Goal: Task Accomplishment & Management: Manage account settings

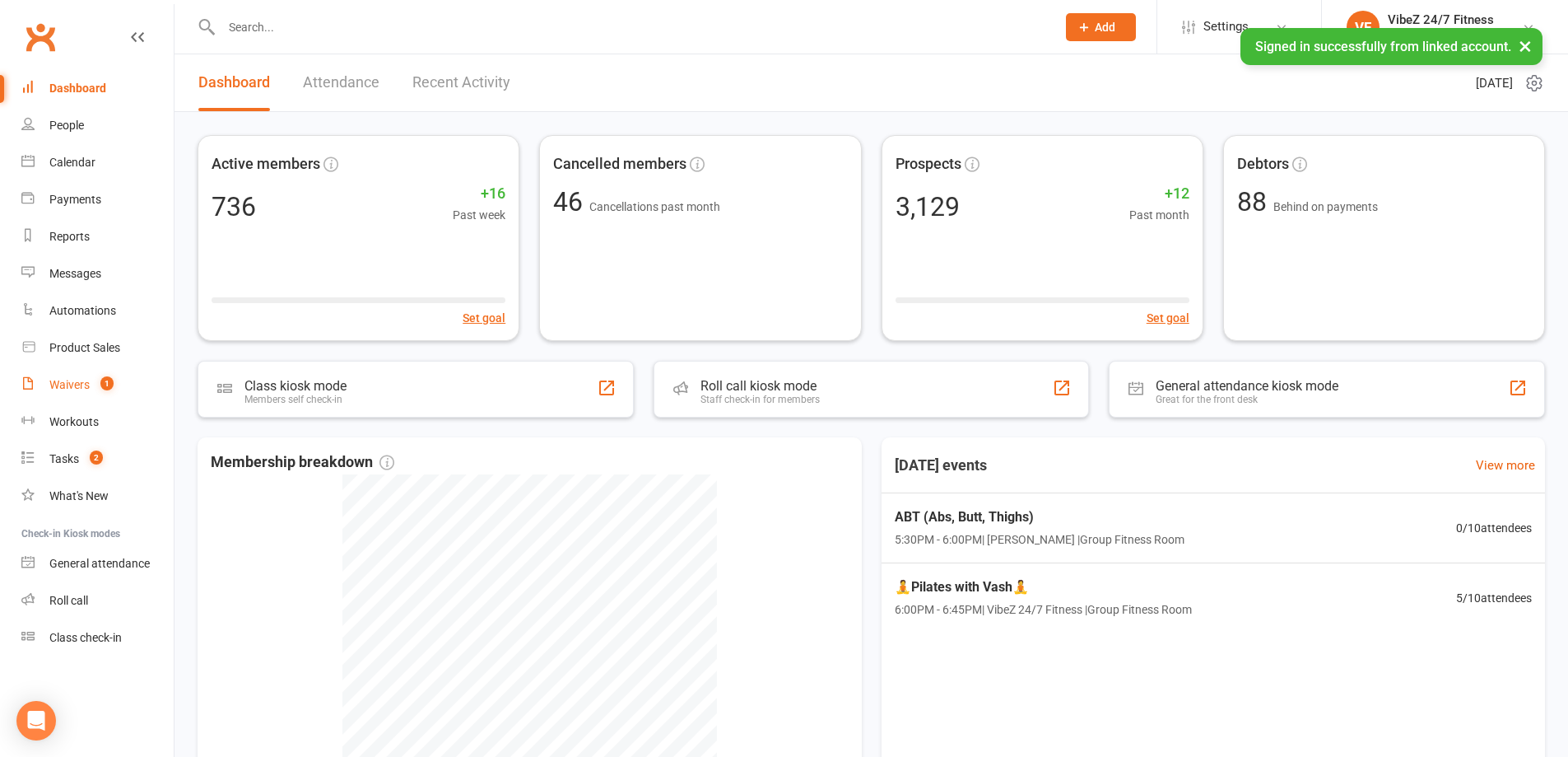
click at [95, 385] on count-badge "1" at bounding box center [103, 385] width 22 height 13
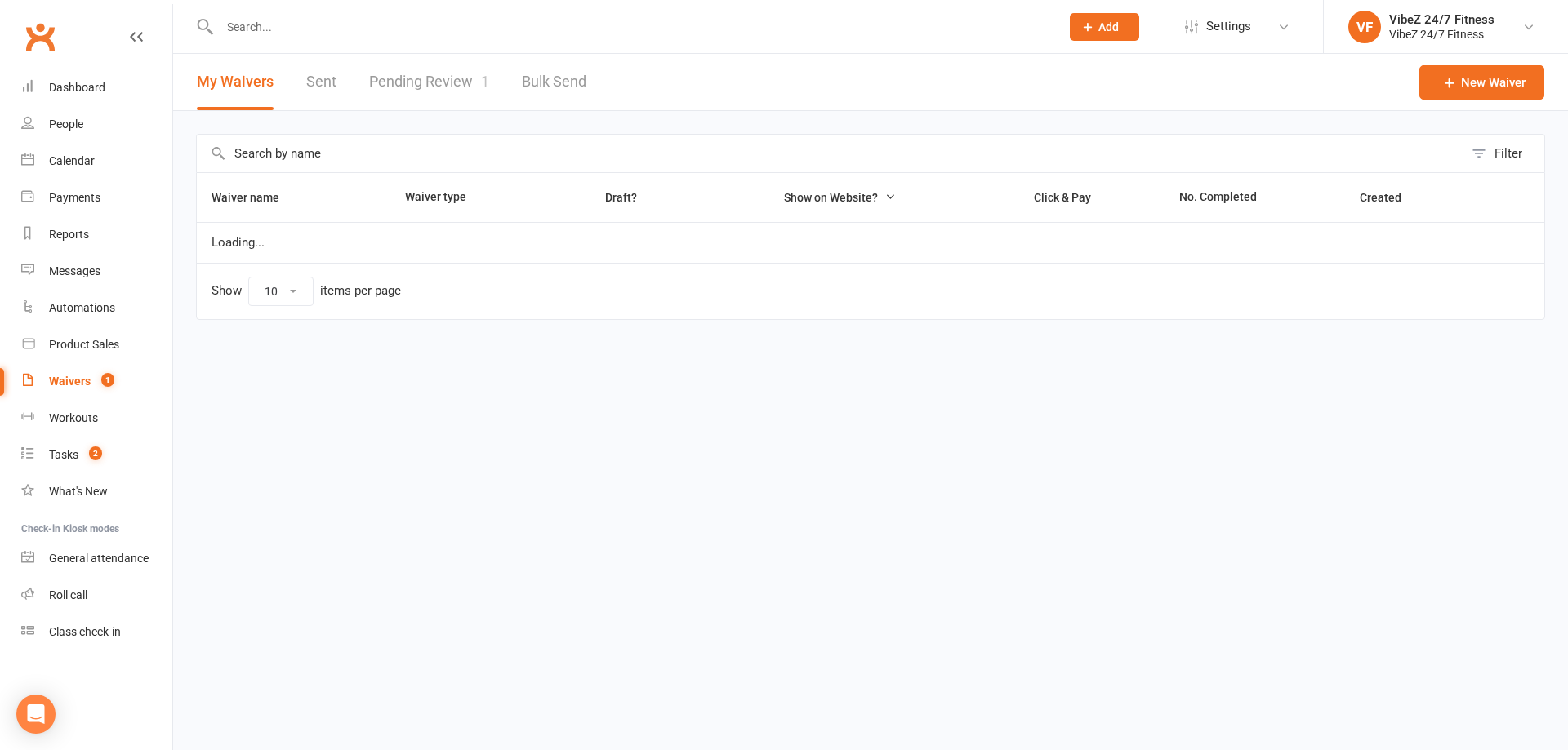
click at [451, 85] on link "Pending Review 1" at bounding box center [429, 82] width 120 height 56
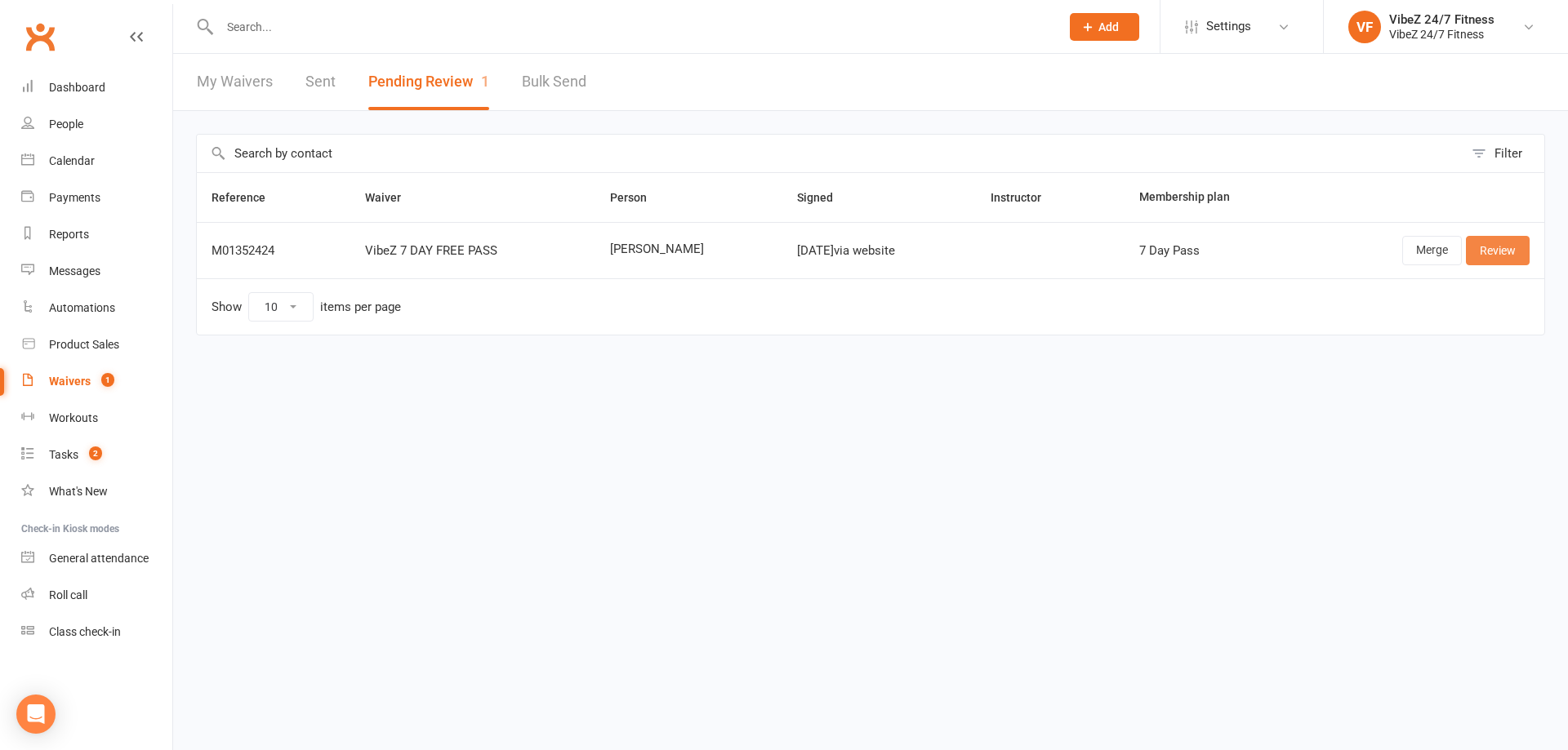
click at [1511, 246] on link "Review" at bounding box center [1498, 250] width 64 height 29
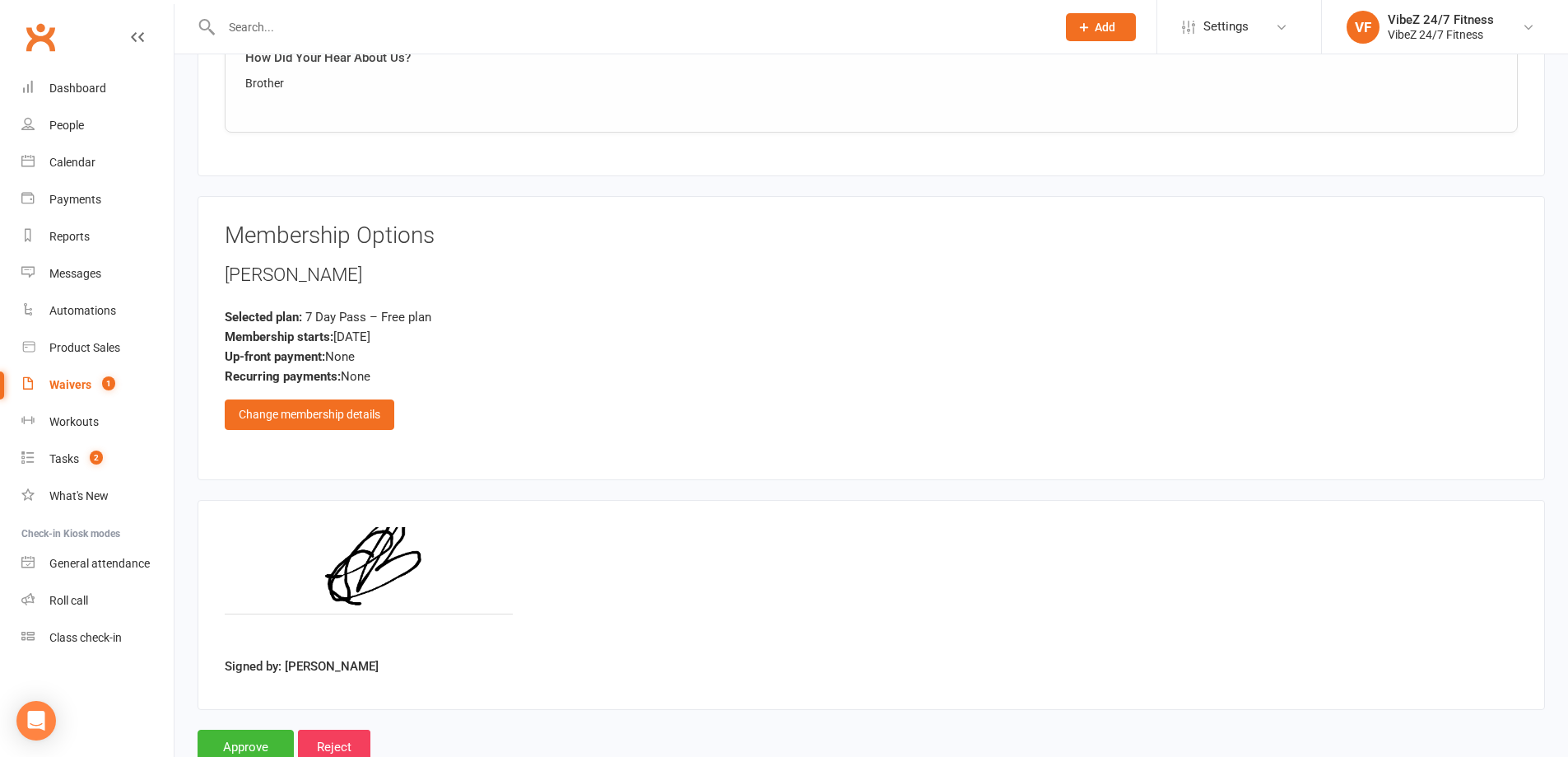
scroll to position [1975, 0]
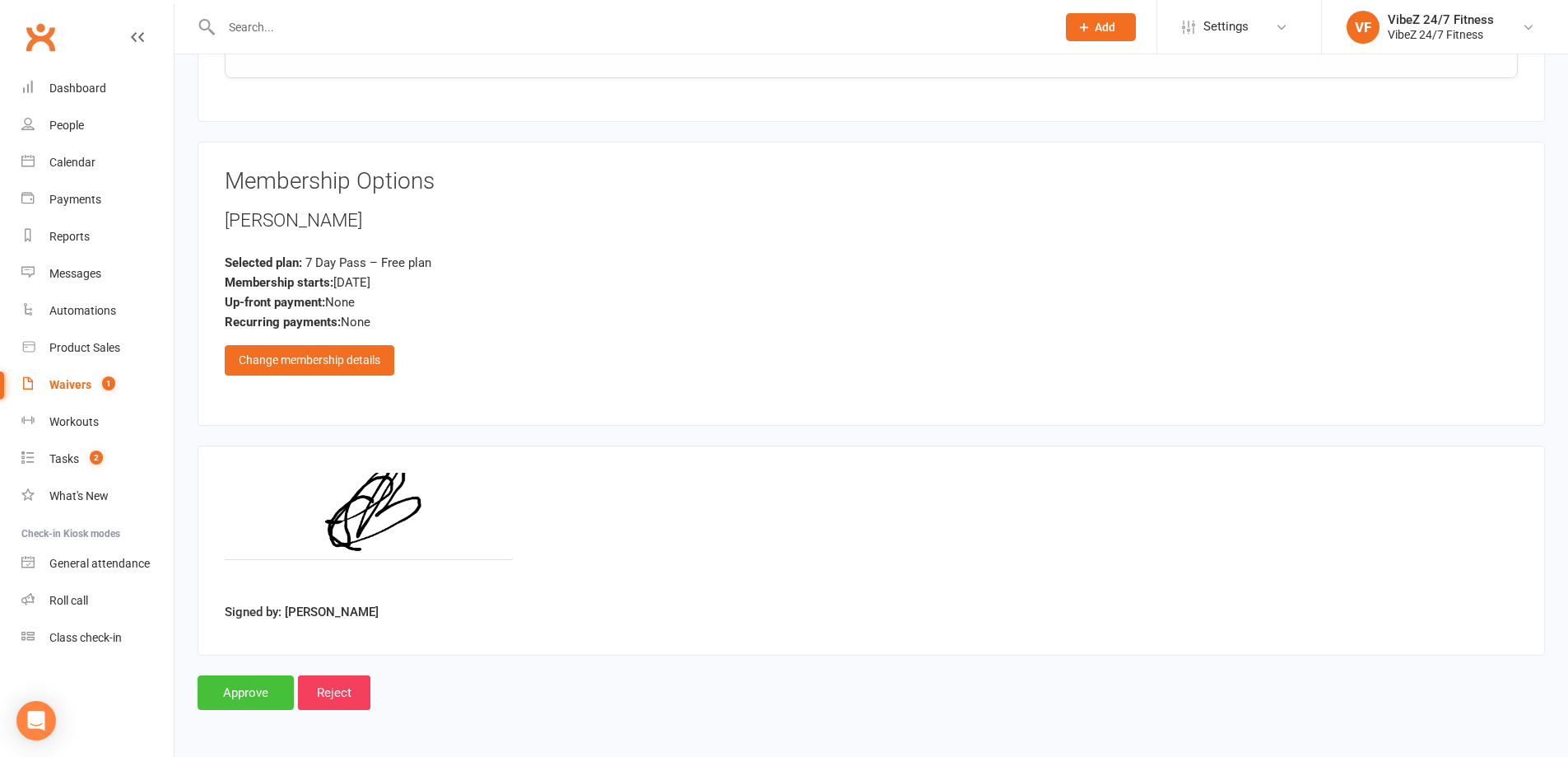
click at [234, 688] on input "Approve" at bounding box center [246, 693] width 96 height 35
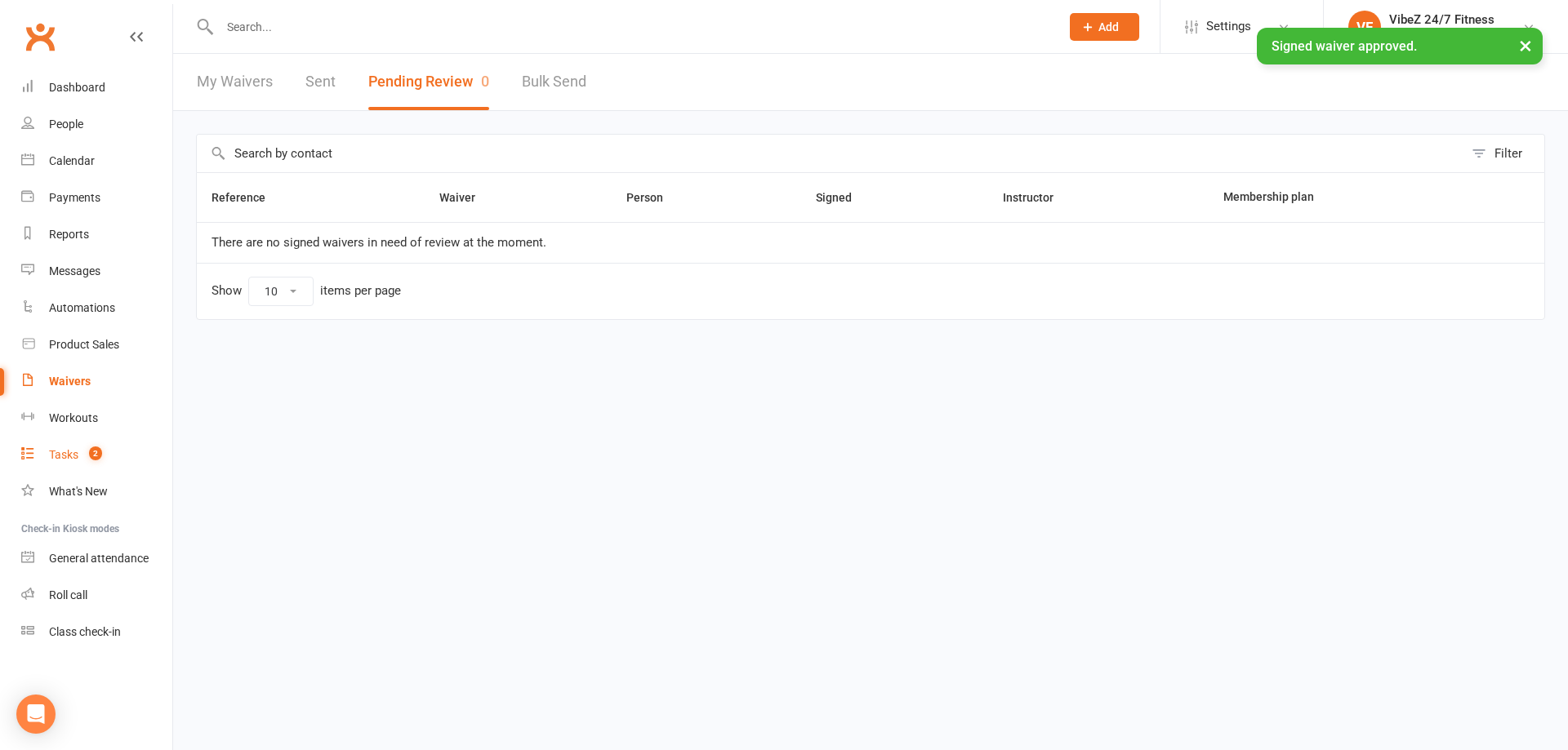
click at [83, 451] on count-badge "2" at bounding box center [91, 455] width 22 height 13
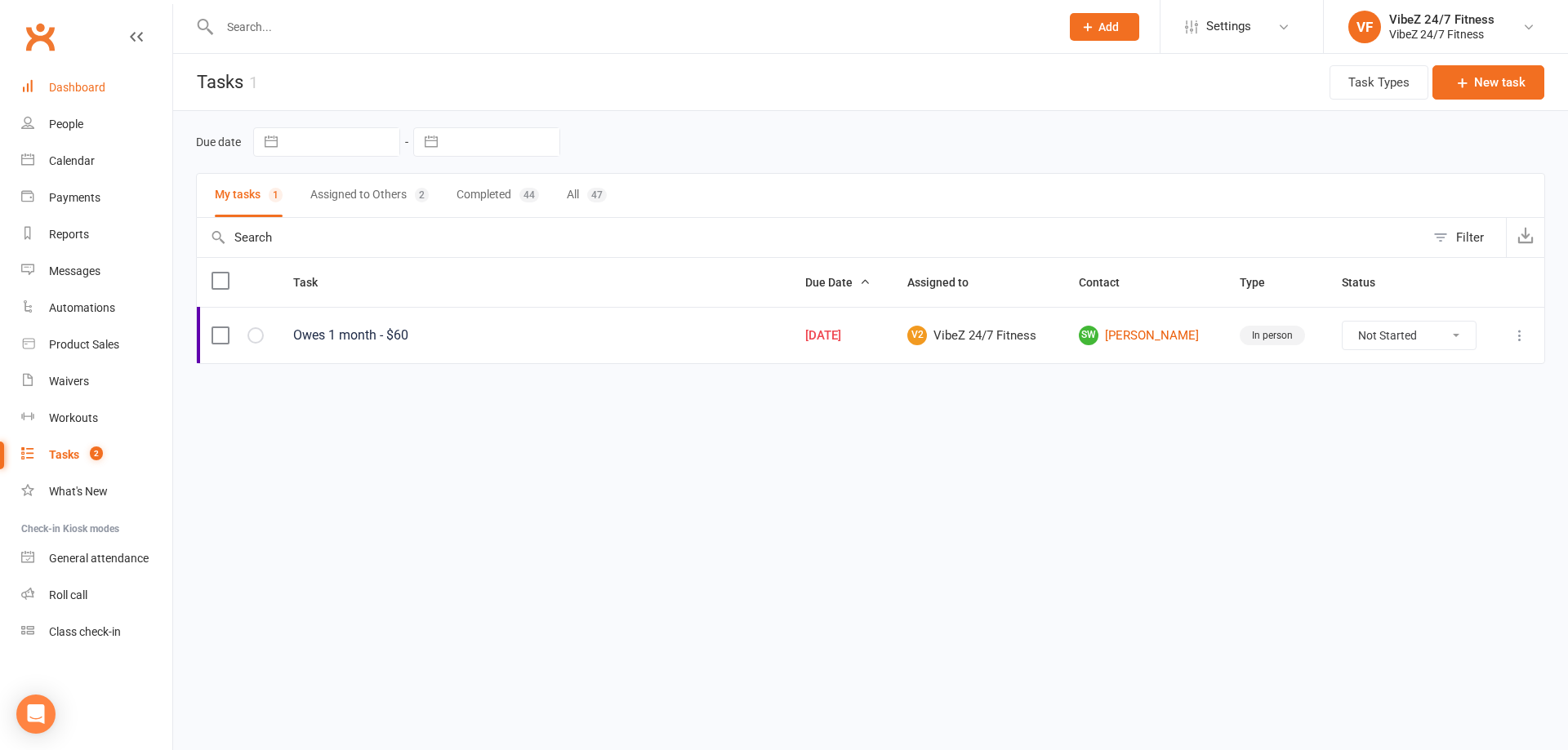
click at [70, 81] on div "Dashboard" at bounding box center [77, 87] width 56 height 13
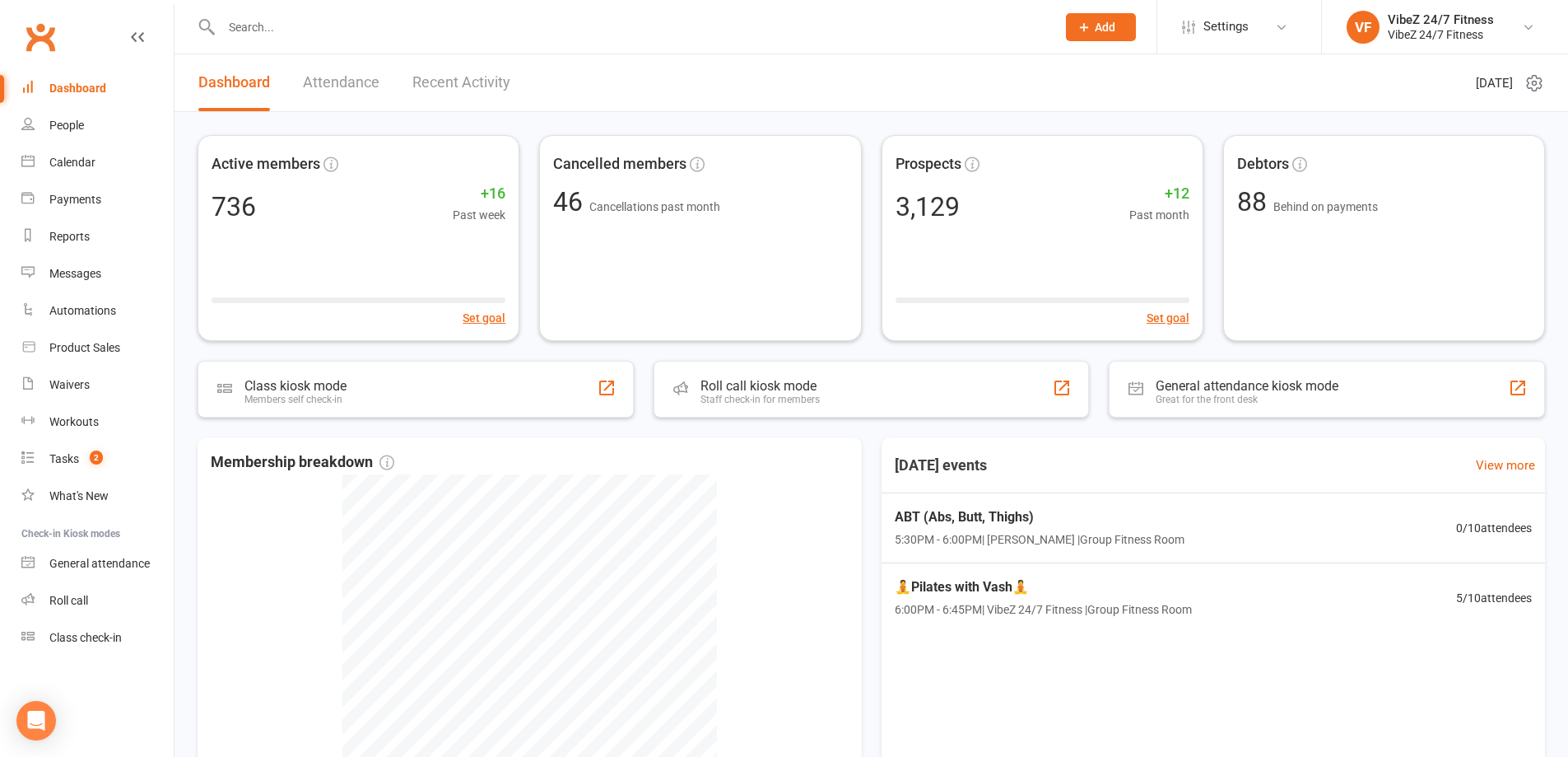
click at [667, 20] on input "text" at bounding box center [631, 27] width 828 height 23
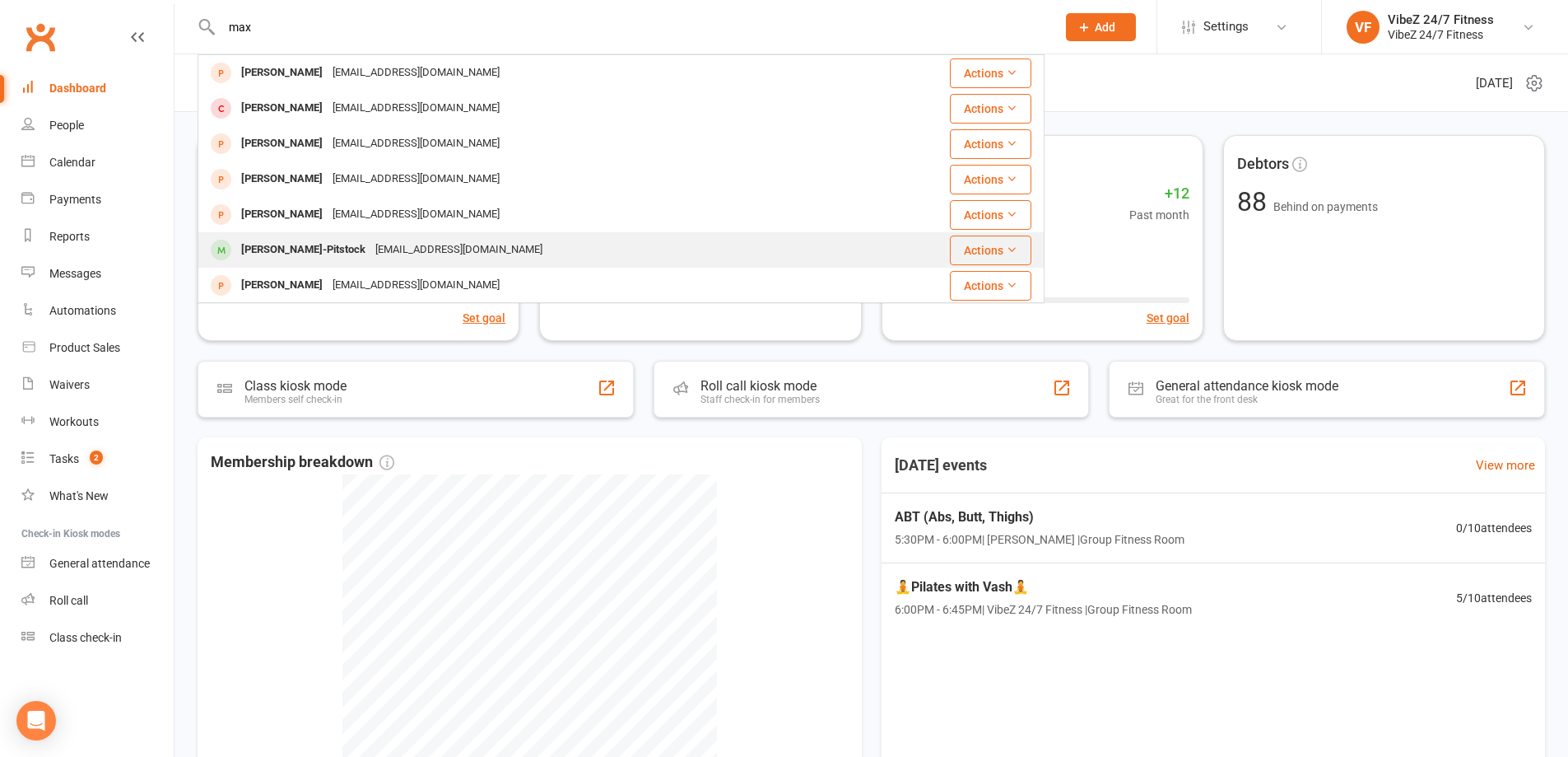
type input "max"
click at [381, 242] on div "maxbishoo@gmail.com" at bounding box center [459, 250] width 177 height 24
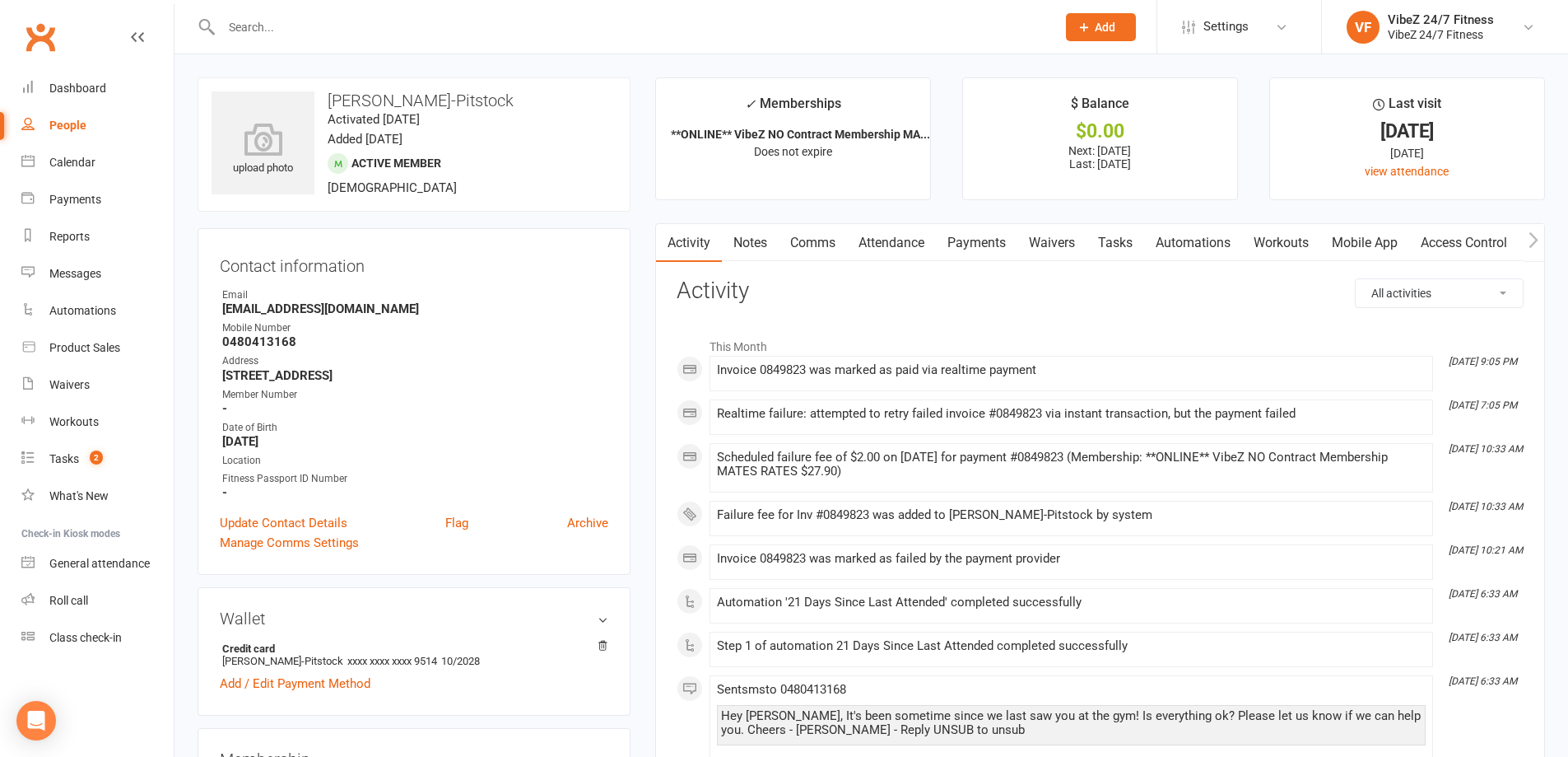
click at [993, 247] on link "Payments" at bounding box center [977, 243] width 81 height 38
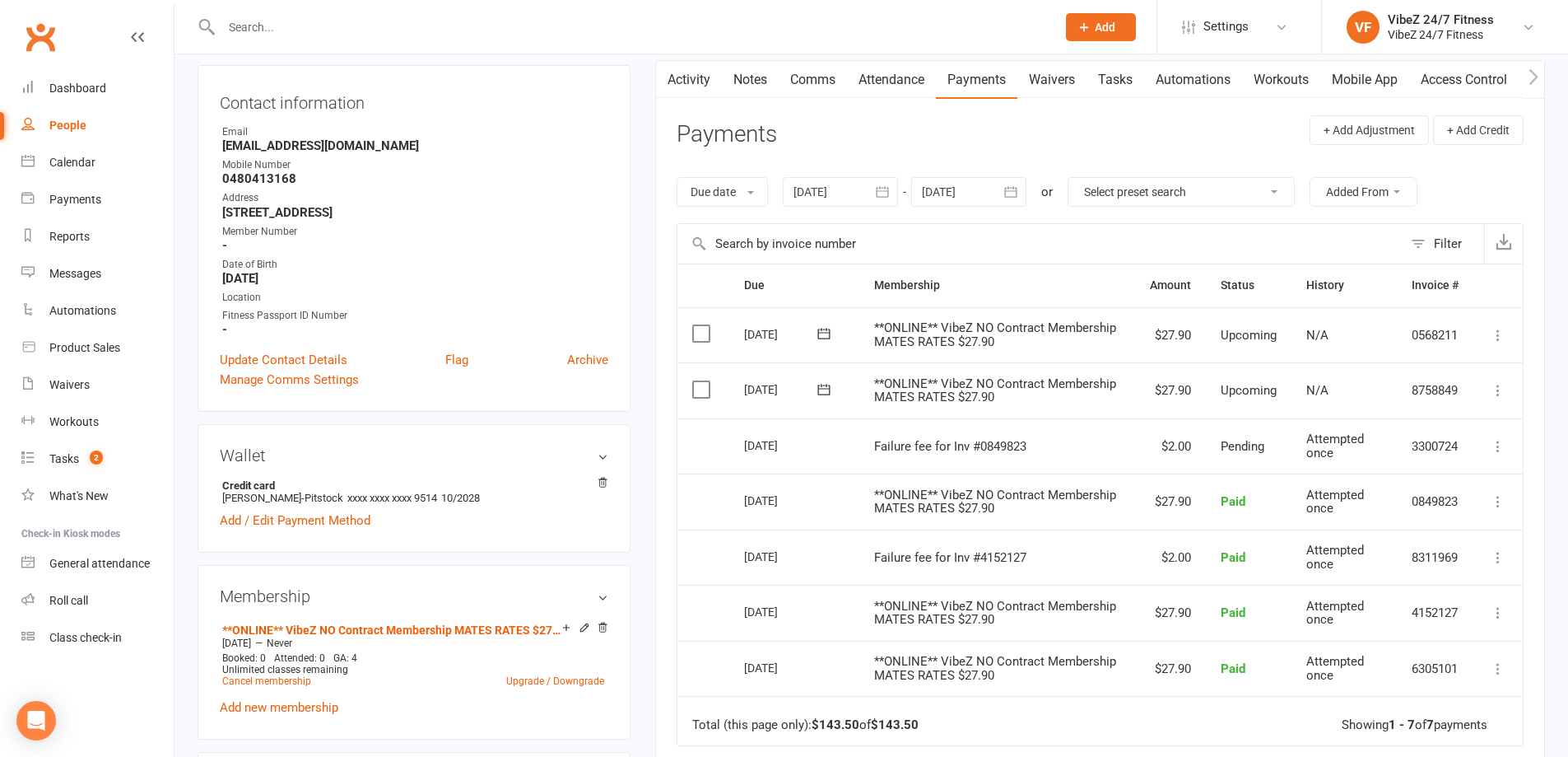
scroll to position [82, 0]
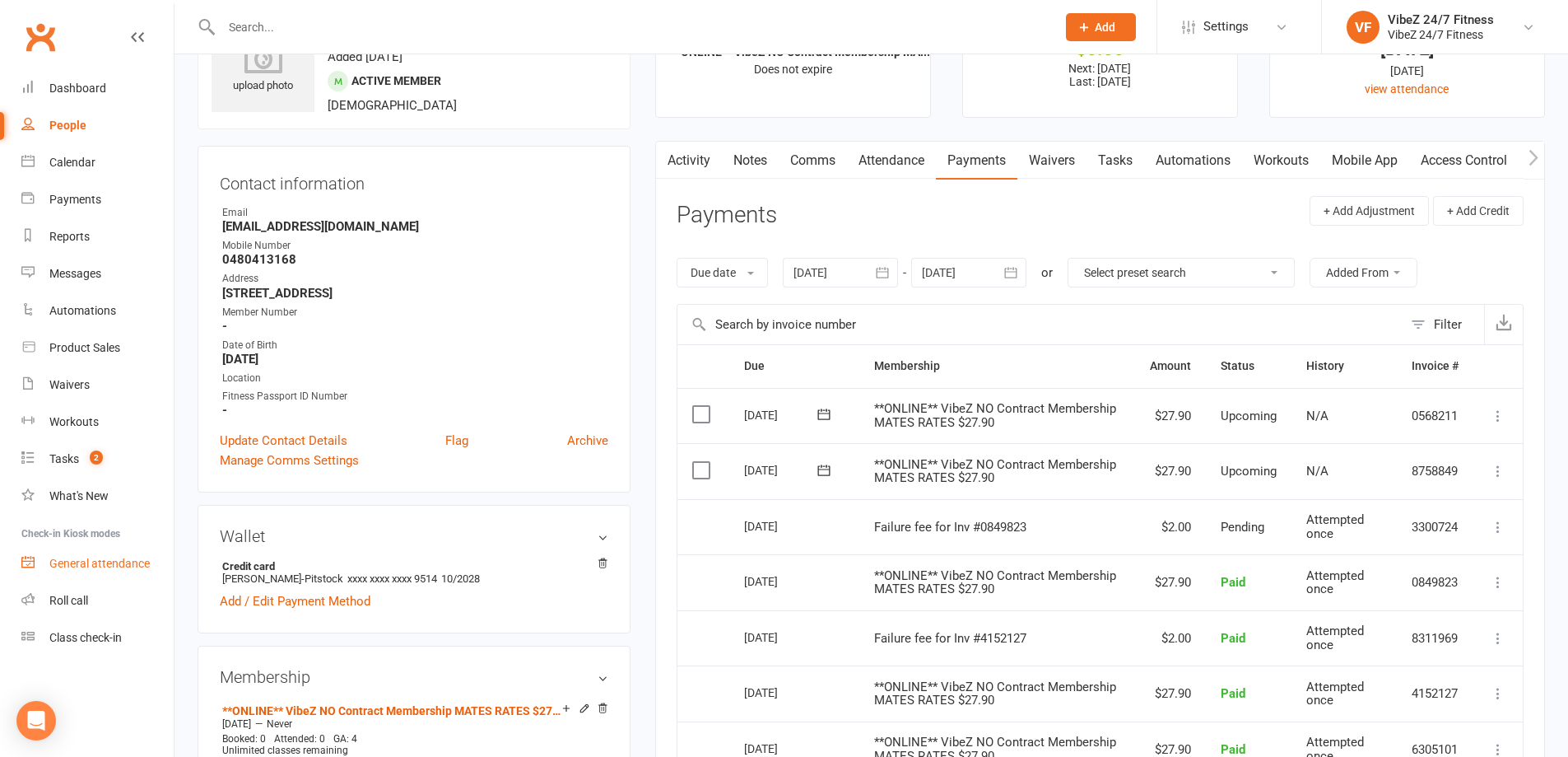
click at [83, 561] on div "General attendance" at bounding box center [99, 564] width 100 height 13
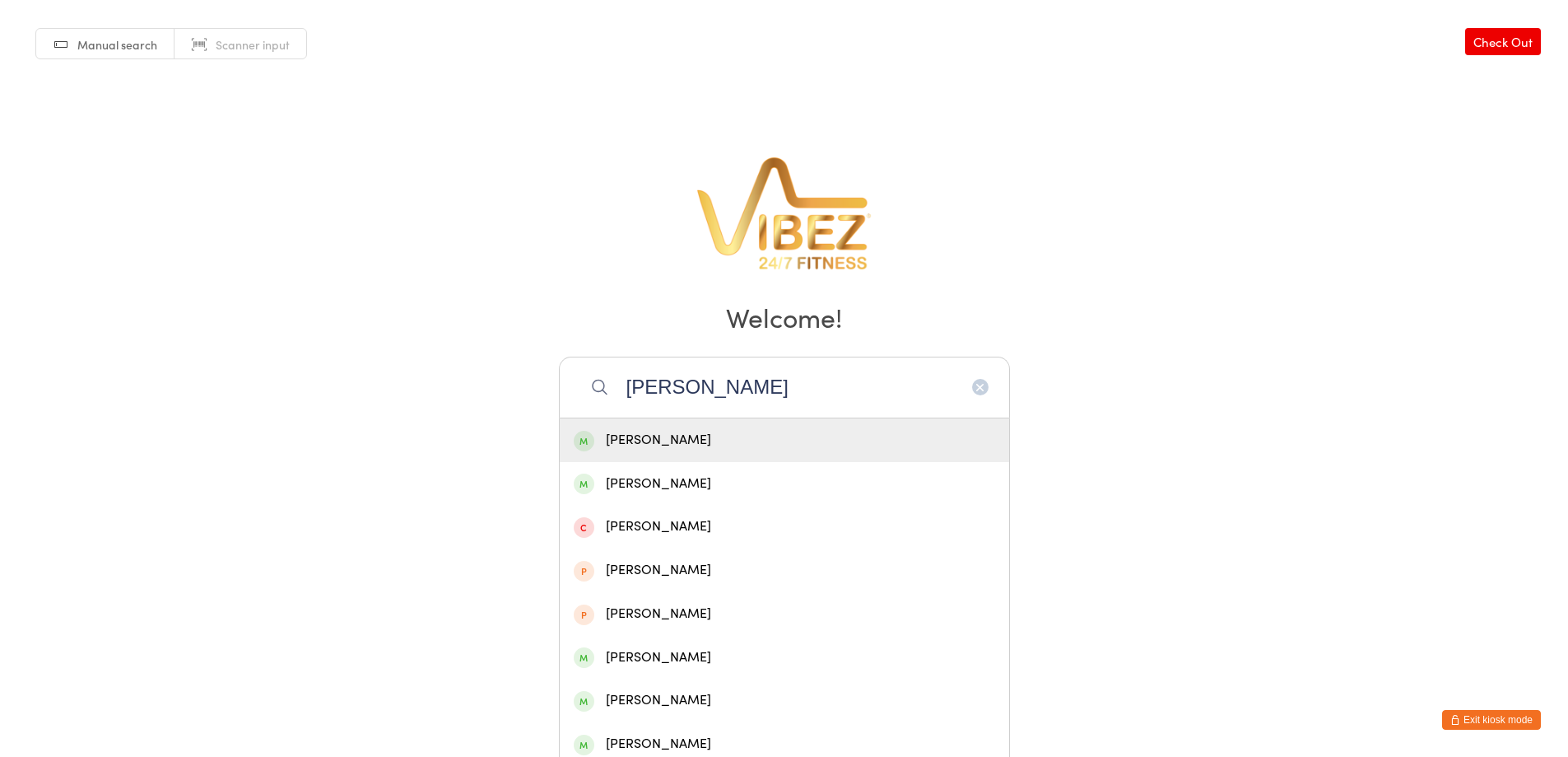
type input "will evans"
click at [650, 439] on div "William Evans" at bounding box center [785, 441] width 422 height 23
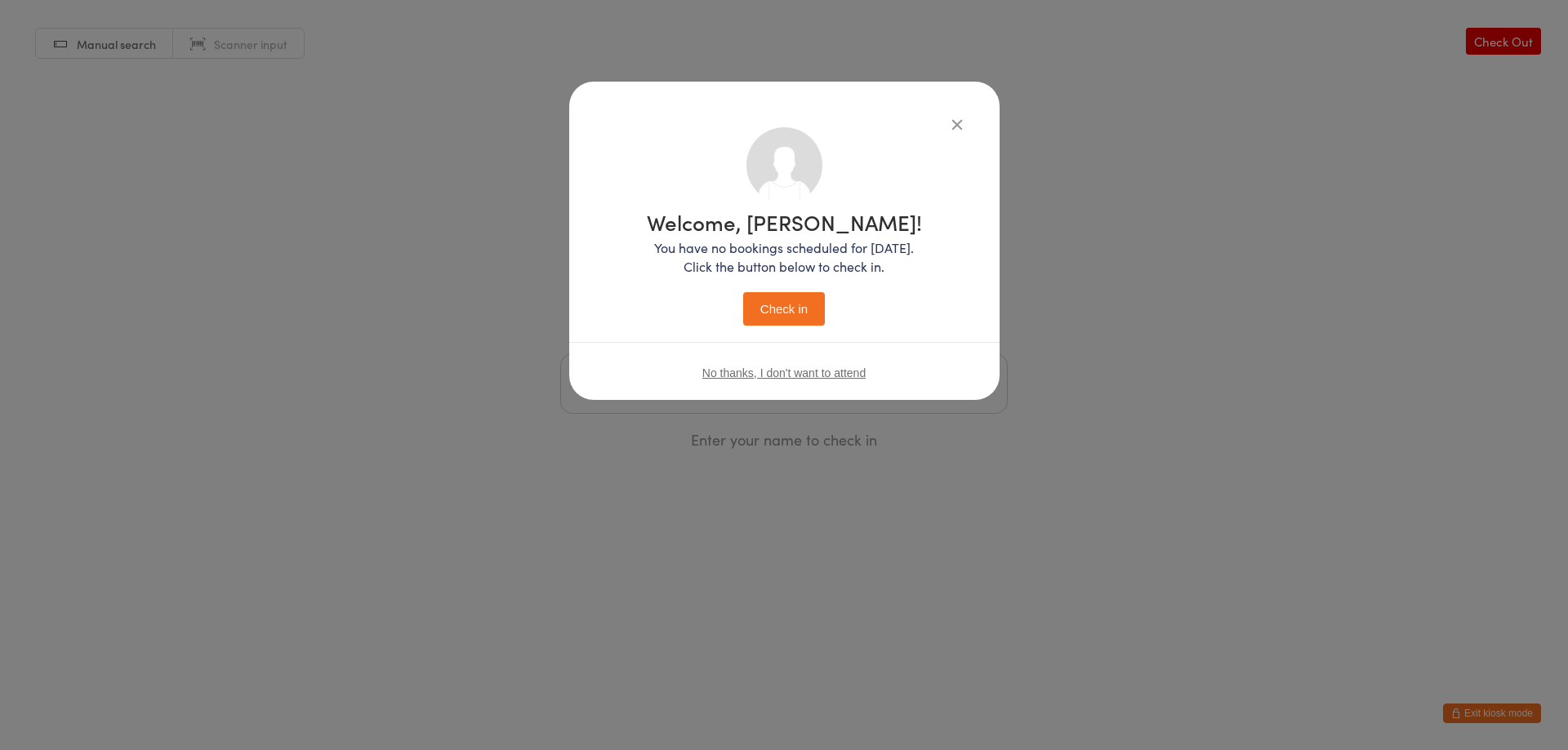
click at [773, 304] on button "Check in" at bounding box center [783, 309] width 82 height 34
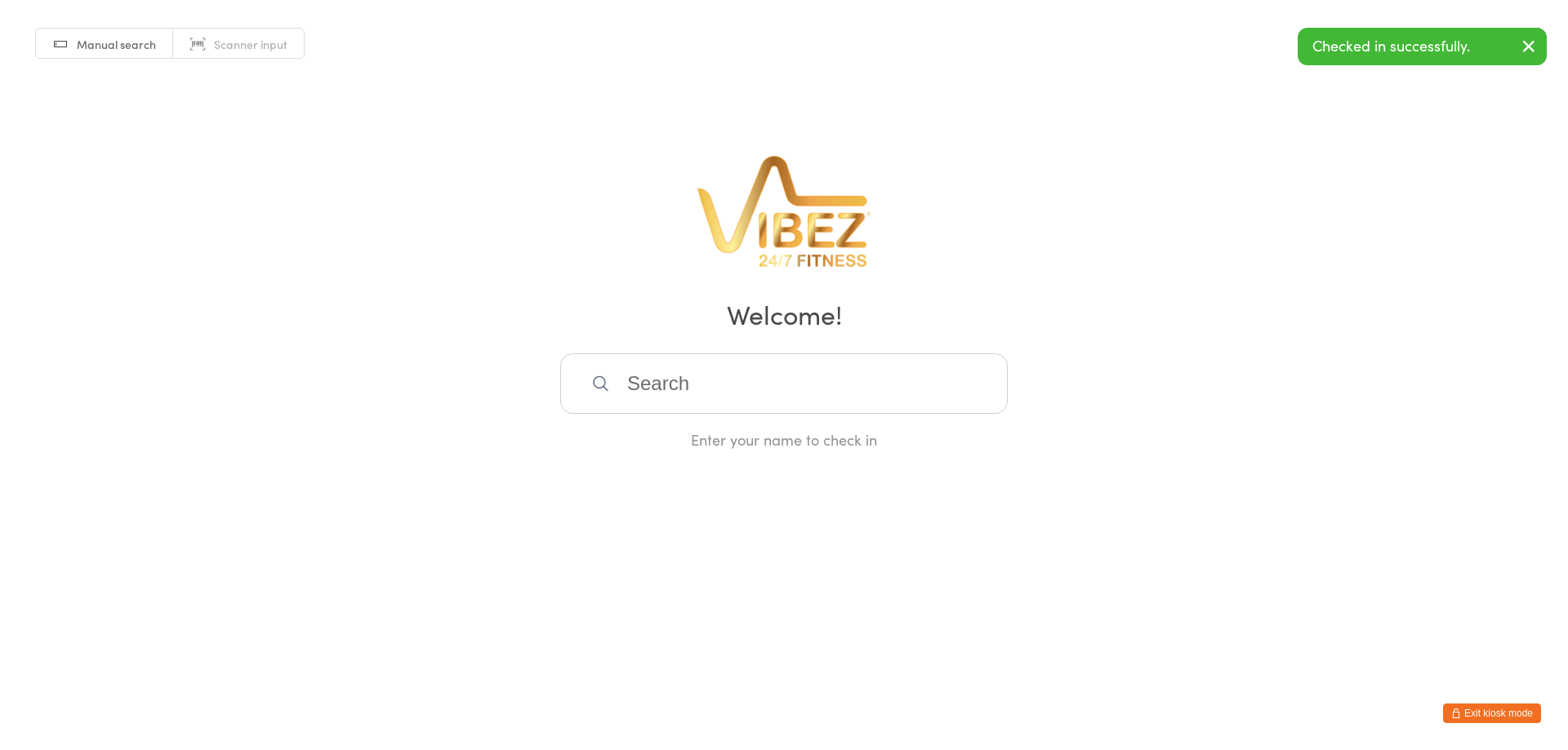
click at [910, 363] on input "search" at bounding box center [783, 383] width 447 height 60
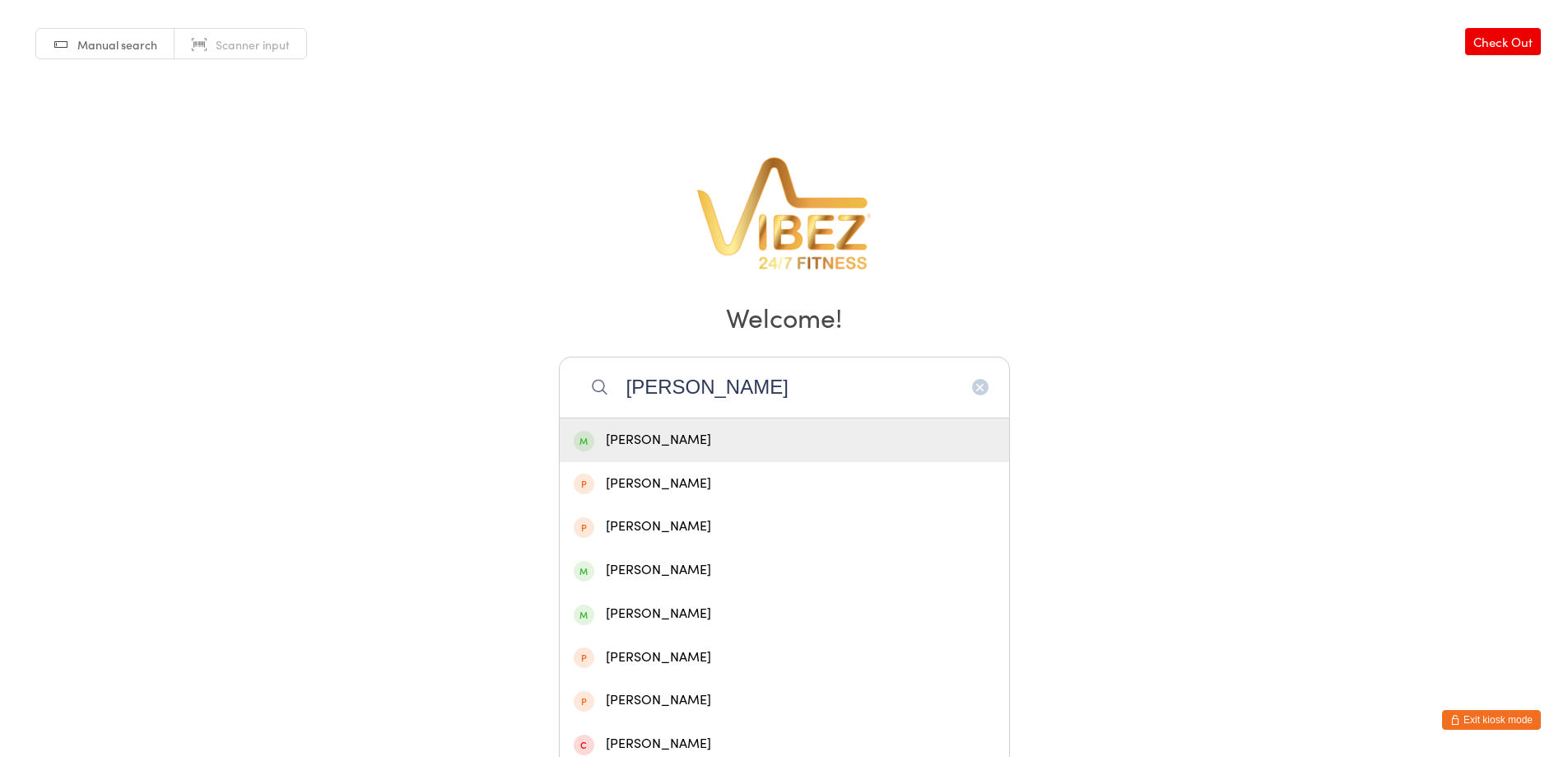
type input "ethan boundy"
click at [721, 439] on div "Ethan Boundy" at bounding box center [785, 441] width 422 height 23
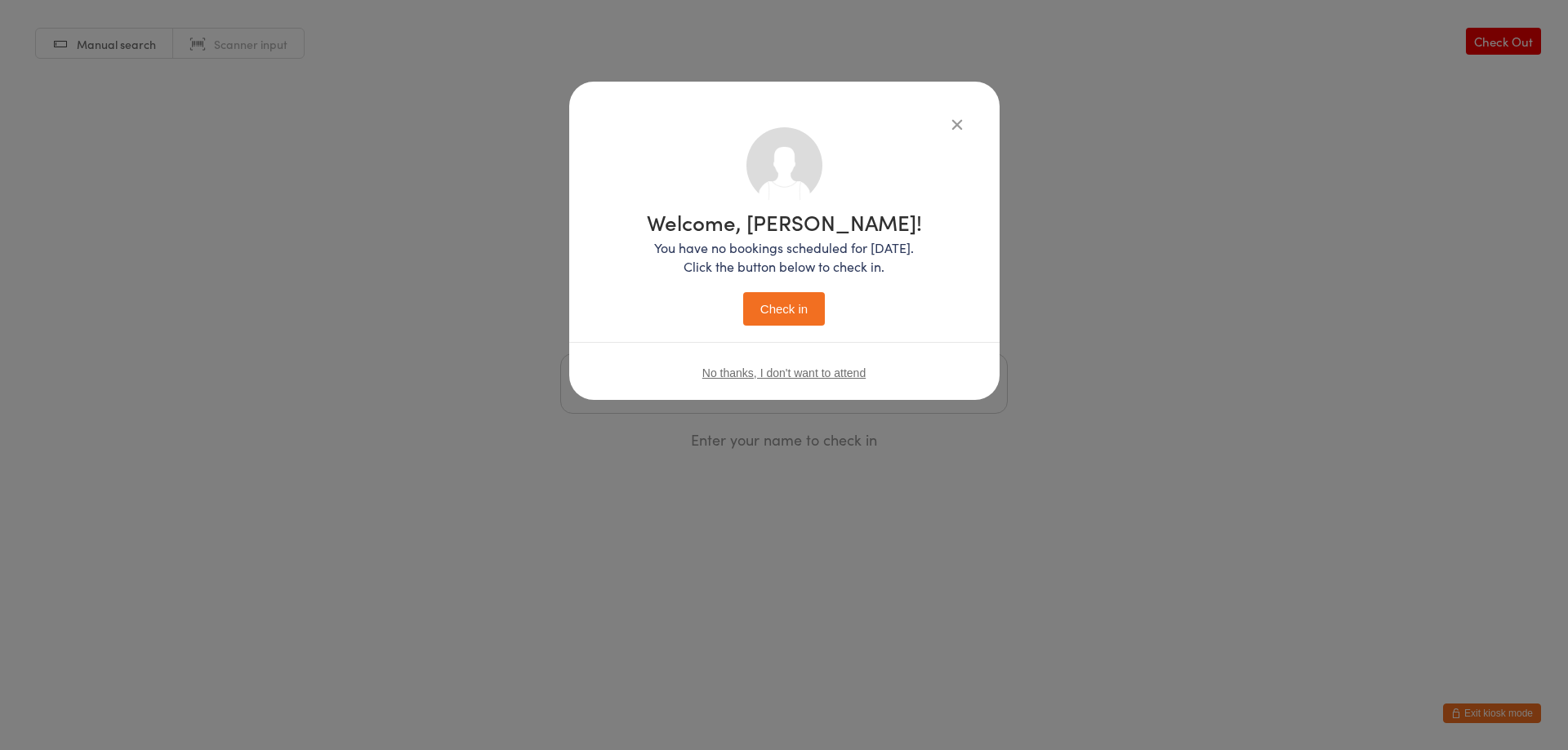
click at [772, 313] on button "Check in" at bounding box center [783, 309] width 82 height 34
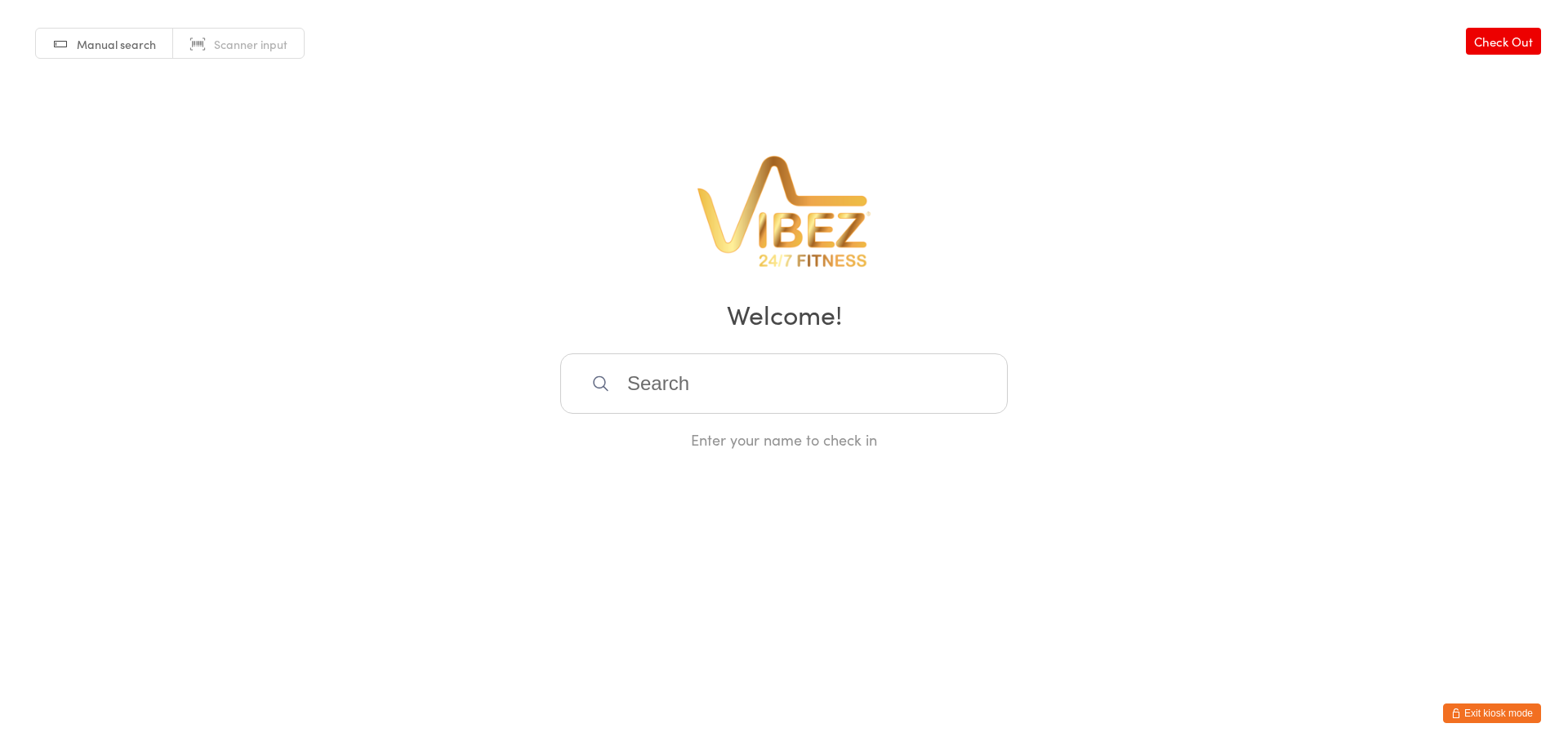
click at [845, 369] on input "search" at bounding box center [783, 383] width 447 height 60
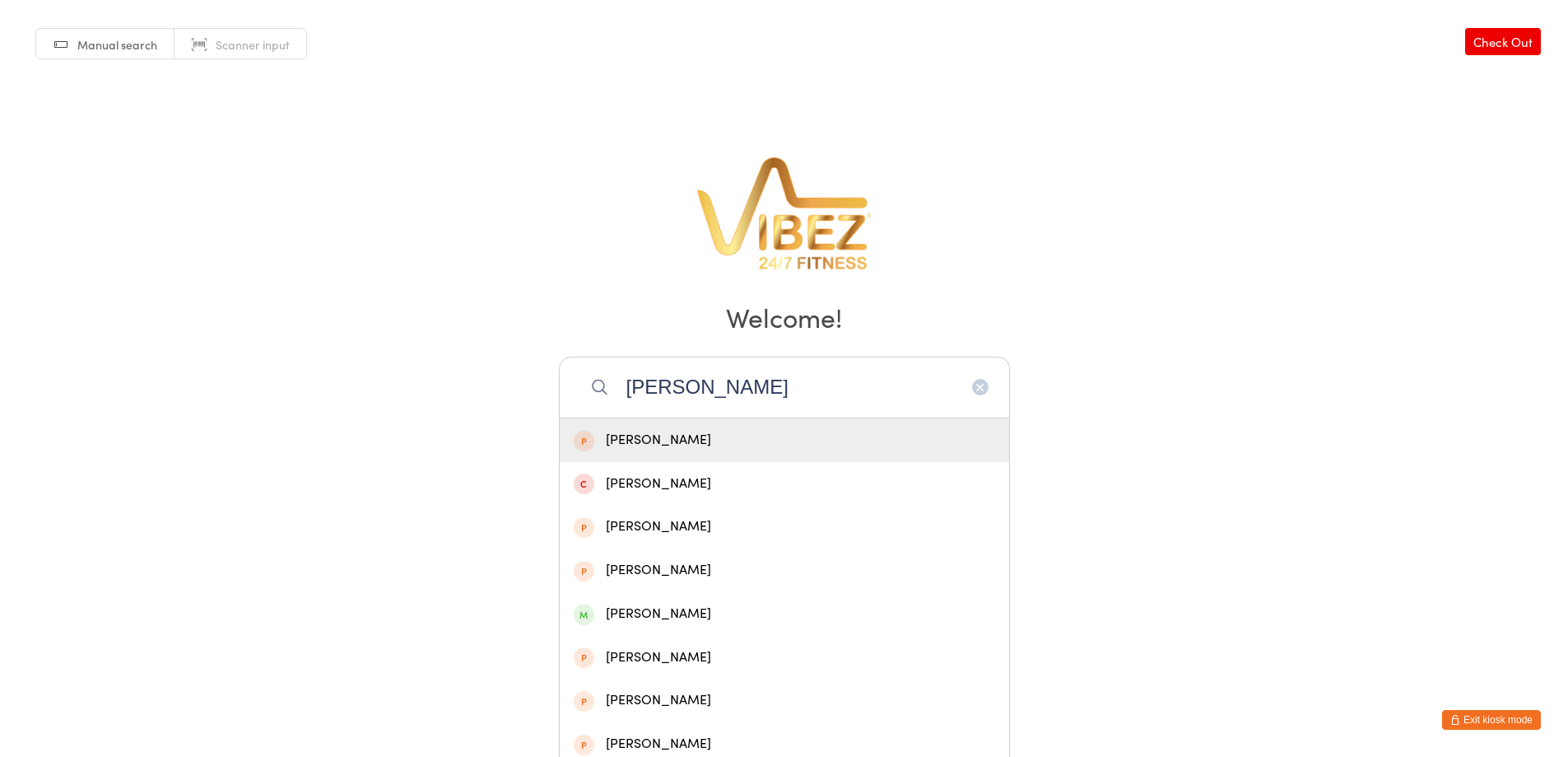
type input "daniel Ilwi"
click at [1536, 714] on button "Exit kiosk mode" at bounding box center [1491, 719] width 98 height 20
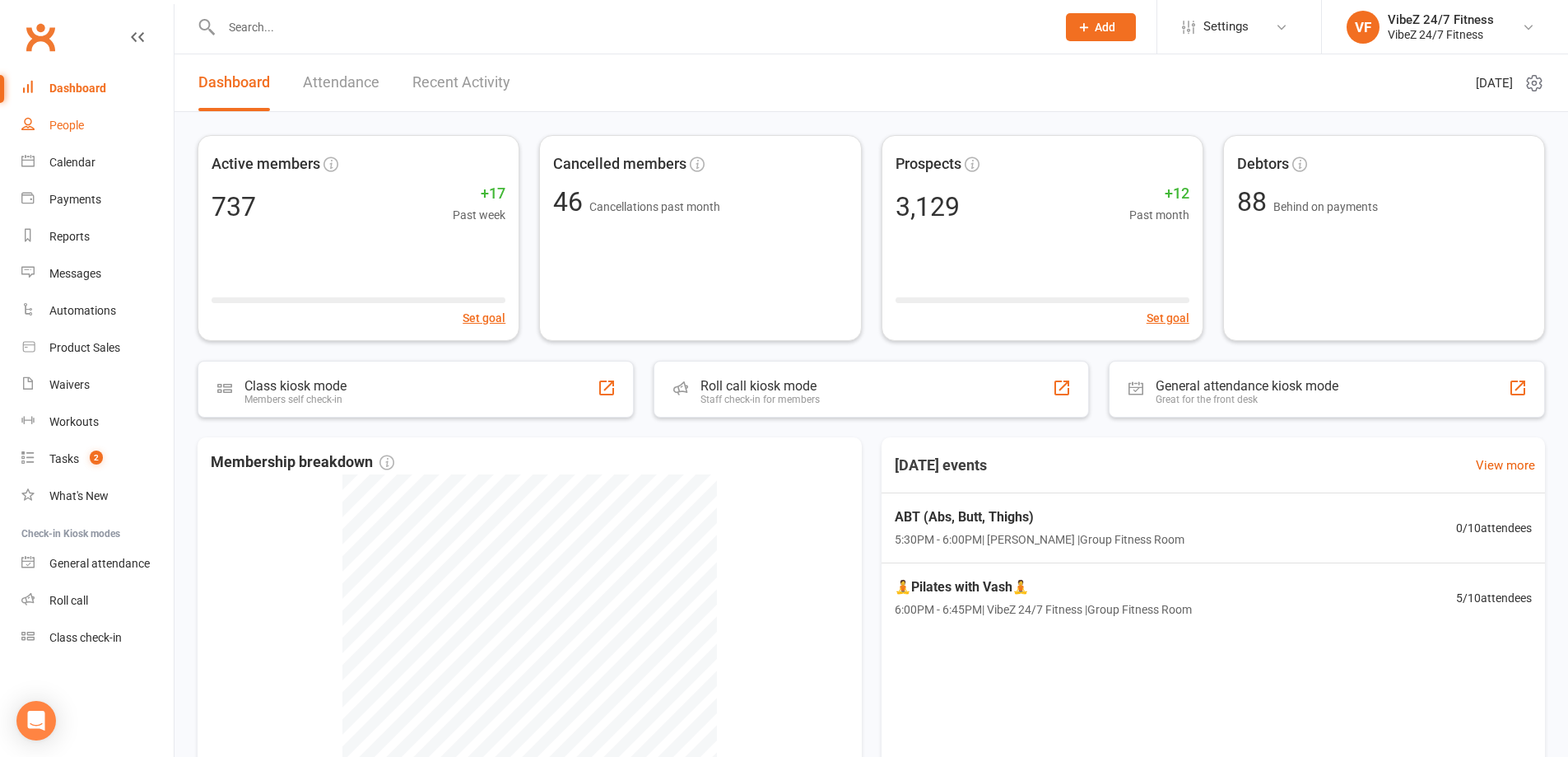
click at [74, 124] on div "People" at bounding box center [66, 125] width 35 height 13
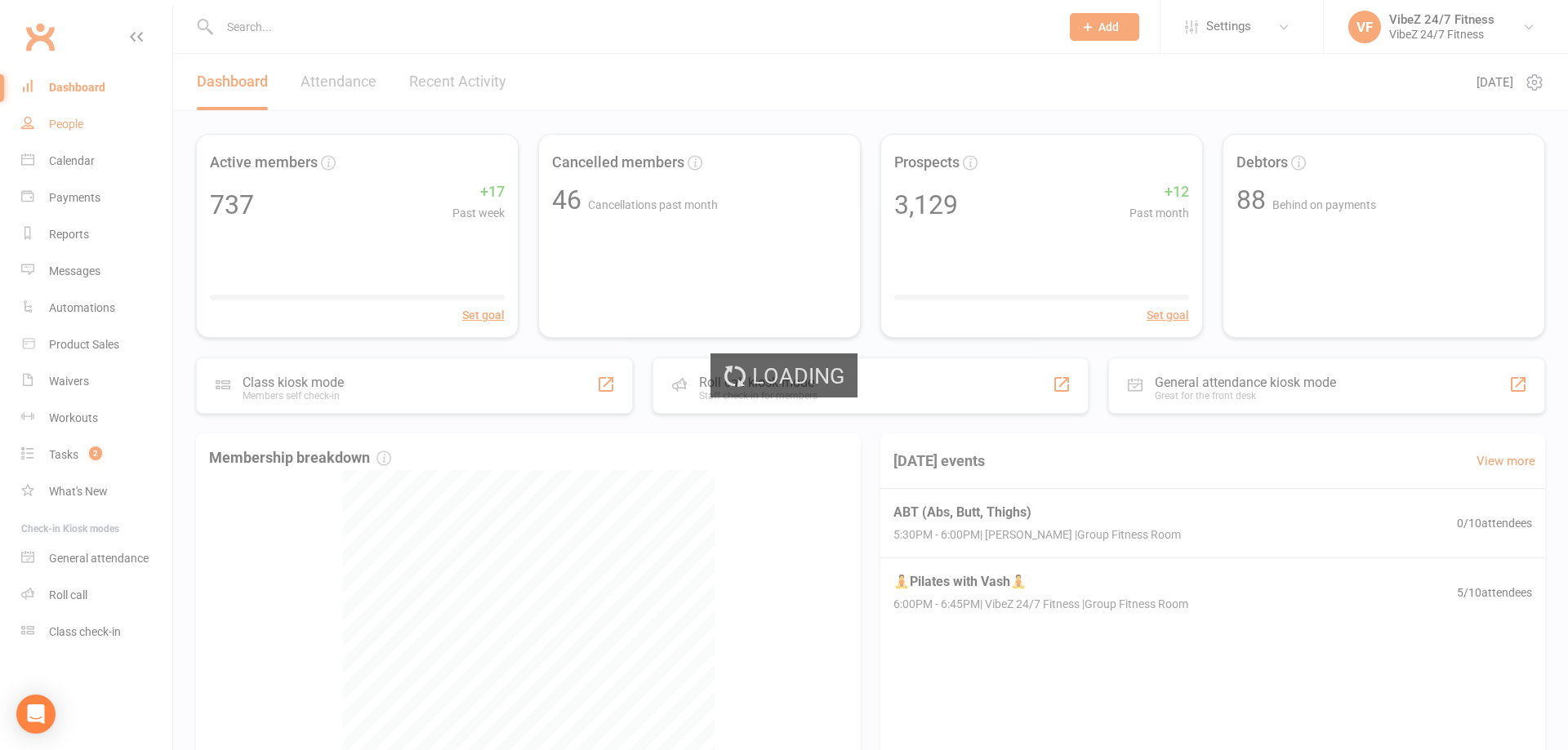
select select "100"
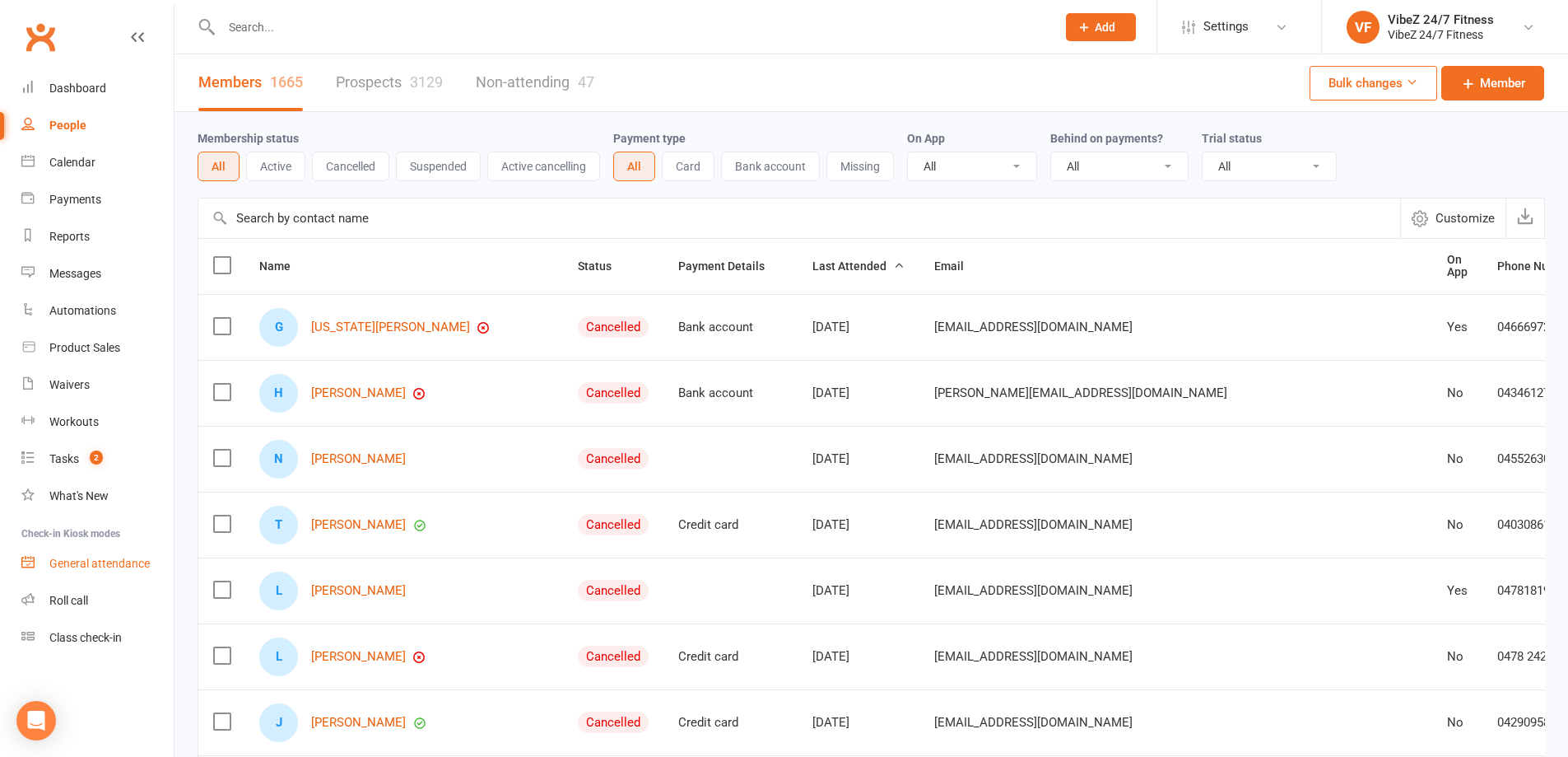
click at [65, 570] on div "General attendance" at bounding box center [99, 564] width 100 height 13
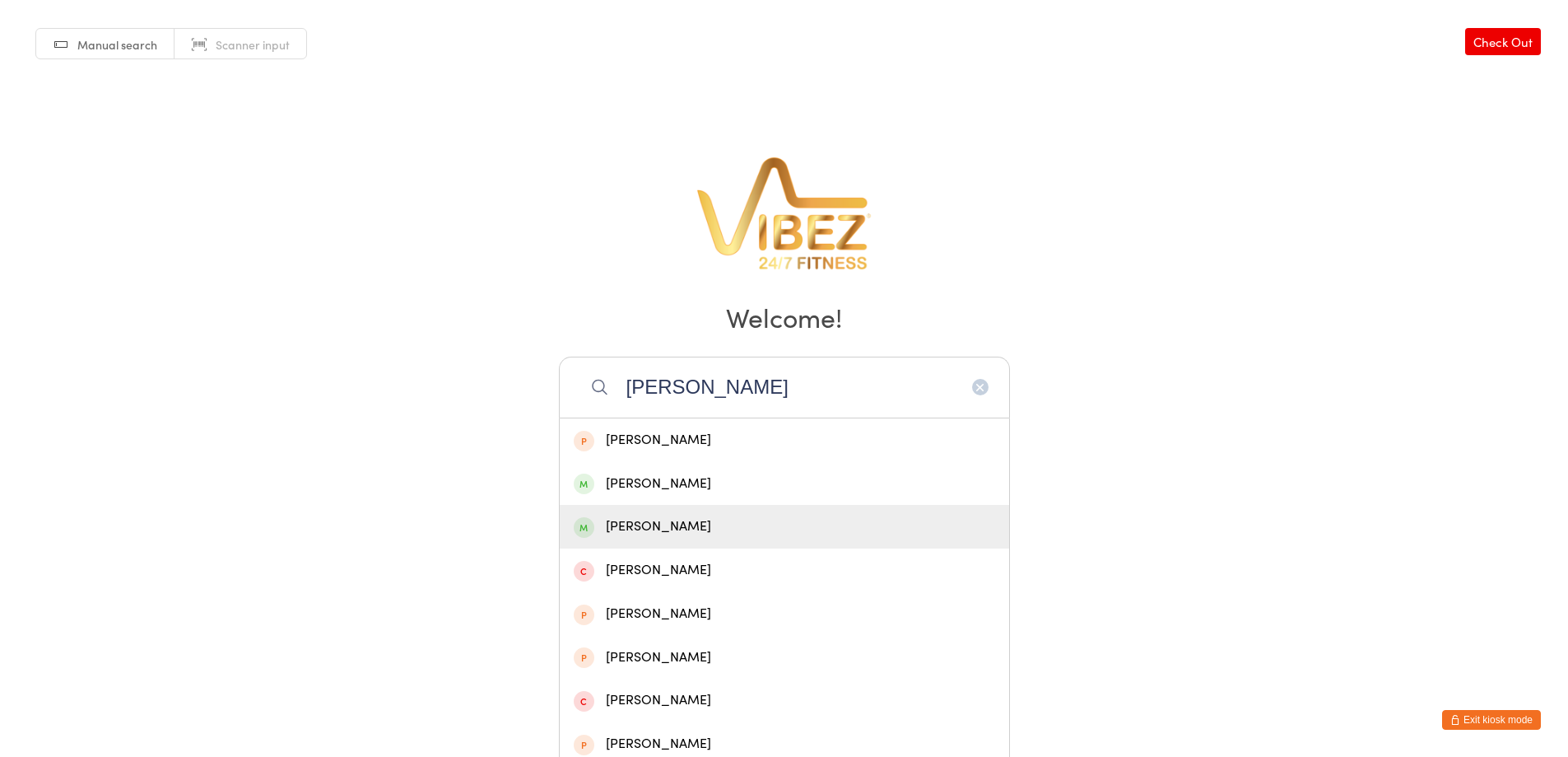
type input "[PERSON_NAME]"
click at [1072, 302] on h2 "Welcome!" at bounding box center [784, 316] width 1536 height 37
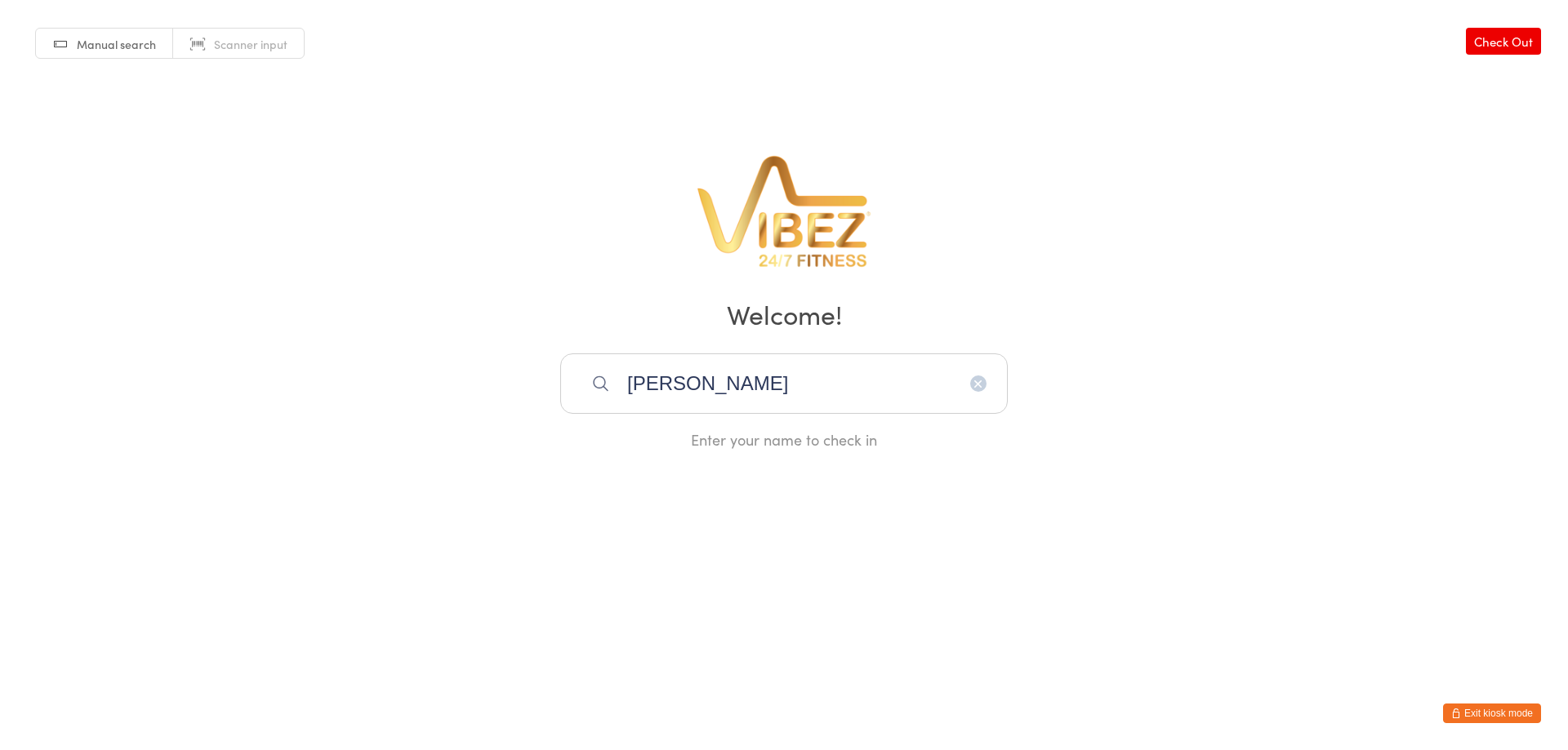
click at [972, 382] on icon "button" at bounding box center [978, 383] width 13 height 13
click at [700, 383] on input "search" at bounding box center [783, 383] width 447 height 60
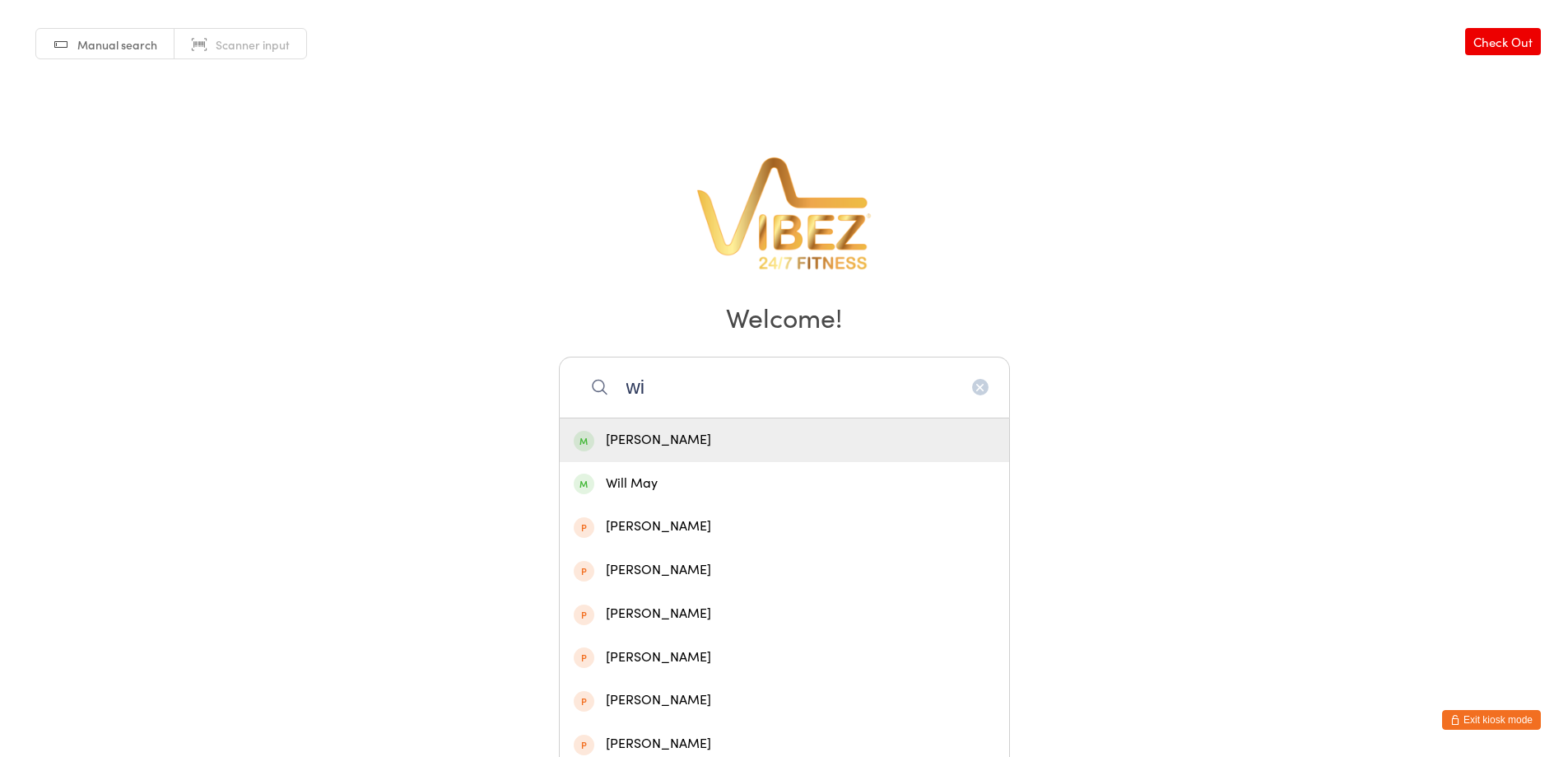
type input "w"
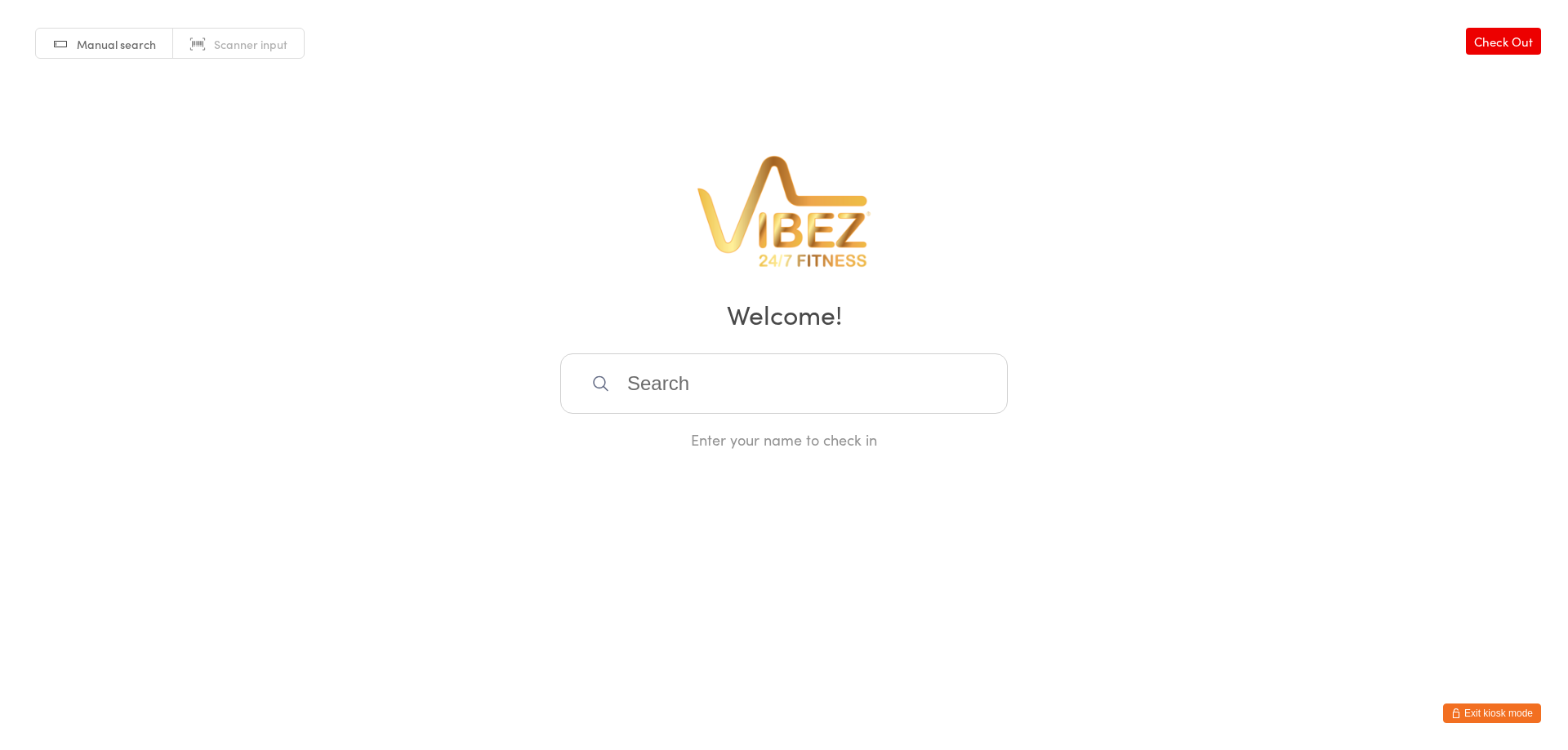
click at [676, 368] on input "search" at bounding box center [783, 383] width 447 height 60
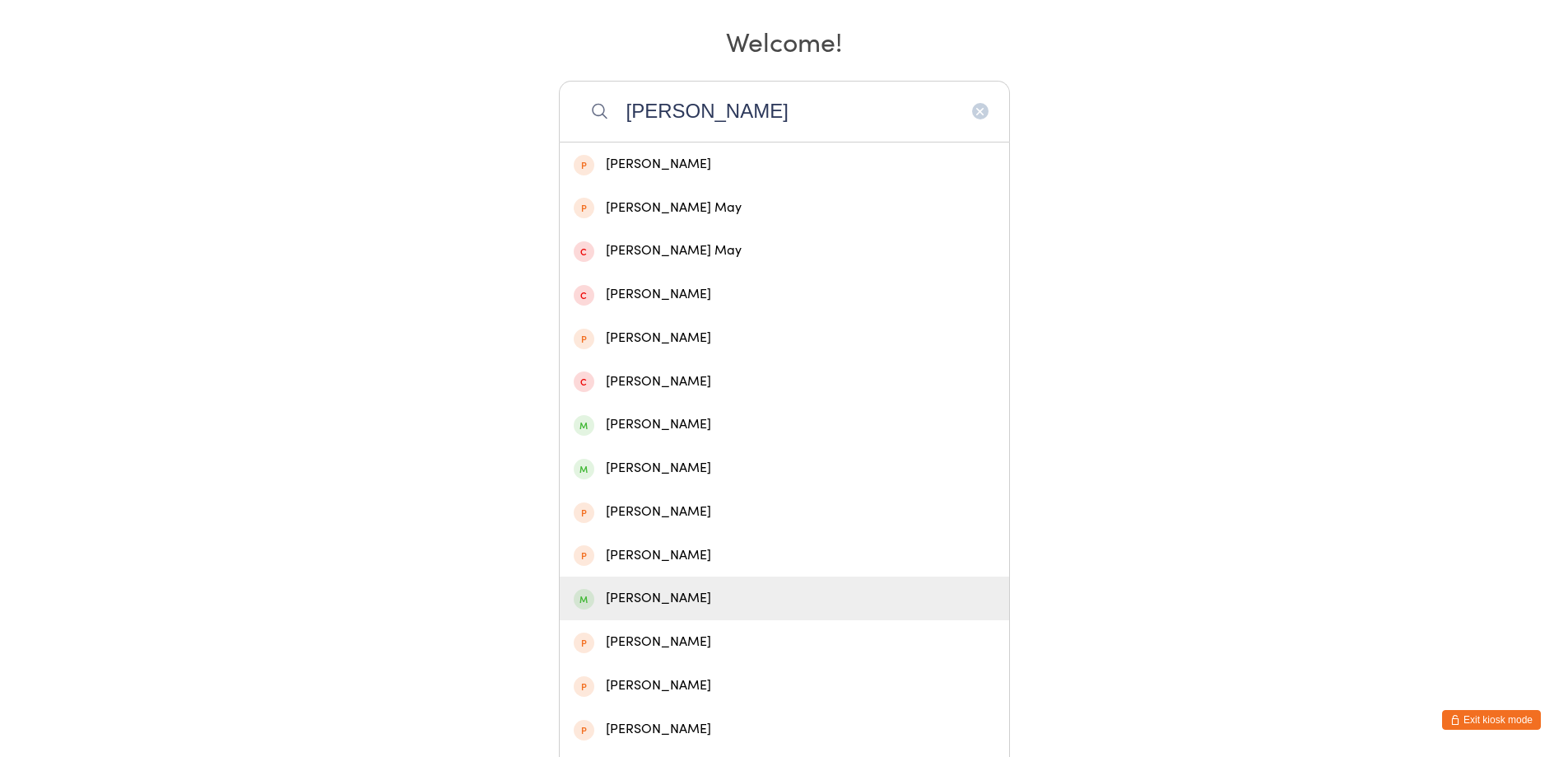
scroll to position [304, 0]
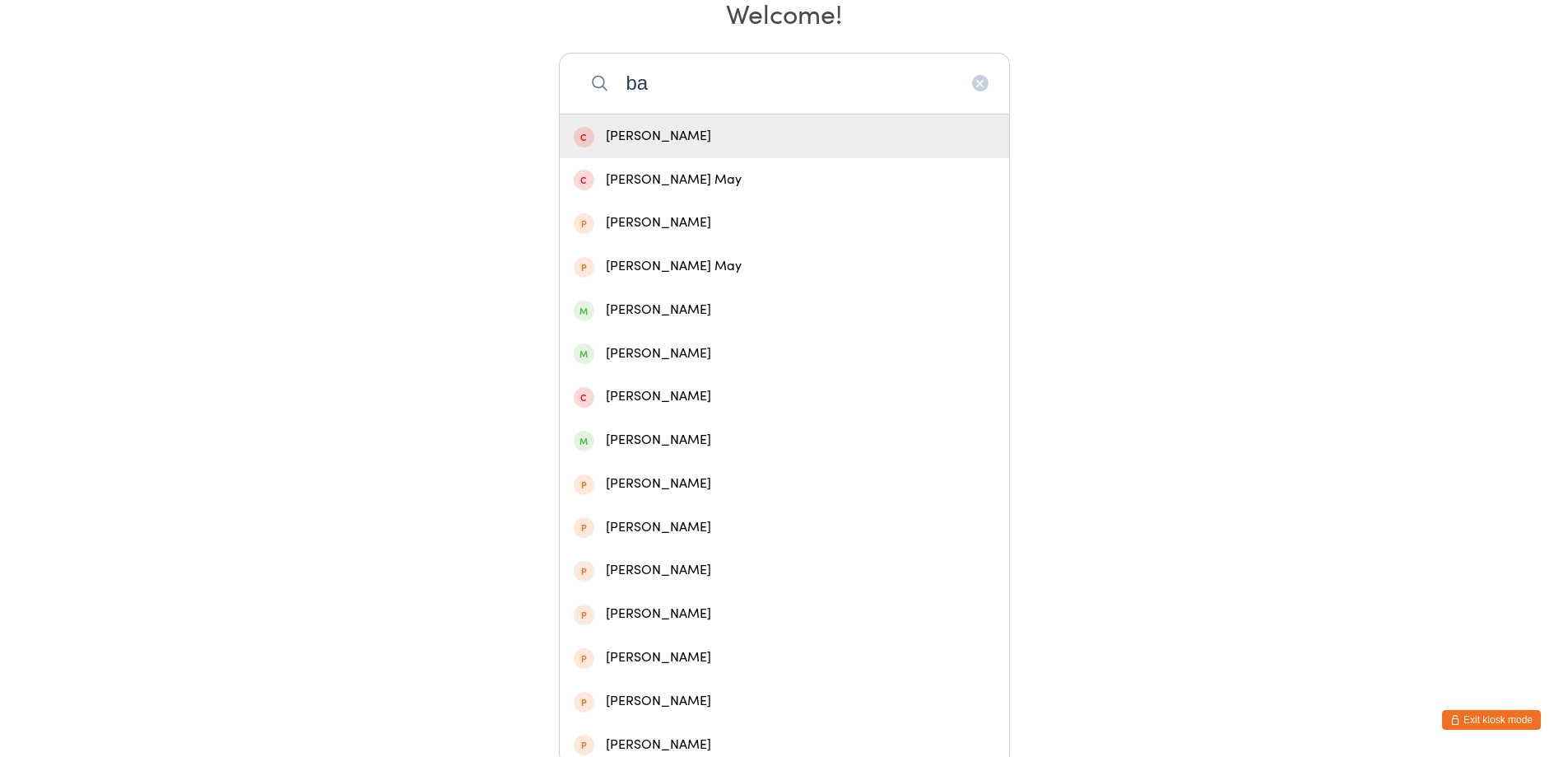
type input "b"
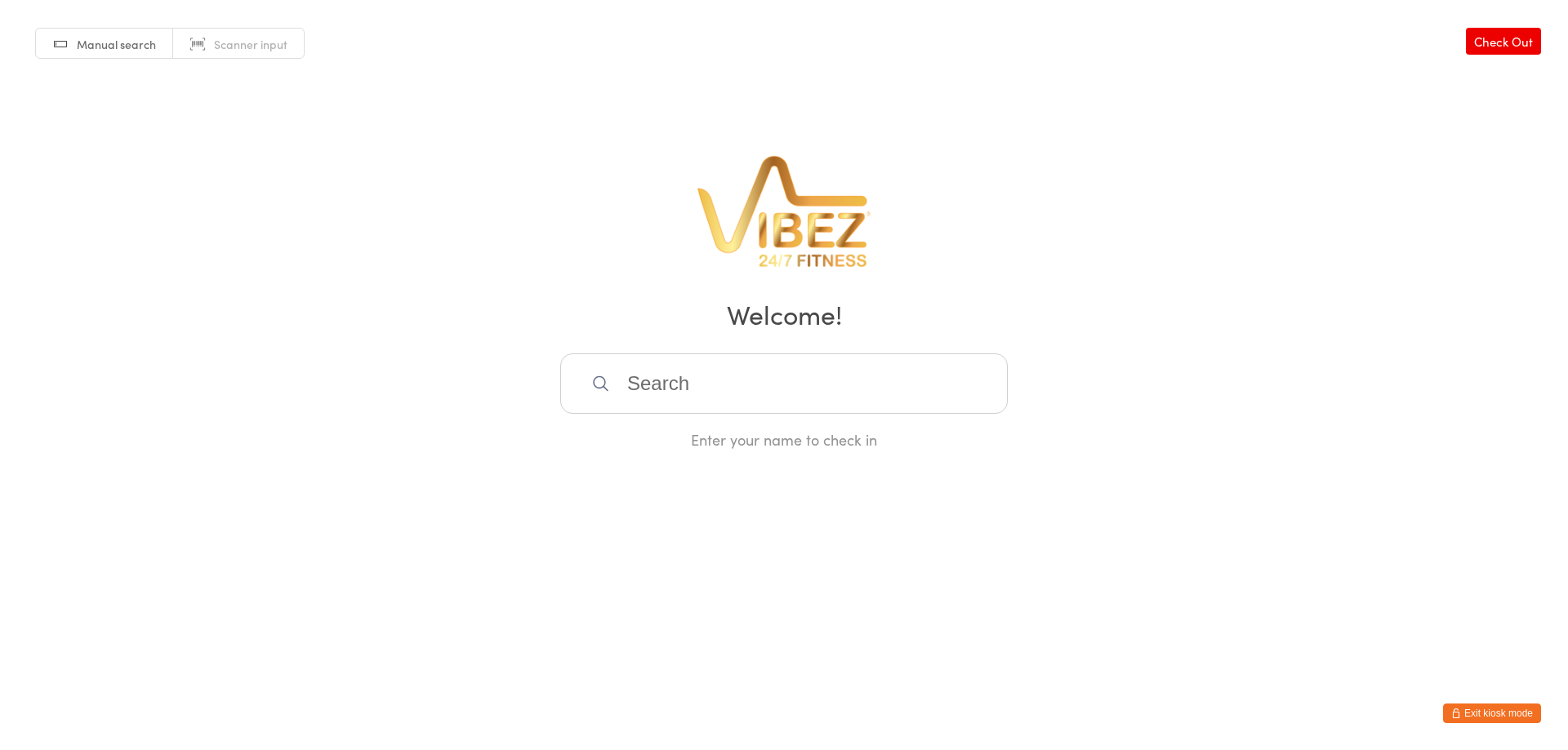
click at [1539, 702] on html "You have now entered Kiosk Mode. Members will be able to check themselves in us…" at bounding box center [784, 375] width 1568 height 750
click at [1492, 715] on button "Exit kiosk mode" at bounding box center [1491, 712] width 98 height 20
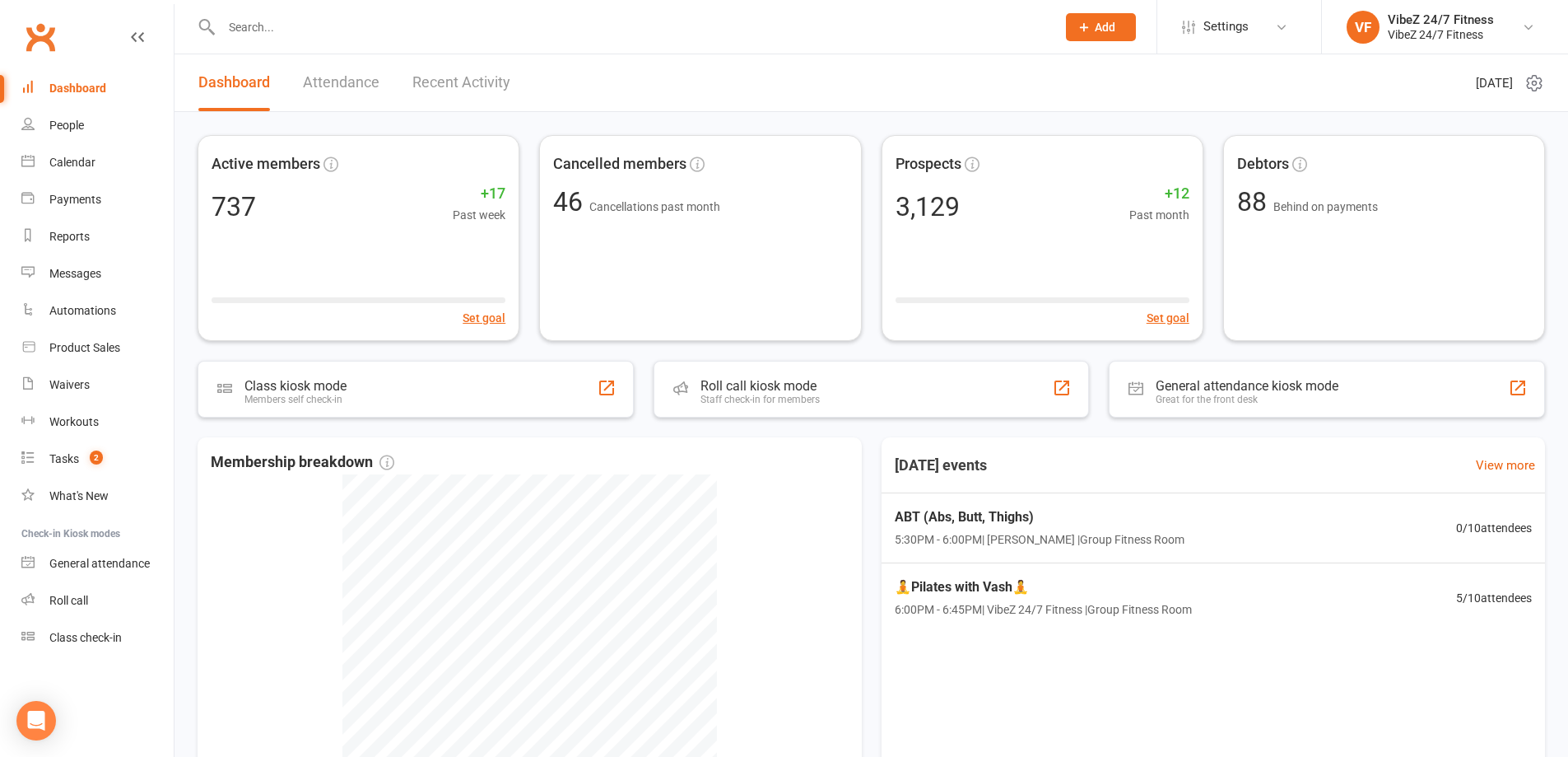
click at [563, 6] on div at bounding box center [621, 26] width 847 height 54
click at [560, 33] on input "text" at bounding box center [631, 27] width 828 height 23
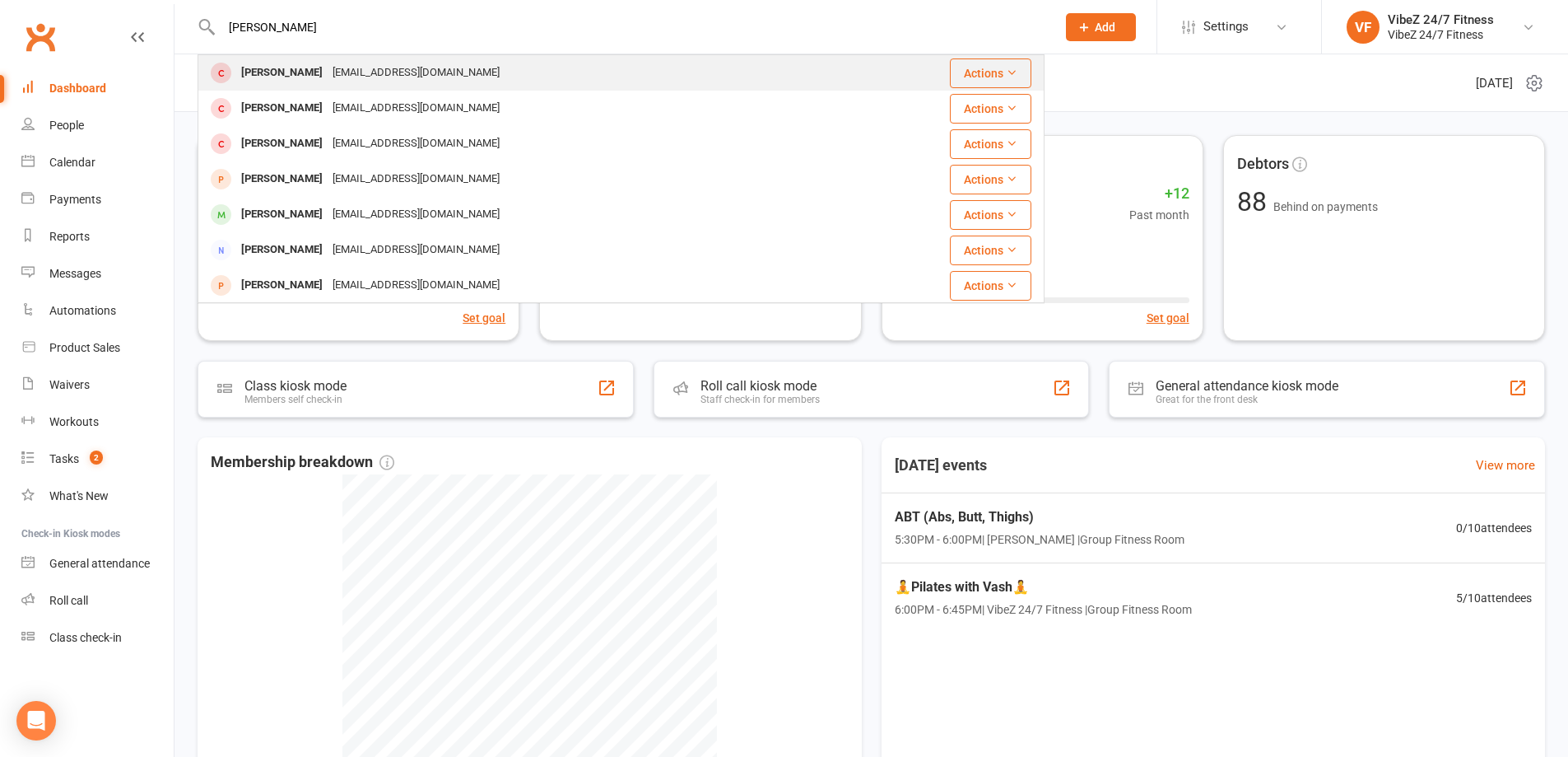
type input "nead"
click at [506, 79] on div "Neadine Spence nads503@hotmail.com" at bounding box center [523, 73] width 648 height 34
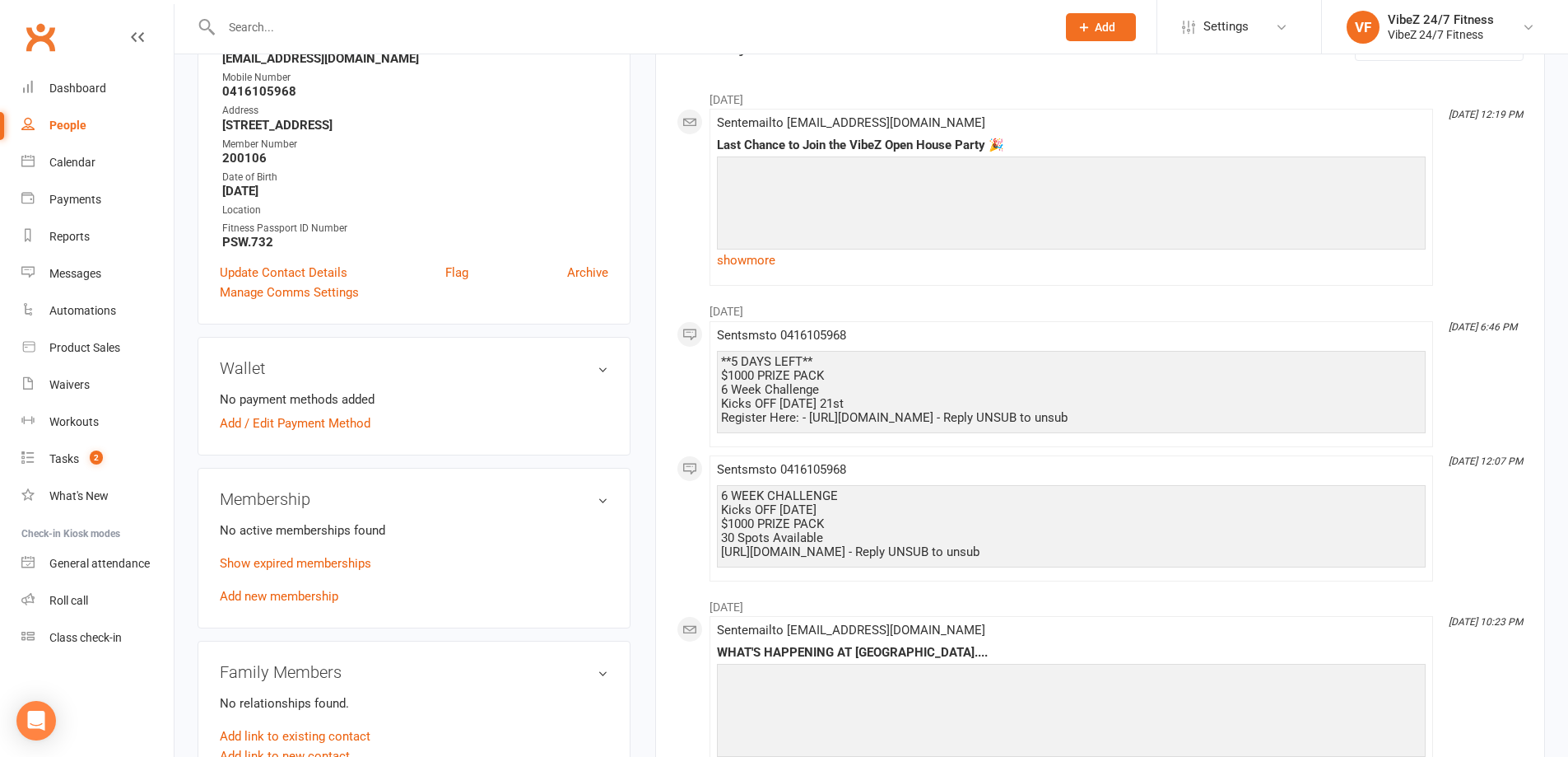
scroll to position [329, 0]
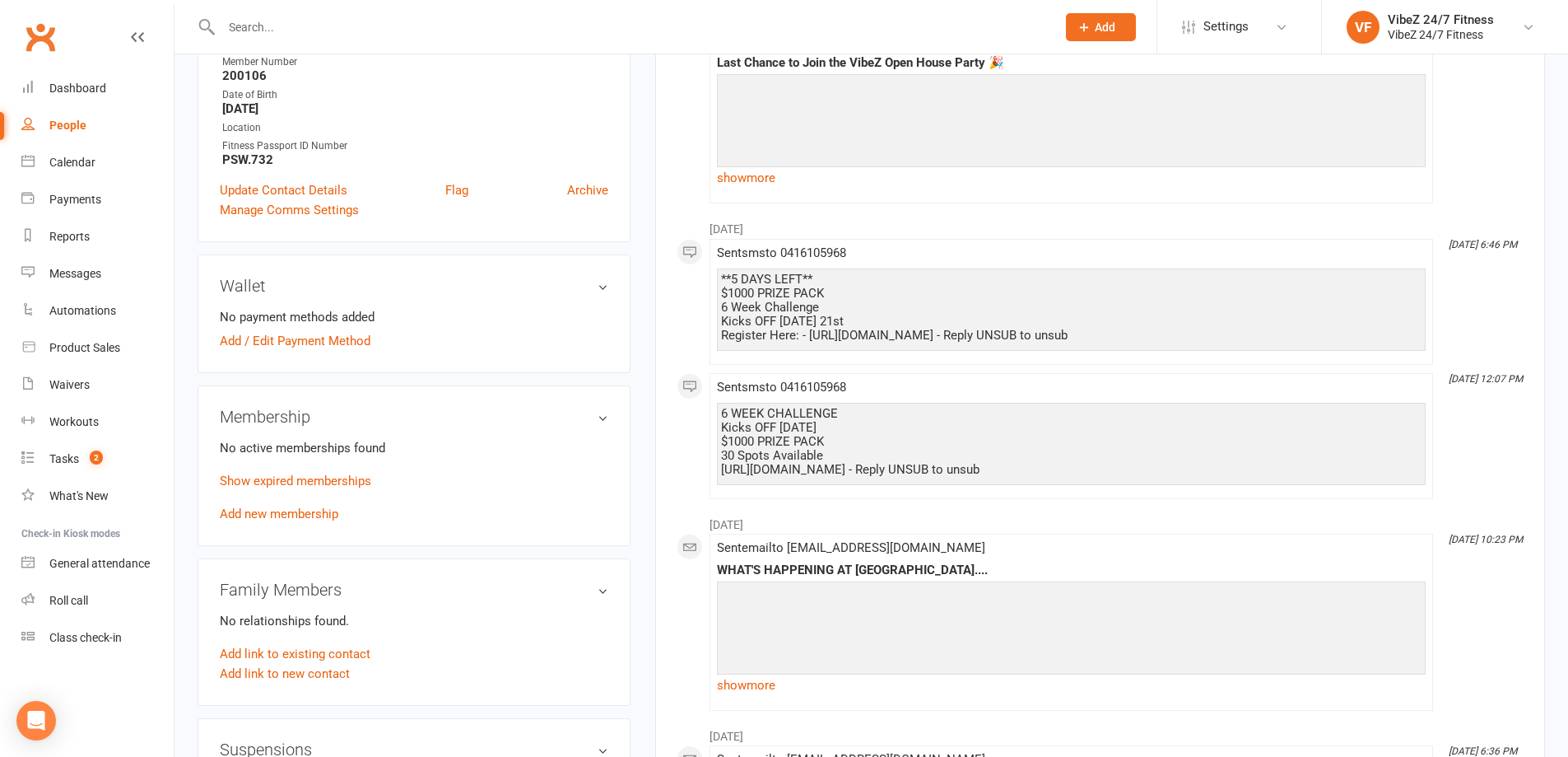
click at [296, 522] on div "No active memberships found Show expired memberships Add new membership" at bounding box center [413, 481] width 389 height 86
click at [296, 515] on link "Add new membership" at bounding box center [278, 514] width 118 height 15
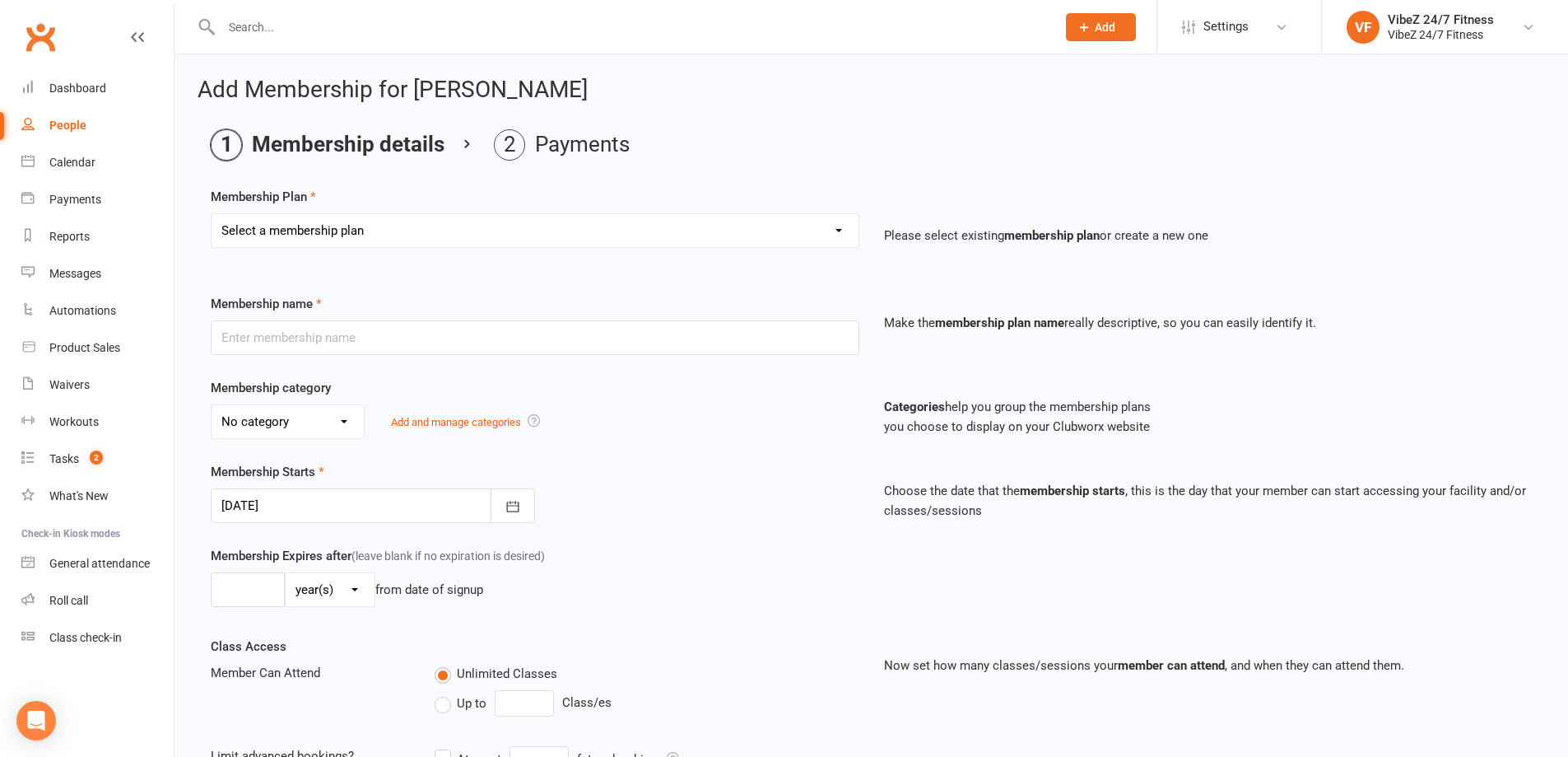
click at [504, 225] on select "Select a membership plan Create new Membership Plan Complimentary 12 Month Memb…" at bounding box center [535, 230] width 647 height 33
select select "9"
click at [212, 214] on select "Select a membership plan Create new Membership Plan Complimentary 12 Month Memb…" at bounding box center [535, 230] width 647 height 33
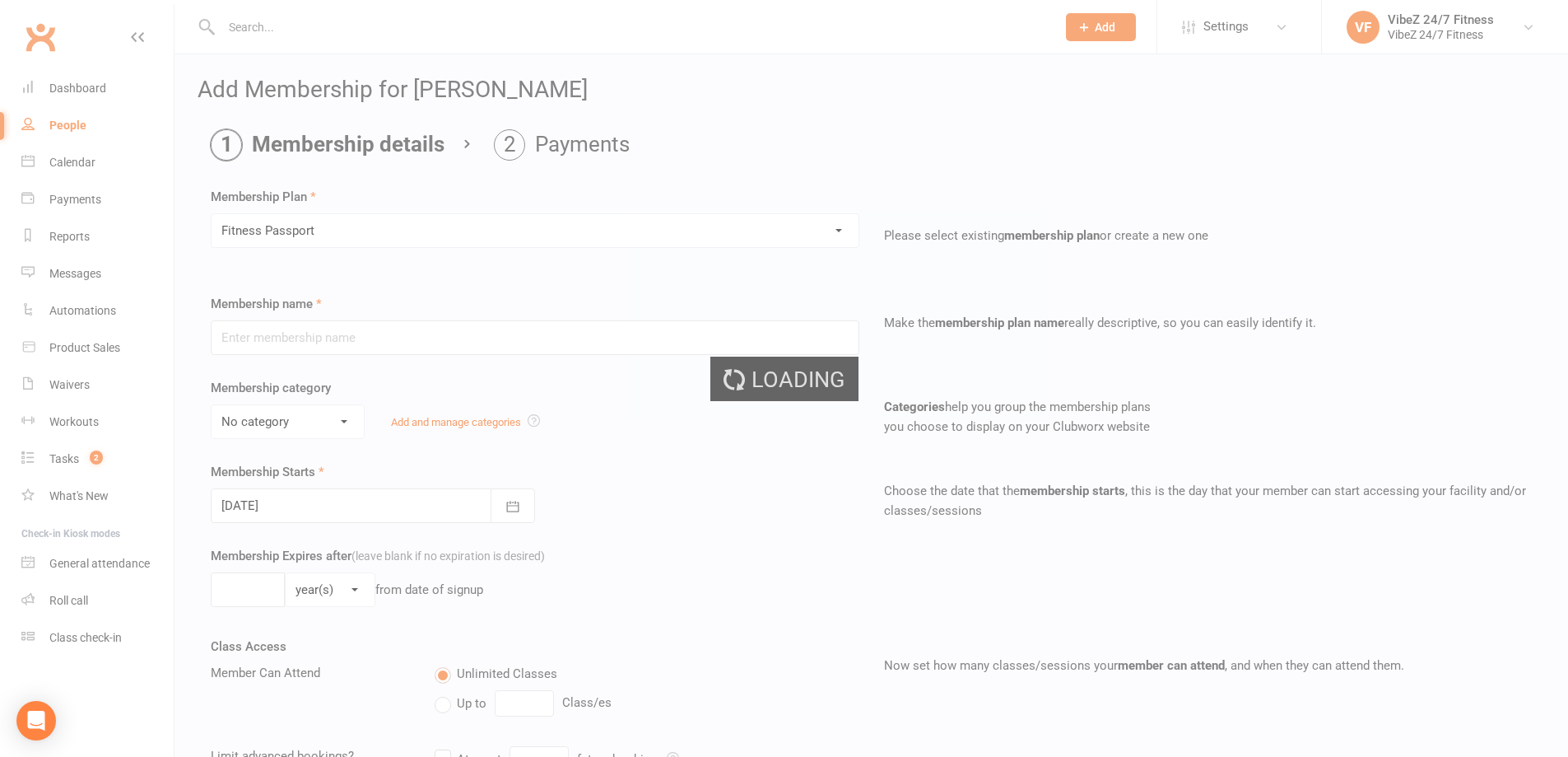
type input "Fitness Passport"
select select "2"
type input "1"
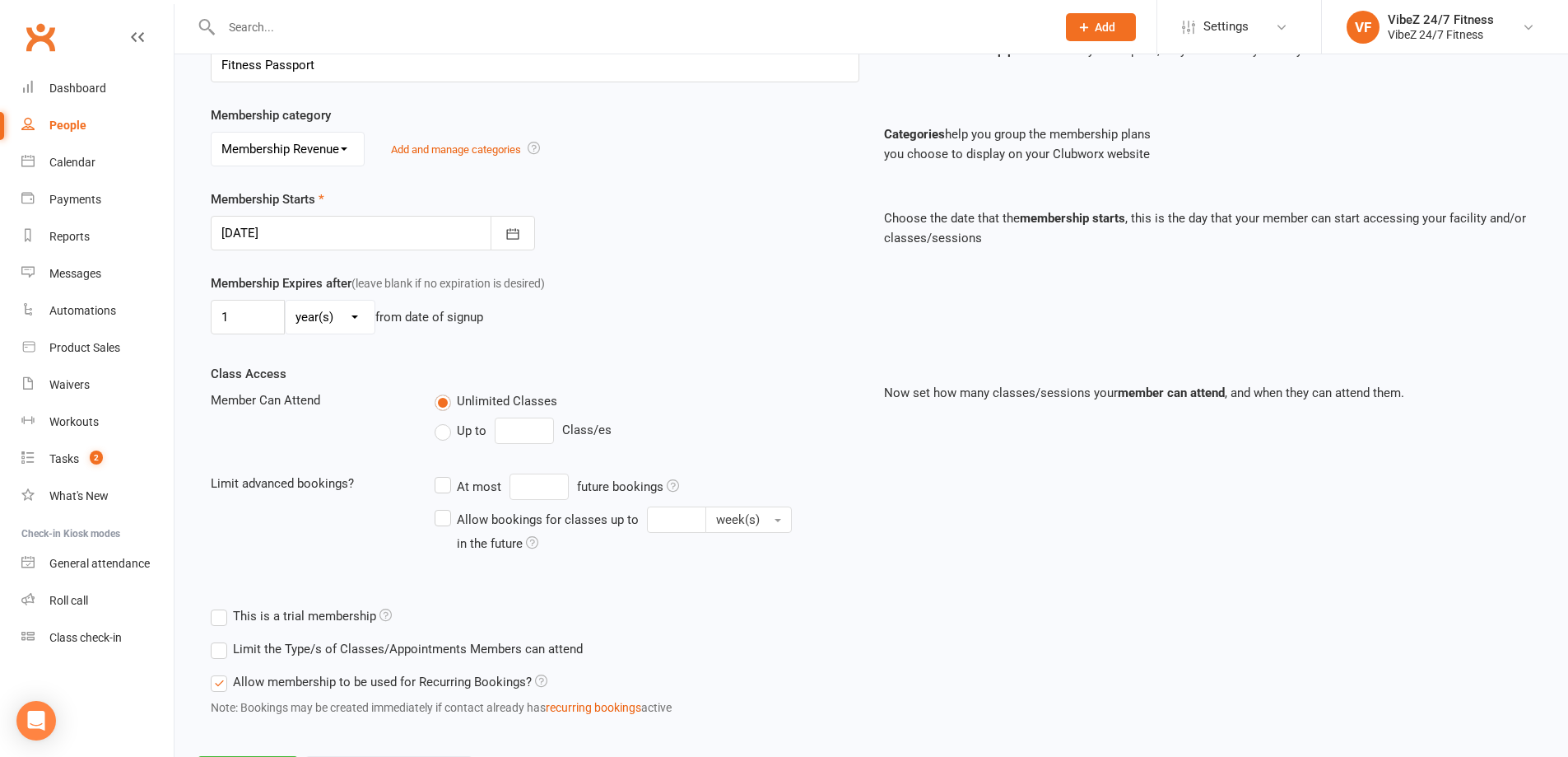
scroll to position [353, 0]
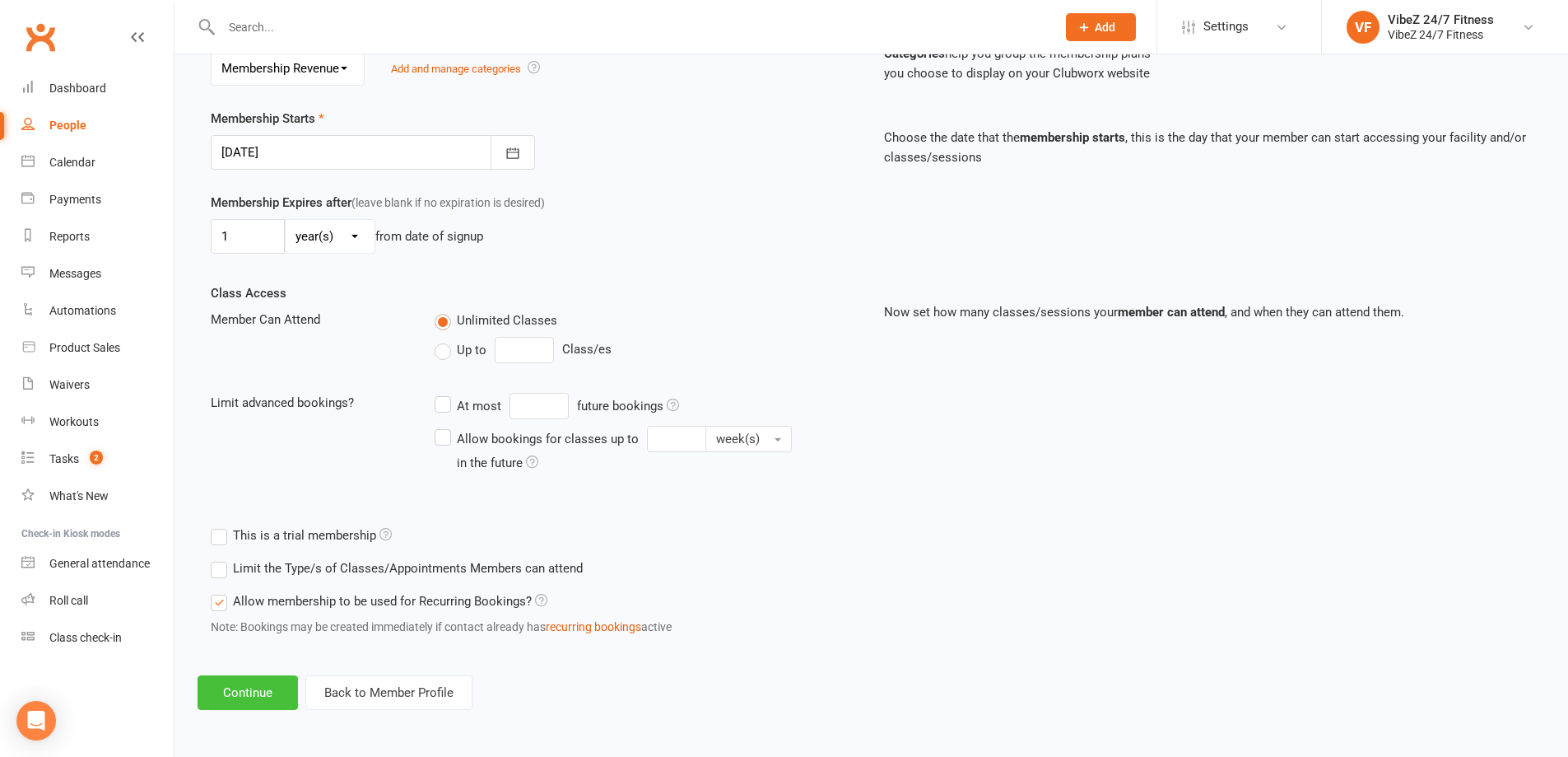
click at [265, 685] on button "Continue" at bounding box center [248, 693] width 100 height 35
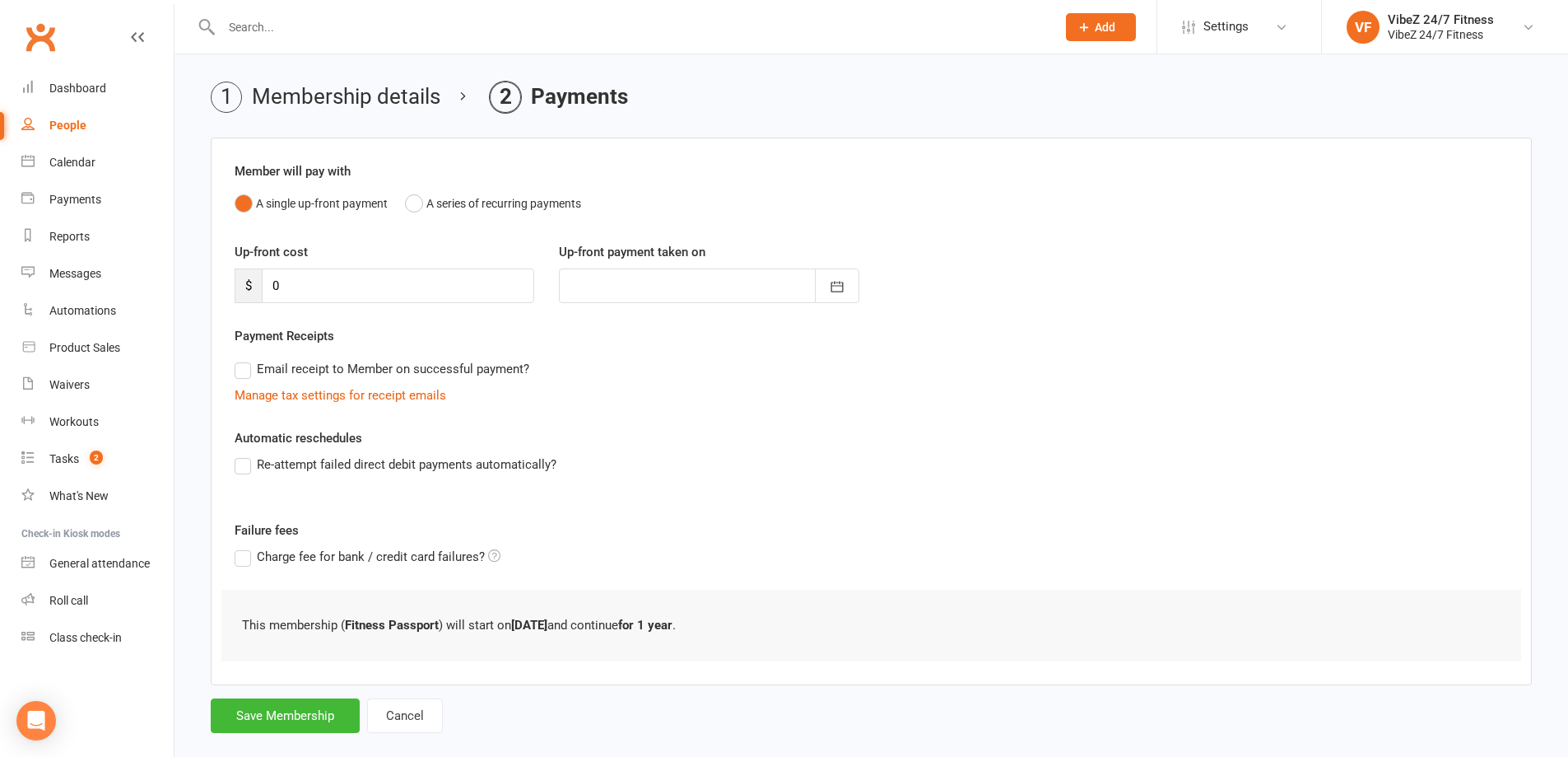
scroll to position [74, 0]
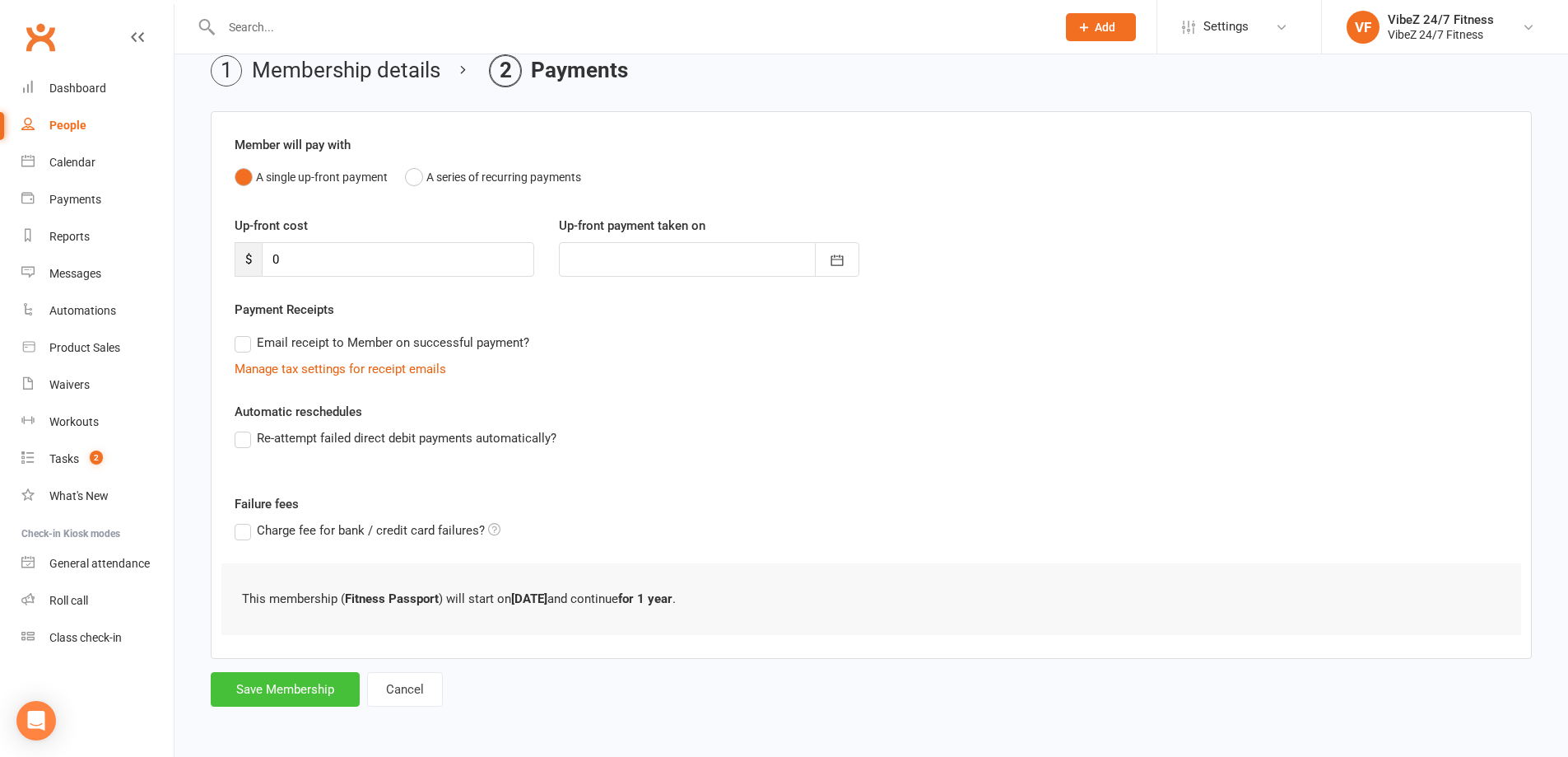
click at [329, 681] on button "Save Membership" at bounding box center [286, 689] width 149 height 35
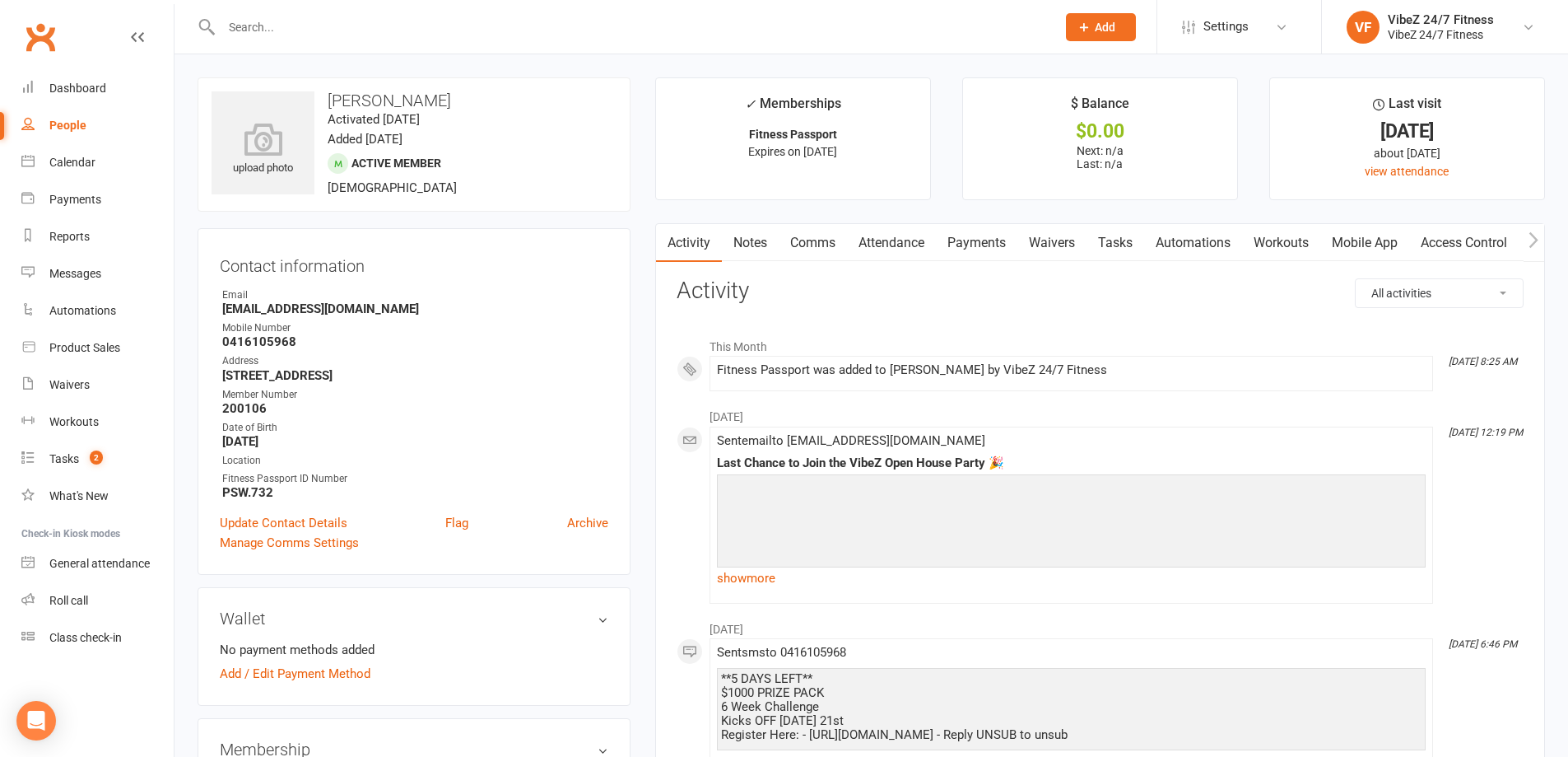
click at [292, 494] on strong "PSW.732" at bounding box center [415, 493] width 386 height 15
click at [688, 257] on link "Activity" at bounding box center [689, 243] width 66 height 38
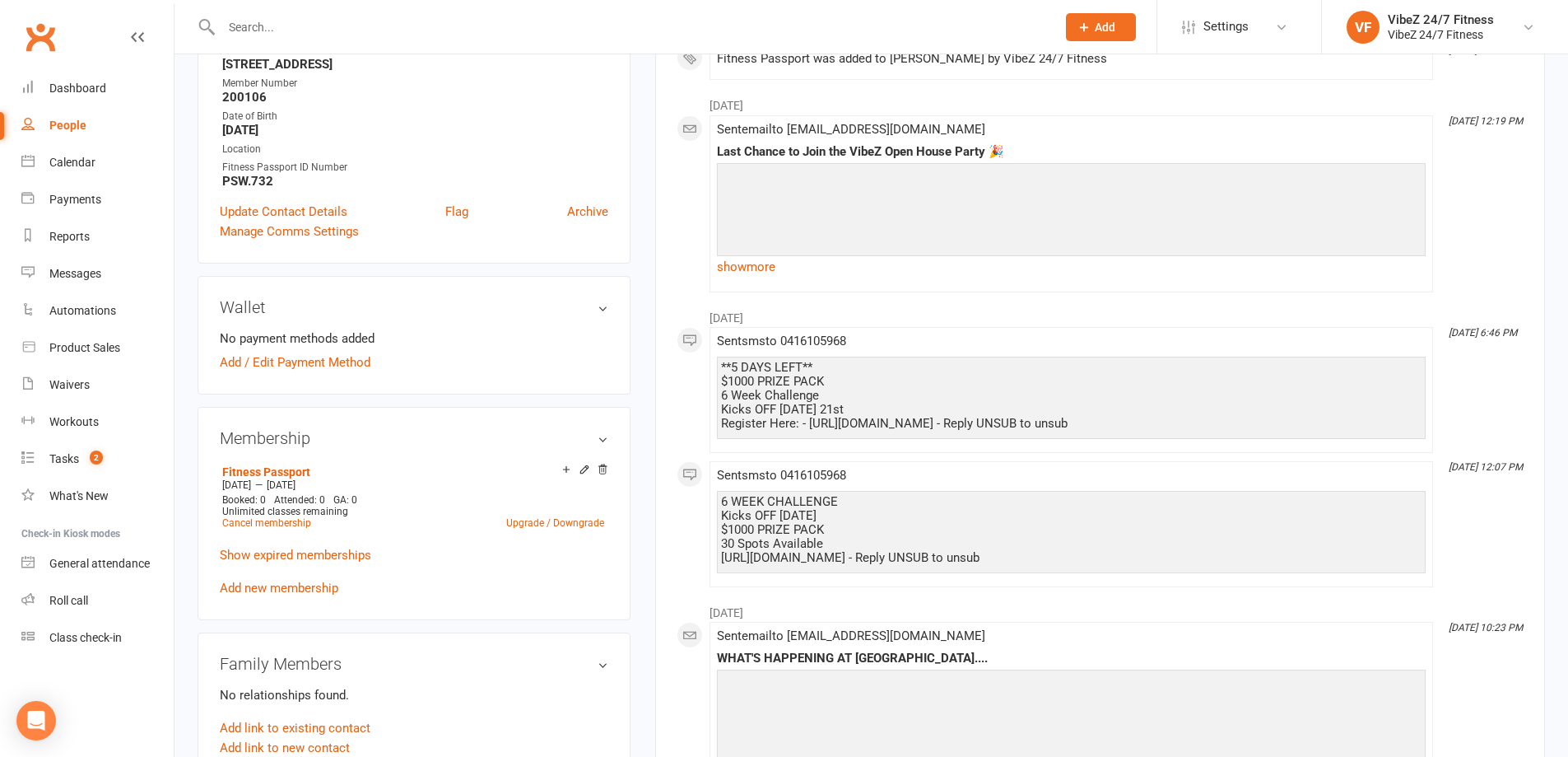
scroll to position [247, 0]
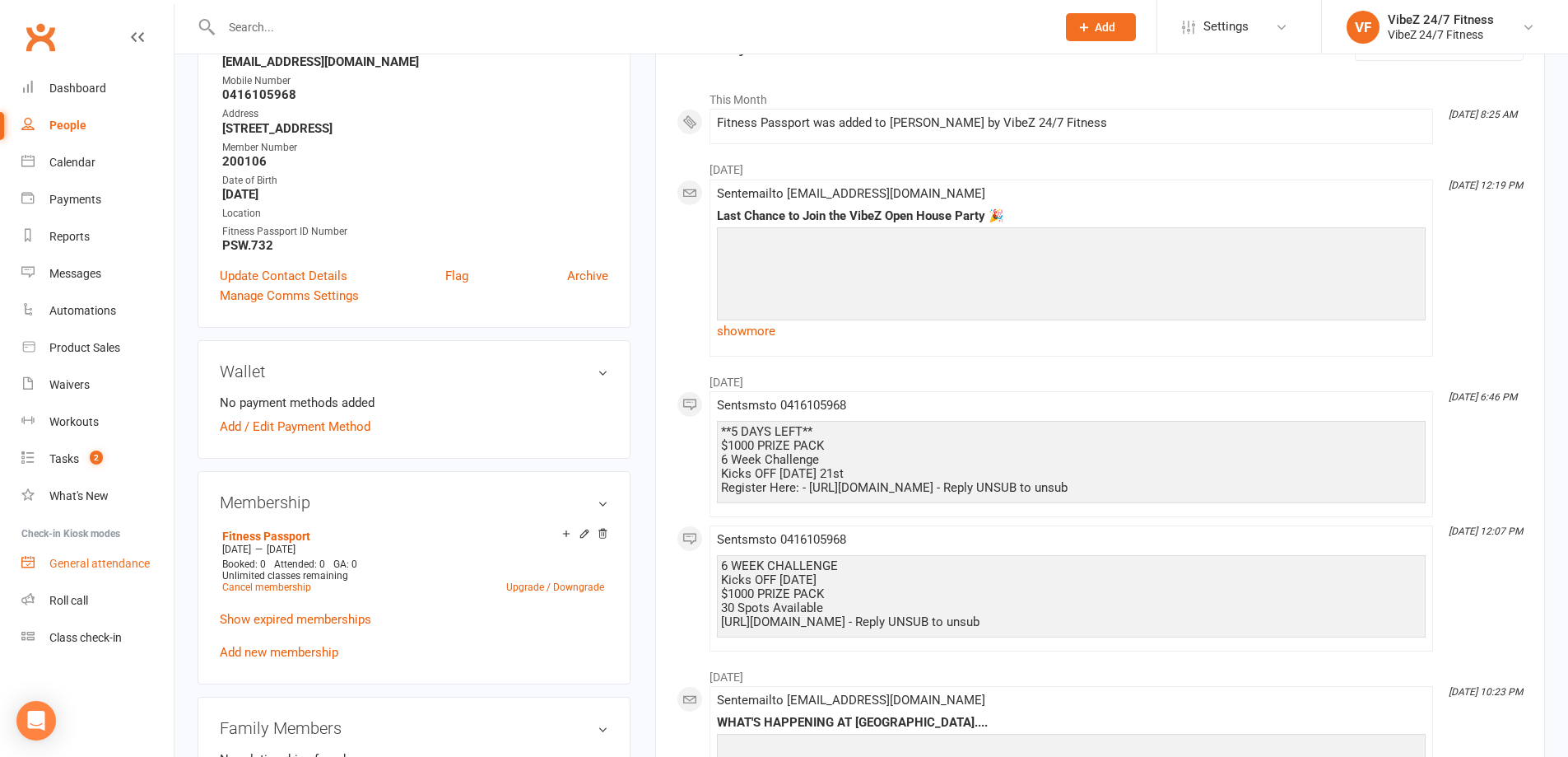
click at [108, 576] on link "General attendance" at bounding box center [97, 563] width 152 height 37
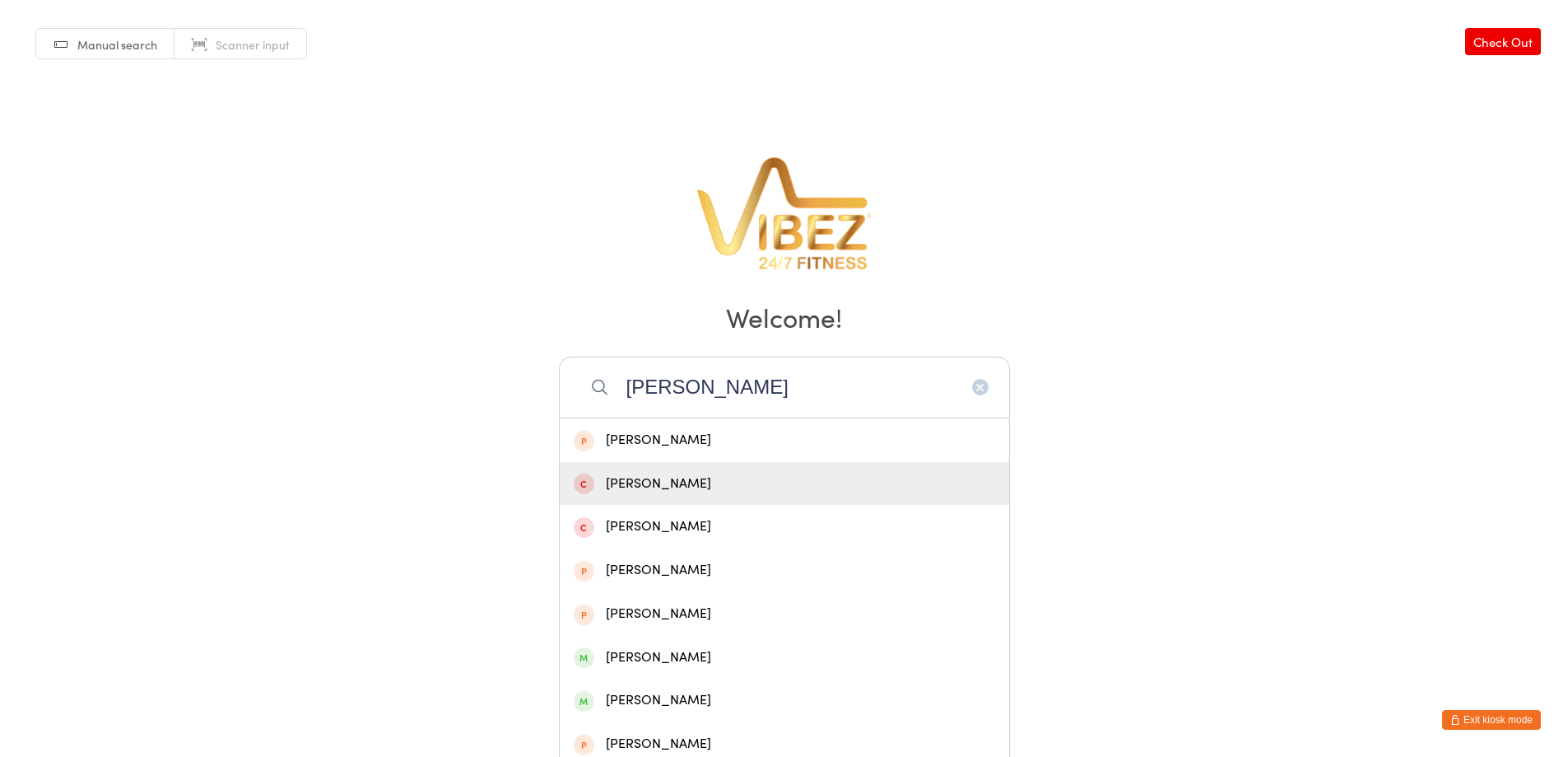
click at [494, 397] on div "Manual search Scanner input Check Out Welcome! [PERSON_NAME] [PERSON_NAME] [PER…" at bounding box center [784, 227] width 1568 height 454
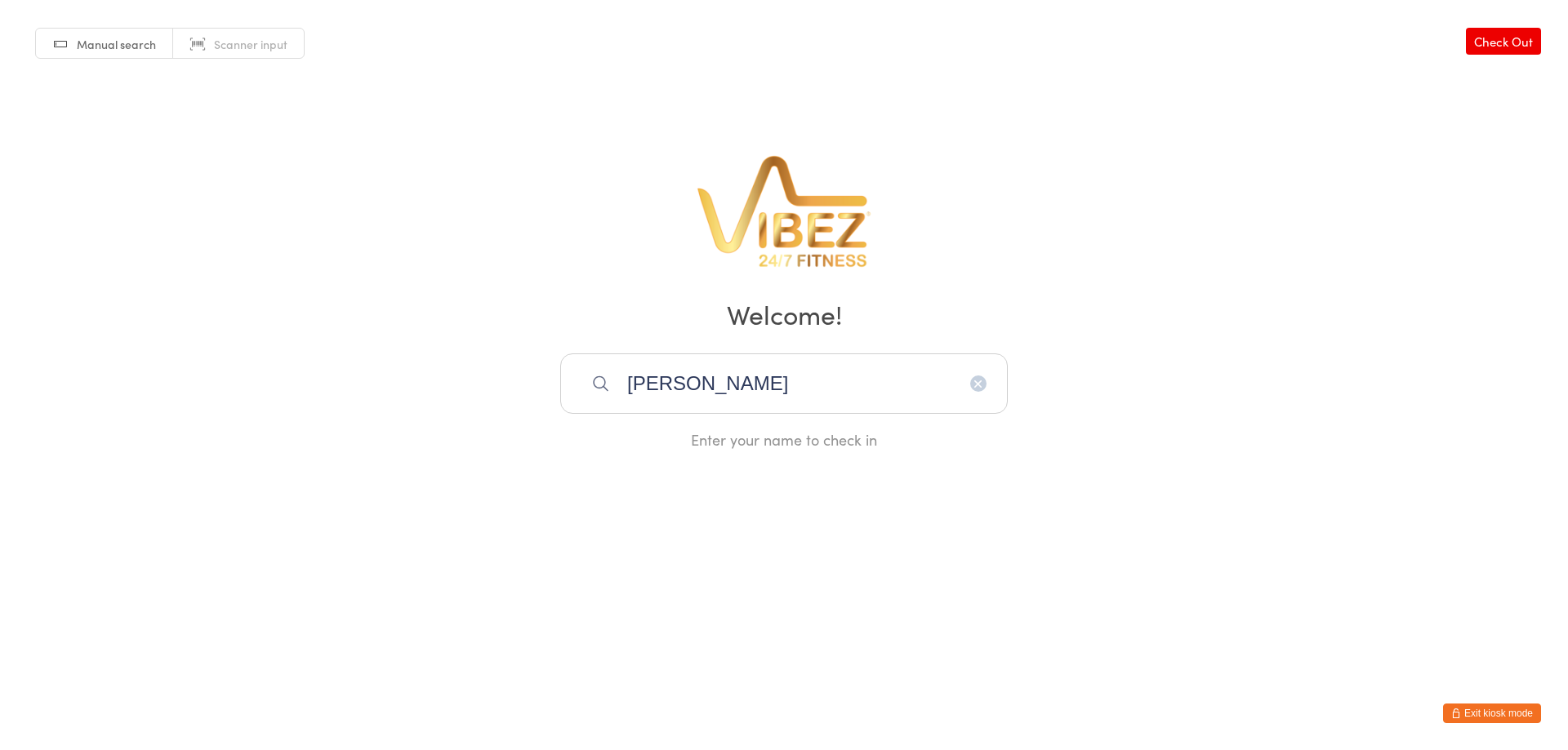
click at [678, 379] on input "[PERSON_NAME]" at bounding box center [783, 383] width 447 height 60
click at [721, 394] on input "[PERSON_NAME]" at bounding box center [783, 383] width 447 height 60
click at [716, 372] on input "[PERSON_NAME]" at bounding box center [783, 383] width 447 height 60
click at [714, 376] on input "[PERSON_NAME]" at bounding box center [783, 383] width 447 height 60
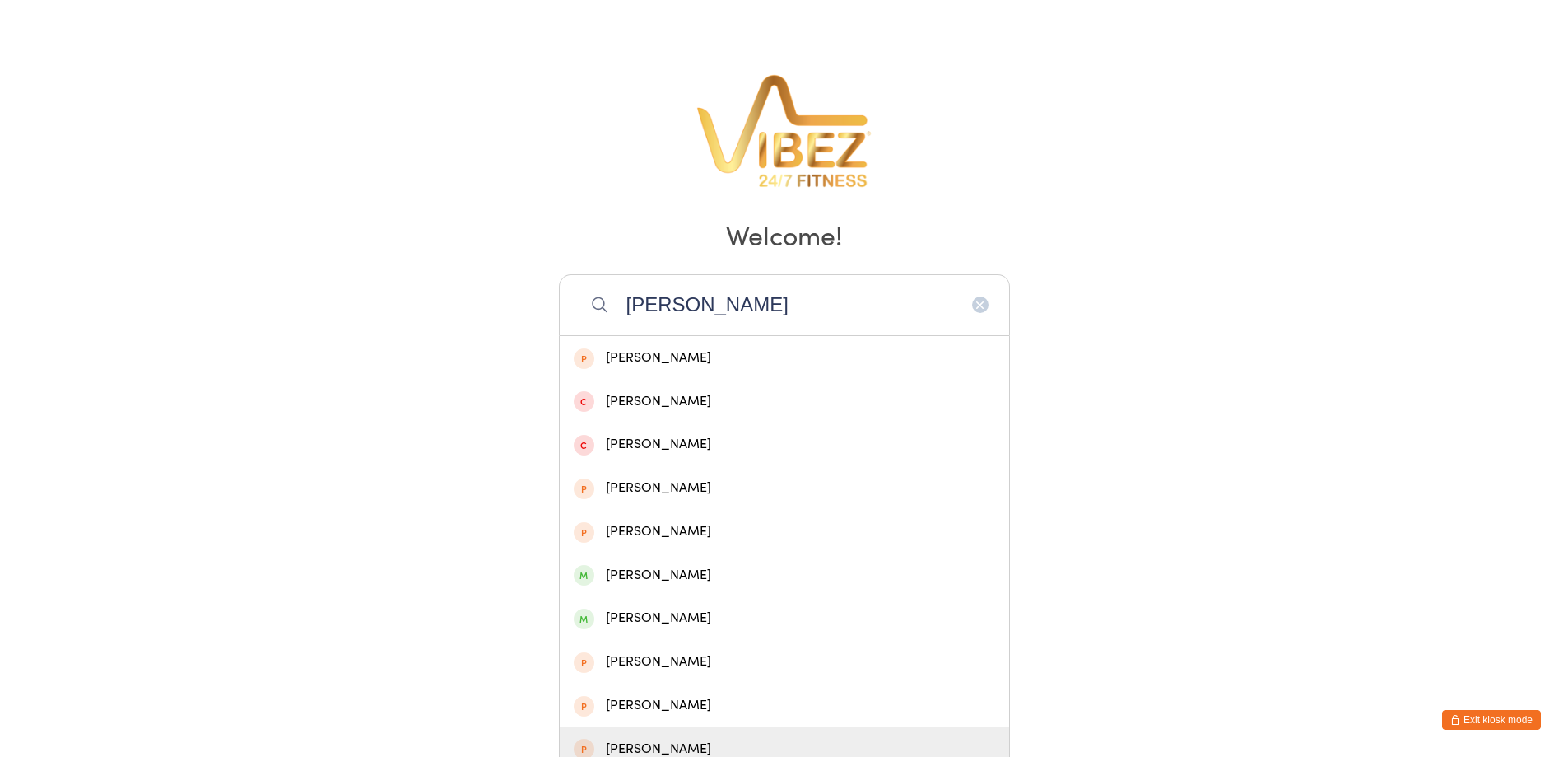
scroll to position [57, 0]
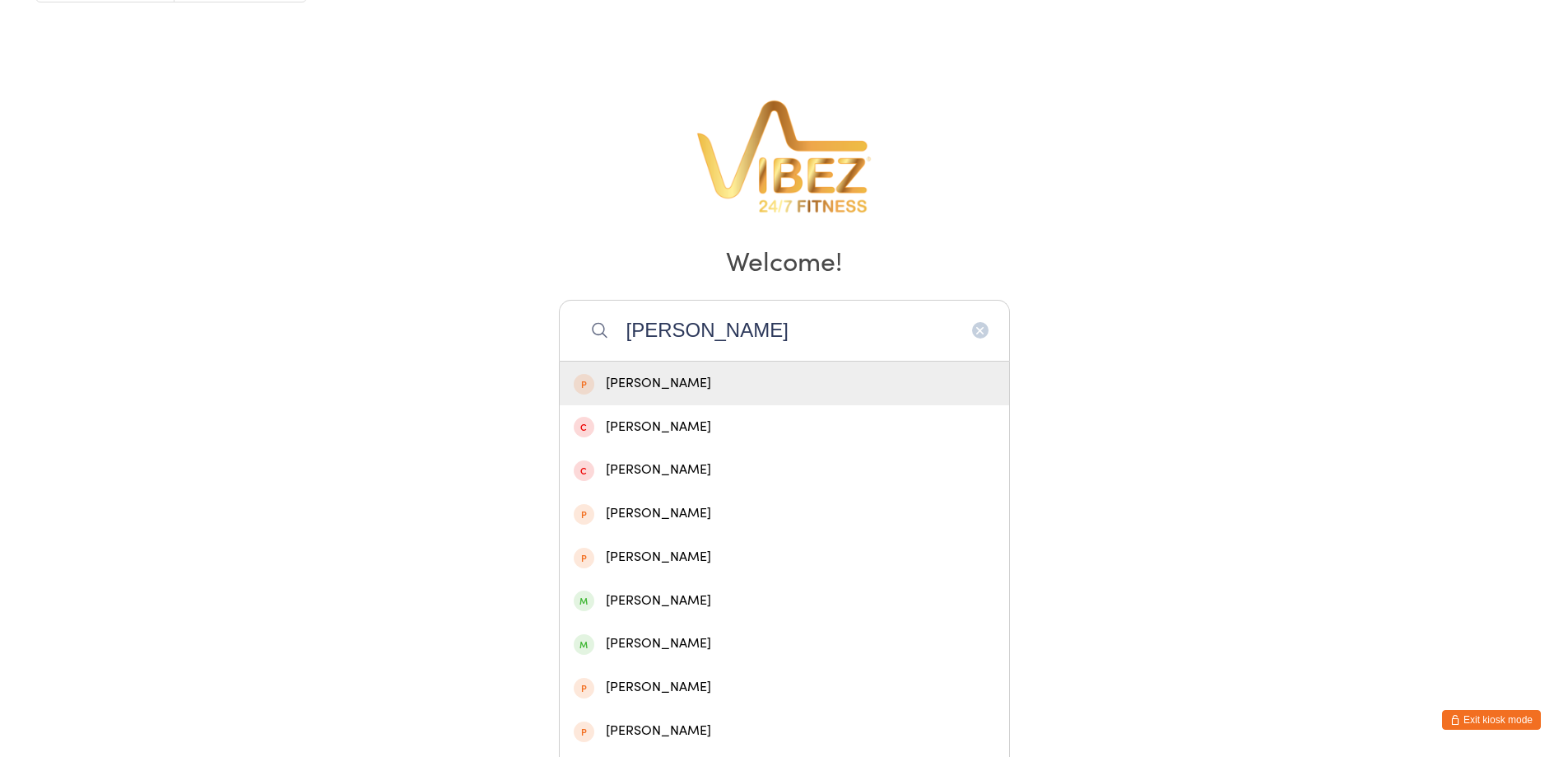
click at [845, 319] on input "[PERSON_NAME]" at bounding box center [784, 330] width 451 height 61
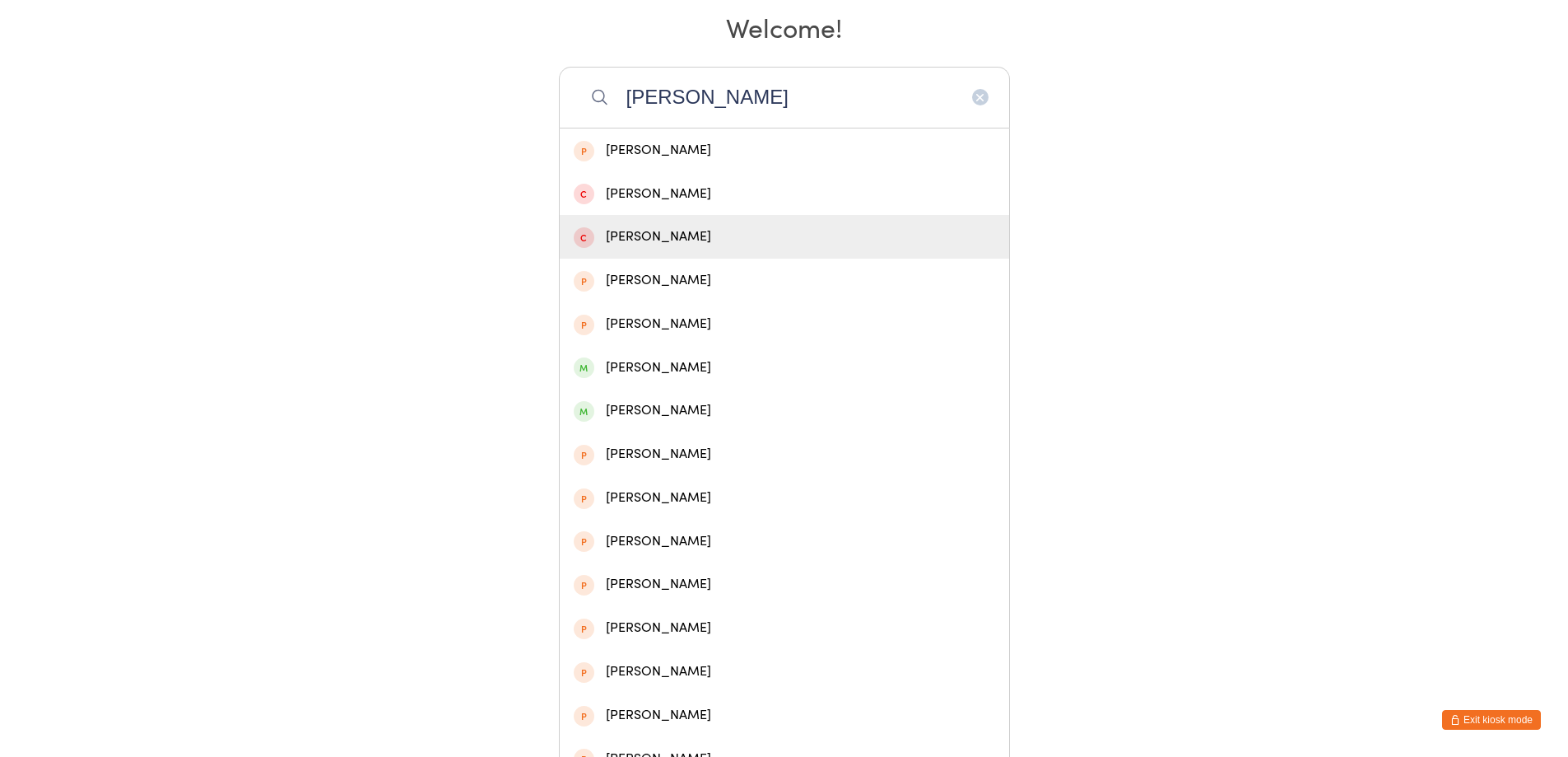
scroll to position [304, 0]
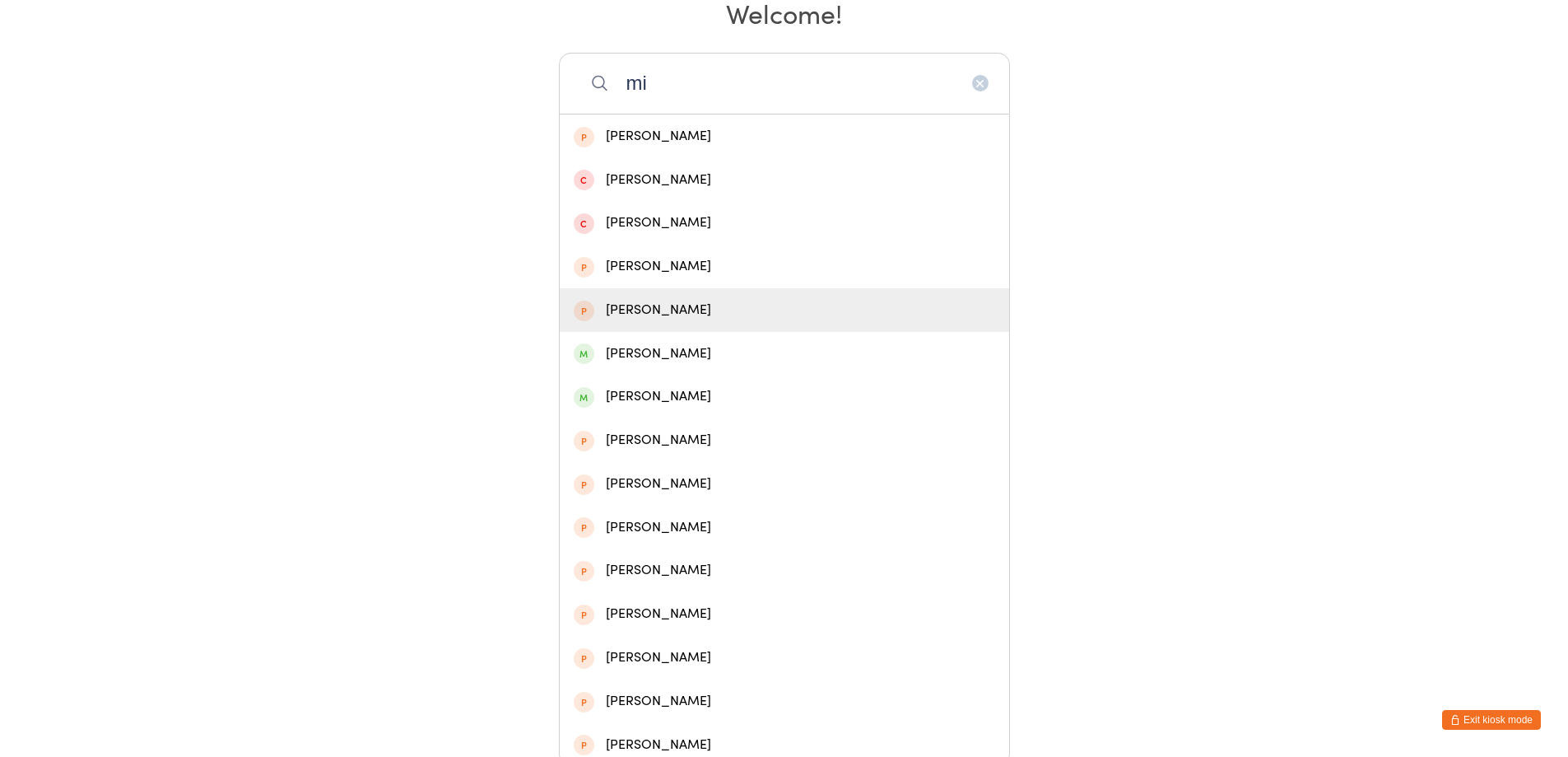
type input "m"
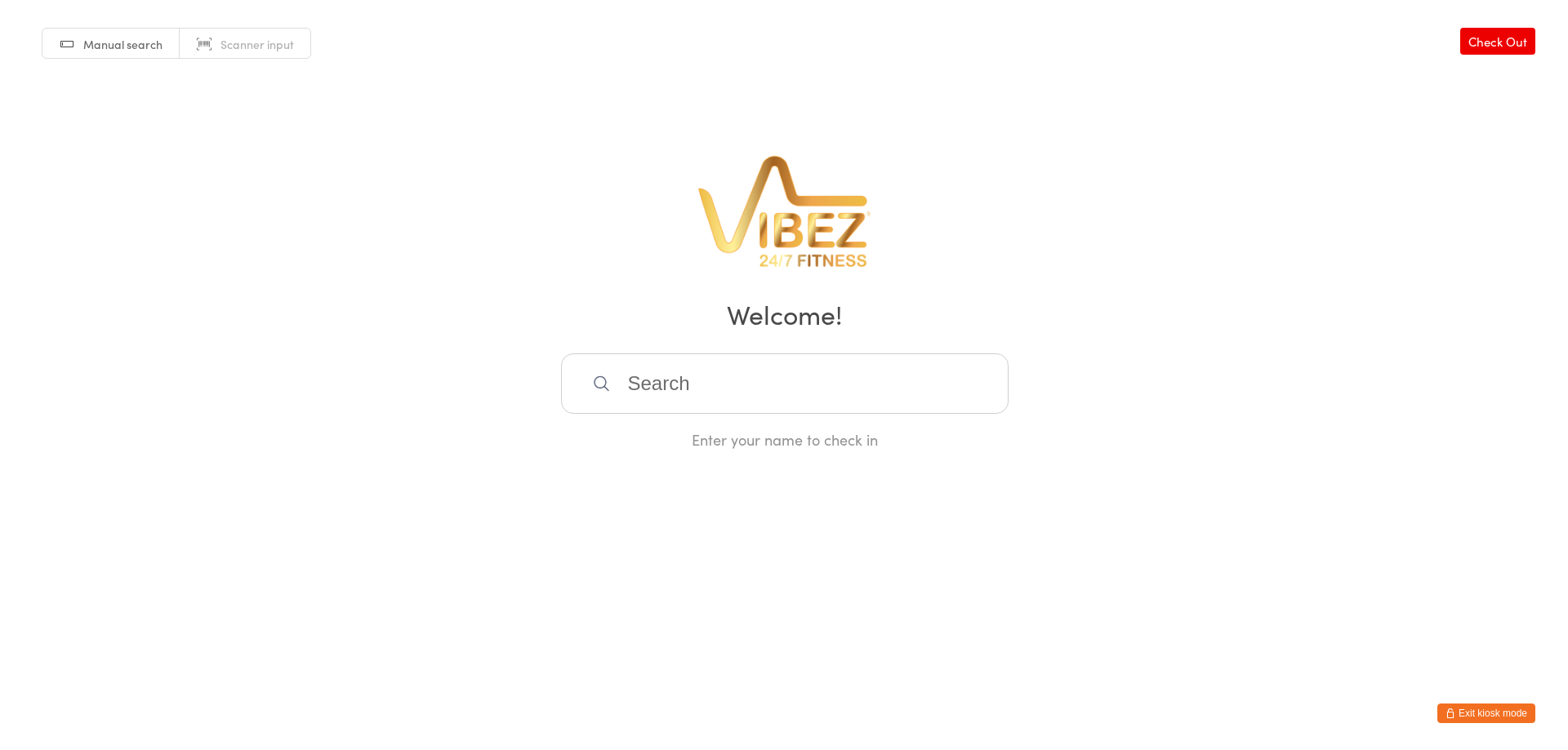
scroll to position [0, 0]
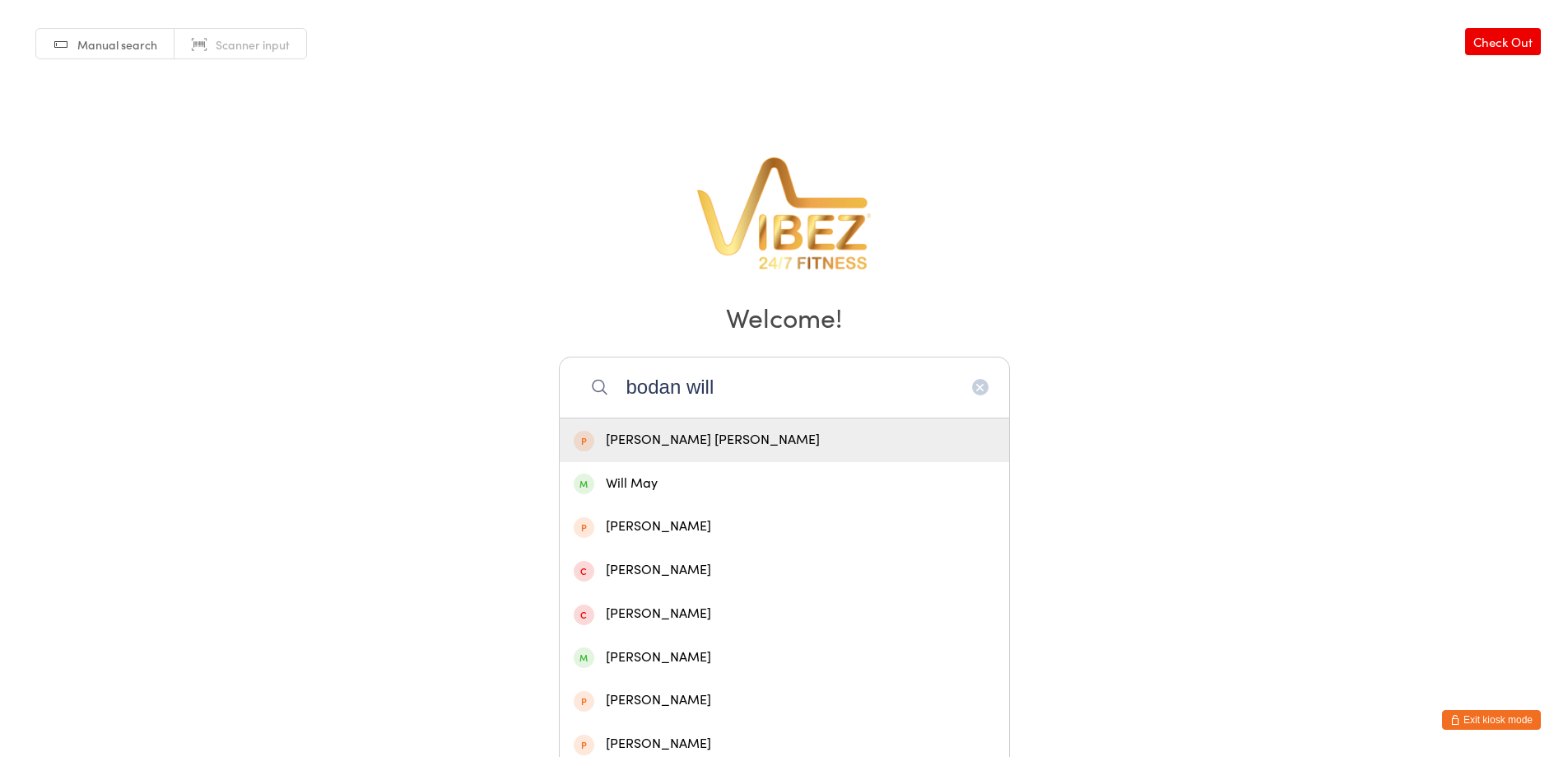
type input "bodan will"
click at [795, 441] on div "[PERSON_NAME] [PERSON_NAME]" at bounding box center [785, 441] width 422 height 23
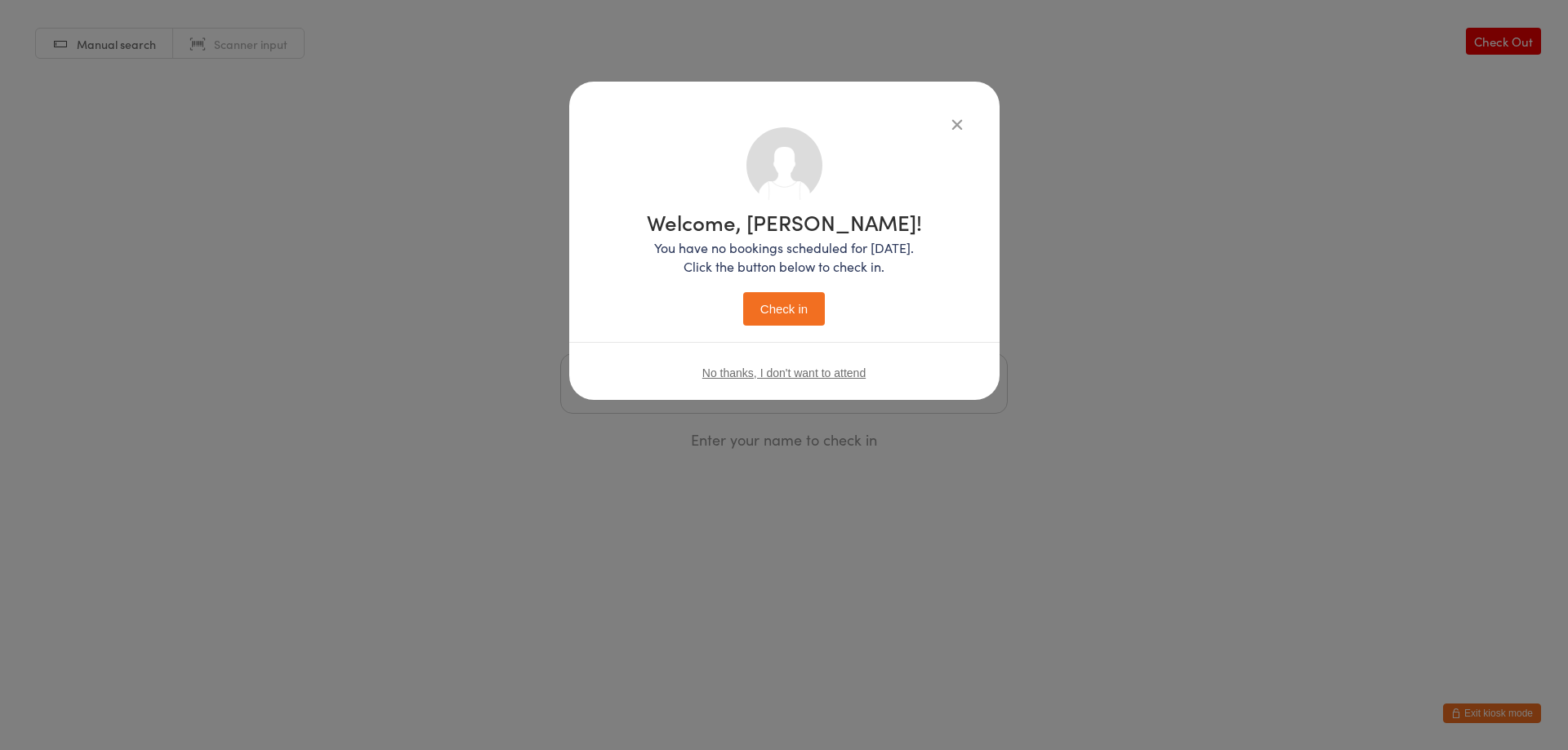
click at [786, 310] on button "Check in" at bounding box center [783, 309] width 82 height 34
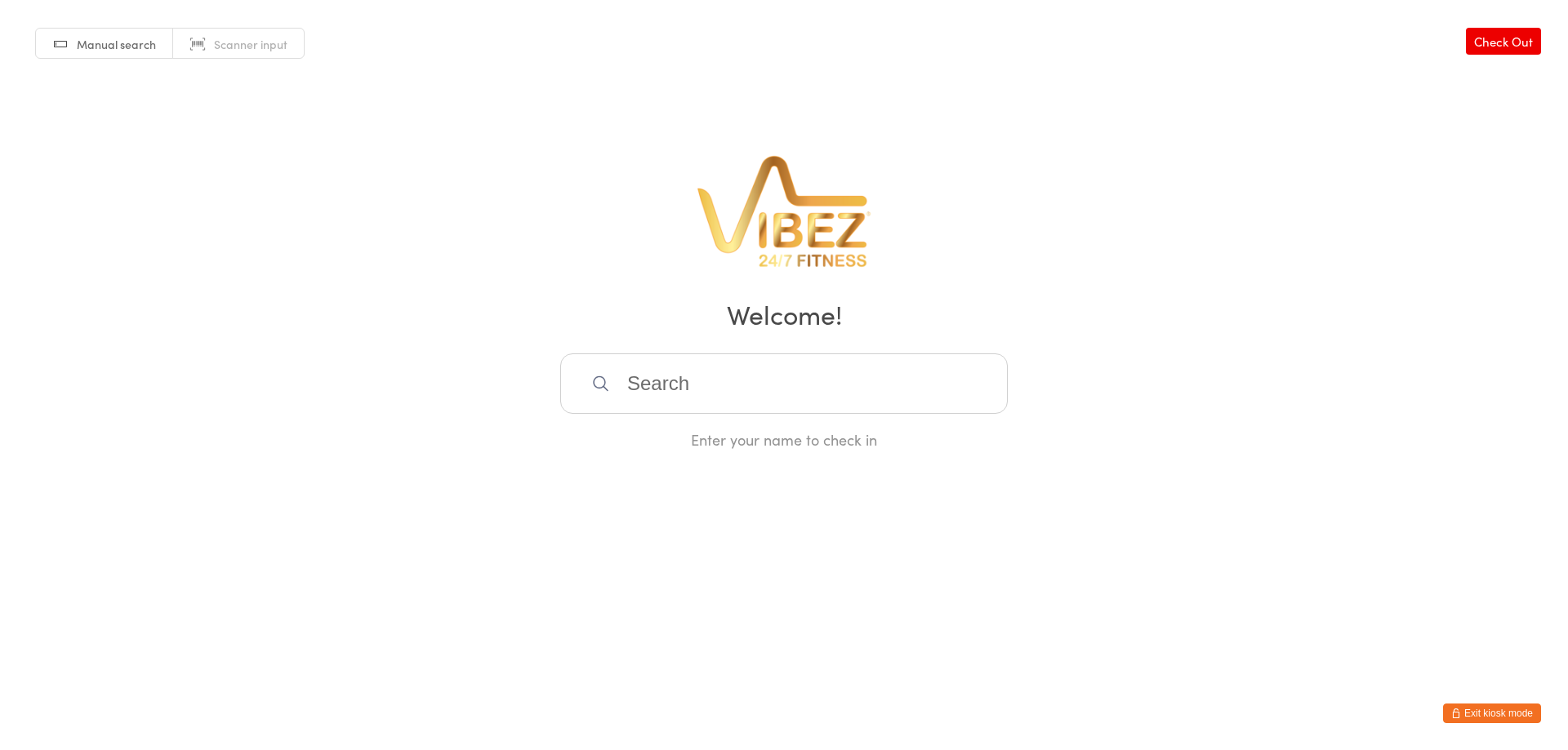
click at [1485, 710] on button "Exit kiosk mode" at bounding box center [1491, 712] width 98 height 20
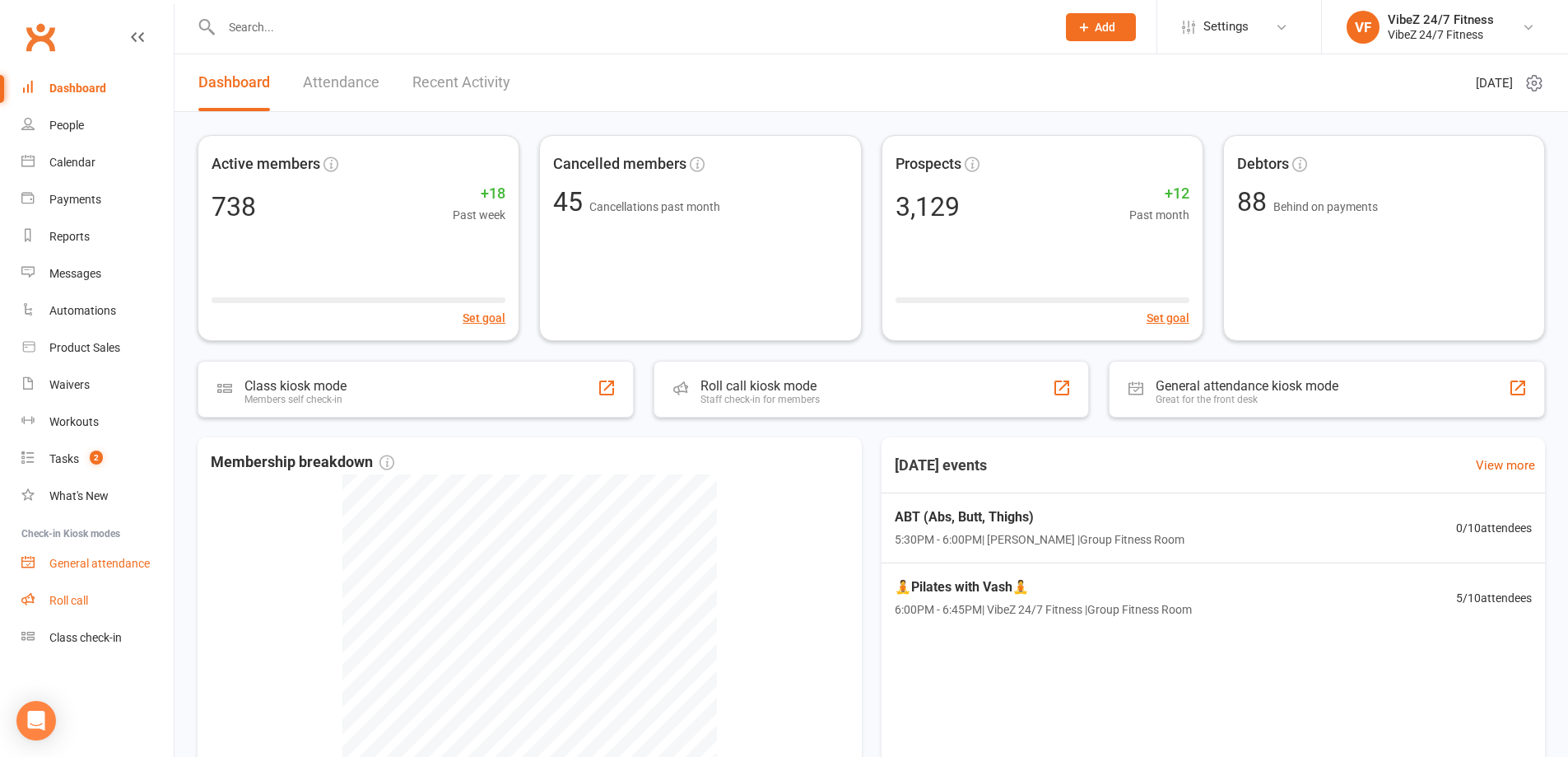
drag, startPoint x: 103, startPoint y: 585, endPoint x: 112, endPoint y: 555, distance: 31.3
click at [103, 583] on link "Roll call" at bounding box center [97, 600] width 152 height 37
click at [113, 551] on link "General attendance" at bounding box center [97, 563] width 152 height 37
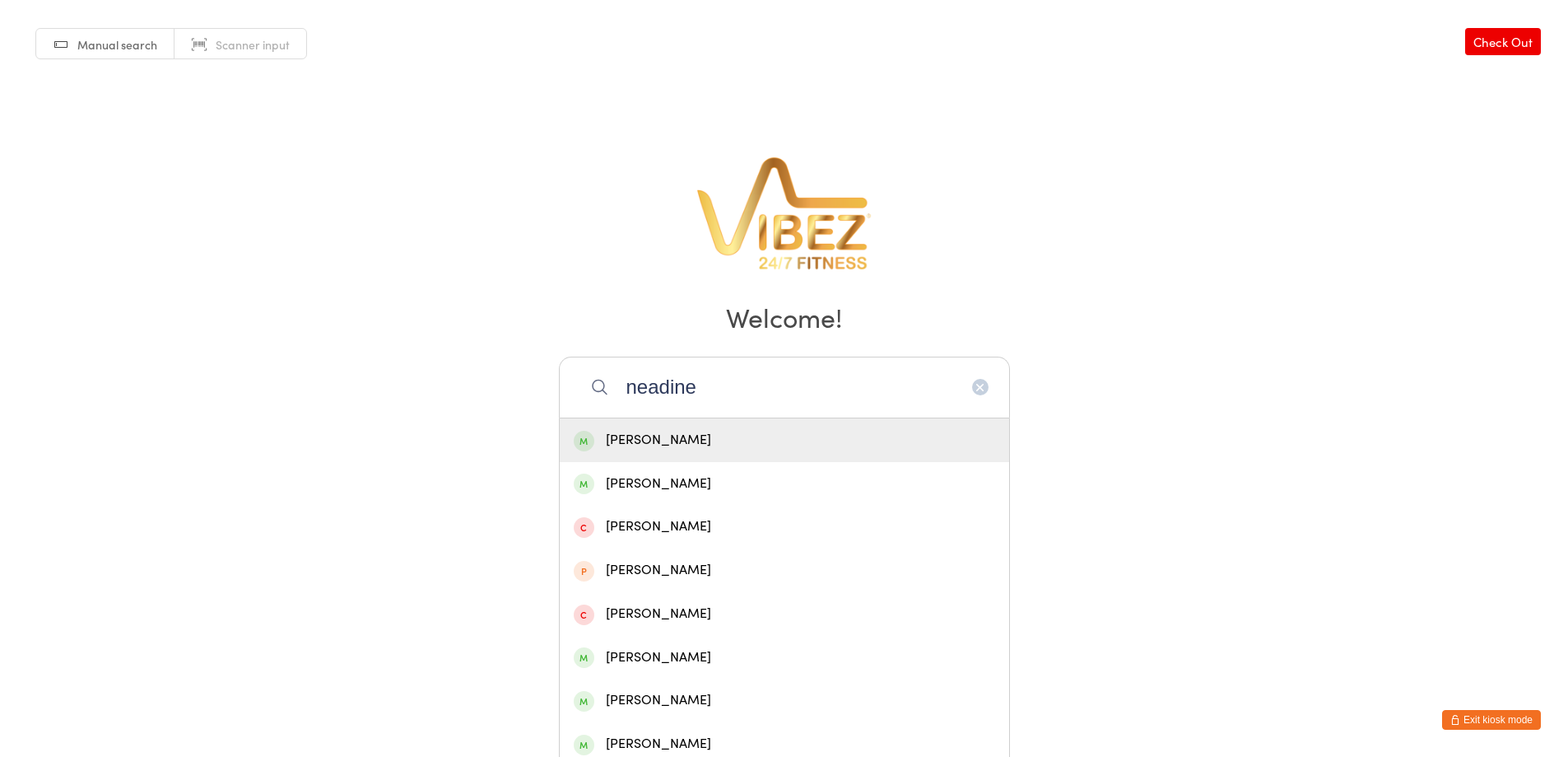
type input "neadine"
click at [748, 424] on div "[PERSON_NAME]" at bounding box center [784, 440] width 449 height 44
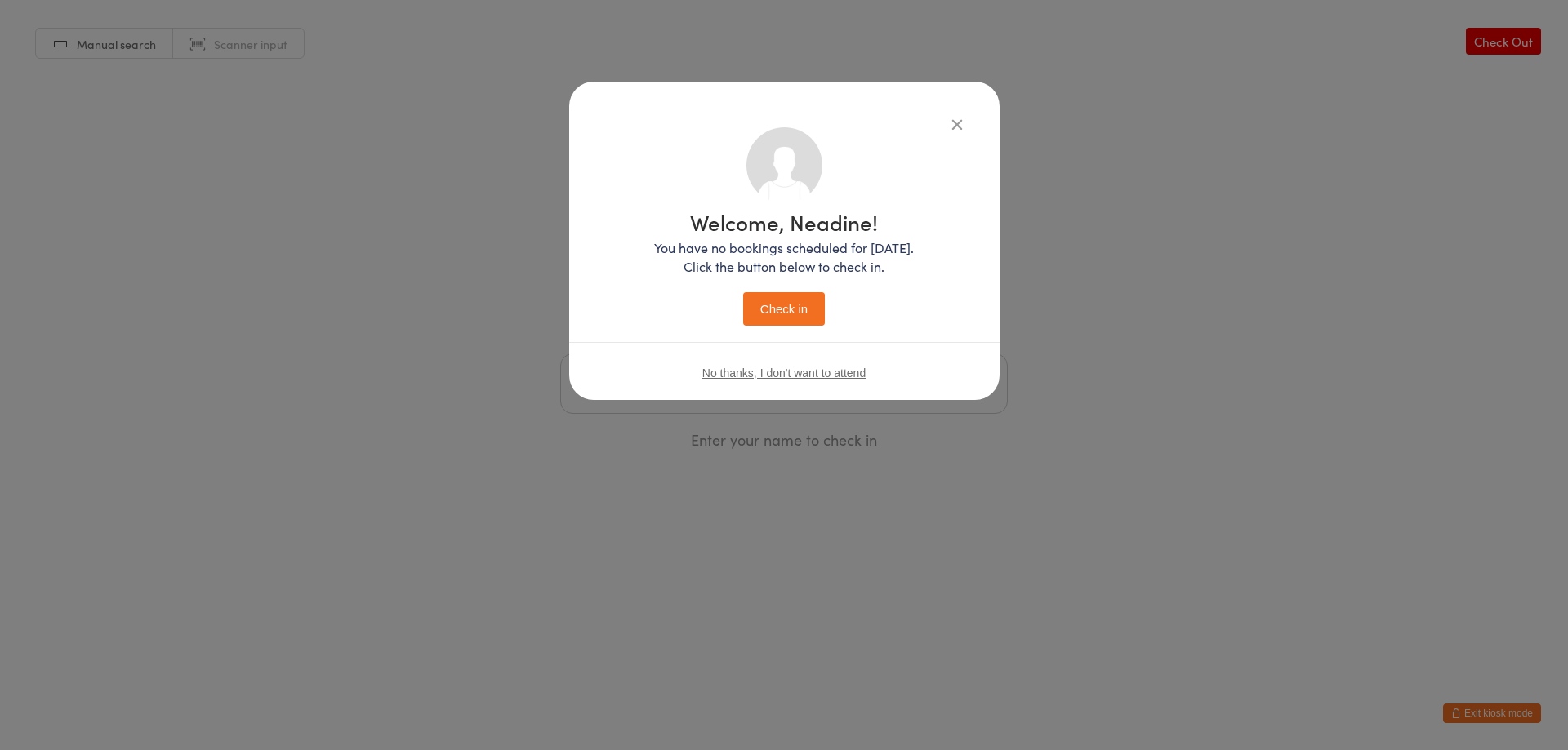
click at [771, 307] on button "Check in" at bounding box center [783, 309] width 82 height 34
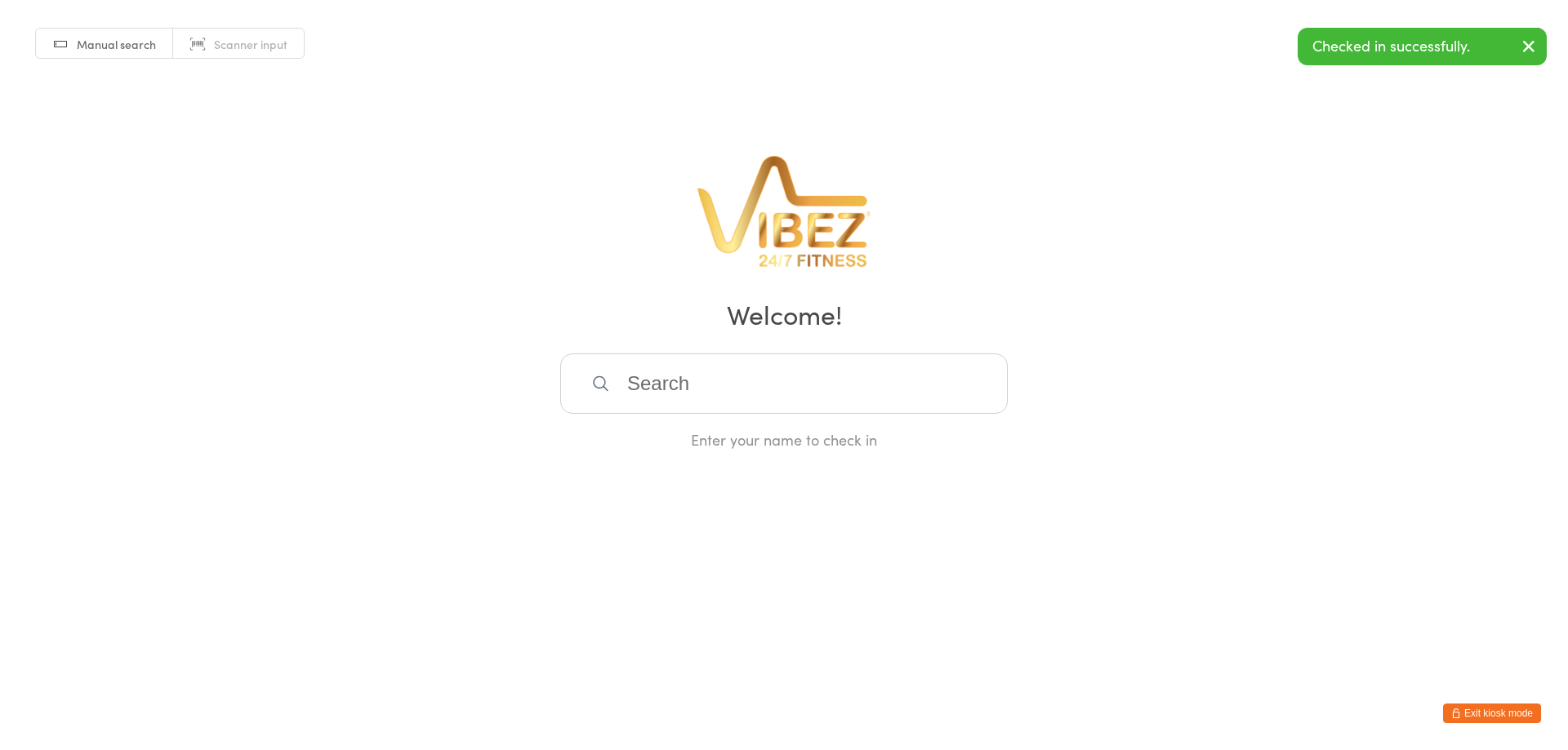
click at [1535, 710] on button "Exit kiosk mode" at bounding box center [1491, 712] width 98 height 20
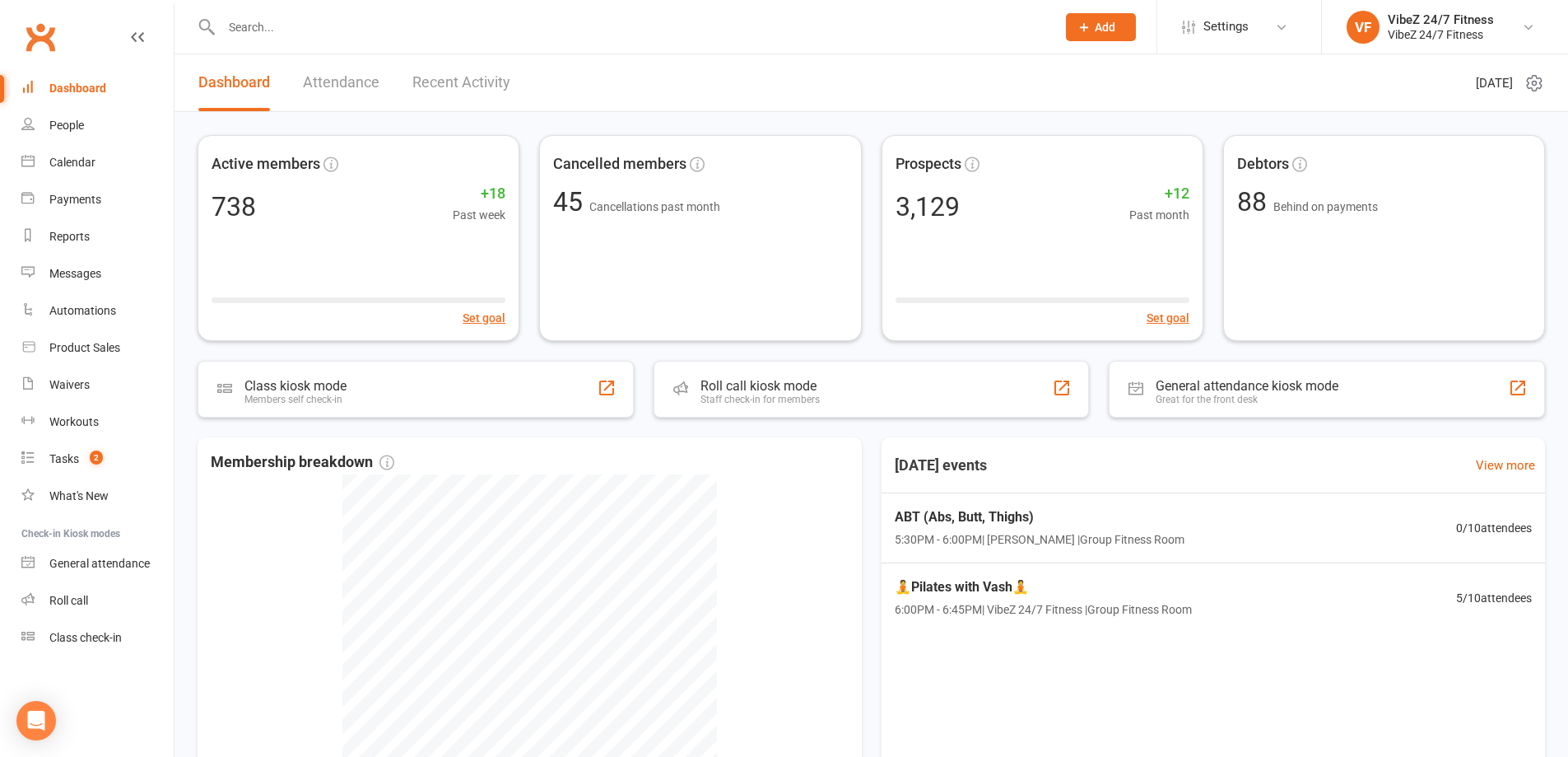
click at [721, 32] on input "text" at bounding box center [631, 27] width 828 height 23
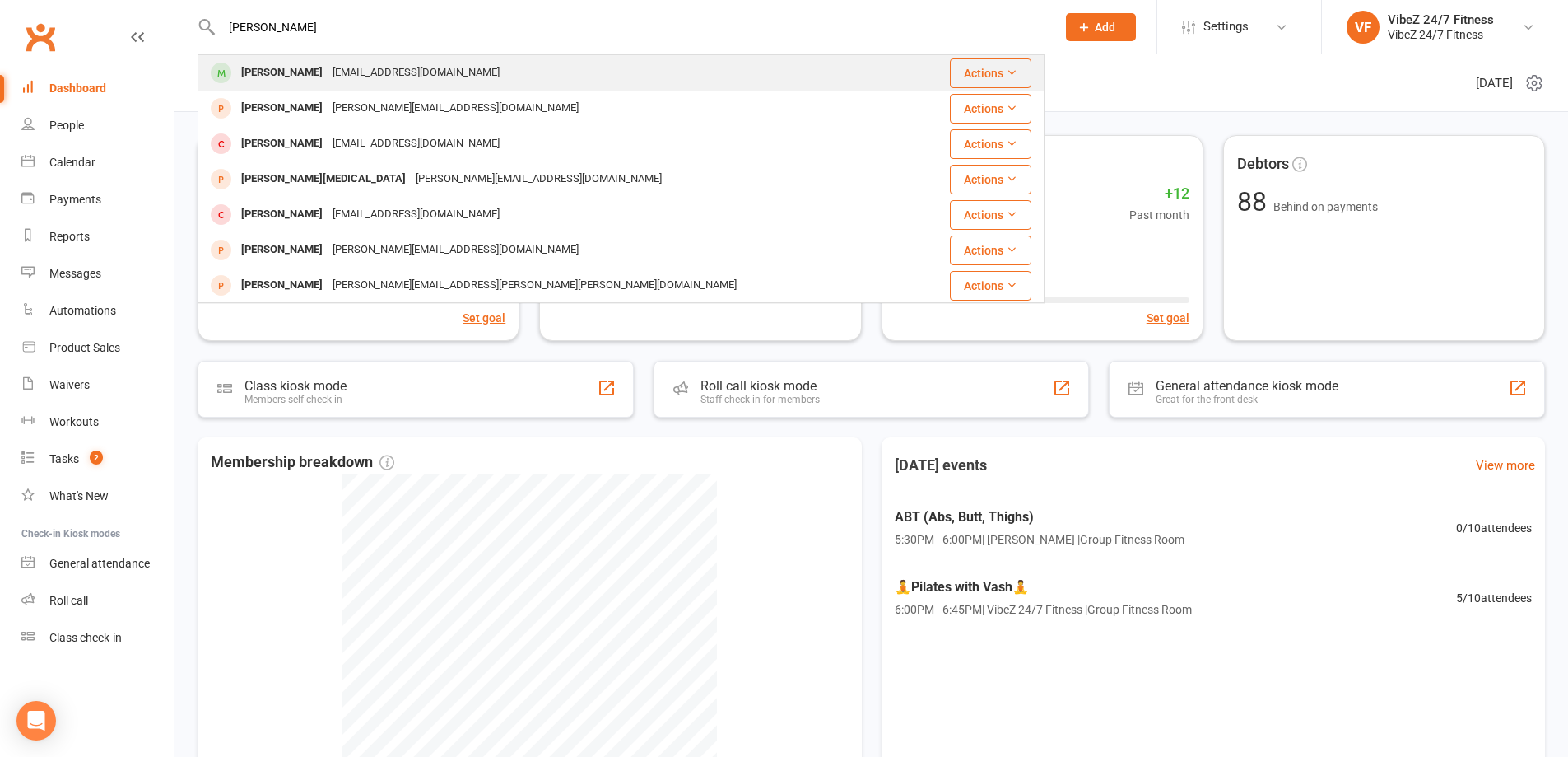
type input "[PERSON_NAME]"
click at [673, 72] on div "[PERSON_NAME] [EMAIL_ADDRESS][DOMAIN_NAME]" at bounding box center [559, 73] width 720 height 34
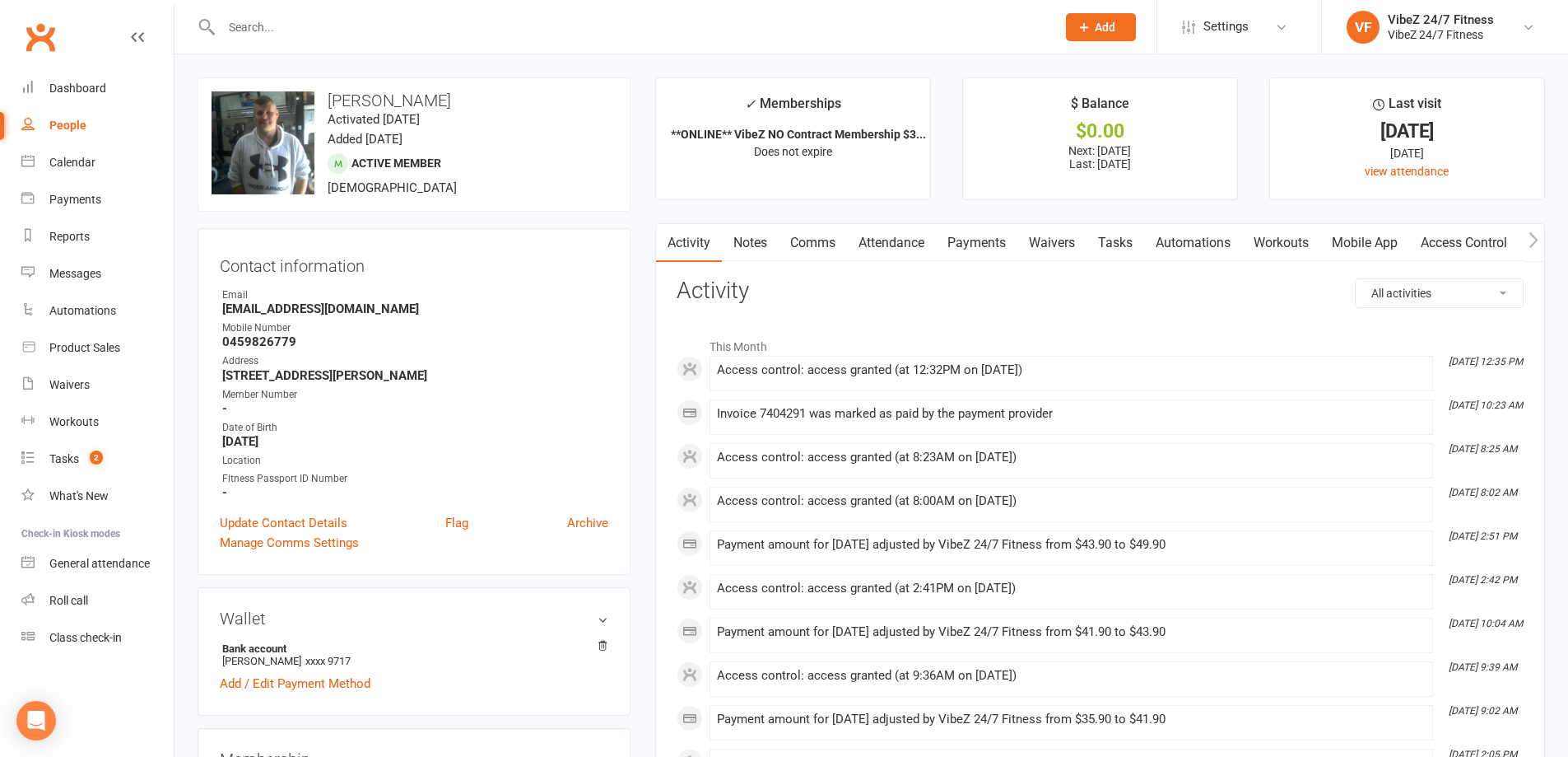
click at [924, 235] on link "Attendance" at bounding box center [892, 243] width 89 height 38
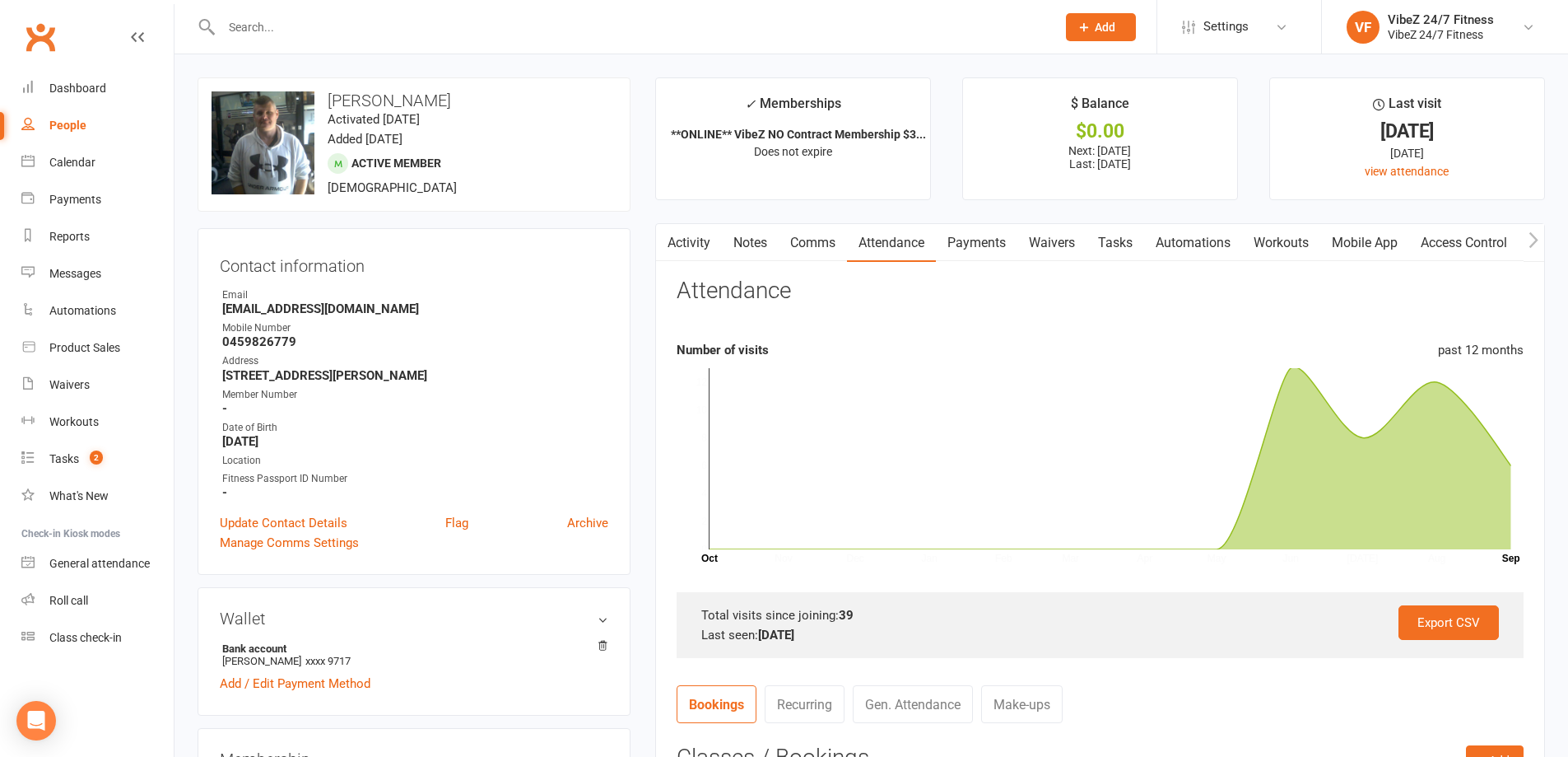
click at [963, 244] on link "Payments" at bounding box center [977, 243] width 81 height 38
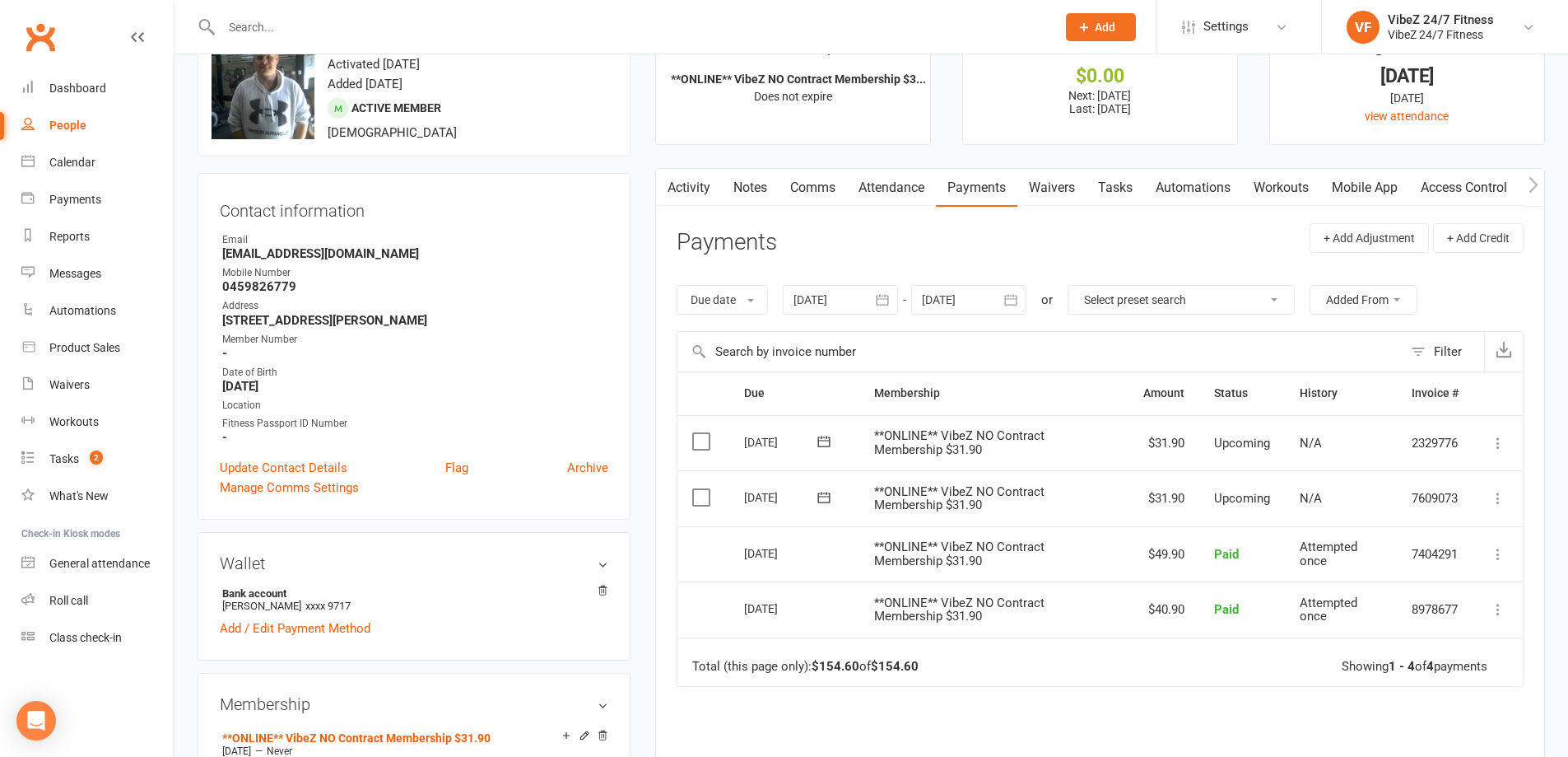
scroll to position [82, 0]
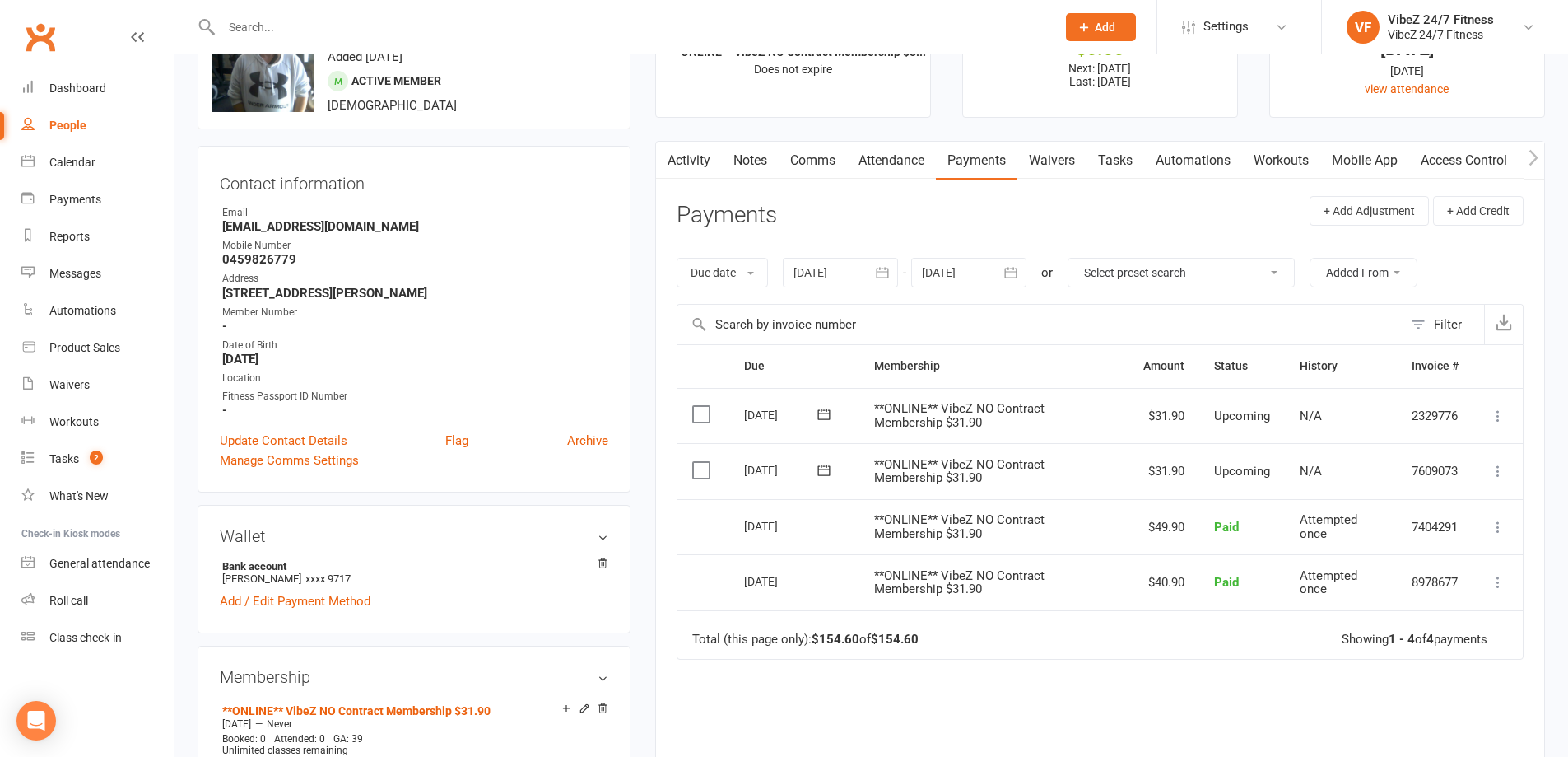
click at [1500, 469] on icon at bounding box center [1498, 470] width 16 height 16
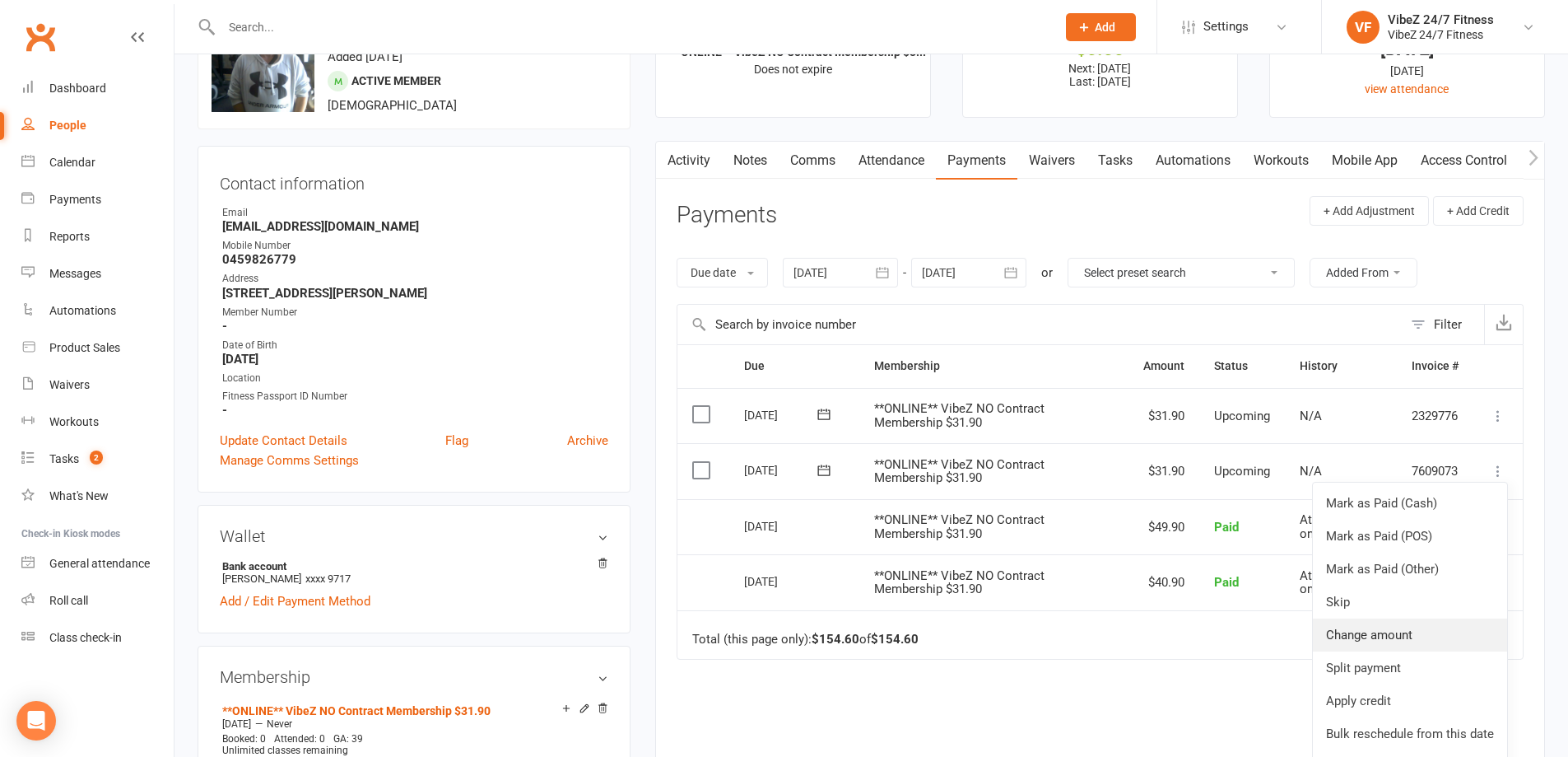
click at [1399, 633] on link "Change amount" at bounding box center [1410, 635] width 194 height 33
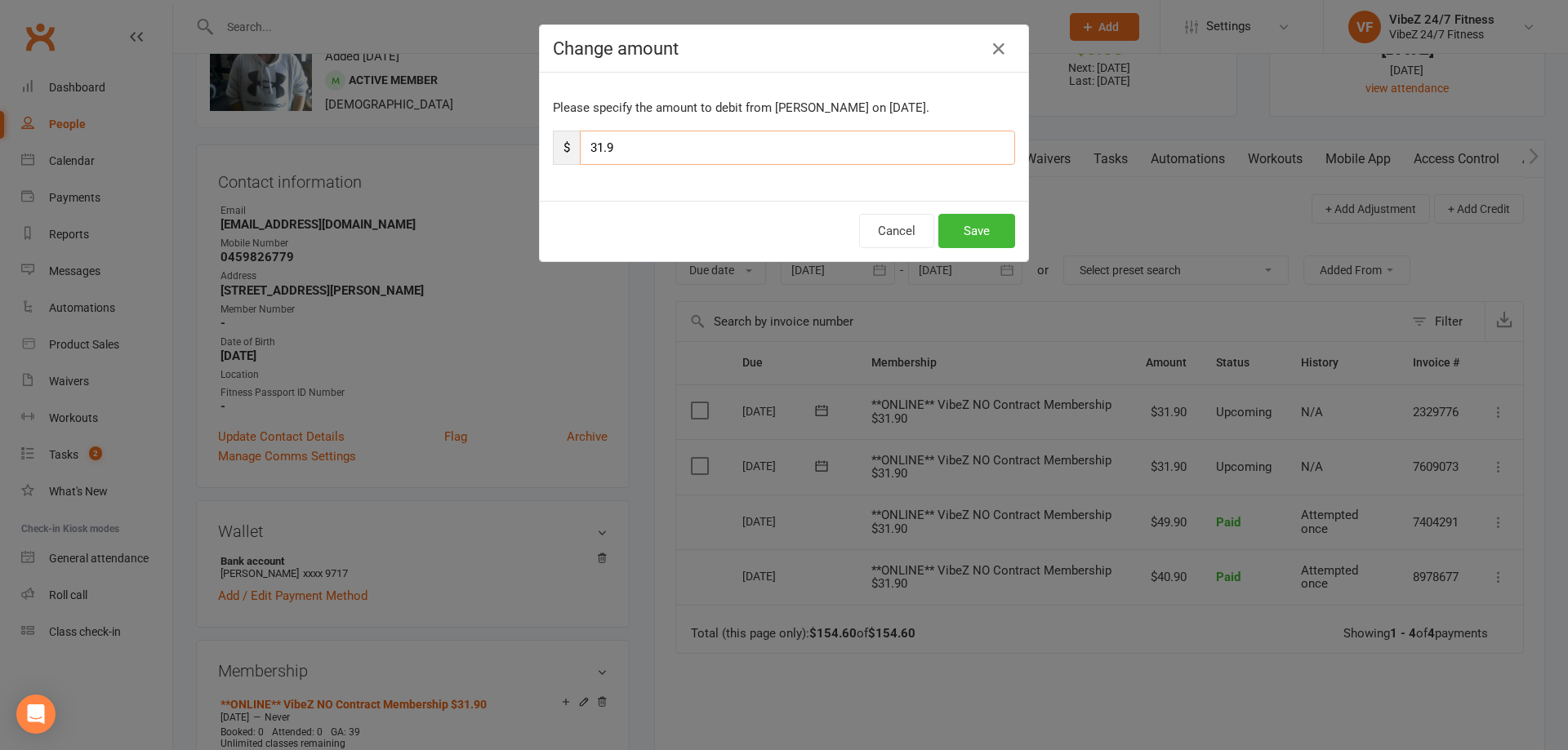
drag, startPoint x: 596, startPoint y: 142, endPoint x: 588, endPoint y: 132, distance: 12.8
click at [588, 132] on input "31.9" at bounding box center [797, 147] width 435 height 35
type input "33.9"
click at [950, 231] on button "Save" at bounding box center [976, 231] width 77 height 35
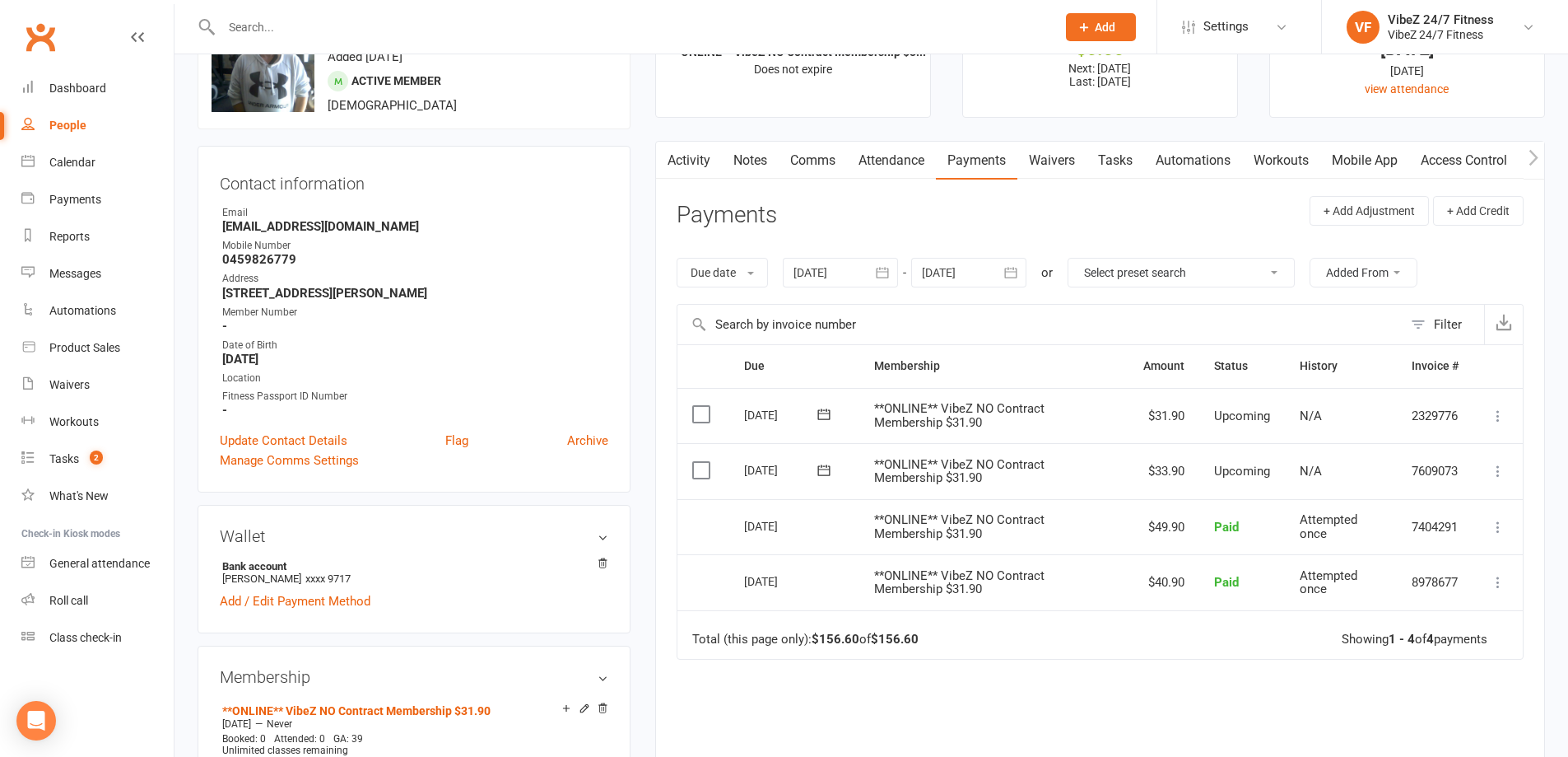
click at [732, 16] on input "text" at bounding box center [631, 27] width 828 height 23
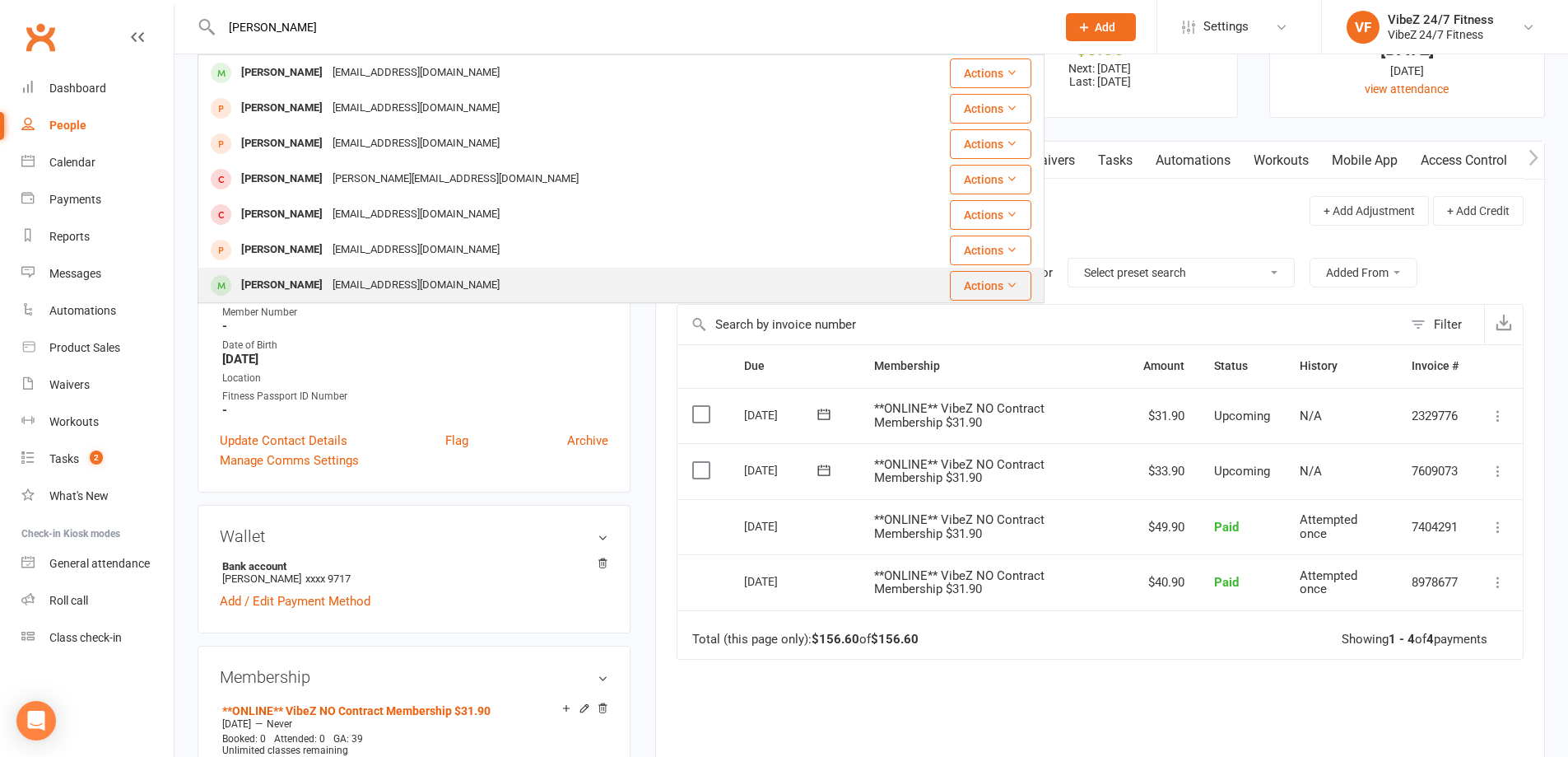
type input "[PERSON_NAME]"
click at [677, 271] on div "[PERSON_NAME] [EMAIL_ADDRESS][DOMAIN_NAME]" at bounding box center [539, 286] width 679 height 34
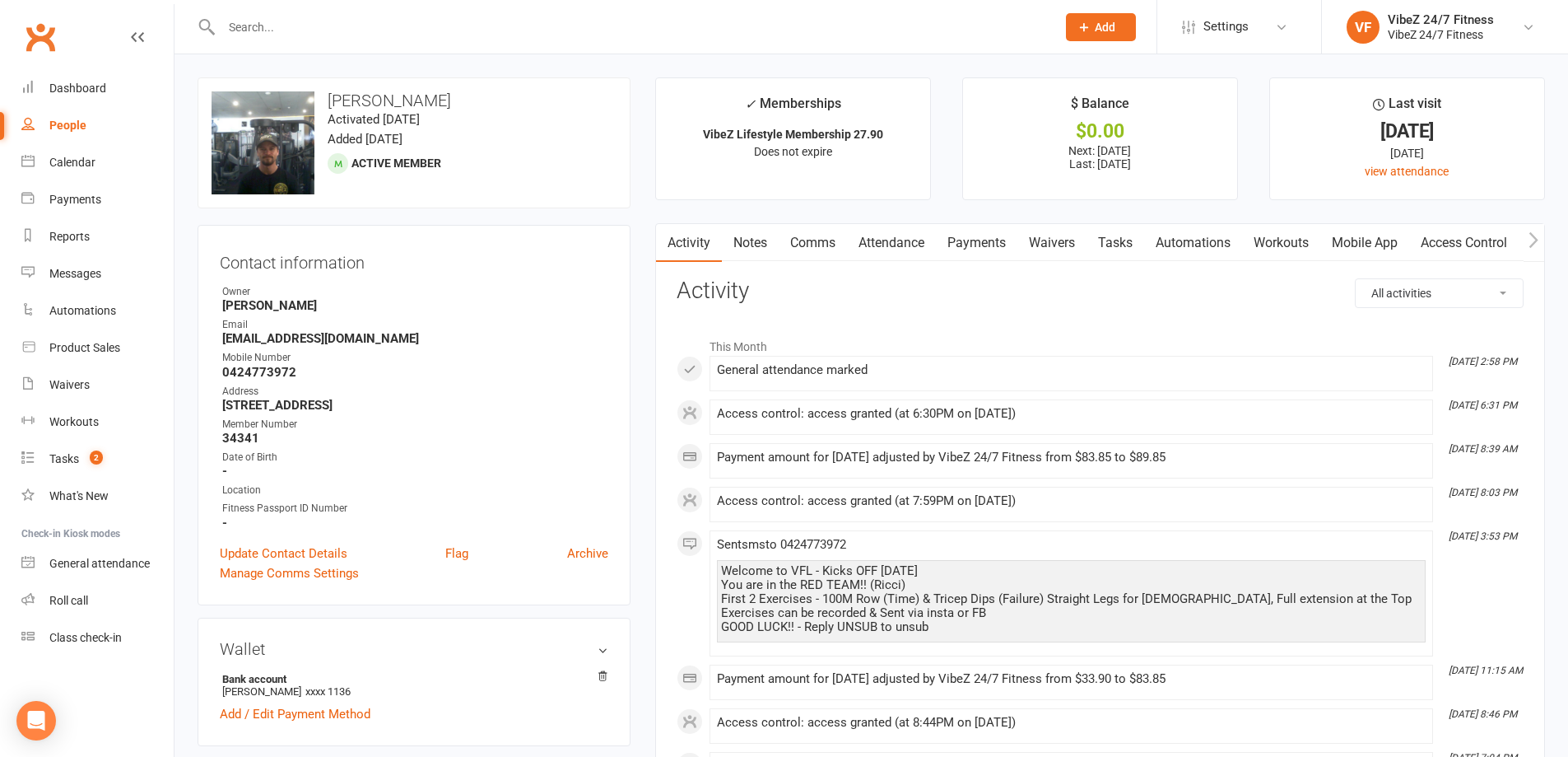
click at [990, 241] on link "Payments" at bounding box center [977, 243] width 81 height 38
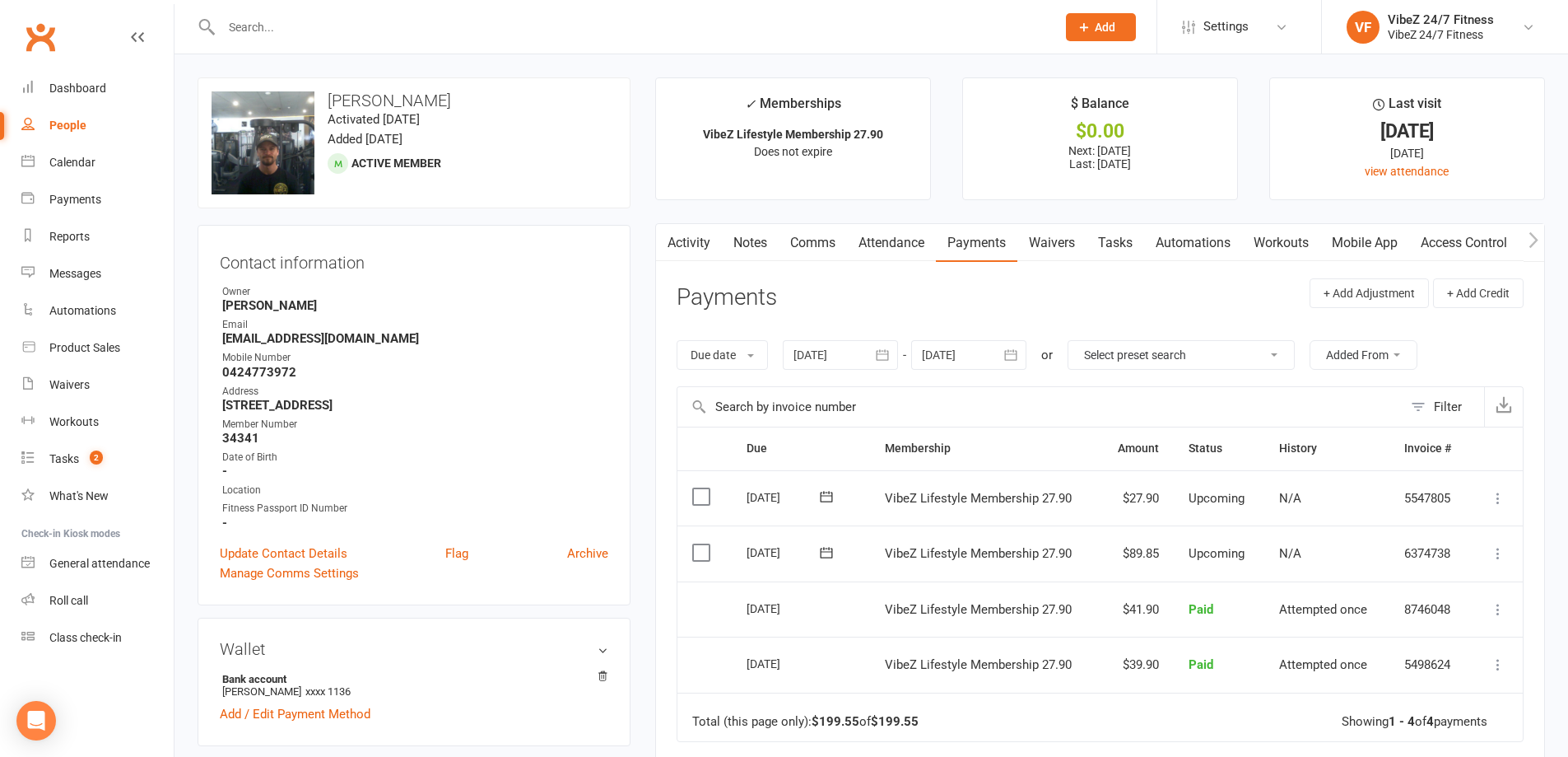
scroll to position [82, 0]
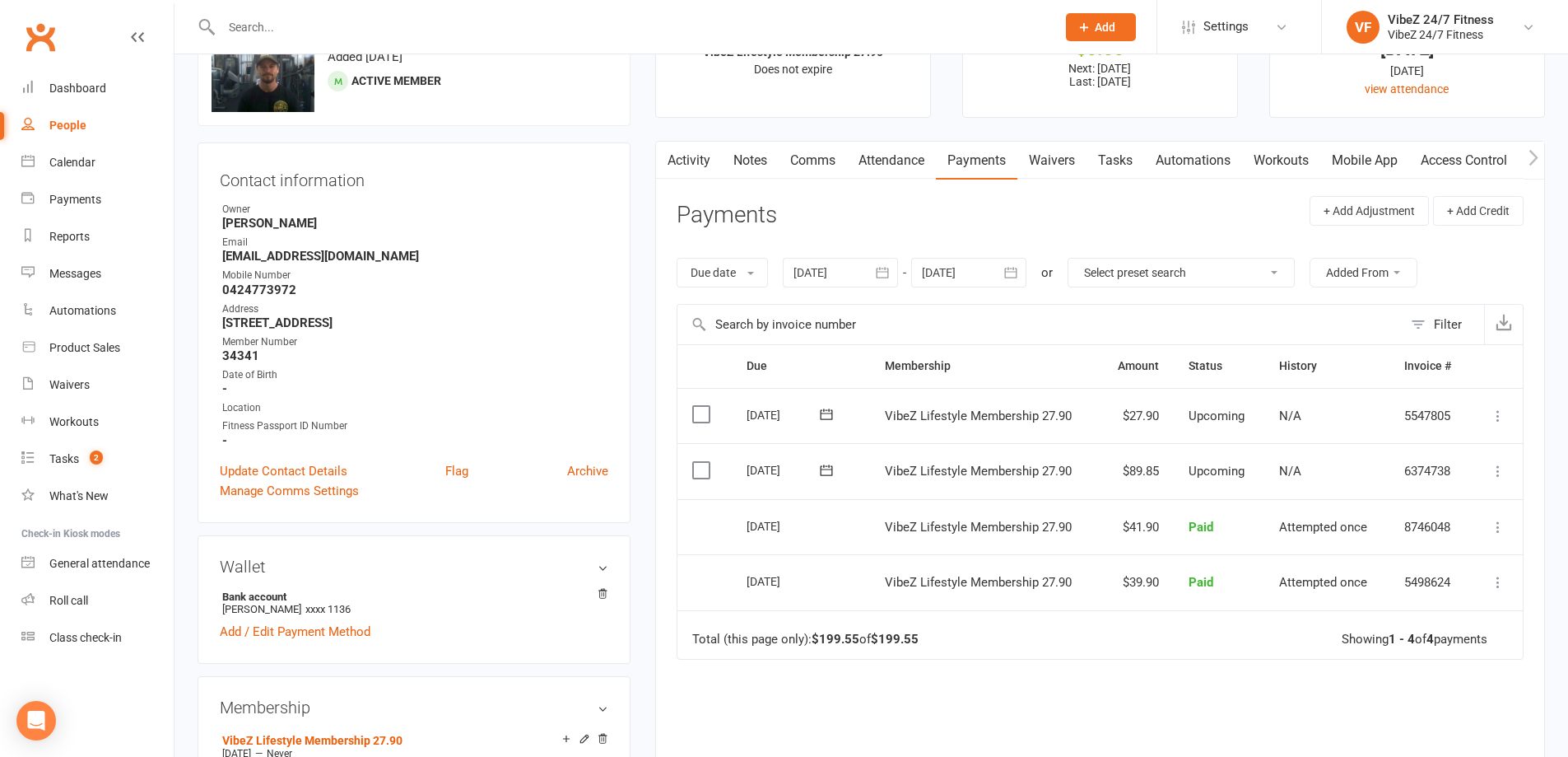
click at [1497, 472] on icon at bounding box center [1498, 470] width 16 height 16
click at [1411, 632] on link "Change amount" at bounding box center [1410, 635] width 194 height 33
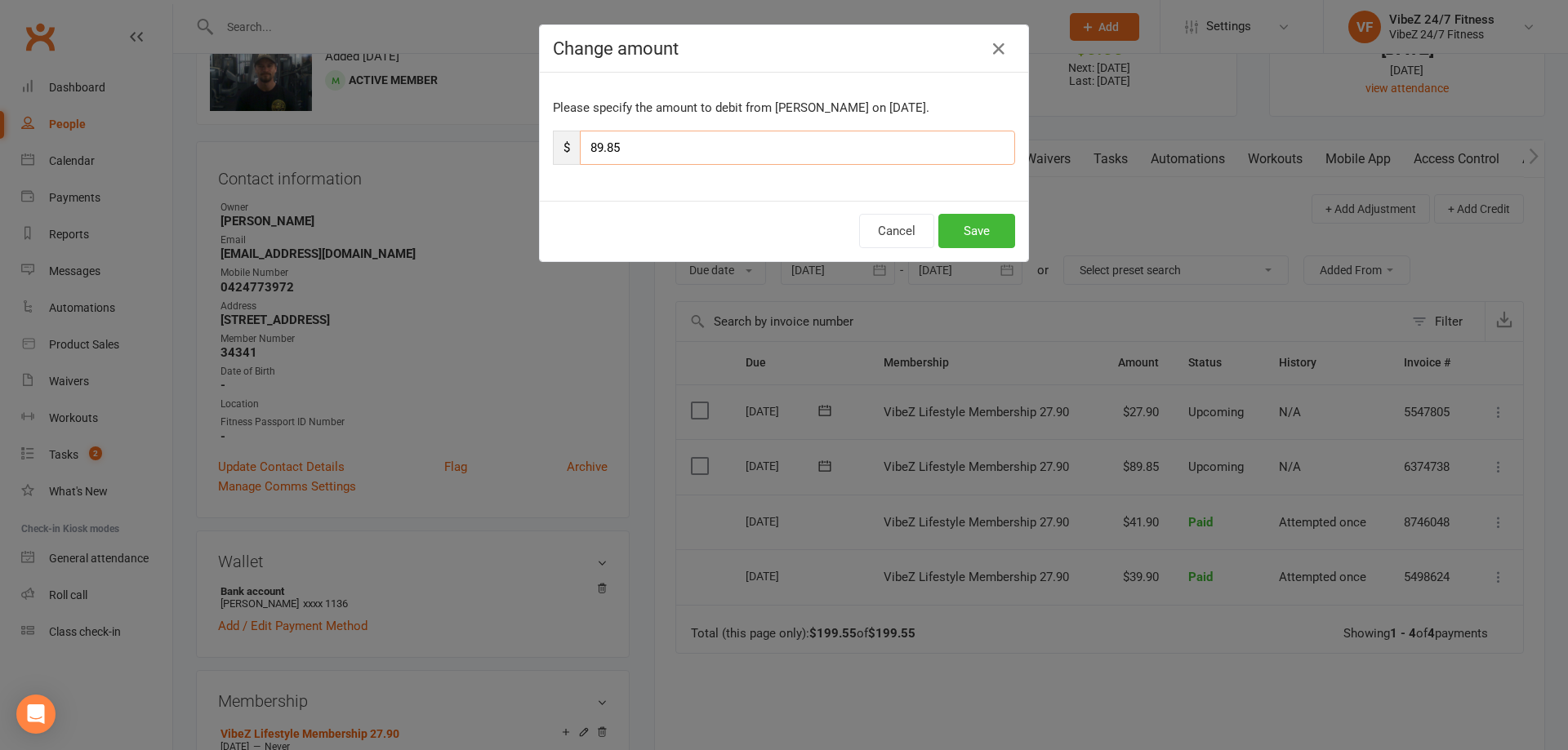
drag, startPoint x: 597, startPoint y: 150, endPoint x: 581, endPoint y: 150, distance: 16.0
click at [581, 150] on input "89.85" at bounding box center [797, 147] width 435 height 35
type input "95.85"
click at [974, 206] on div "Cancel Save" at bounding box center [783, 231] width 489 height 60
click at [988, 233] on button "Save" at bounding box center [976, 231] width 77 height 35
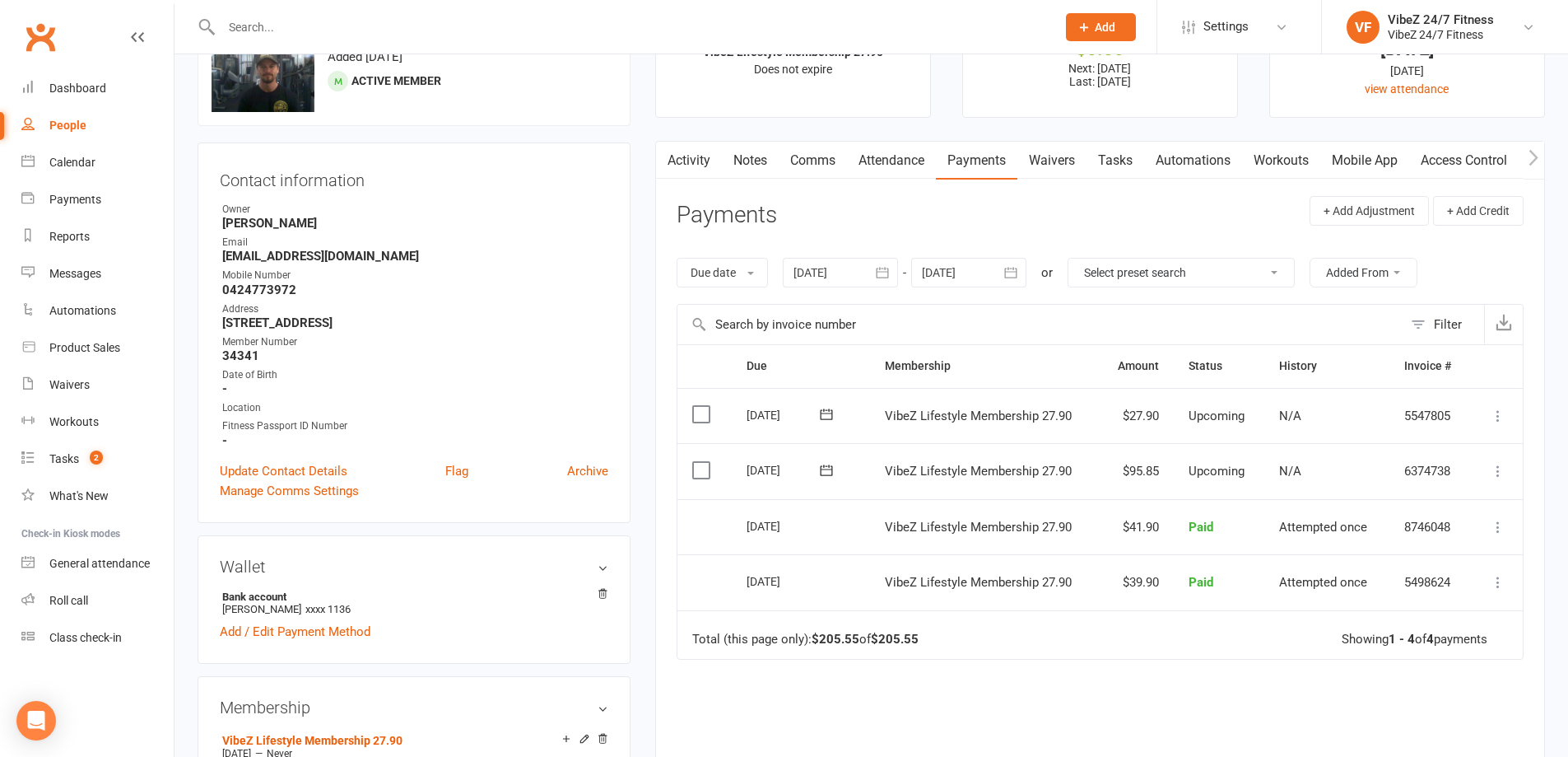
click at [653, 34] on input "text" at bounding box center [631, 27] width 828 height 23
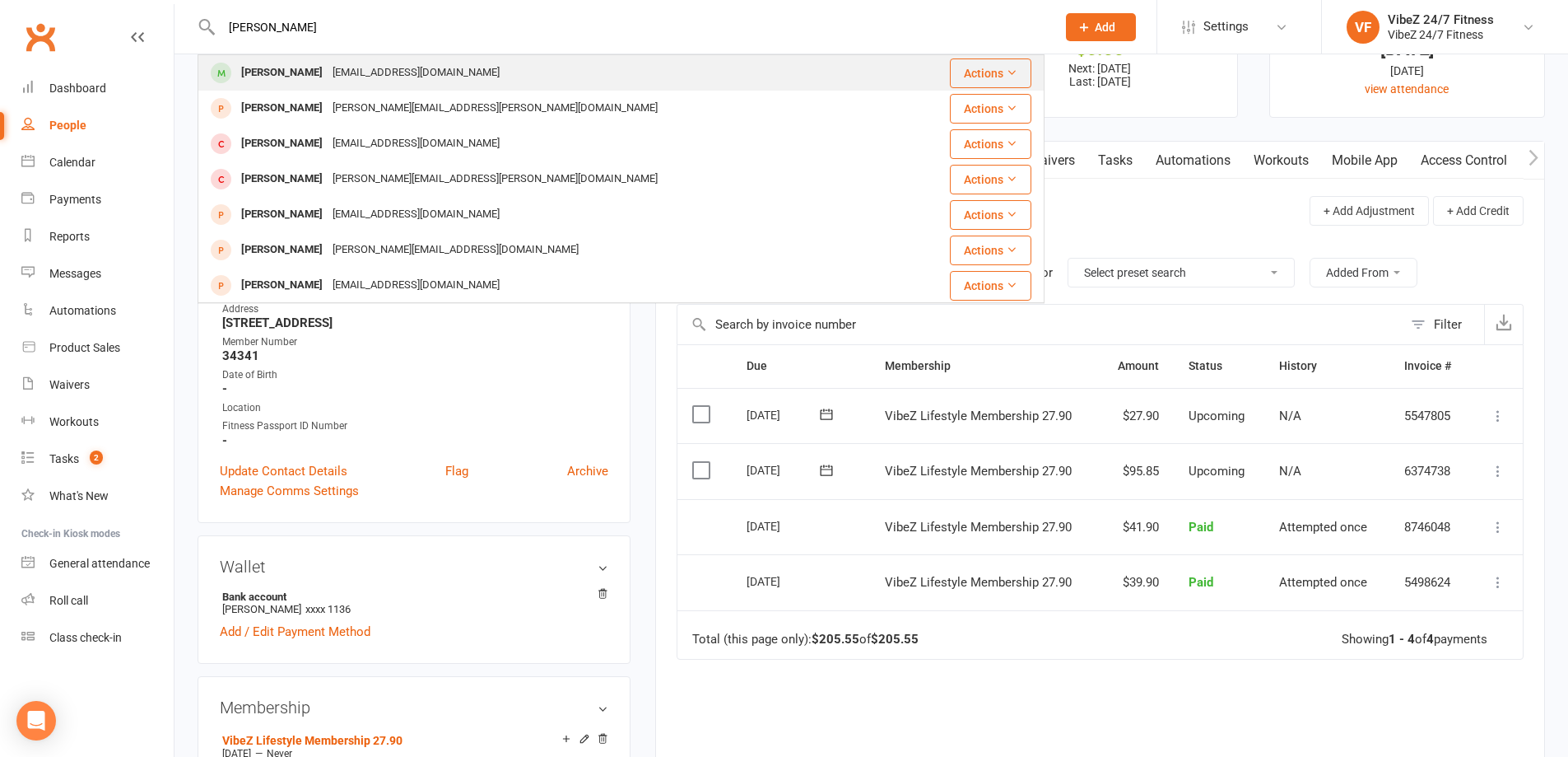
type input "[PERSON_NAME]"
click at [577, 67] on div "[PERSON_NAME] [EMAIL_ADDRESS][DOMAIN_NAME]" at bounding box center [550, 73] width 703 height 34
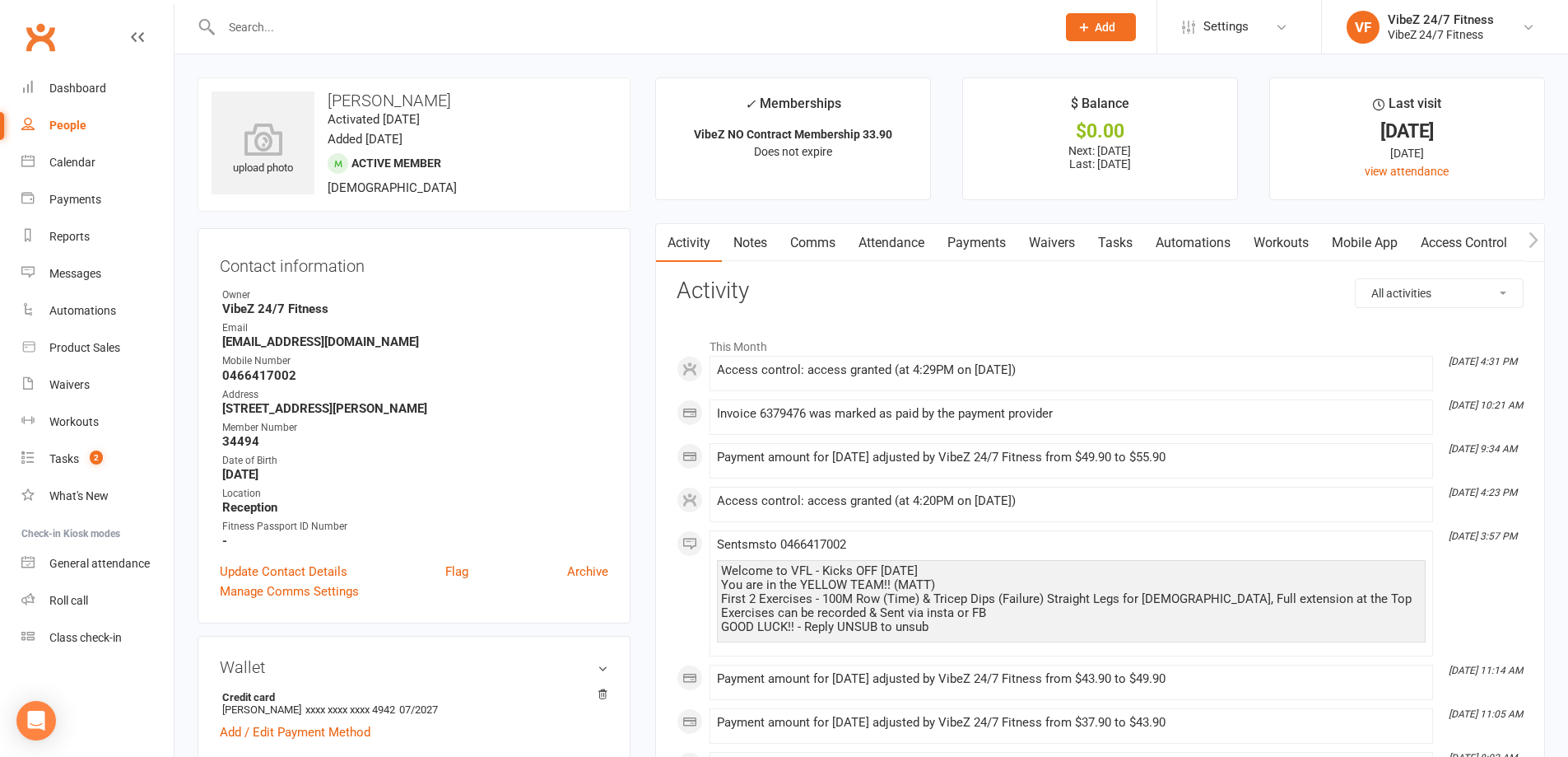
click at [985, 245] on link "Payments" at bounding box center [977, 243] width 81 height 38
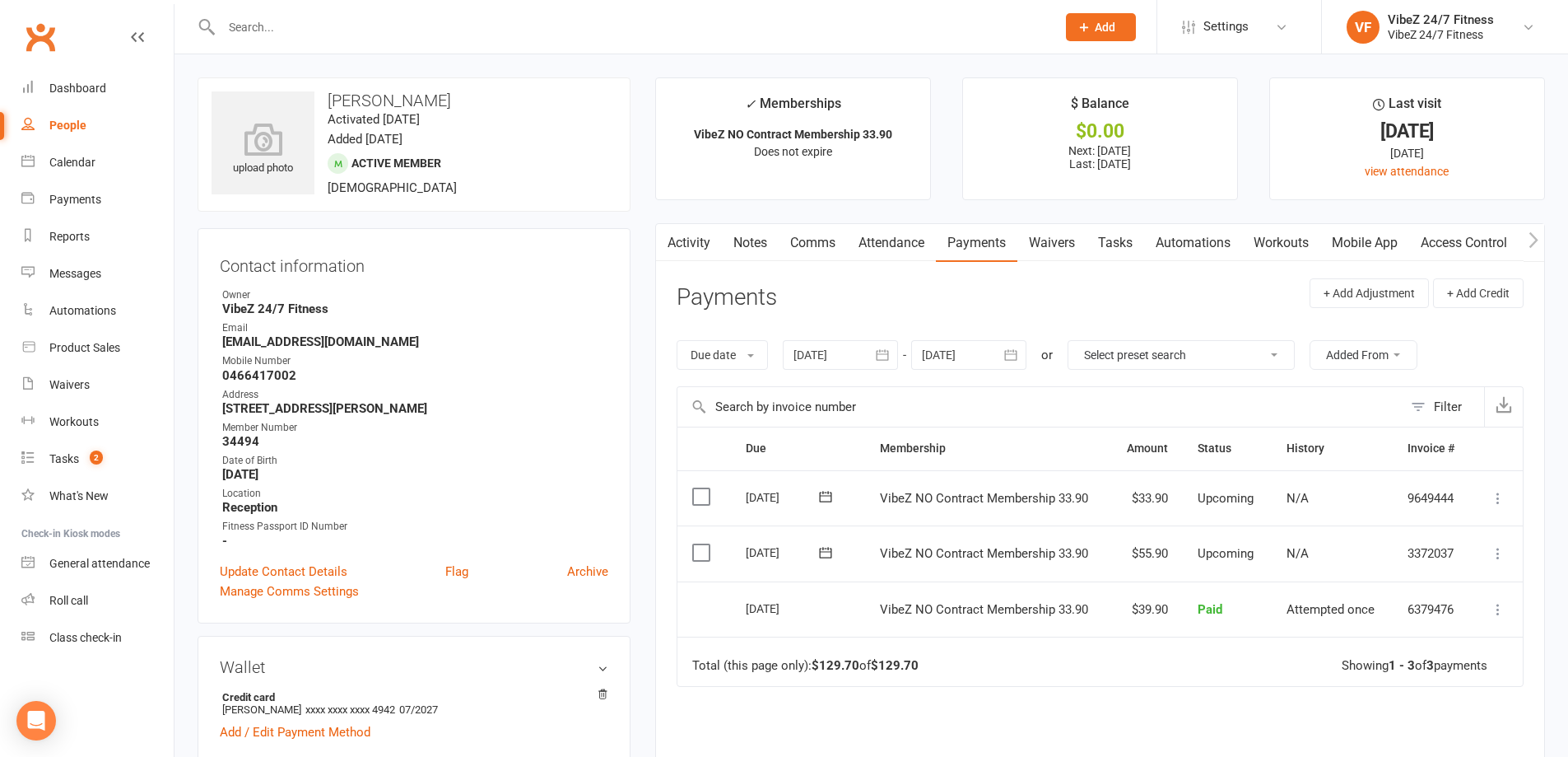
click at [1496, 554] on icon at bounding box center [1498, 553] width 16 height 16
click at [1426, 713] on link "Change amount" at bounding box center [1410, 717] width 194 height 33
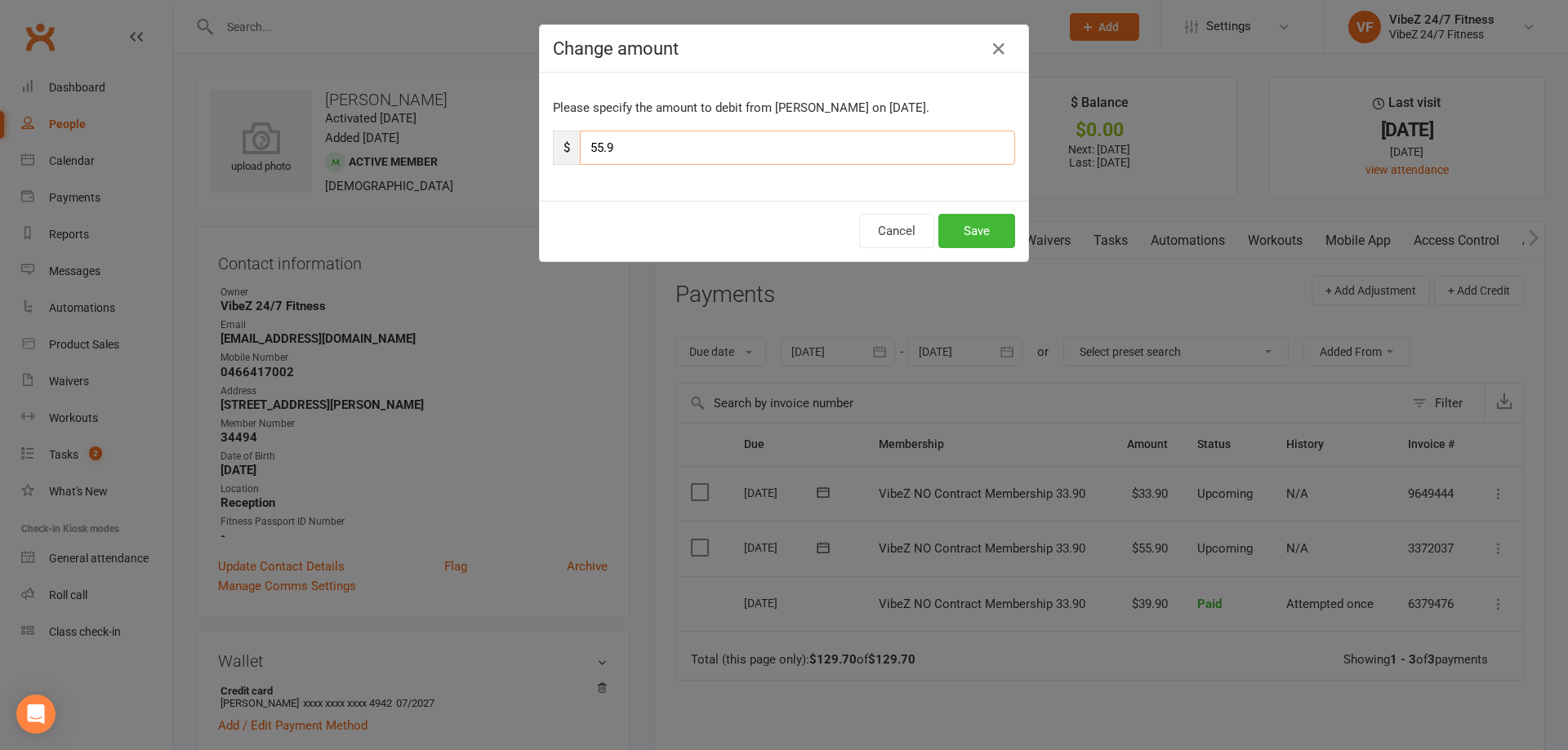
drag, startPoint x: 596, startPoint y: 157, endPoint x: 535, endPoint y: 86, distance: 93.6
click at [562, 132] on div "$ 55.9" at bounding box center [783, 147] width 462 height 35
type input "61.9"
click at [993, 231] on button "Save" at bounding box center [976, 231] width 77 height 35
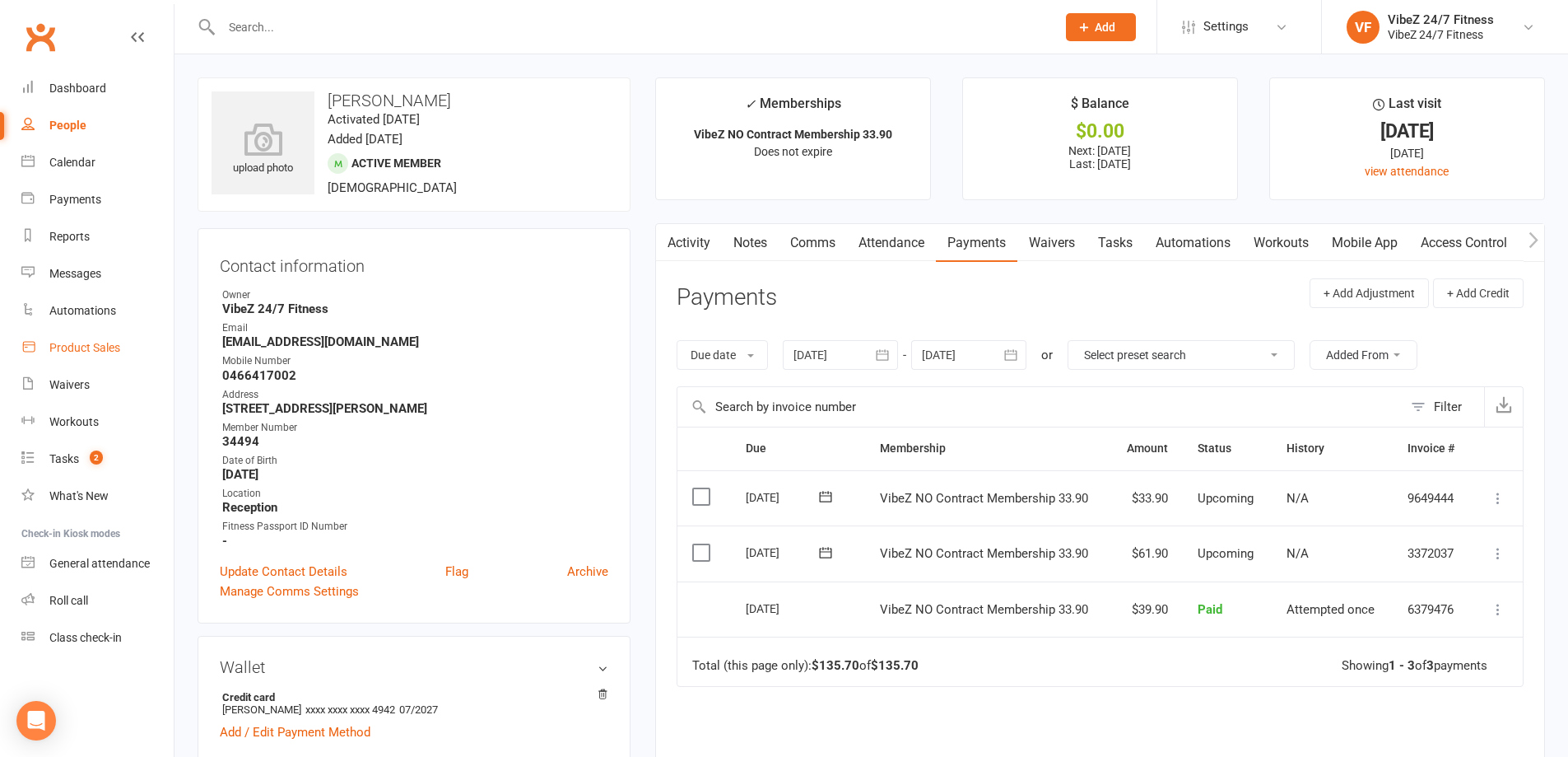
click at [44, 348] on link "Product Sales" at bounding box center [97, 347] width 152 height 37
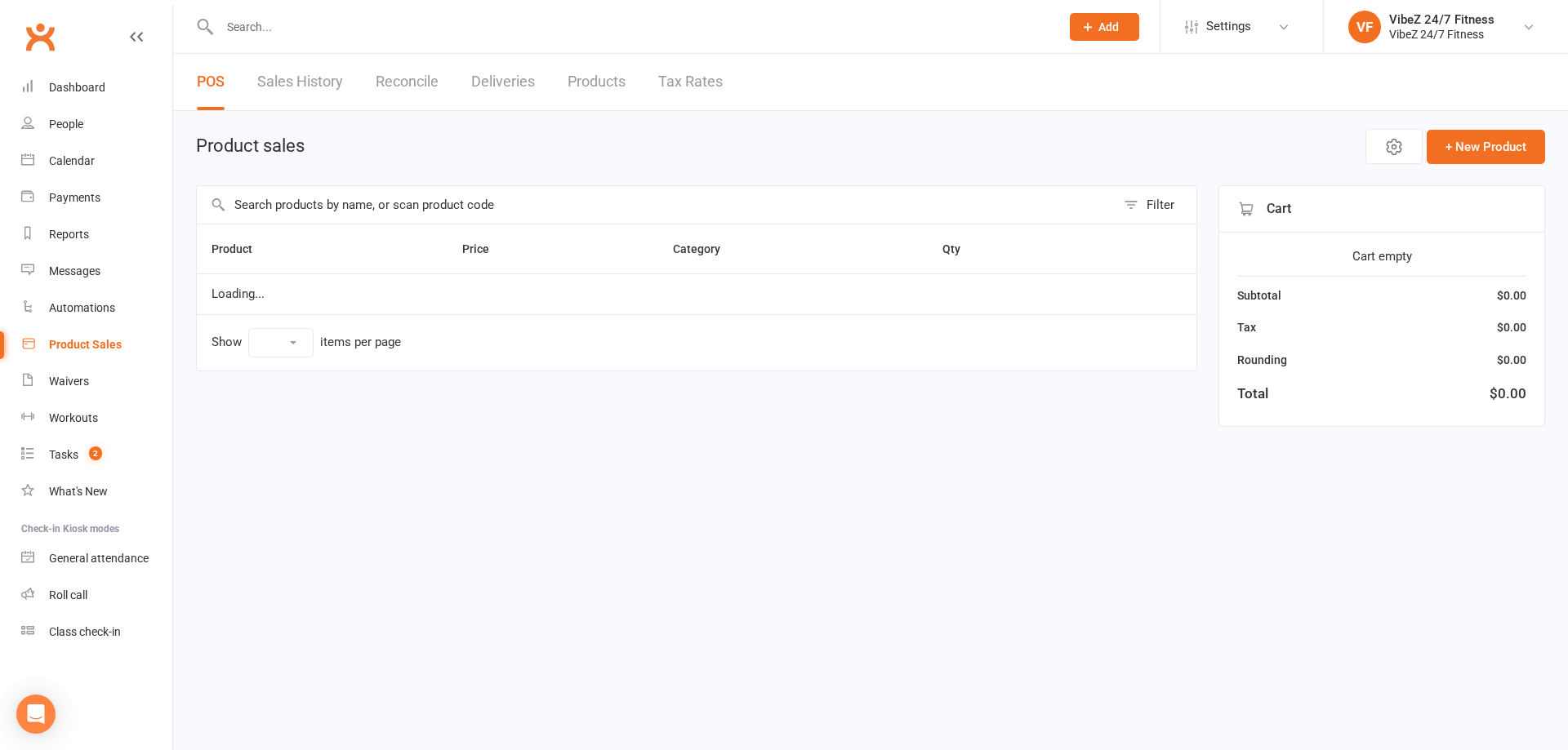
select select "100"
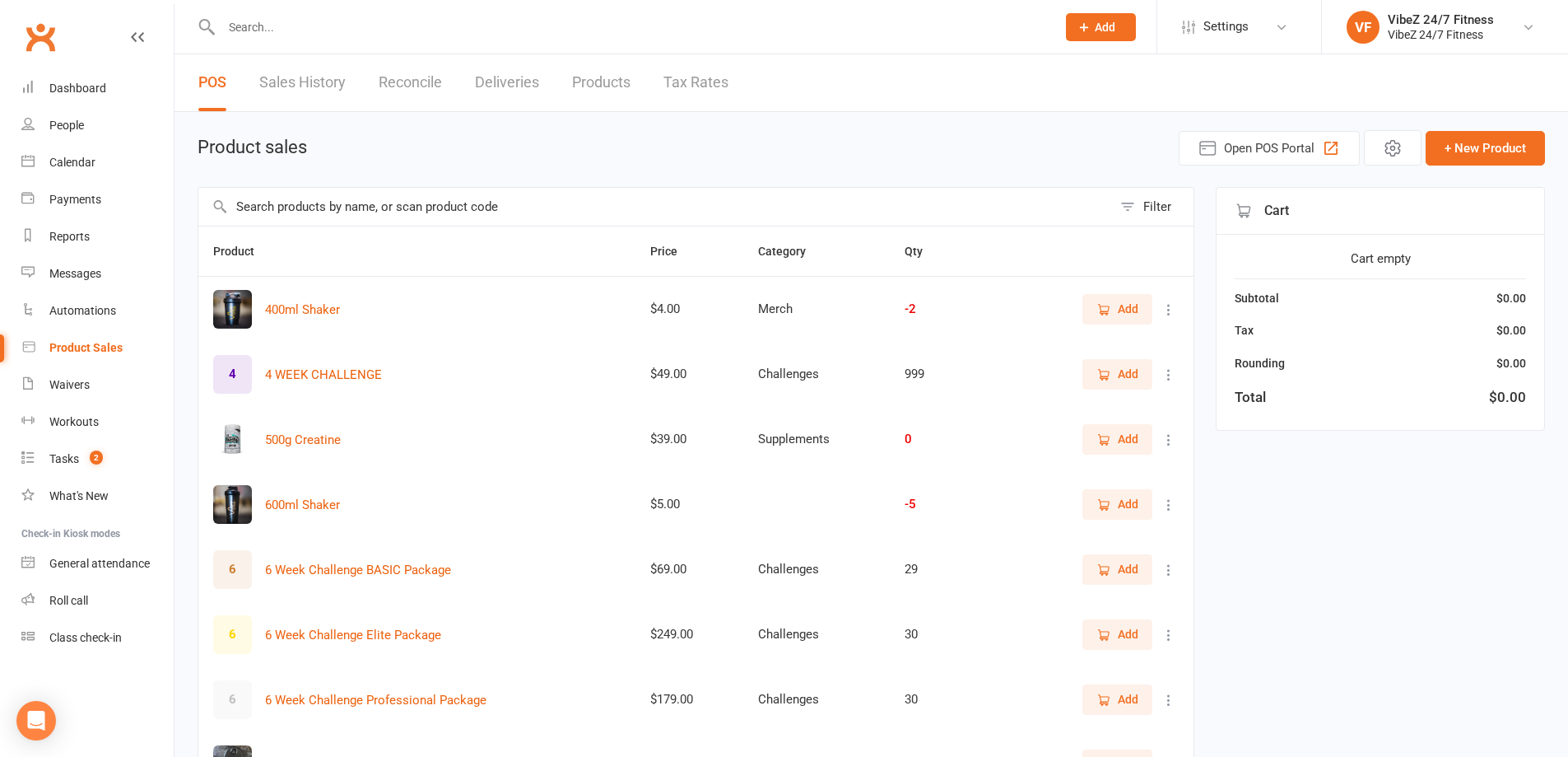
click at [545, 206] on input "text" at bounding box center [655, 206] width 914 height 38
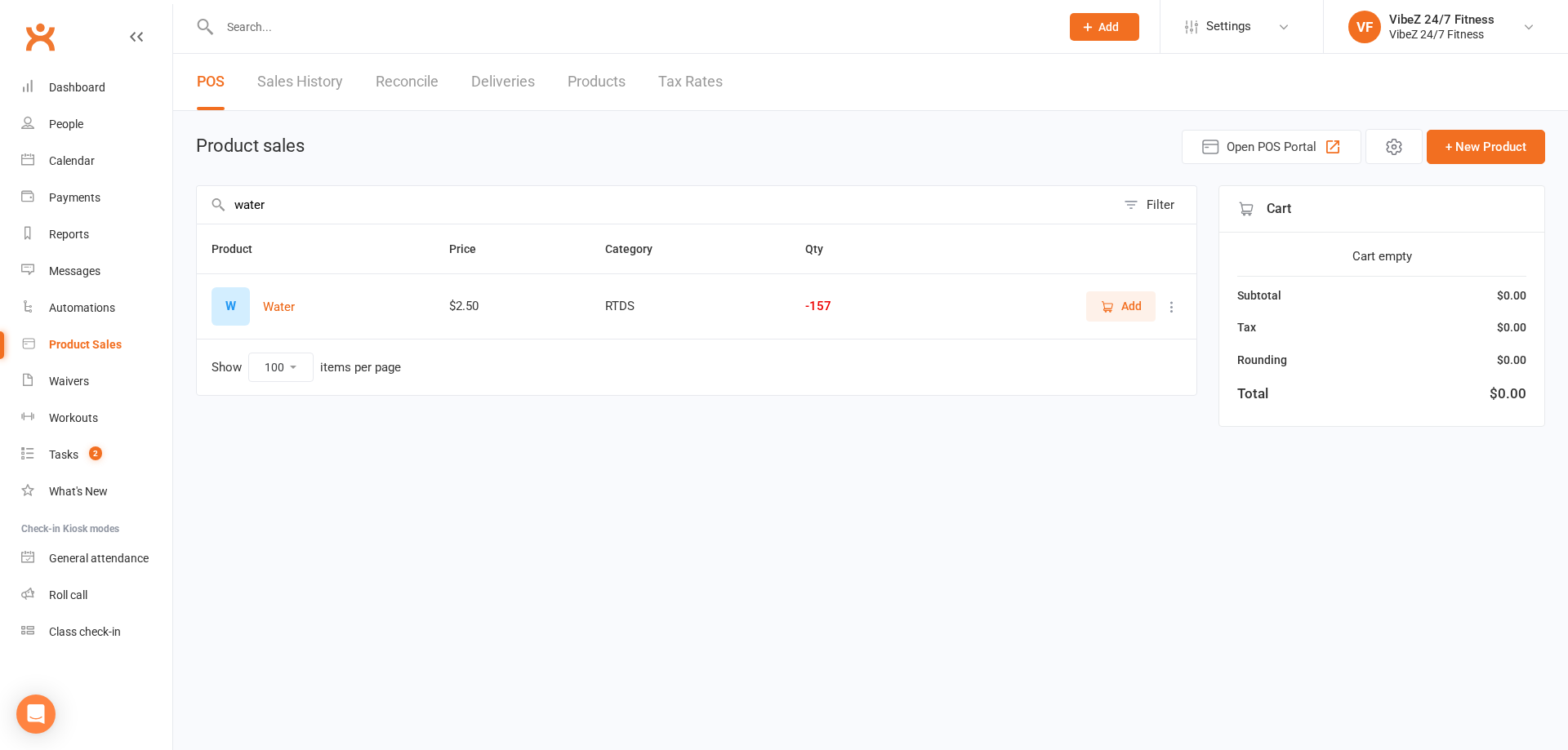
type input "water"
click at [1123, 304] on span "Add" at bounding box center [1131, 306] width 21 height 18
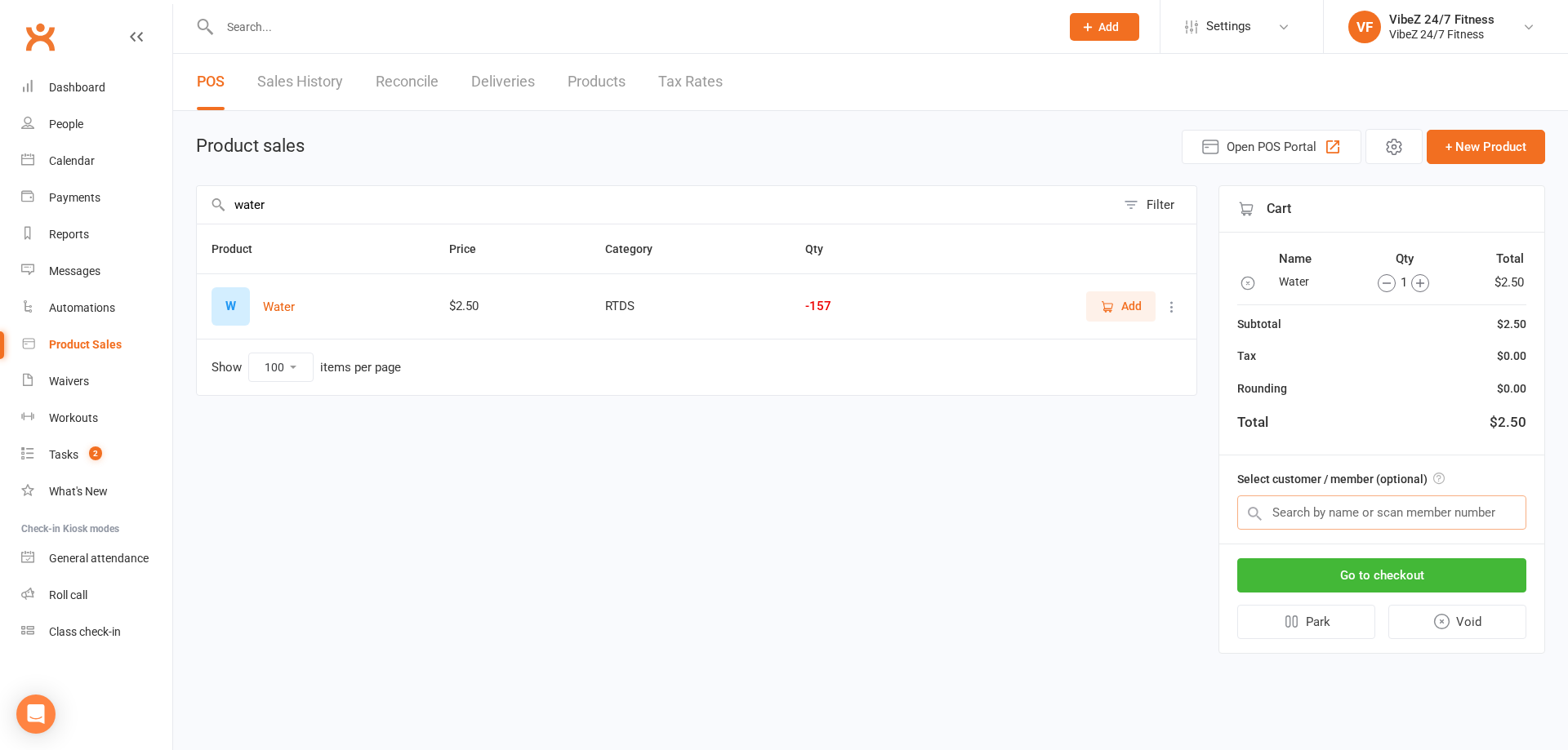
drag, startPoint x: 1476, startPoint y: 521, endPoint x: 1413, endPoint y: 544, distance: 67.1
click at [1470, 523] on input "text" at bounding box center [1381, 512] width 289 height 35
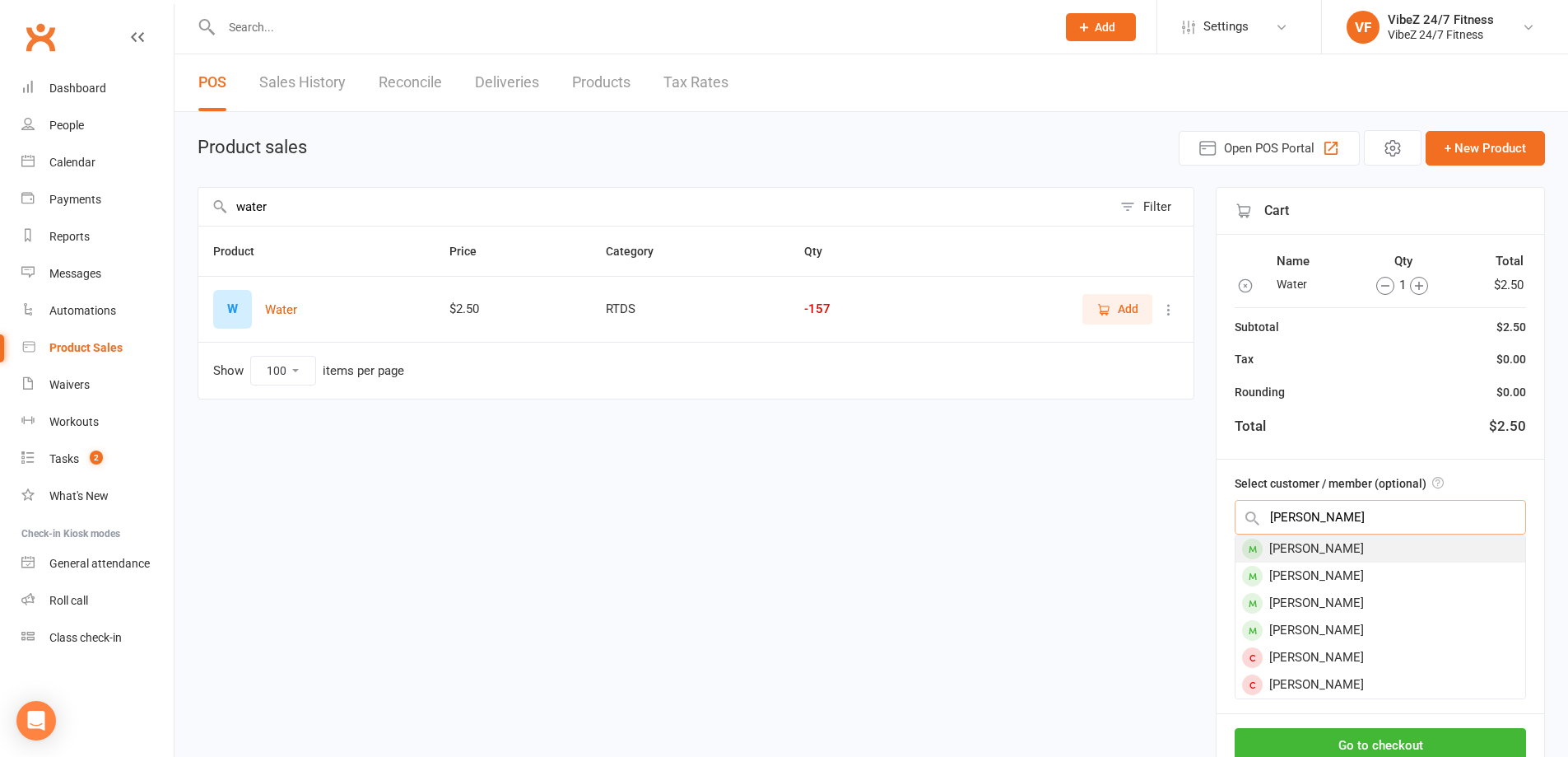
type input "neall"
click at [1425, 552] on div "[PERSON_NAME]" at bounding box center [1381, 549] width 289 height 27
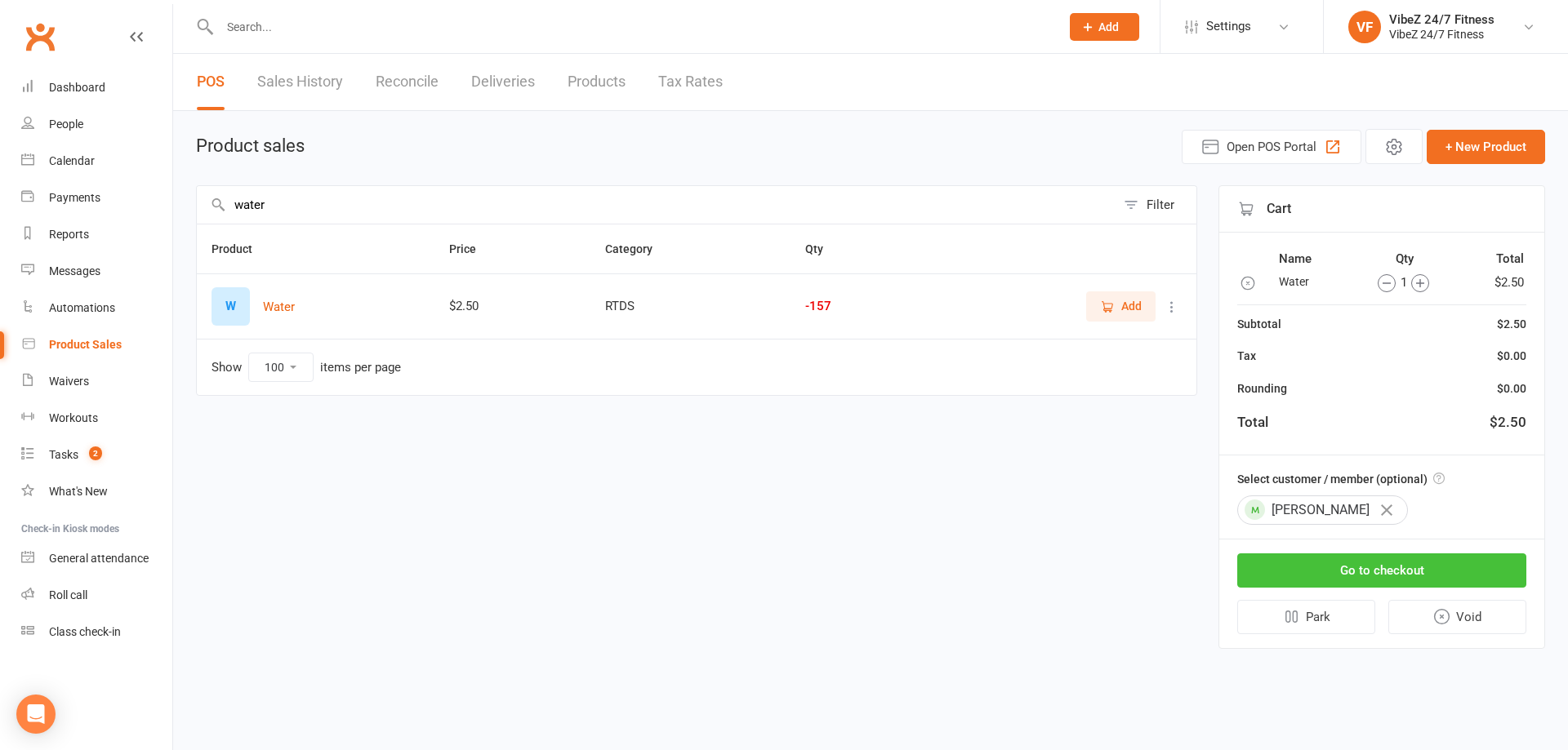
click at [1429, 565] on button "Go to checkout" at bounding box center [1381, 570] width 289 height 35
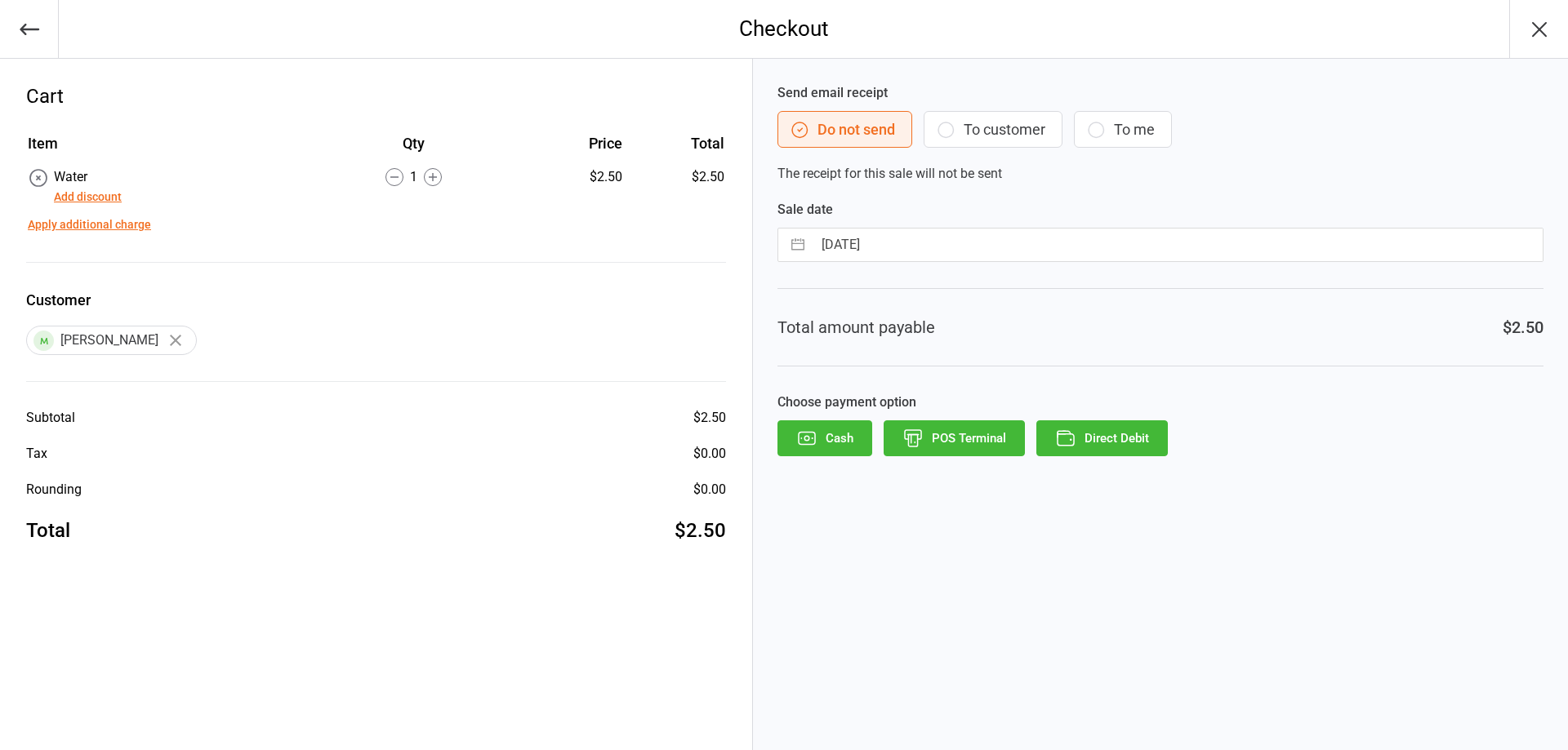
click at [1108, 436] on button "Direct Debit" at bounding box center [1102, 438] width 131 height 36
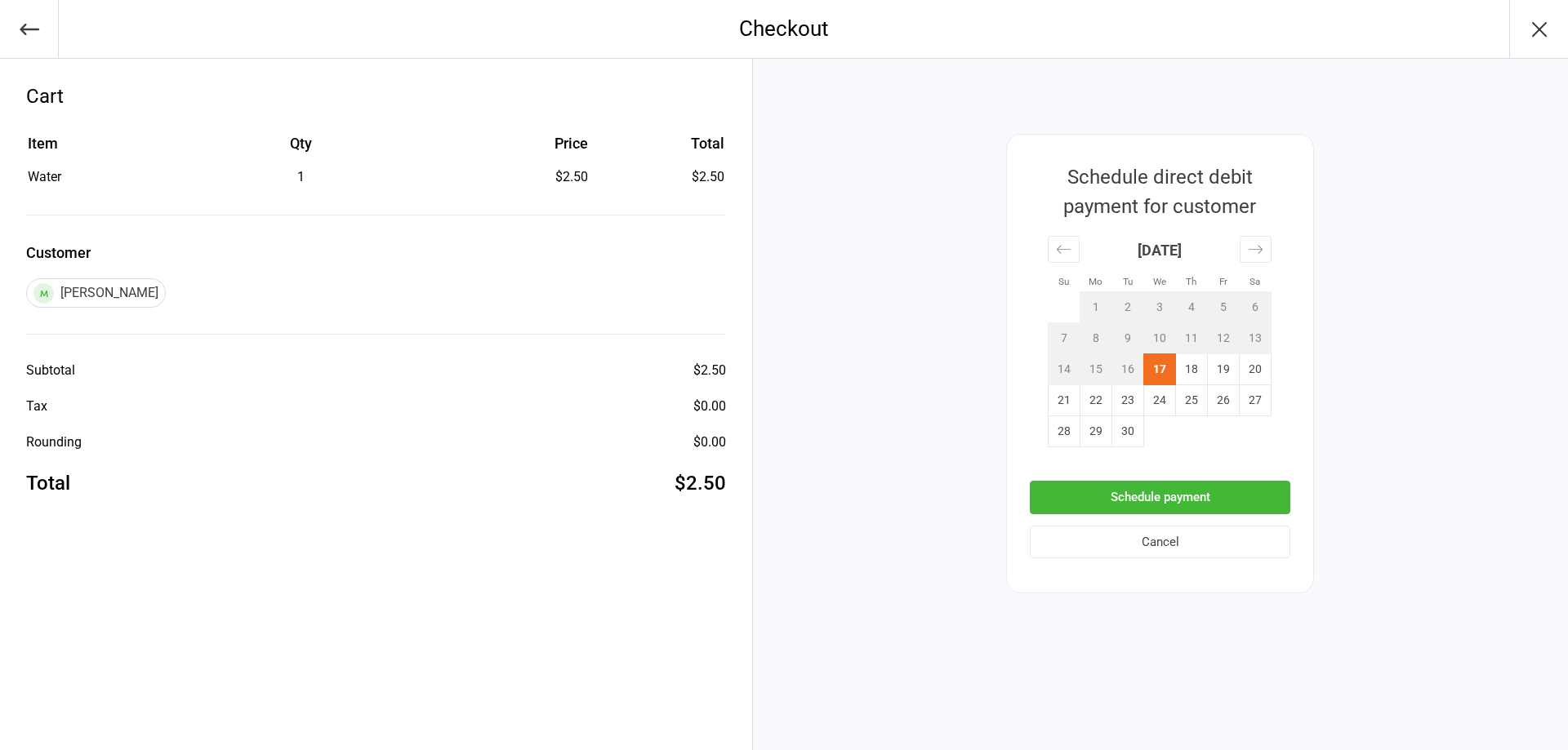
click at [1148, 495] on button "Schedule payment" at bounding box center [1160, 498] width 261 height 34
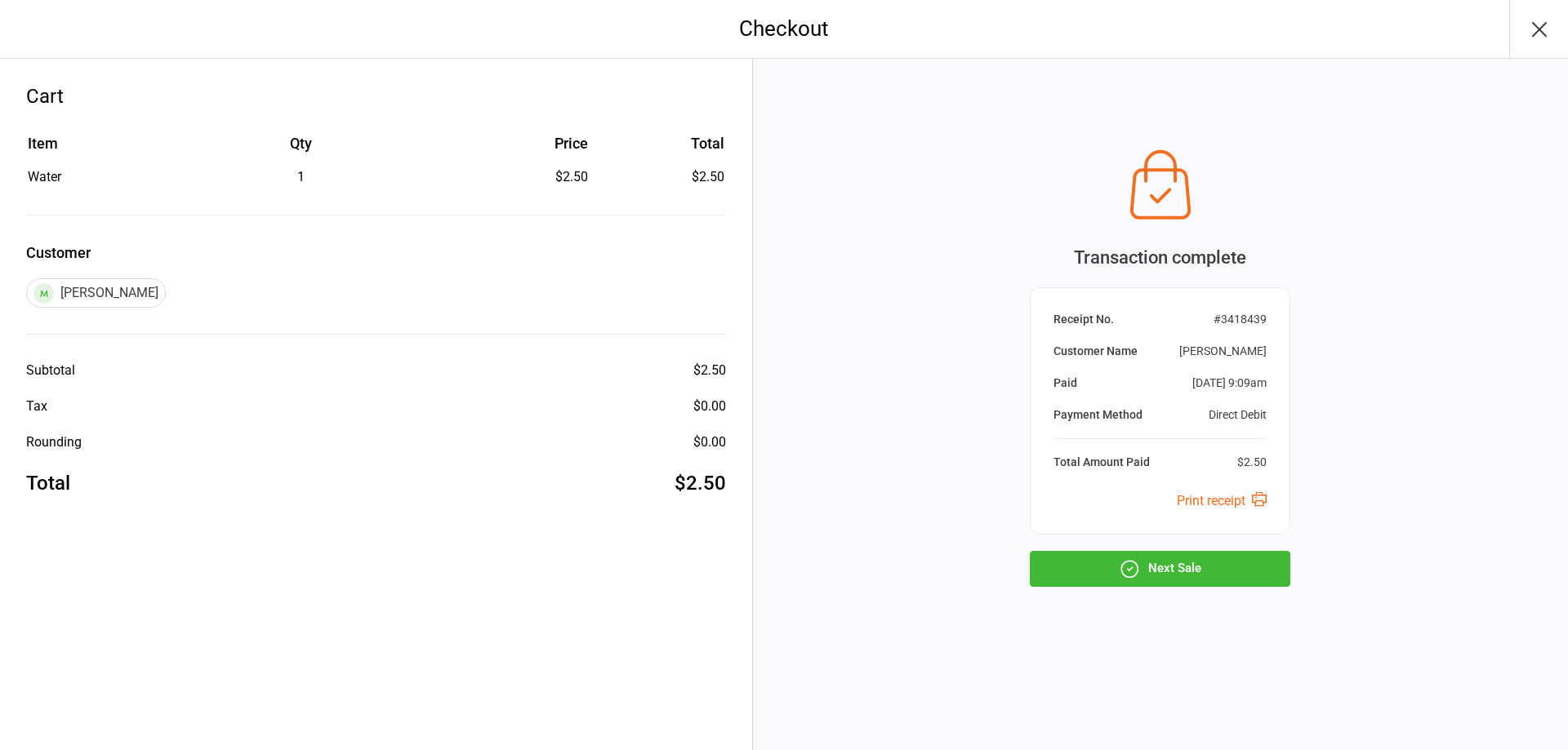
click at [1132, 561] on icon "button" at bounding box center [1129, 568] width 16 height 16
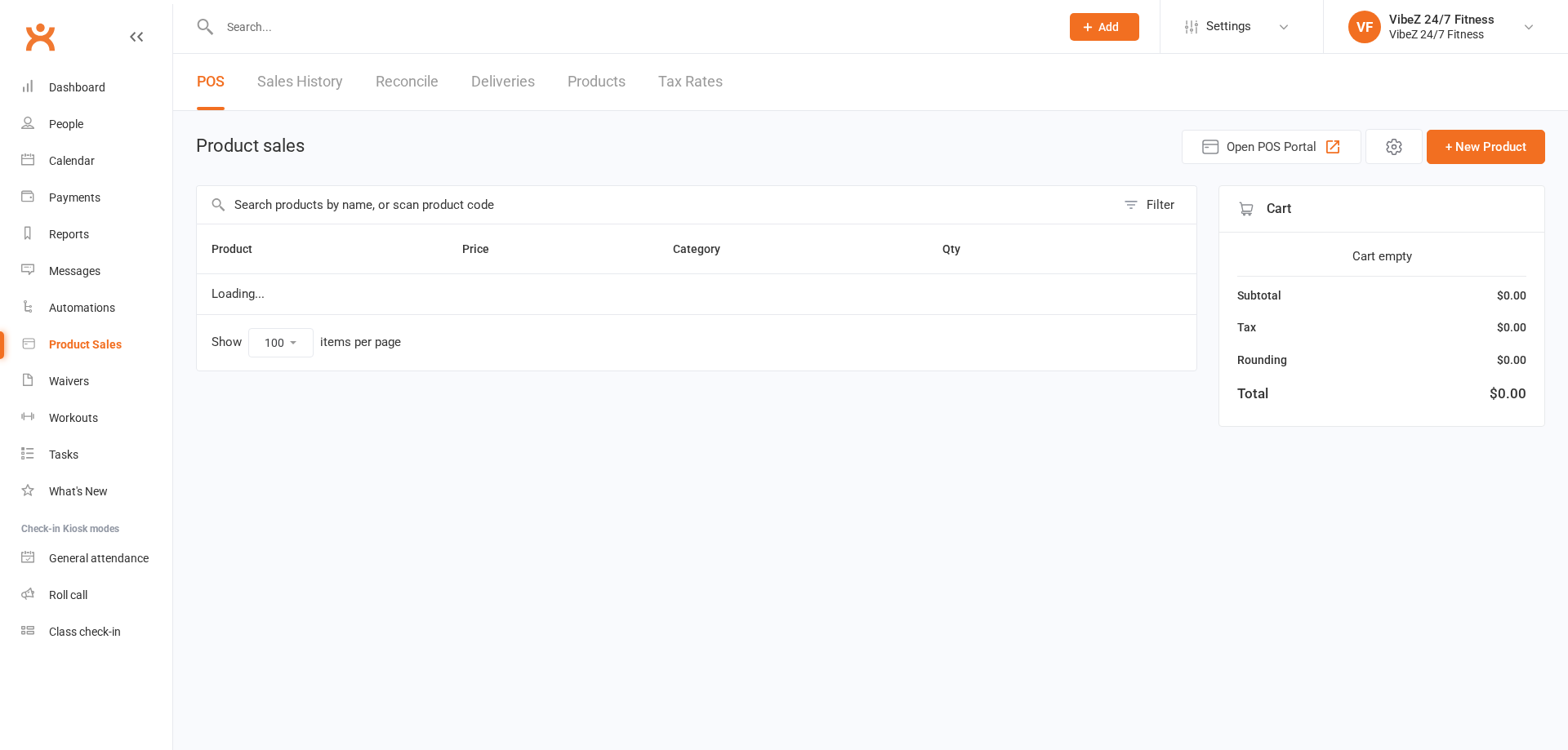
select select "100"
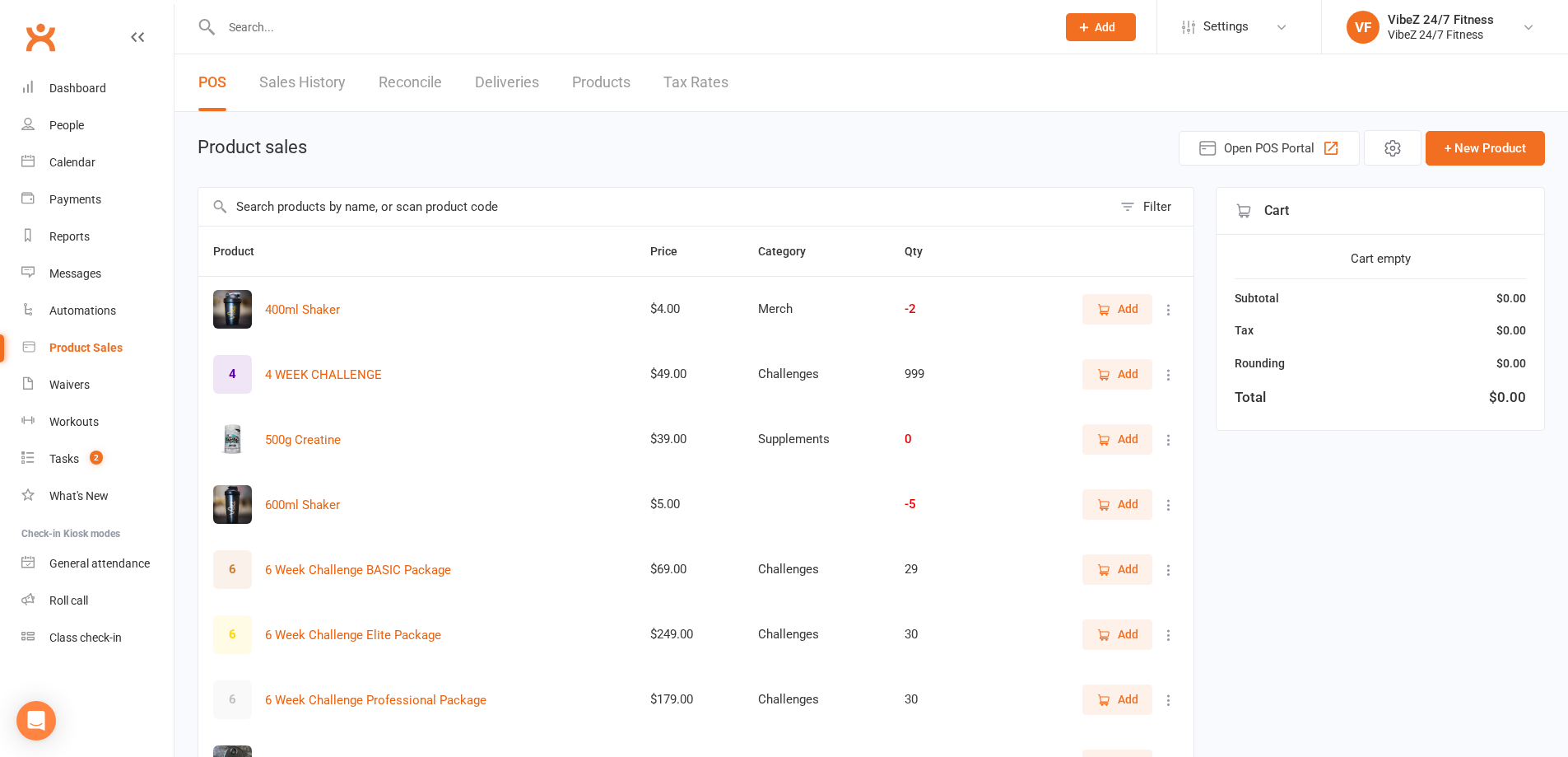
click at [1020, 25] on input "text" at bounding box center [631, 27] width 828 height 23
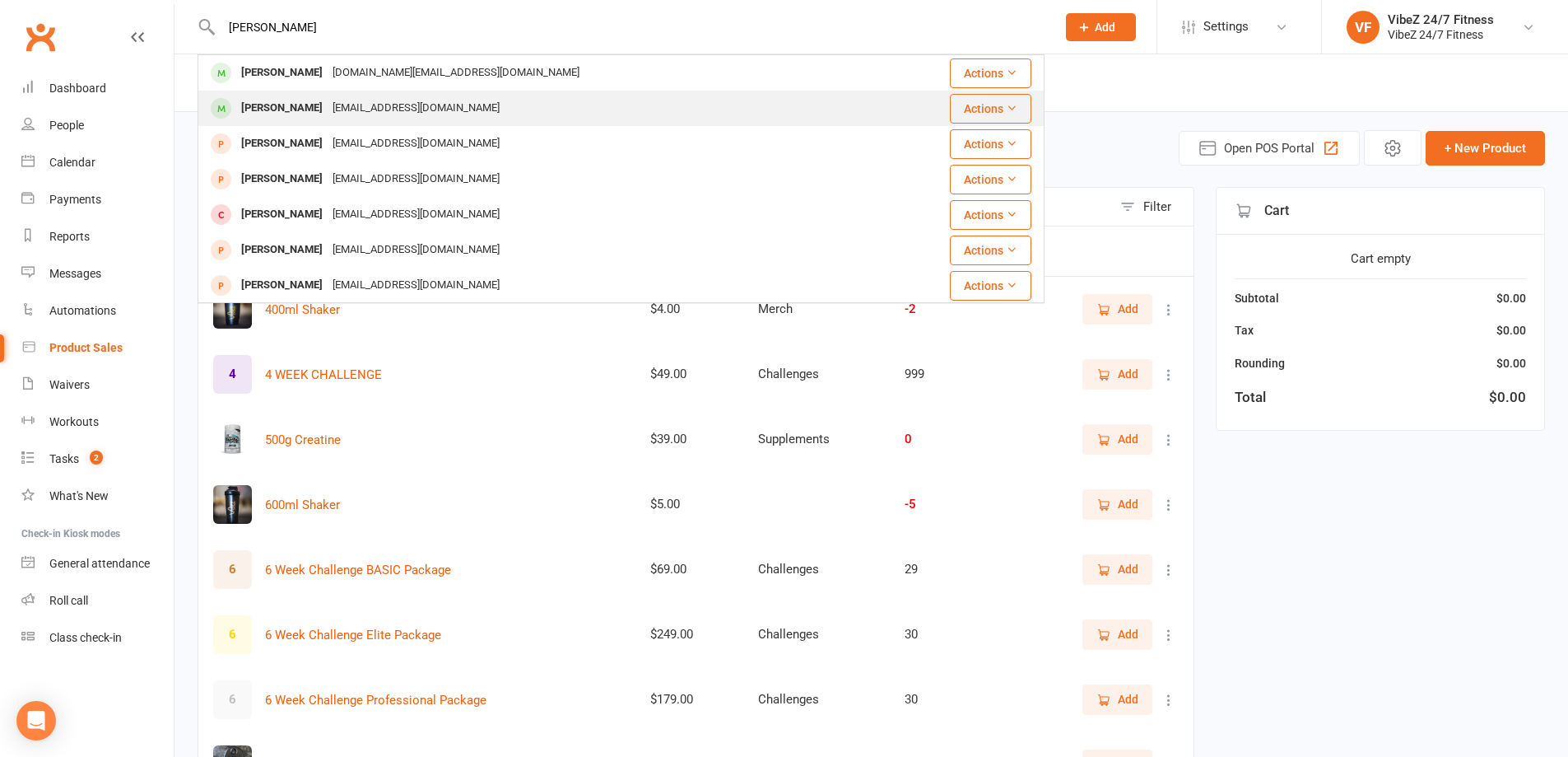
type input "[PERSON_NAME]"
click at [758, 121] on div "[PERSON_NAME] [EMAIL_ADDRESS][DOMAIN_NAME]" at bounding box center [550, 109] width 703 height 34
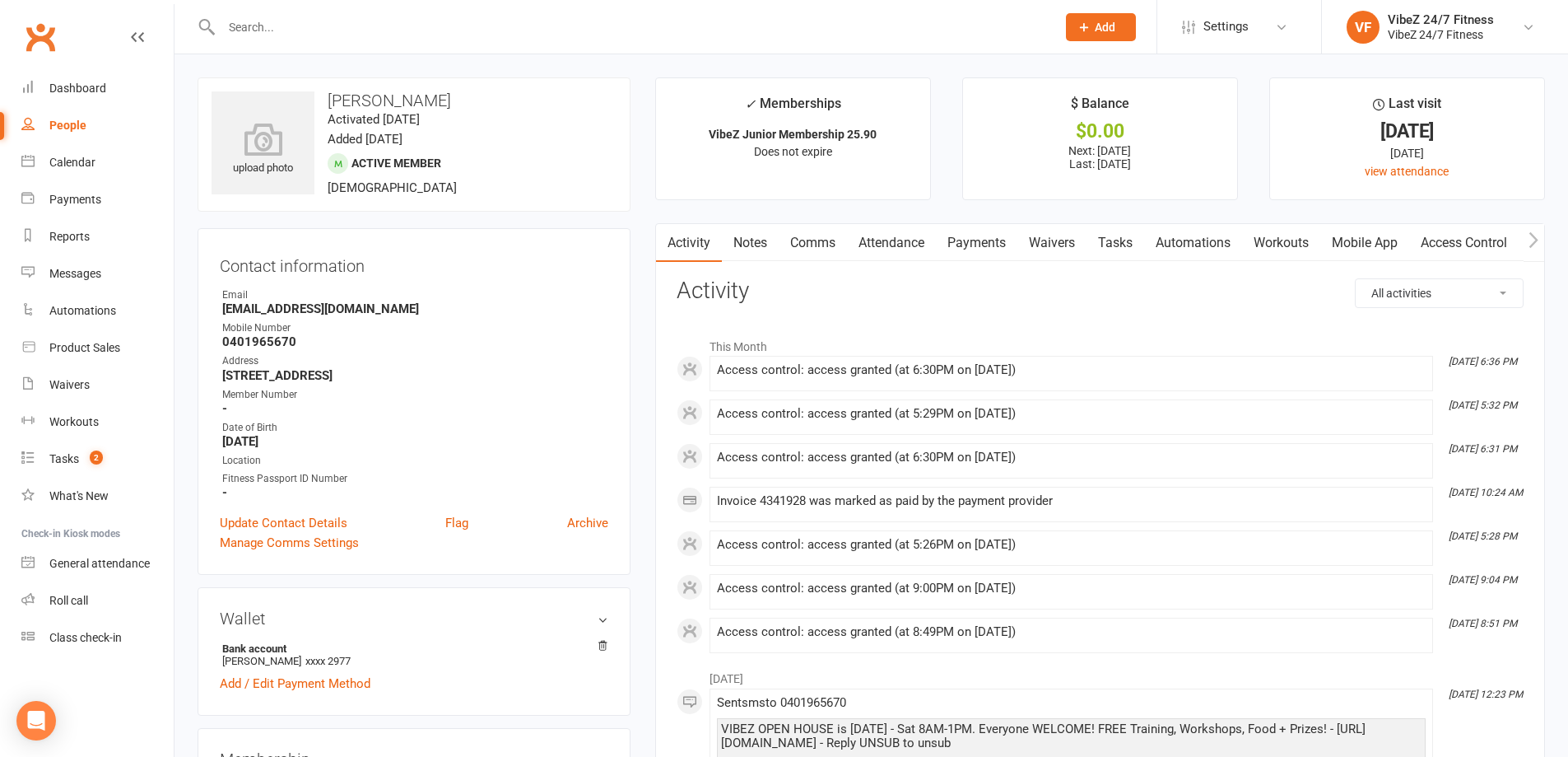
click at [952, 243] on link "Payments" at bounding box center [977, 243] width 81 height 38
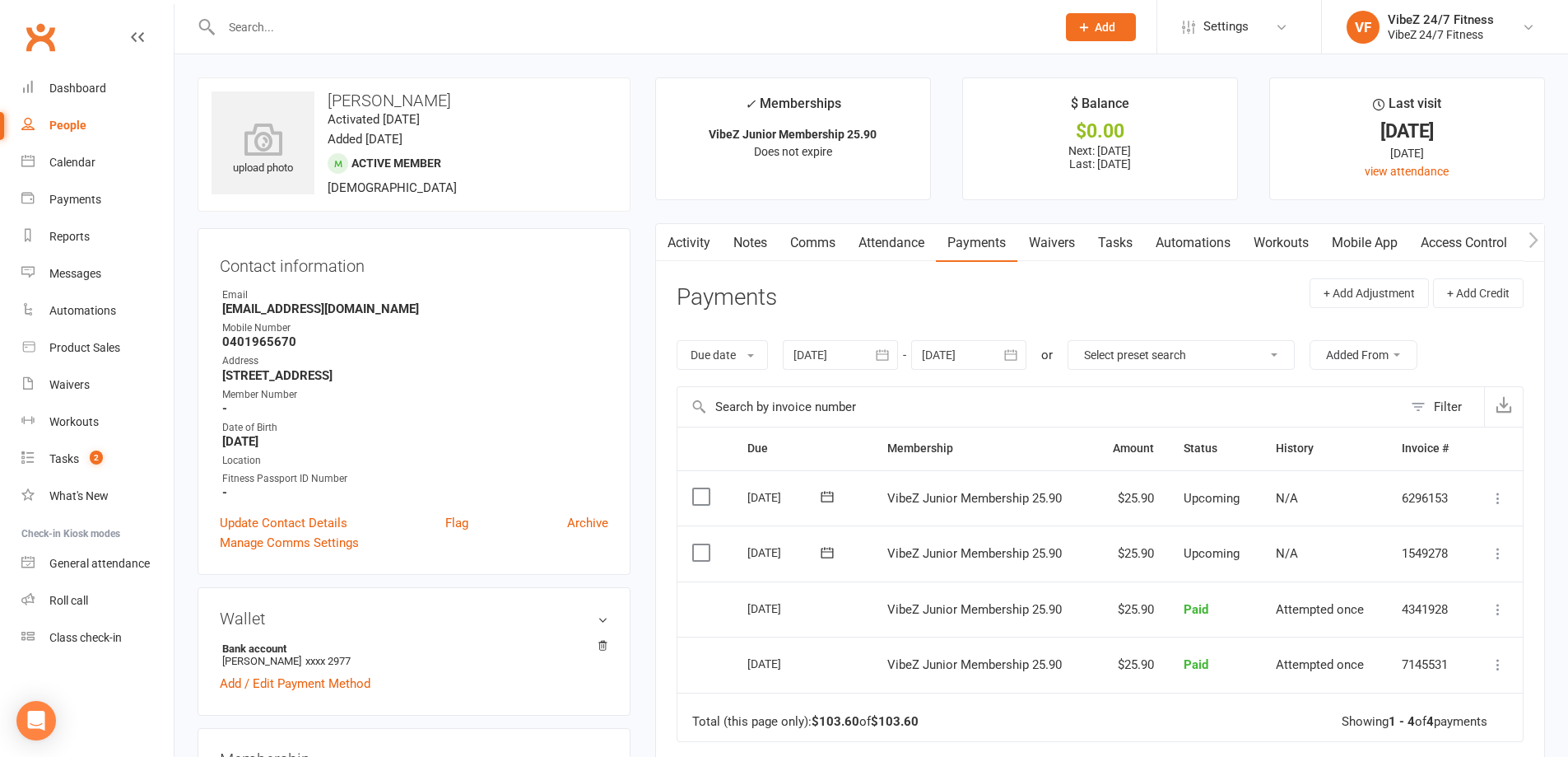
click at [1497, 550] on icon at bounding box center [1498, 553] width 16 height 16
click at [1409, 713] on link "Change amount" at bounding box center [1410, 717] width 194 height 33
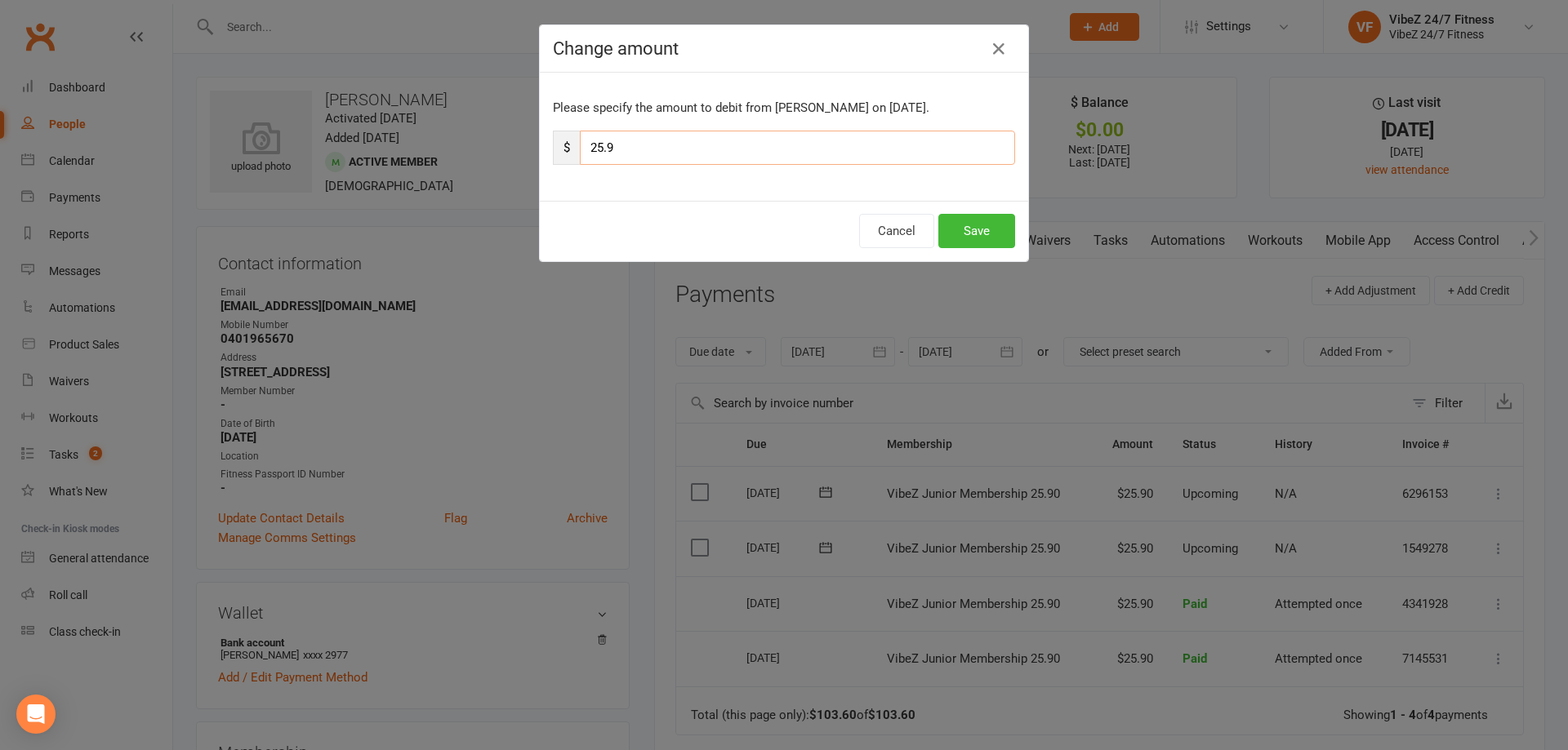
drag, startPoint x: 596, startPoint y: 155, endPoint x: 577, endPoint y: 153, distance: 19.1
click at [580, 153] on input "25.9" at bounding box center [797, 147] width 435 height 35
type input "31.9"
click at [969, 231] on button "Save" at bounding box center [976, 231] width 77 height 35
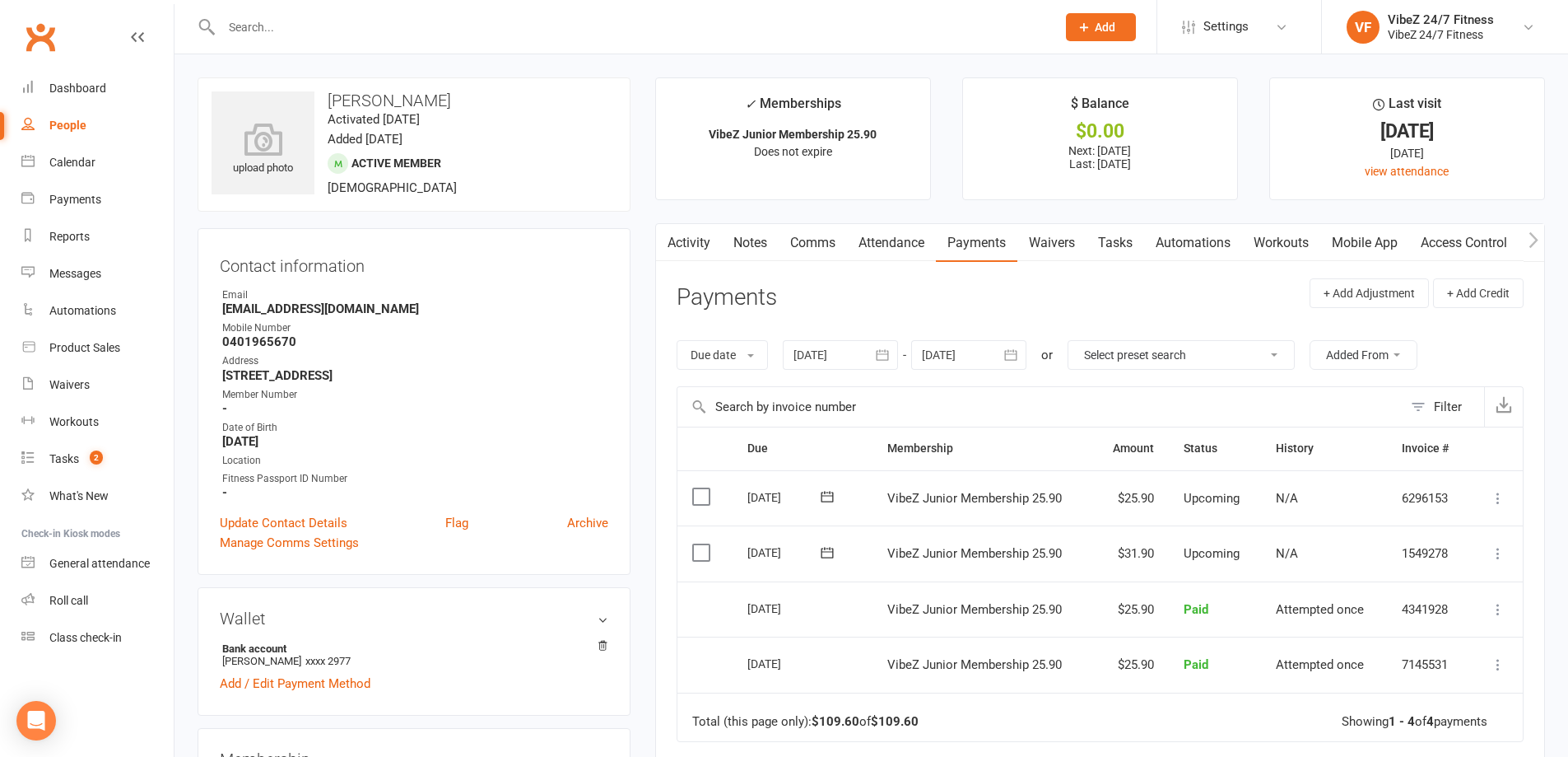
click at [893, 23] on input "text" at bounding box center [631, 27] width 828 height 23
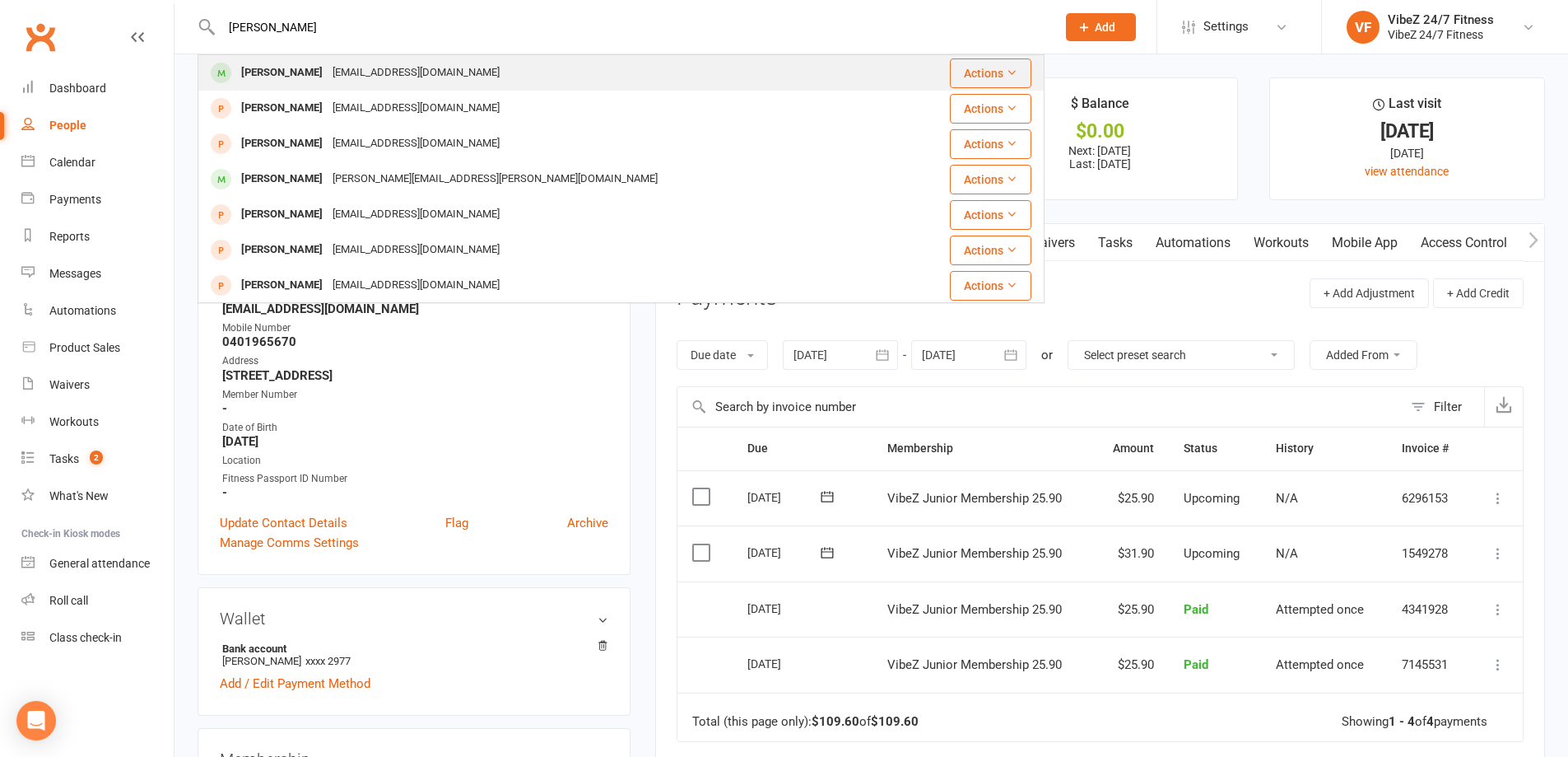
type input "[PERSON_NAME]"
click at [578, 82] on div "[PERSON_NAME] [EMAIL_ADDRESS][DOMAIN_NAME]" at bounding box center [550, 73] width 703 height 34
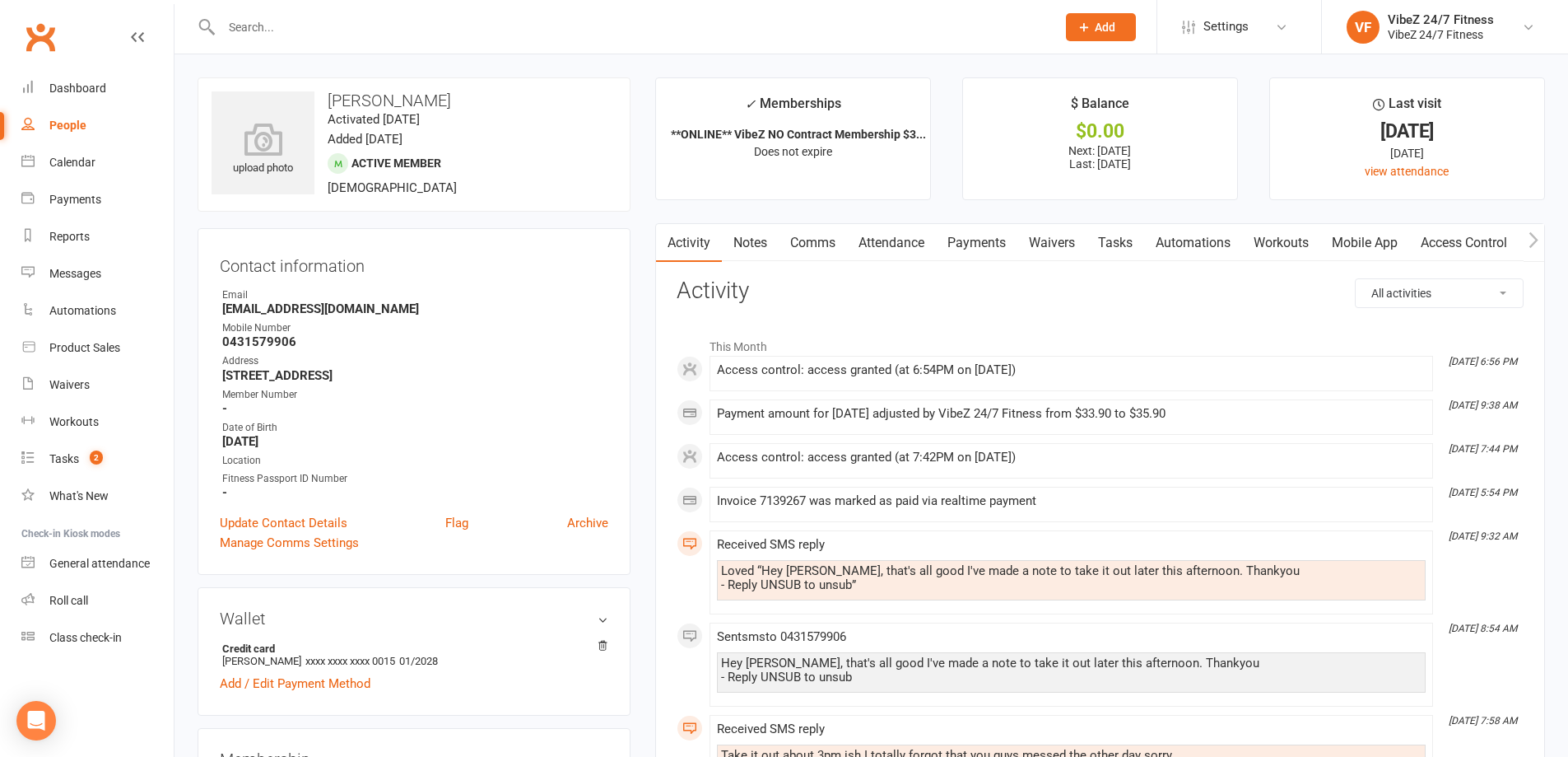
drag, startPoint x: 968, startPoint y: 243, endPoint x: 984, endPoint y: 245, distance: 16.1
click at [971, 243] on link "Payments" at bounding box center [977, 243] width 81 height 38
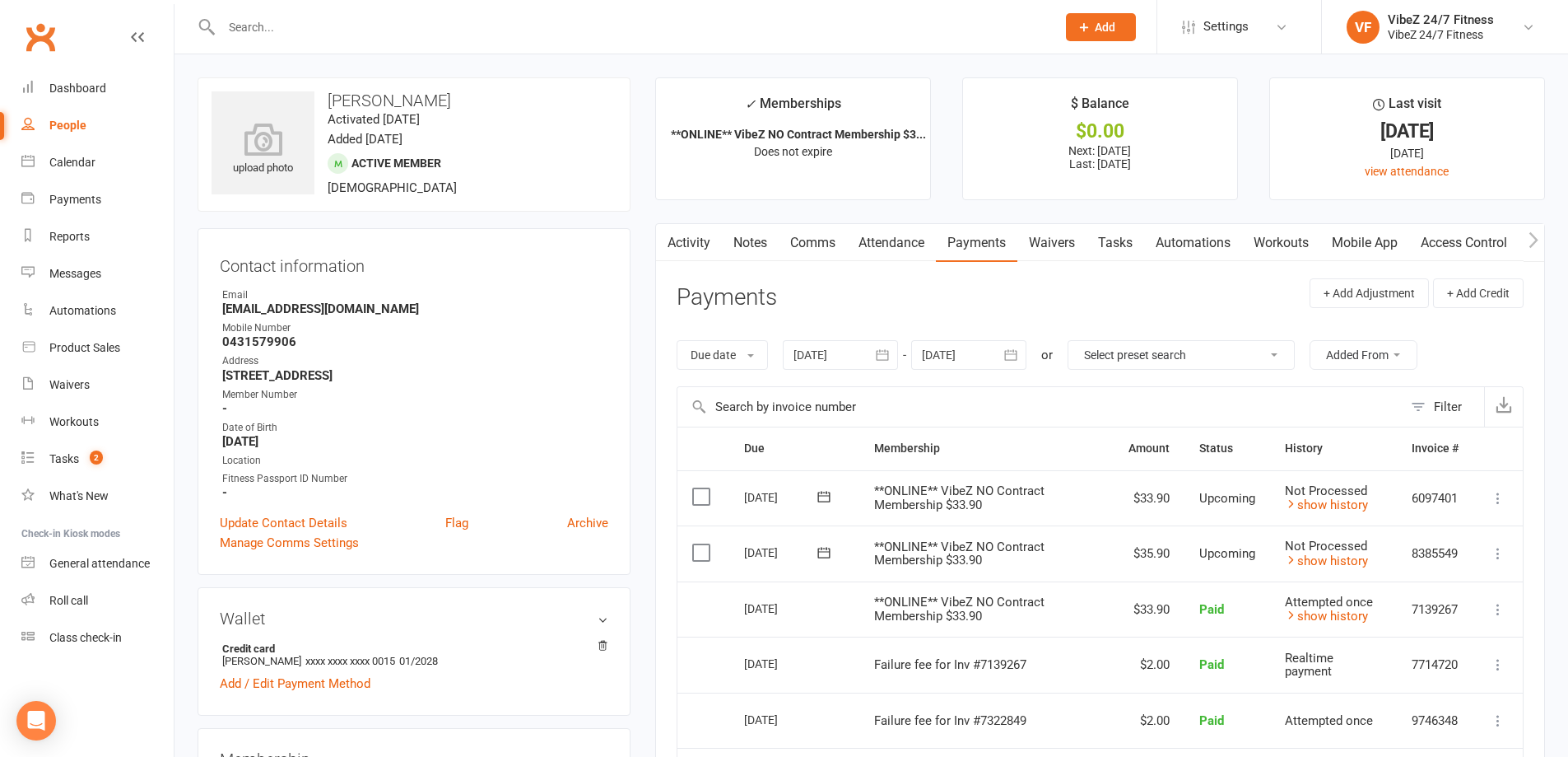
scroll to position [82, 0]
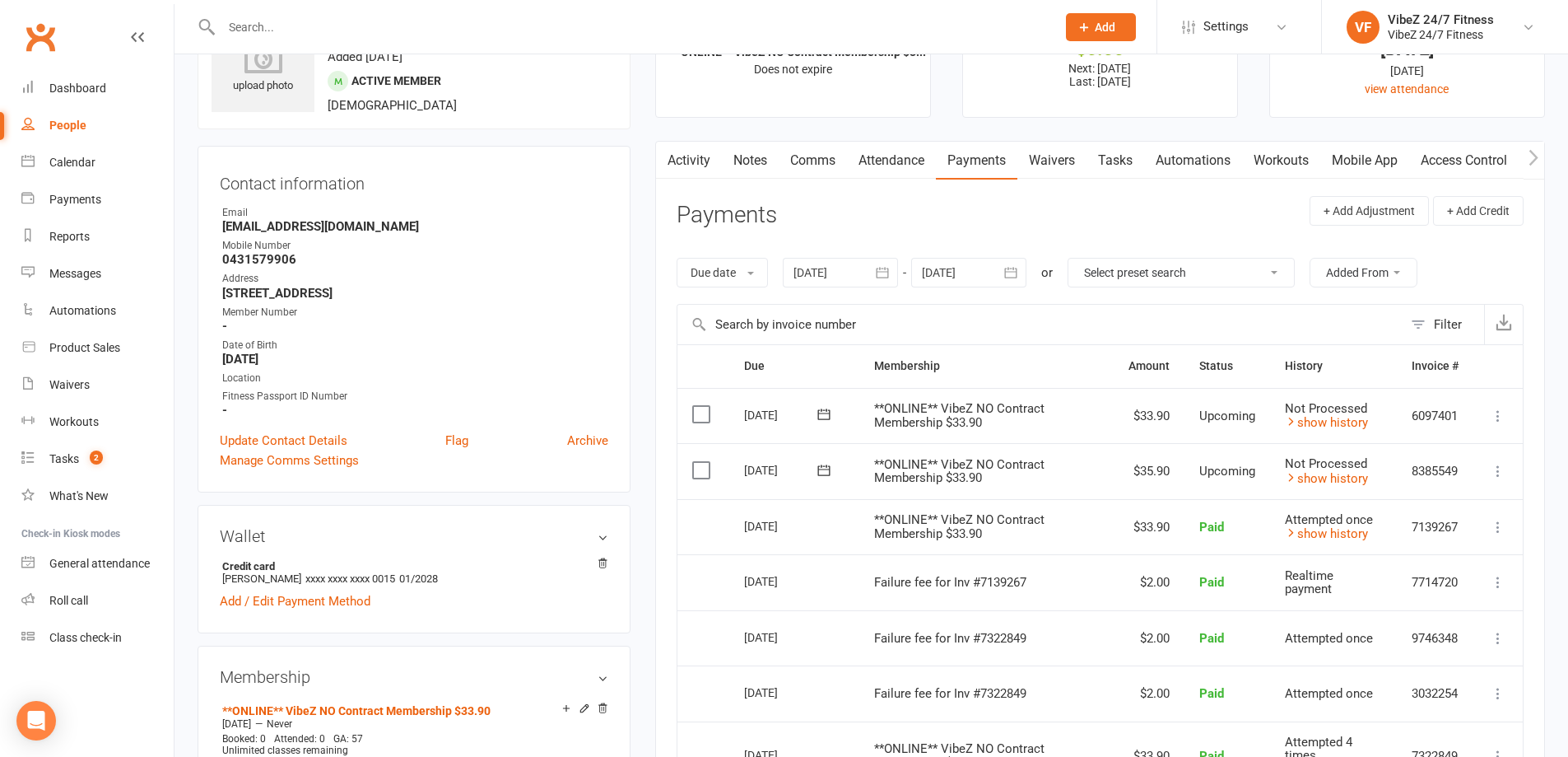
click at [1497, 471] on icon at bounding box center [1498, 470] width 16 height 16
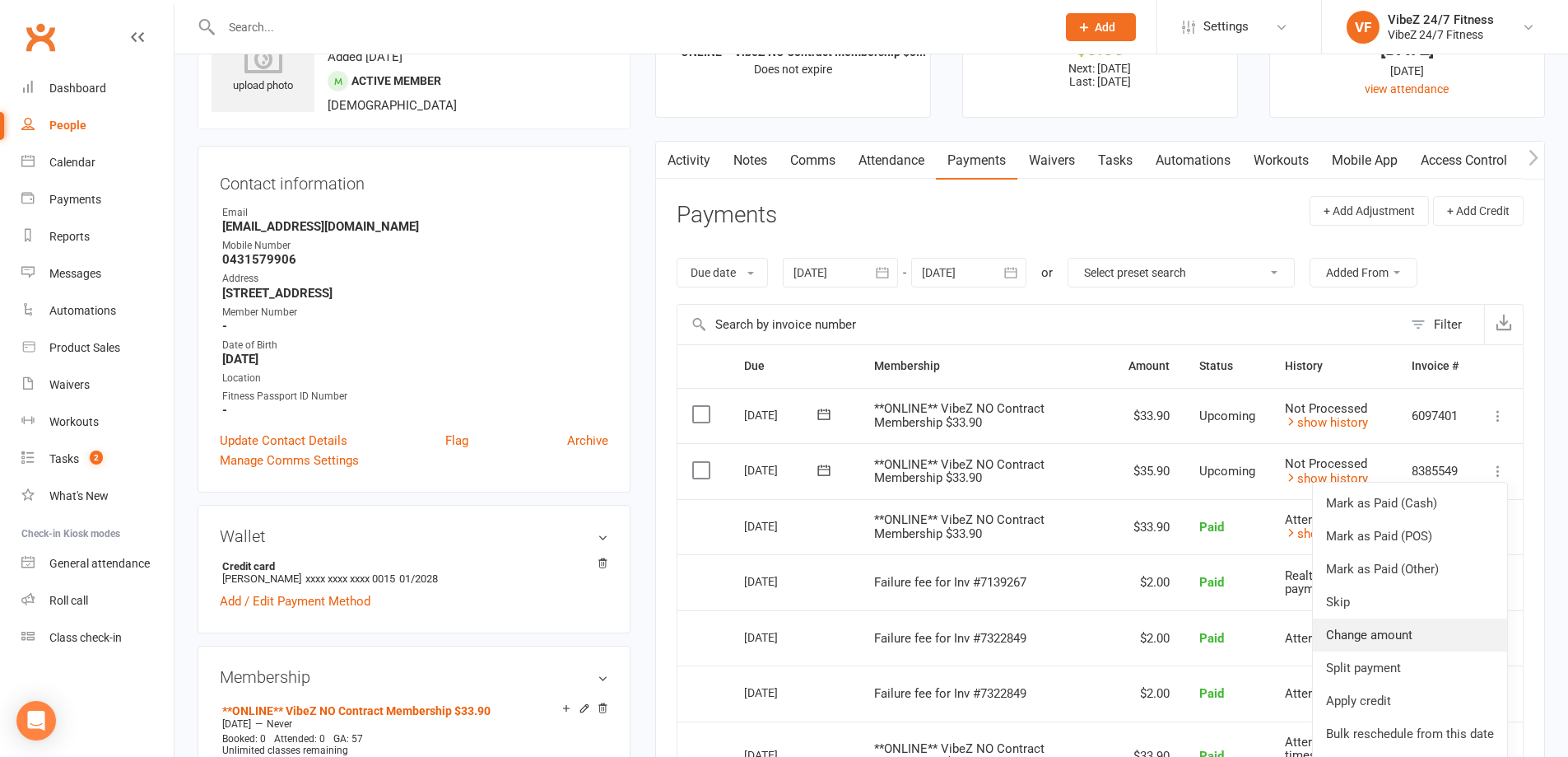
click at [1416, 638] on link "Change amount" at bounding box center [1410, 635] width 194 height 33
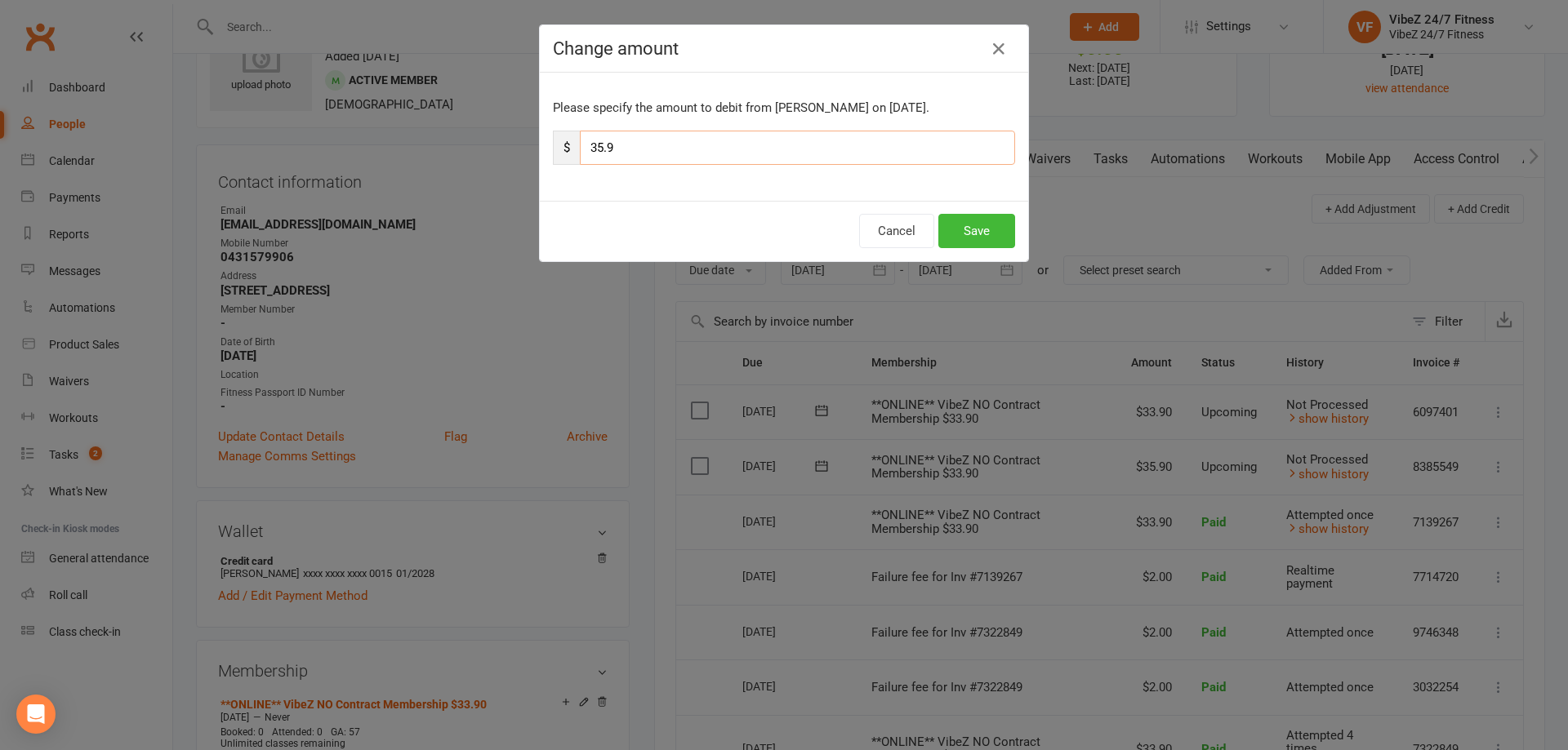
drag, startPoint x: 596, startPoint y: 149, endPoint x: 576, endPoint y: 153, distance: 20.4
click at [580, 153] on input "35.9" at bounding box center [797, 147] width 435 height 35
type input "41.9"
click at [998, 225] on button "Save" at bounding box center [976, 231] width 77 height 35
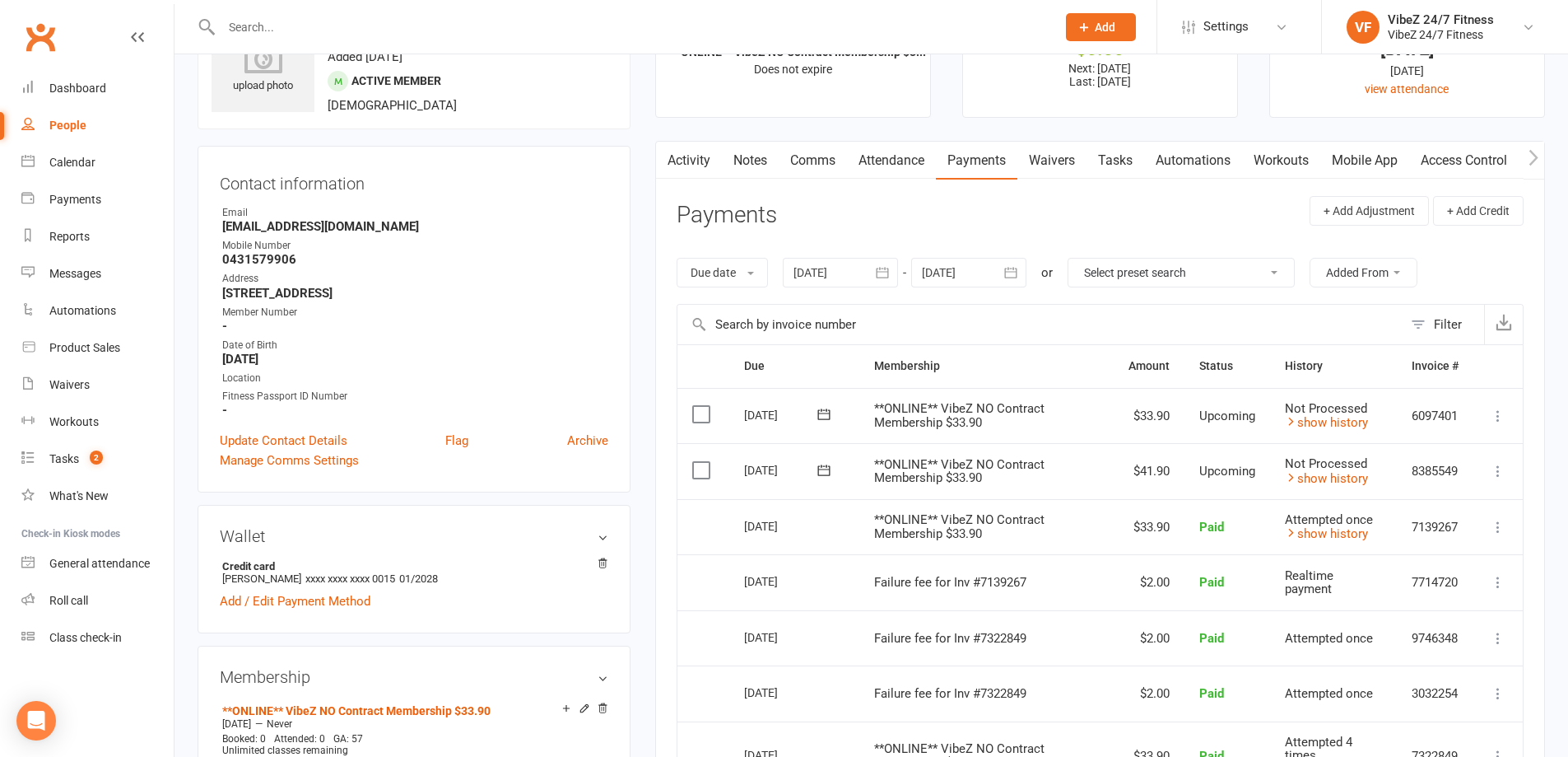
click at [703, 28] on input "text" at bounding box center [631, 27] width 828 height 23
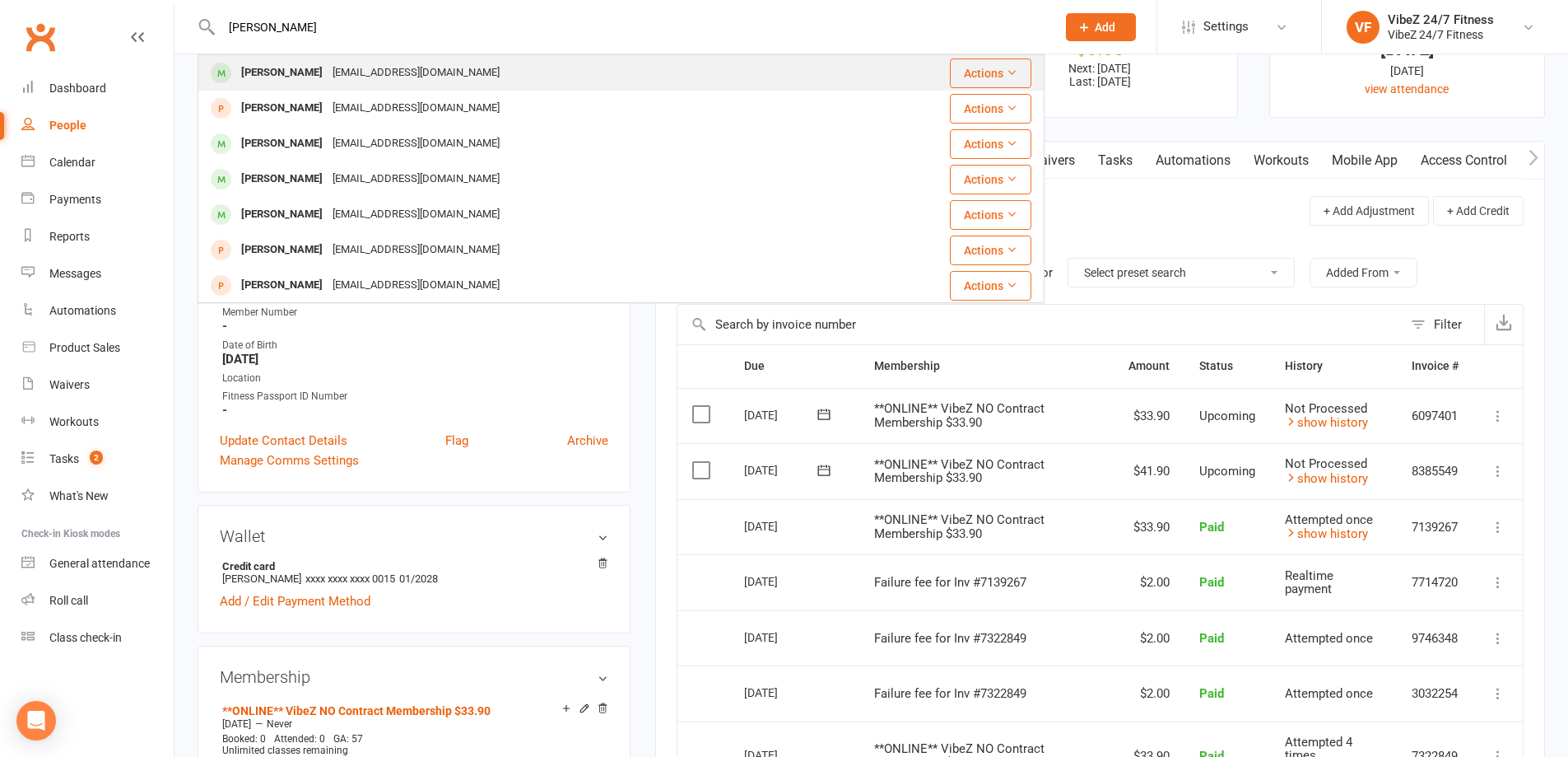
type input "[PERSON_NAME]"
click at [414, 70] on div "[EMAIL_ADDRESS][DOMAIN_NAME]" at bounding box center [415, 72] width 177 height 24
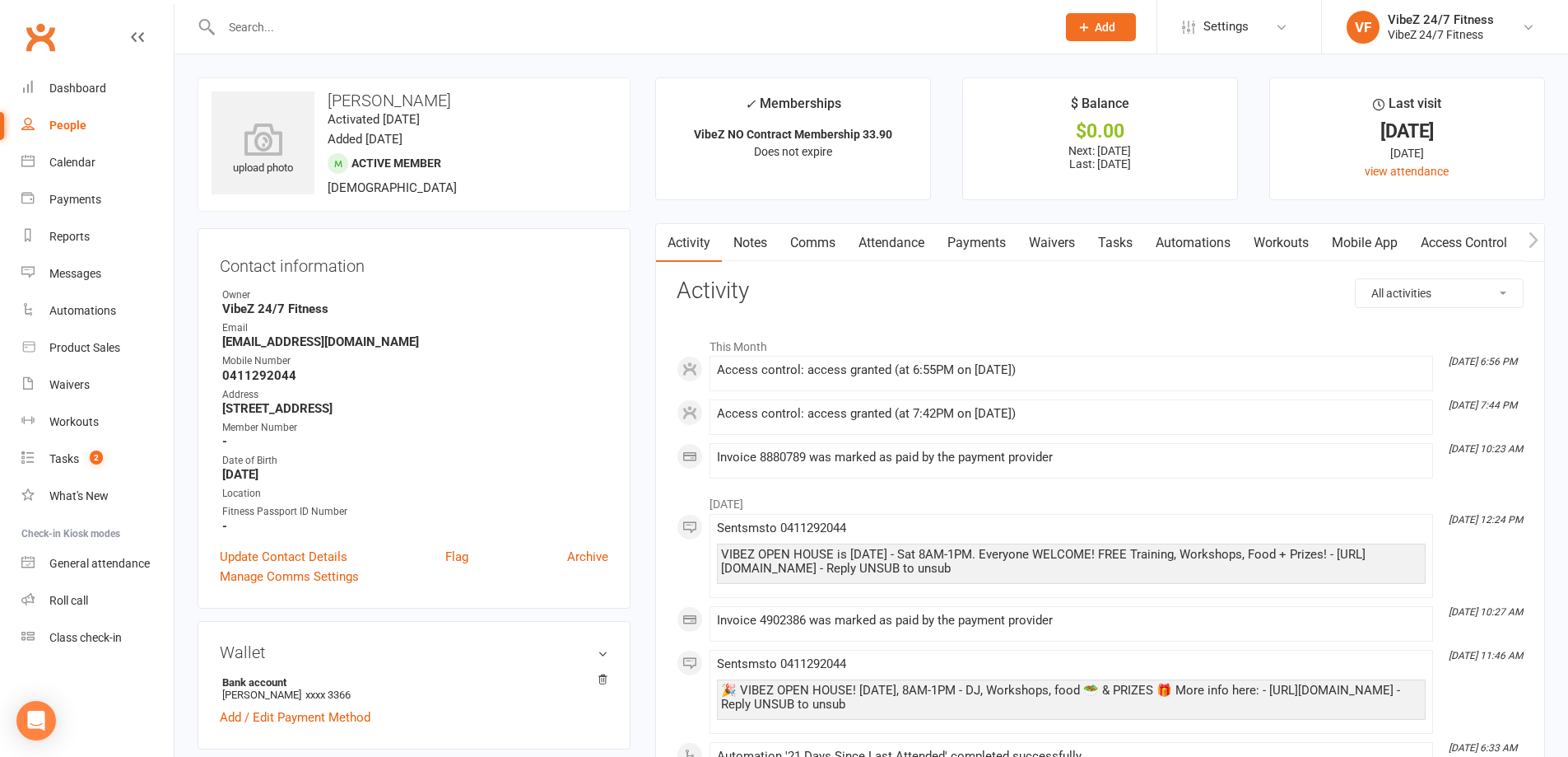
click at [986, 255] on link "Payments" at bounding box center [977, 243] width 81 height 38
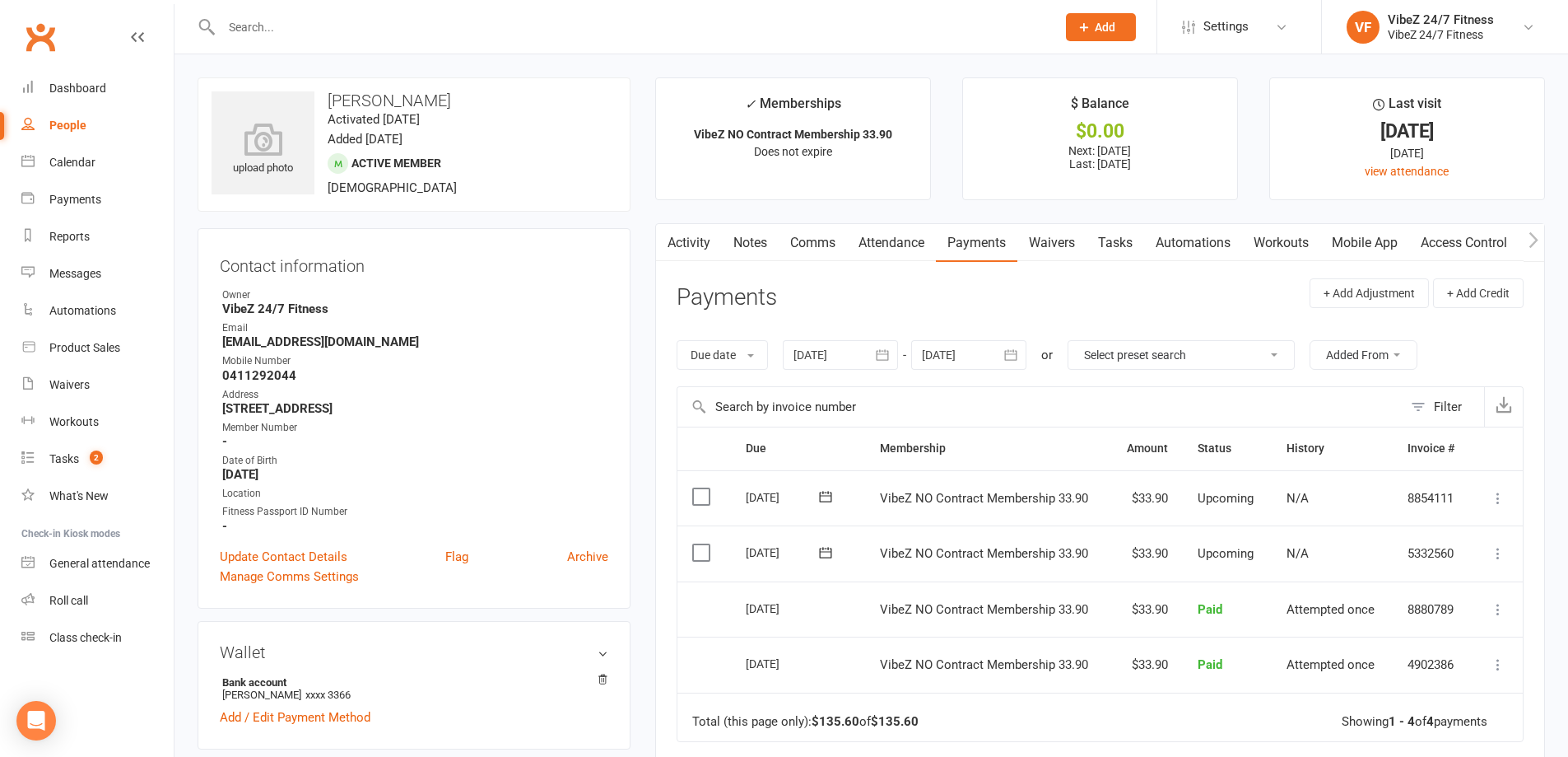
click at [1498, 560] on icon at bounding box center [1498, 553] width 16 height 16
click at [1454, 713] on link "Change amount" at bounding box center [1410, 717] width 194 height 33
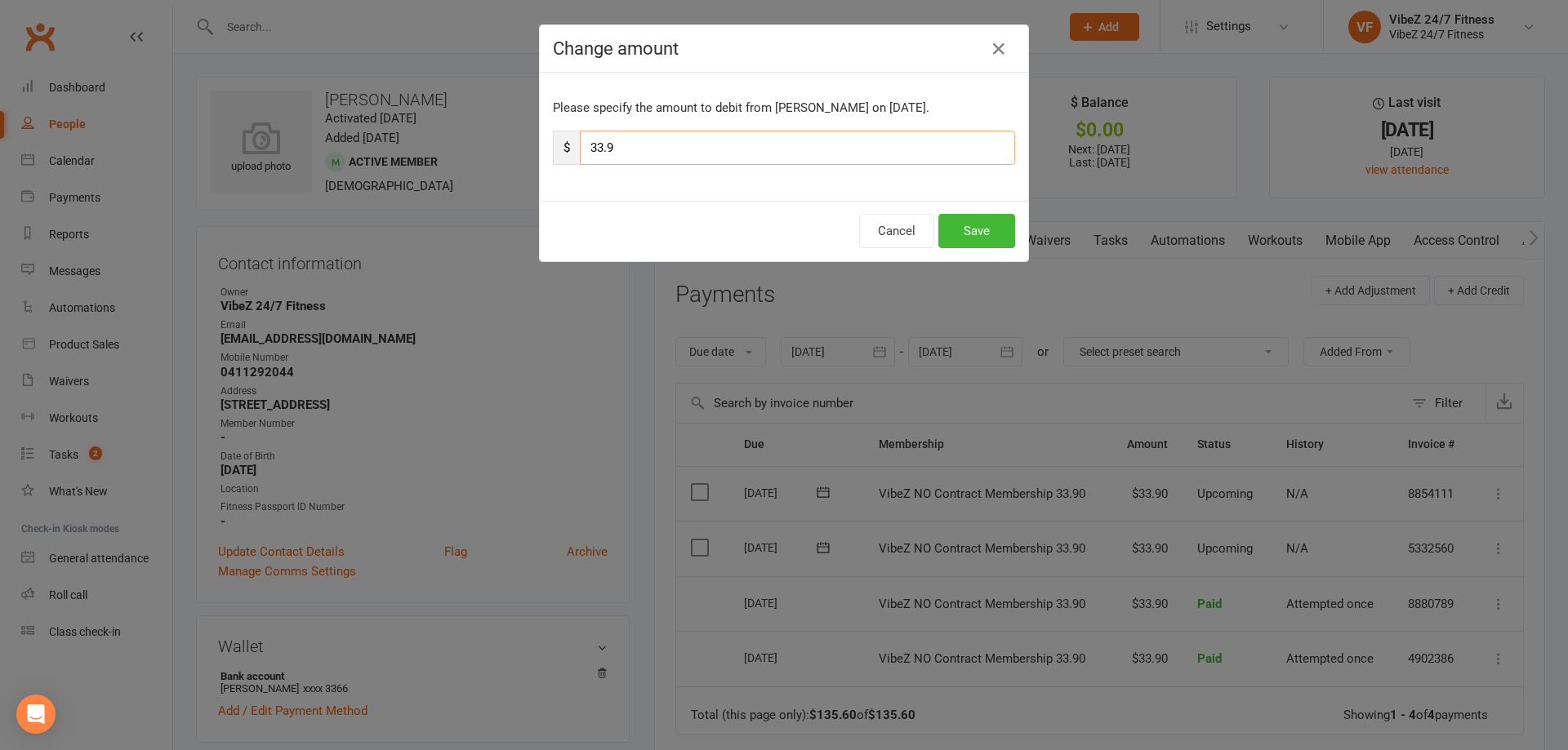
click at [592, 142] on input "33.9" at bounding box center [797, 147] width 435 height 35
type input "35.9"
click at [995, 236] on button "Save" at bounding box center [976, 231] width 77 height 35
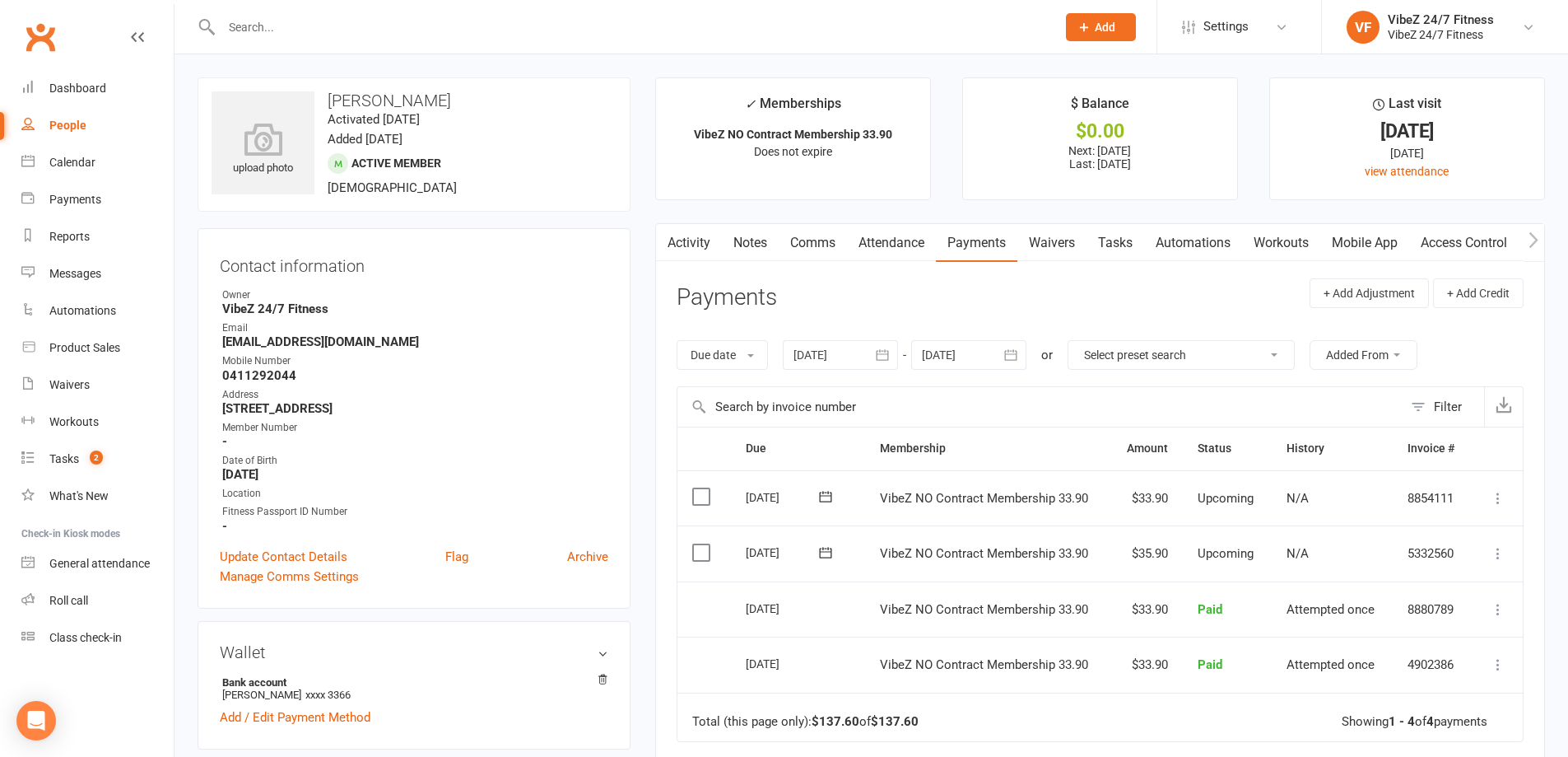
click at [642, 14] on div at bounding box center [621, 26] width 847 height 54
click at [639, 32] on input "text" at bounding box center [631, 27] width 828 height 23
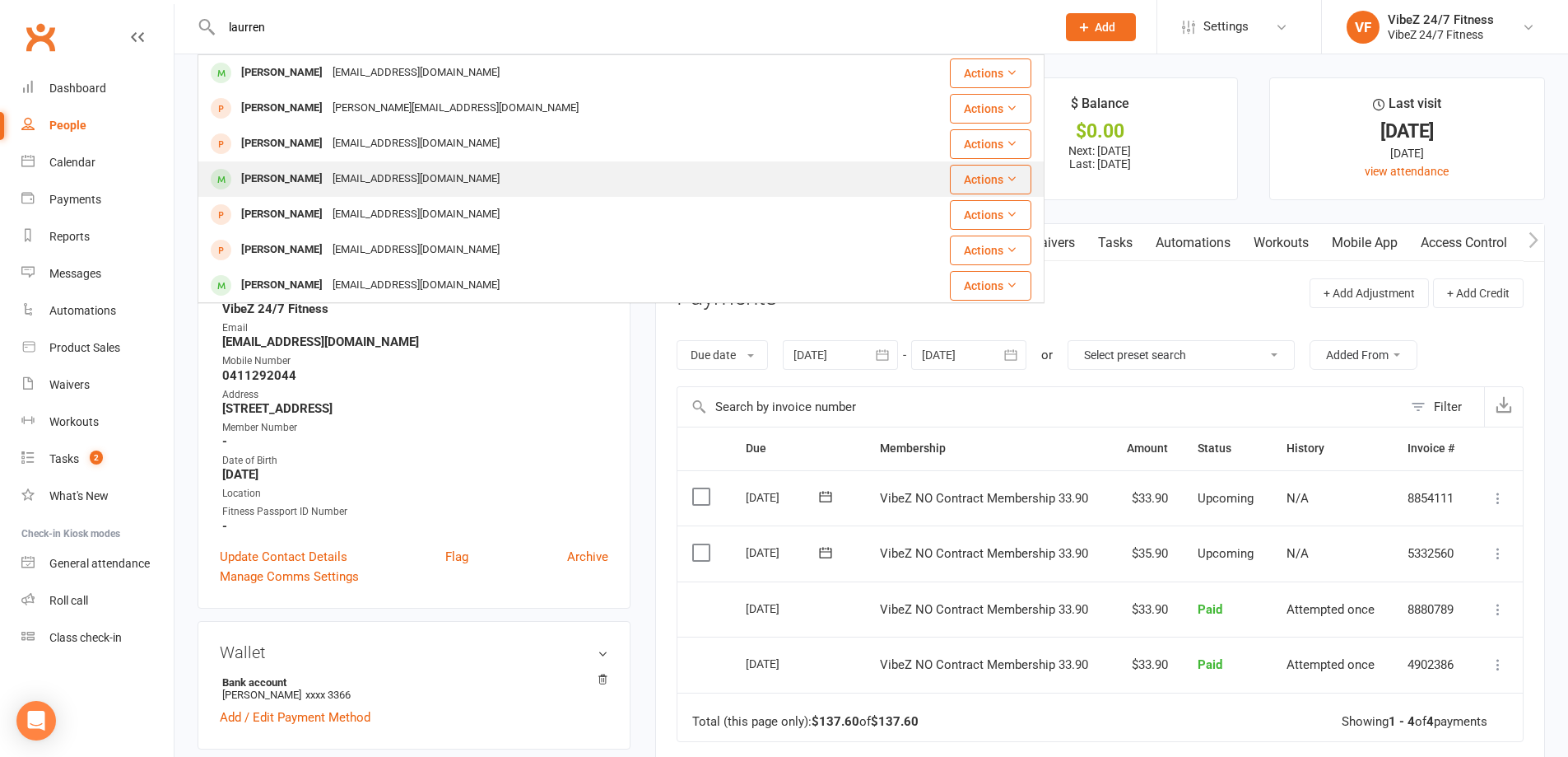
type input "laurren"
click at [385, 181] on div "[EMAIL_ADDRESS][DOMAIN_NAME]" at bounding box center [415, 179] width 177 height 24
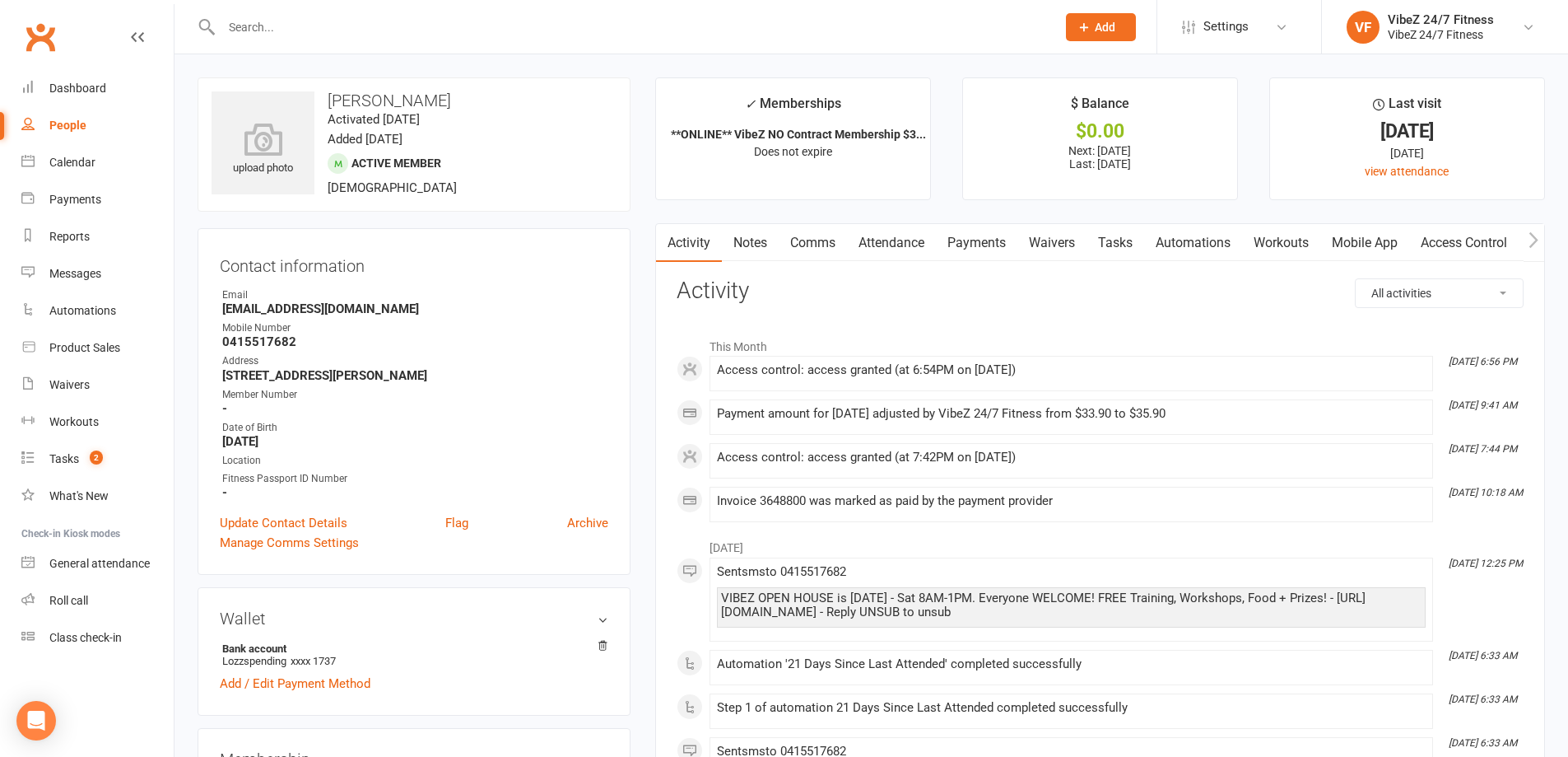
click at [998, 256] on link "Payments" at bounding box center [977, 243] width 81 height 38
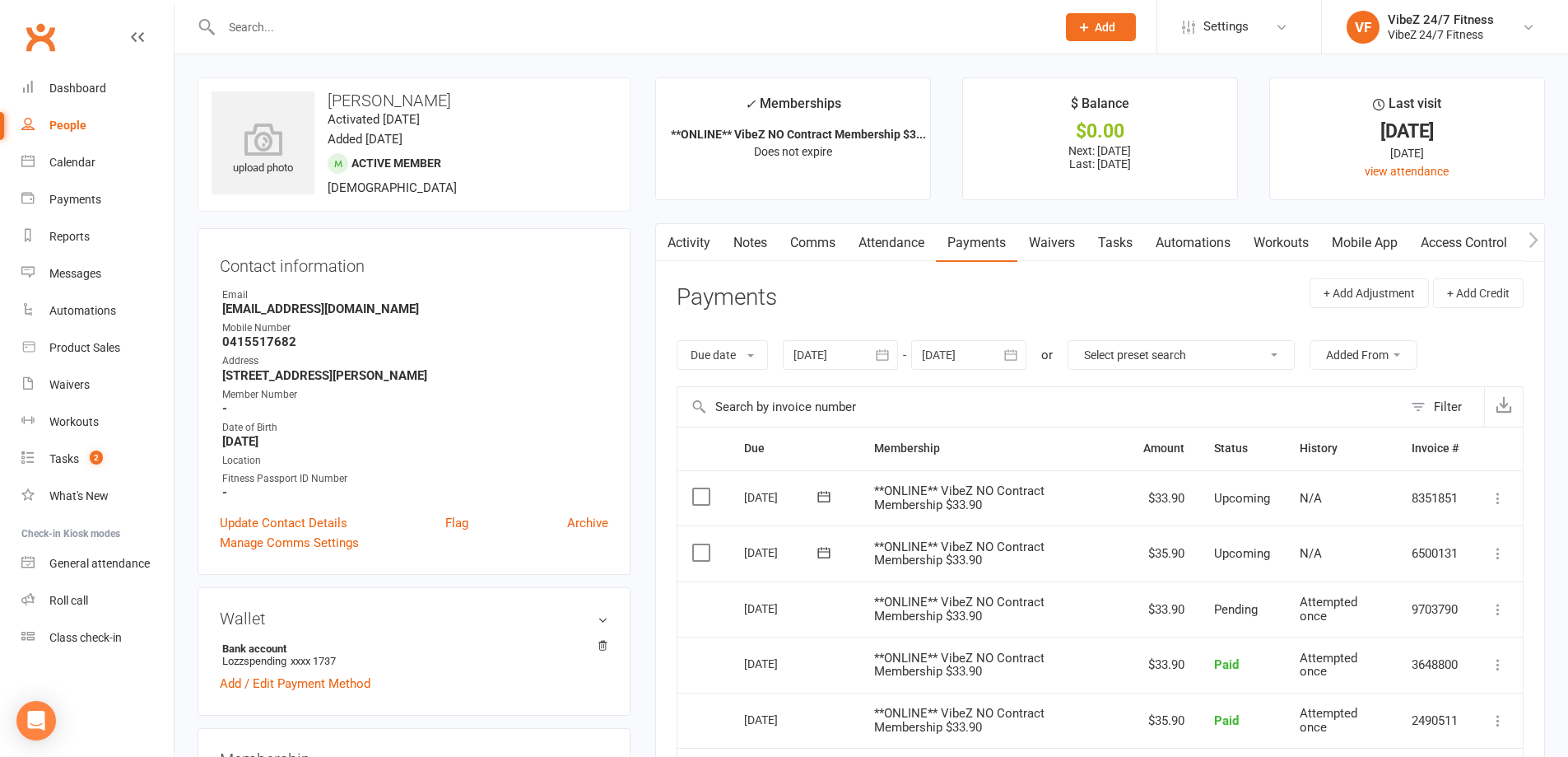
click at [1498, 556] on icon at bounding box center [1498, 553] width 16 height 16
click at [1402, 709] on link "Change amount" at bounding box center [1410, 717] width 194 height 33
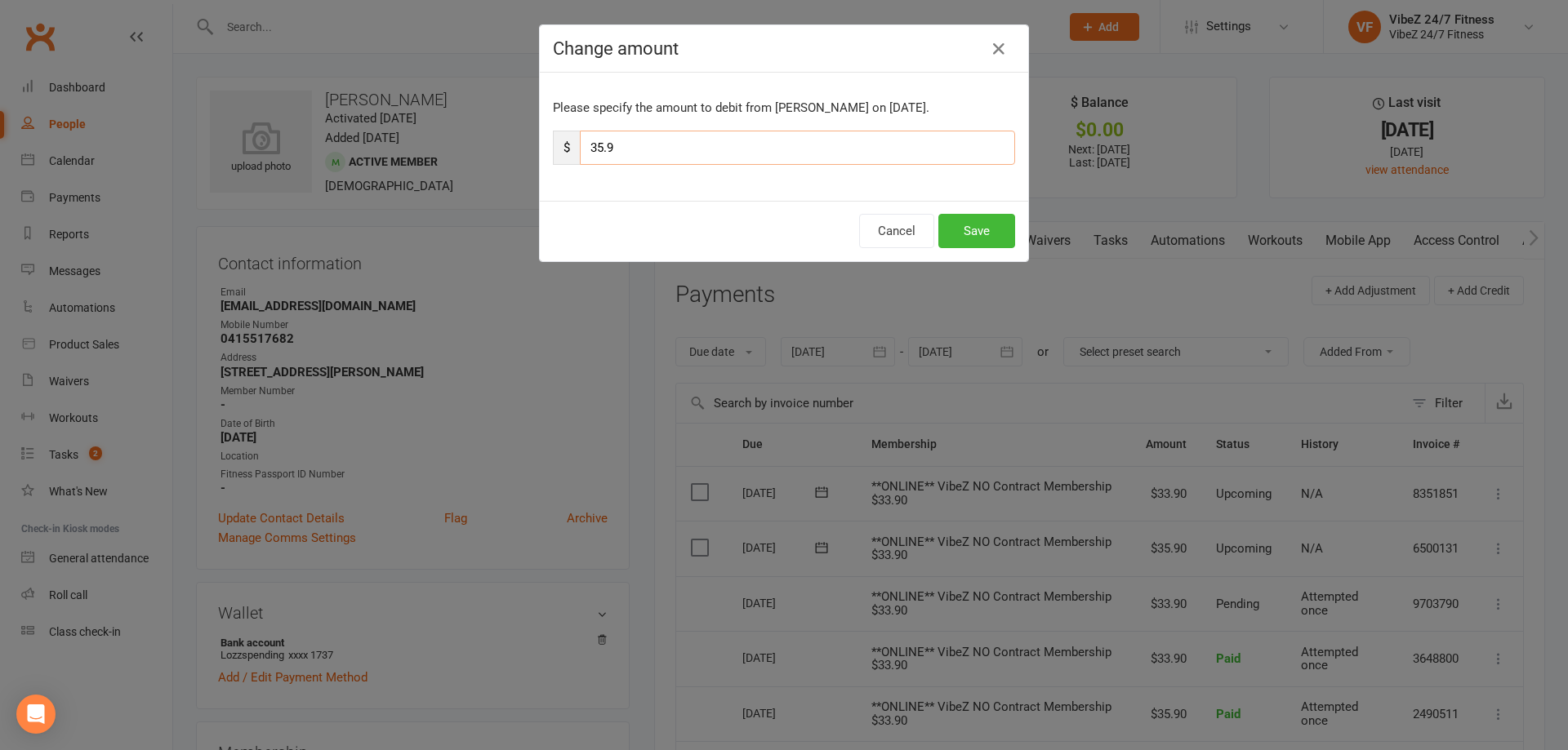
drag, startPoint x: 605, startPoint y: 144, endPoint x: 622, endPoint y: 146, distance: 17.1
click at [580, 146] on input "35.9" at bounding box center [797, 147] width 435 height 35
click at [603, 148] on input "35.9" at bounding box center [797, 147] width 435 height 35
drag, startPoint x: 597, startPoint y: 148, endPoint x: 566, endPoint y: 138, distance: 32.6
click at [569, 142] on div "$ 35.9" at bounding box center [783, 147] width 462 height 35
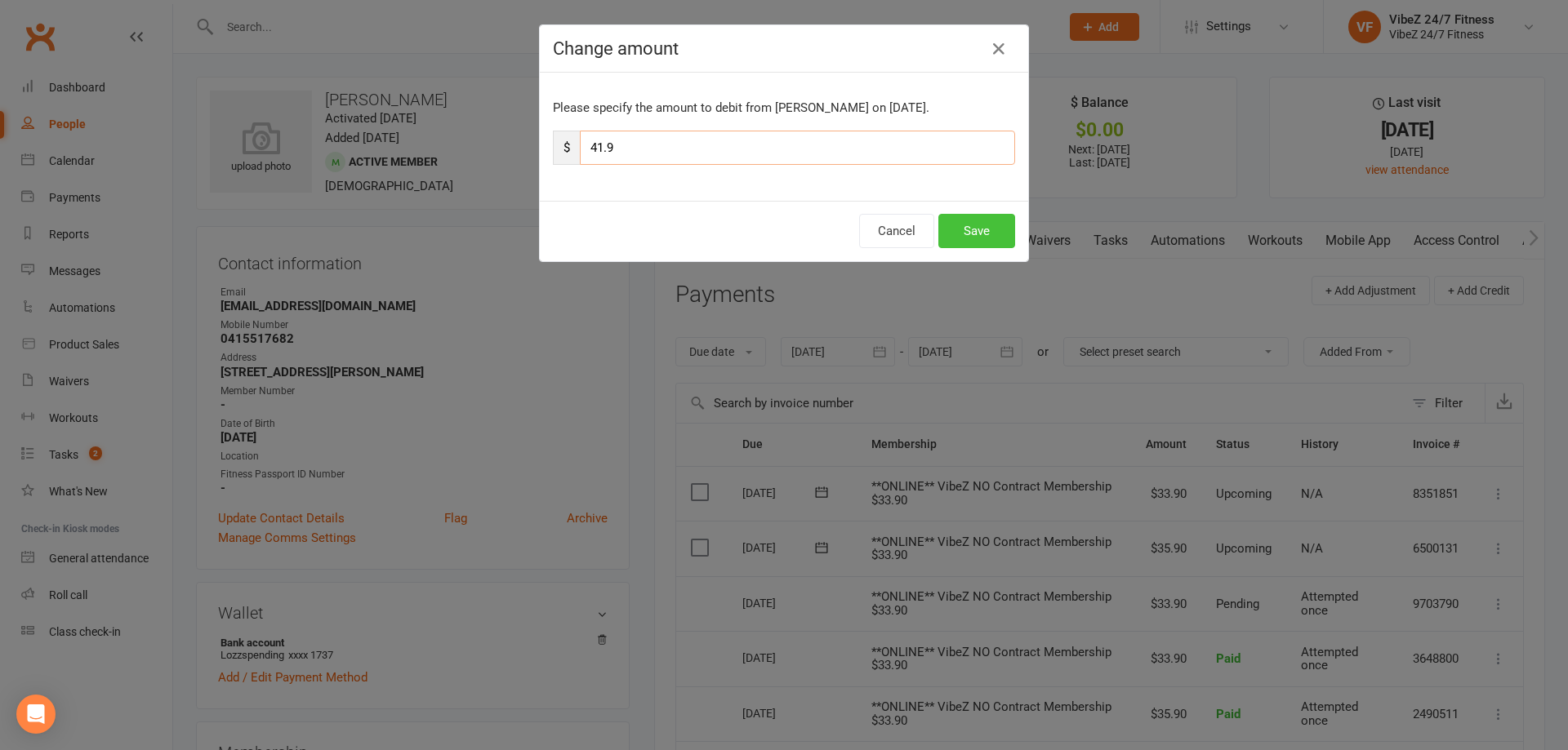
type input "41.9"
click at [1001, 236] on button "Save" at bounding box center [976, 231] width 77 height 35
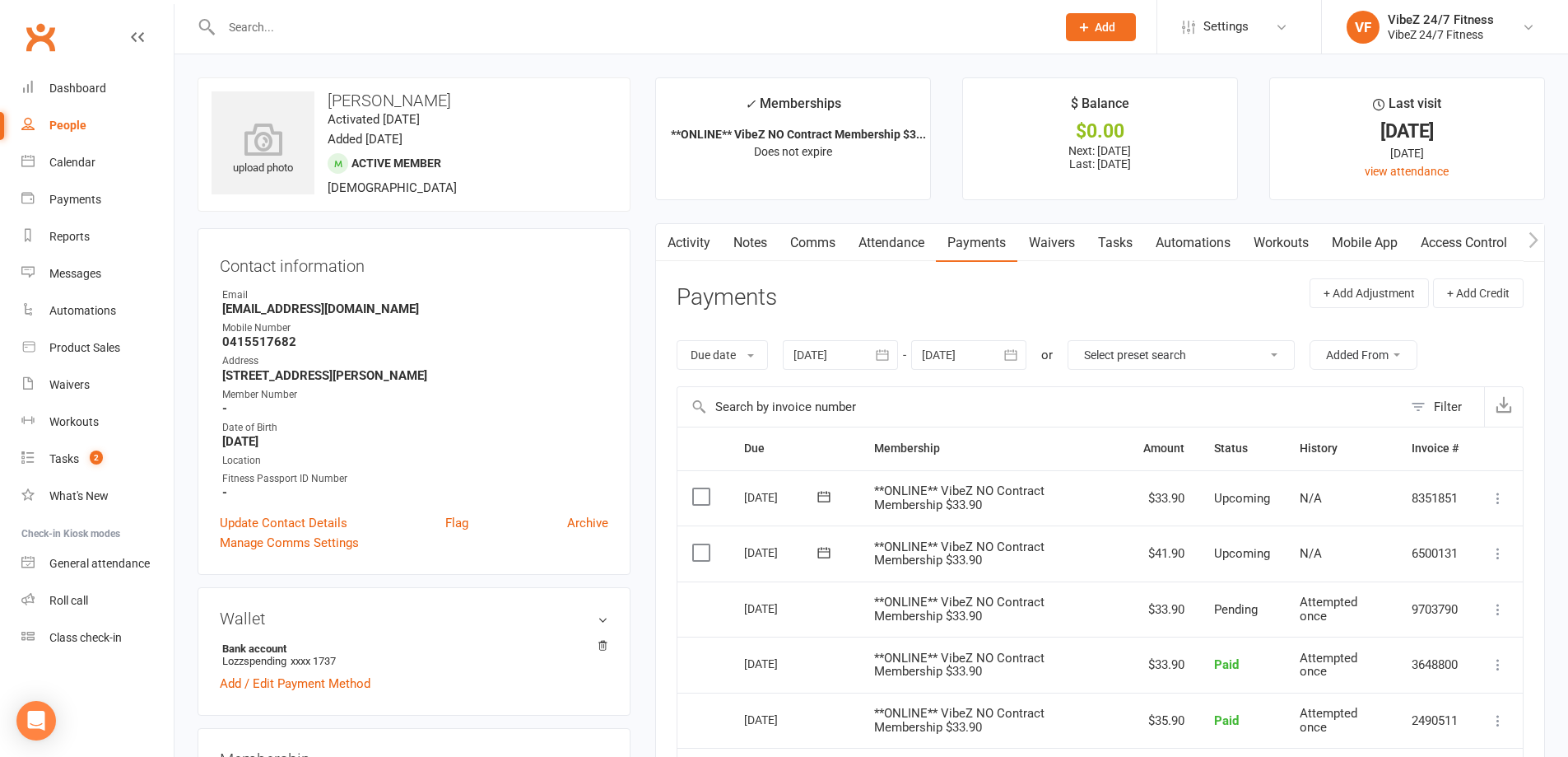
click at [896, 27] on input "text" at bounding box center [631, 27] width 828 height 23
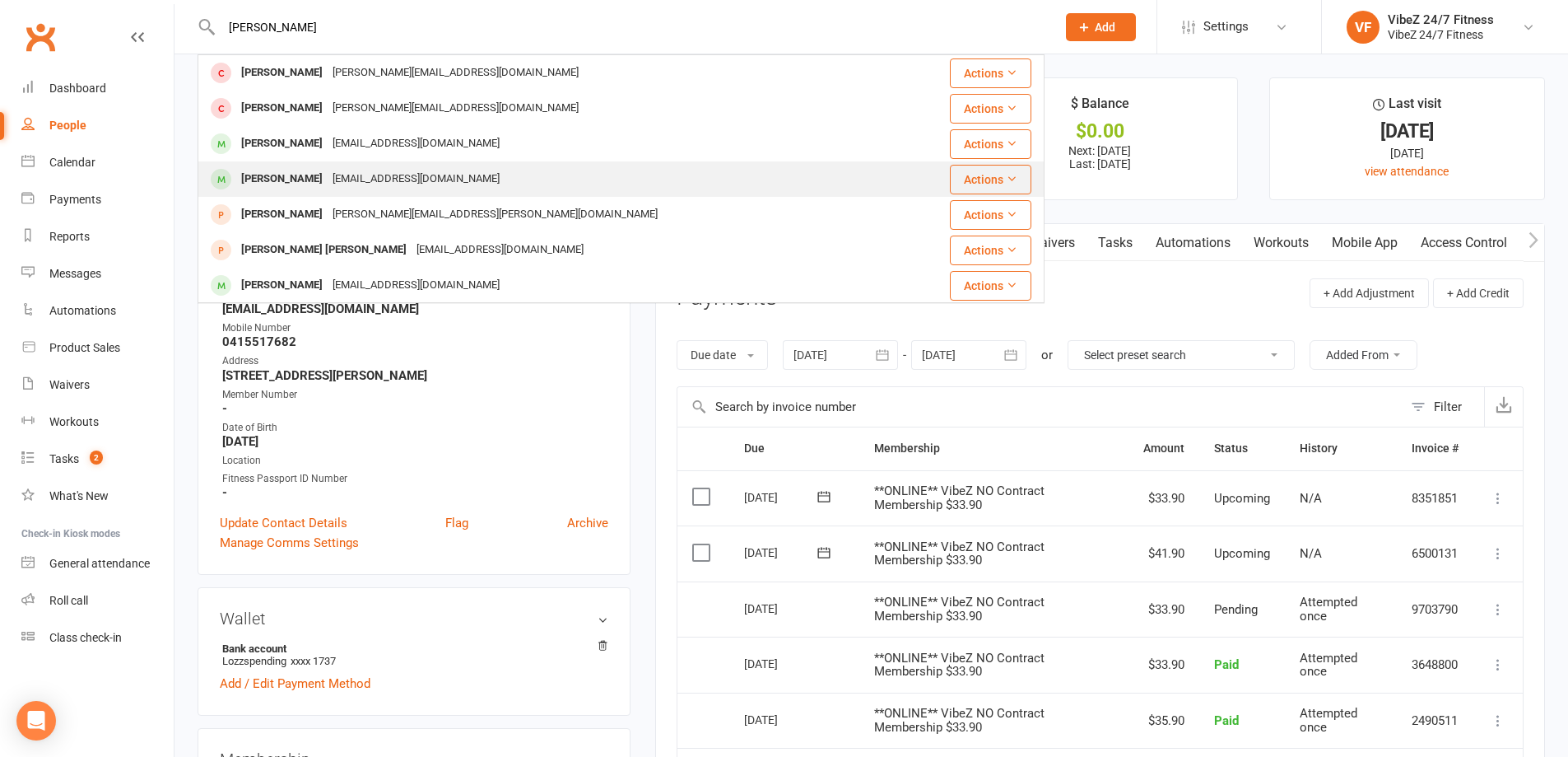
type input "[PERSON_NAME]"
click at [462, 182] on div "[PERSON_NAME] [PERSON_NAME][EMAIL_ADDRESS][DOMAIN_NAME]" at bounding box center [550, 180] width 703 height 34
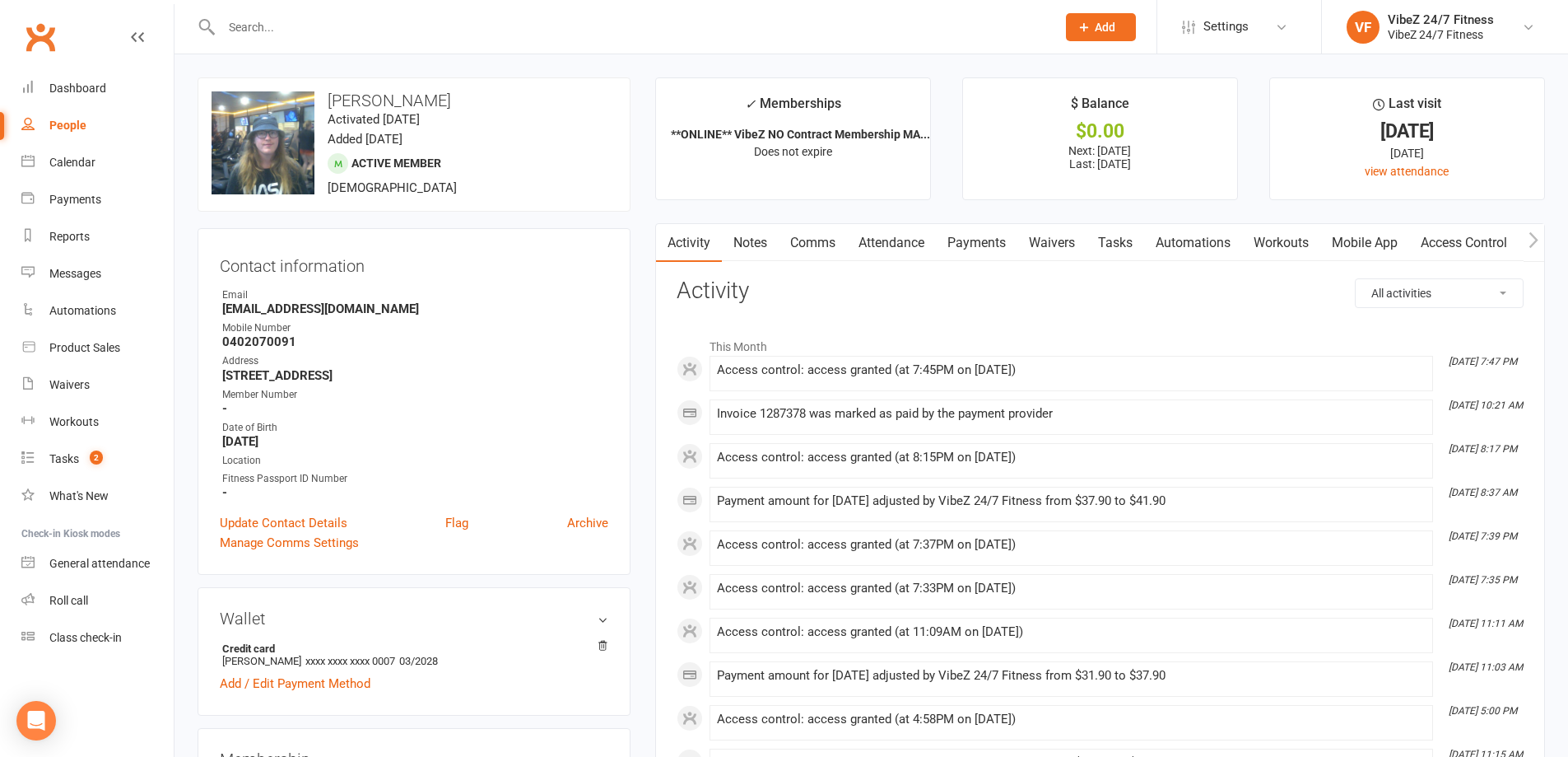
click at [988, 252] on link "Payments" at bounding box center [977, 243] width 81 height 38
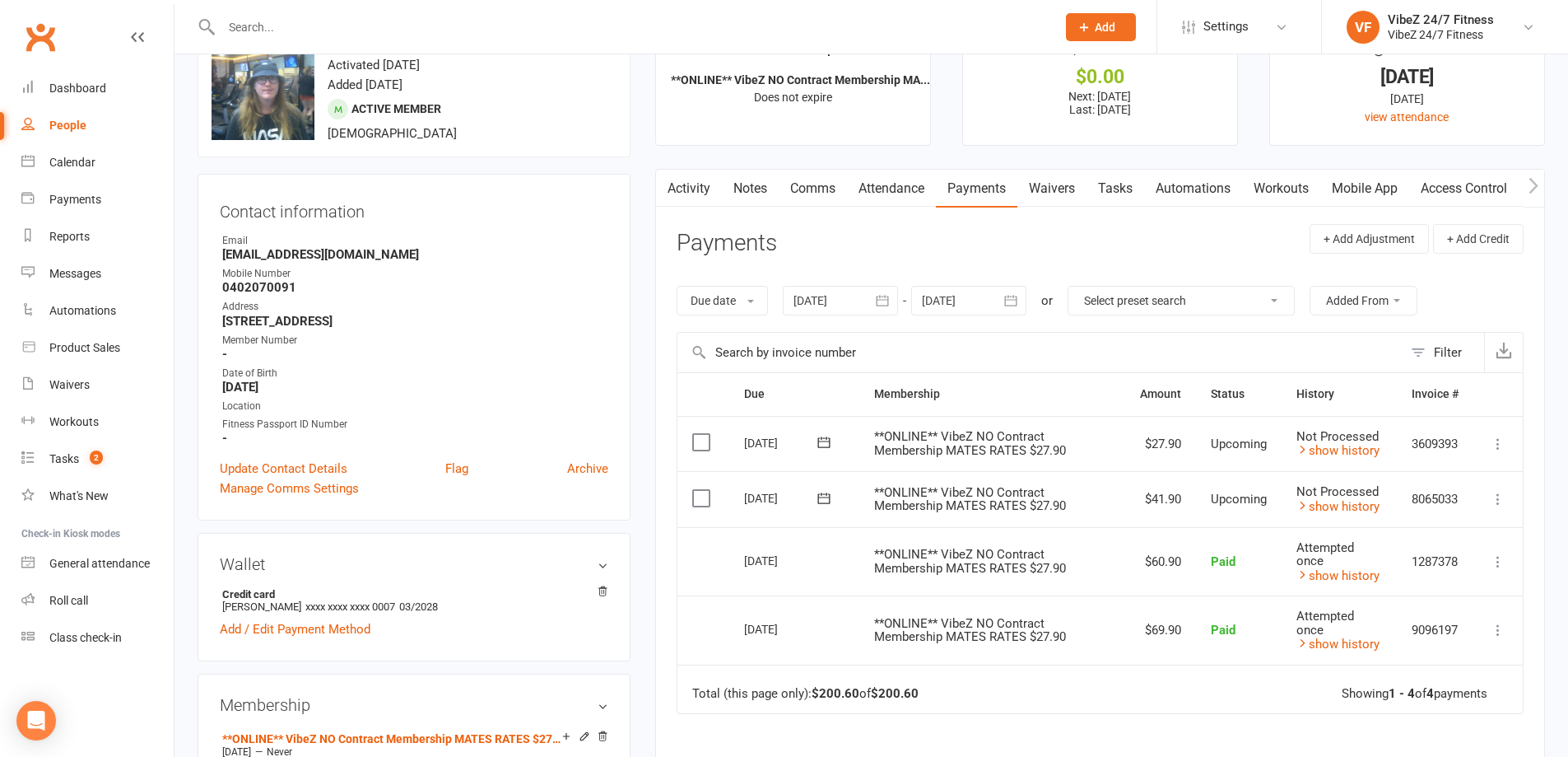
scroll to position [82, 0]
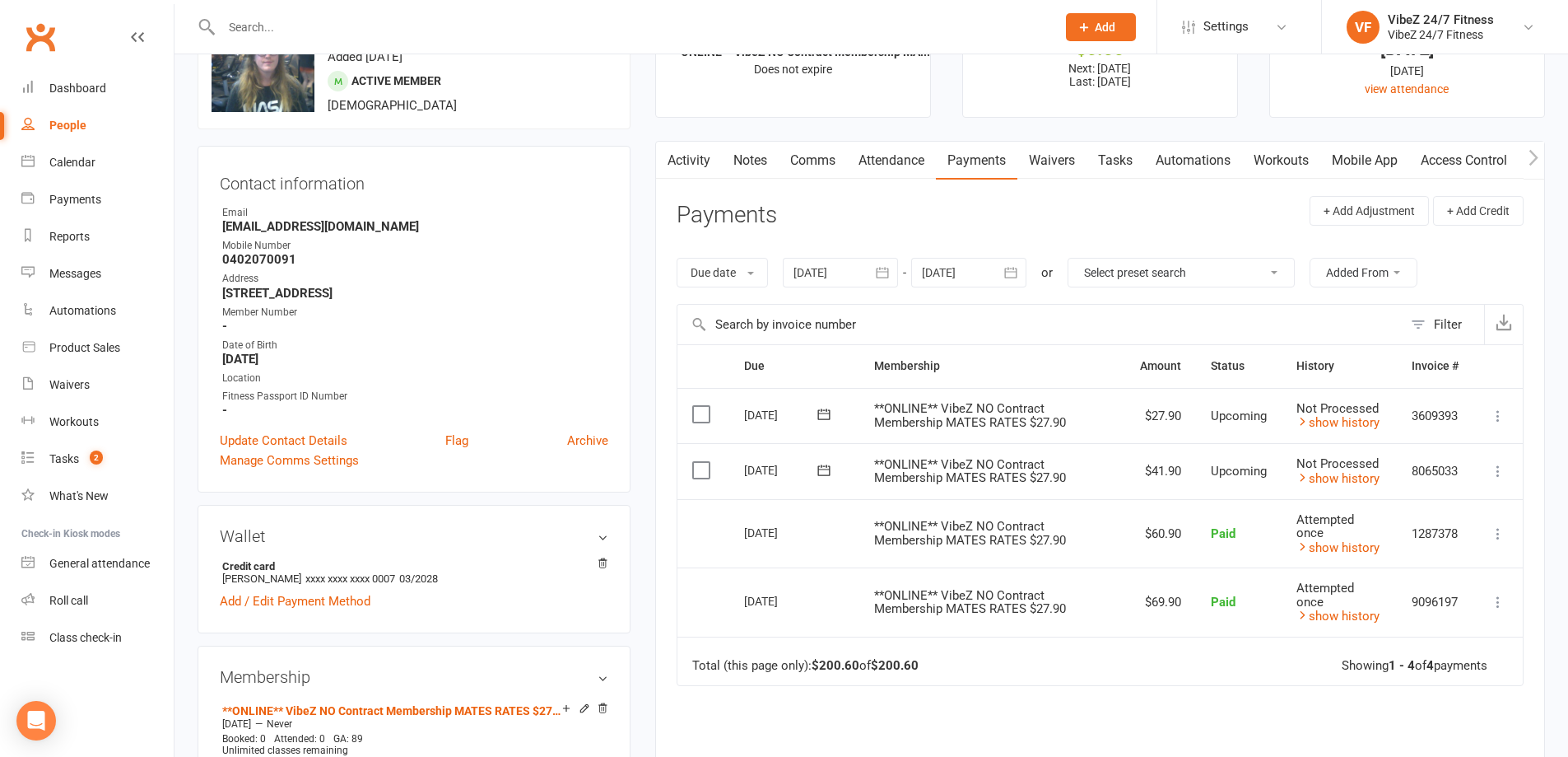
click at [1496, 472] on icon at bounding box center [1498, 470] width 16 height 16
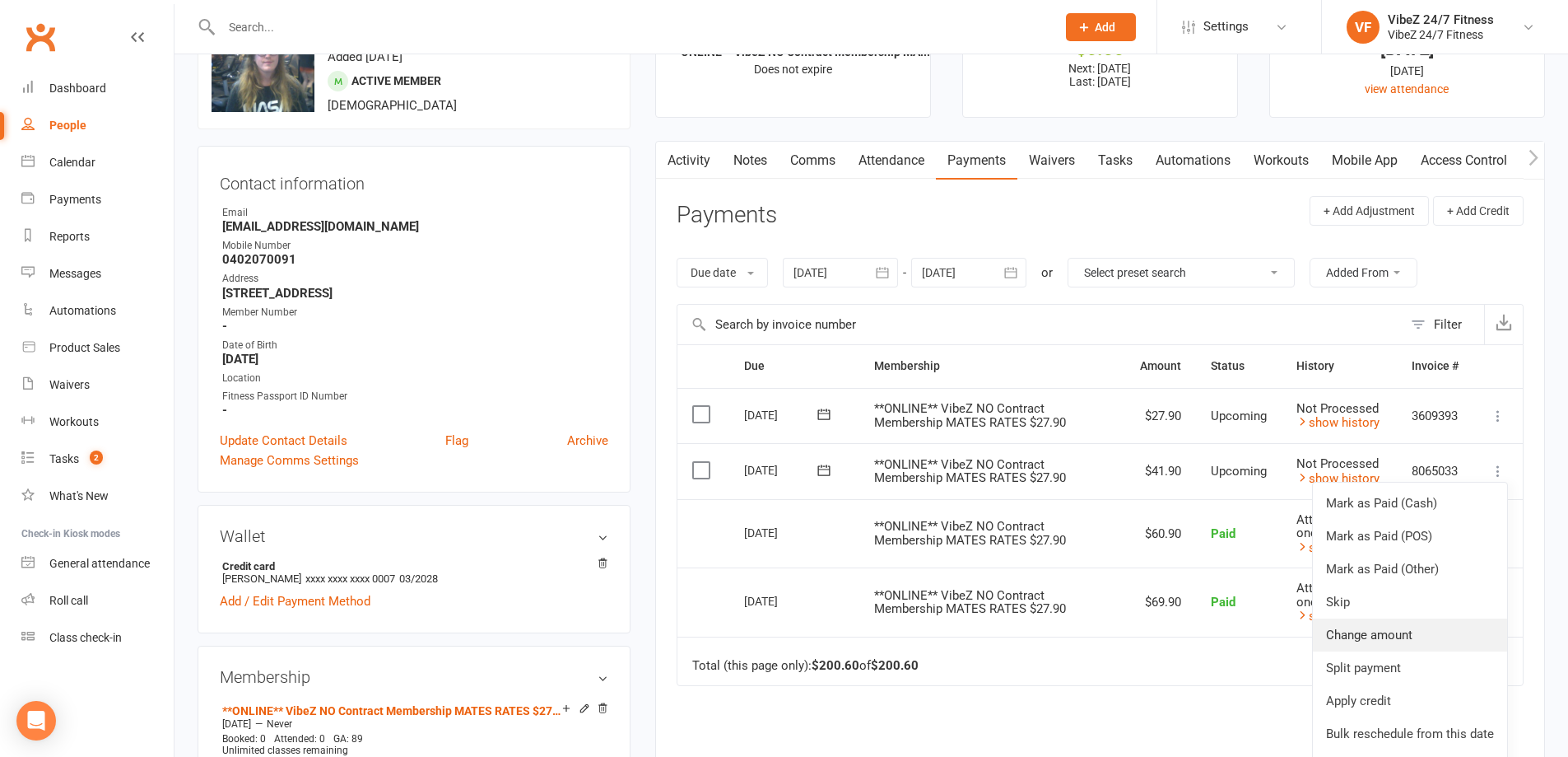
click at [1459, 641] on link "Change amount" at bounding box center [1410, 635] width 194 height 33
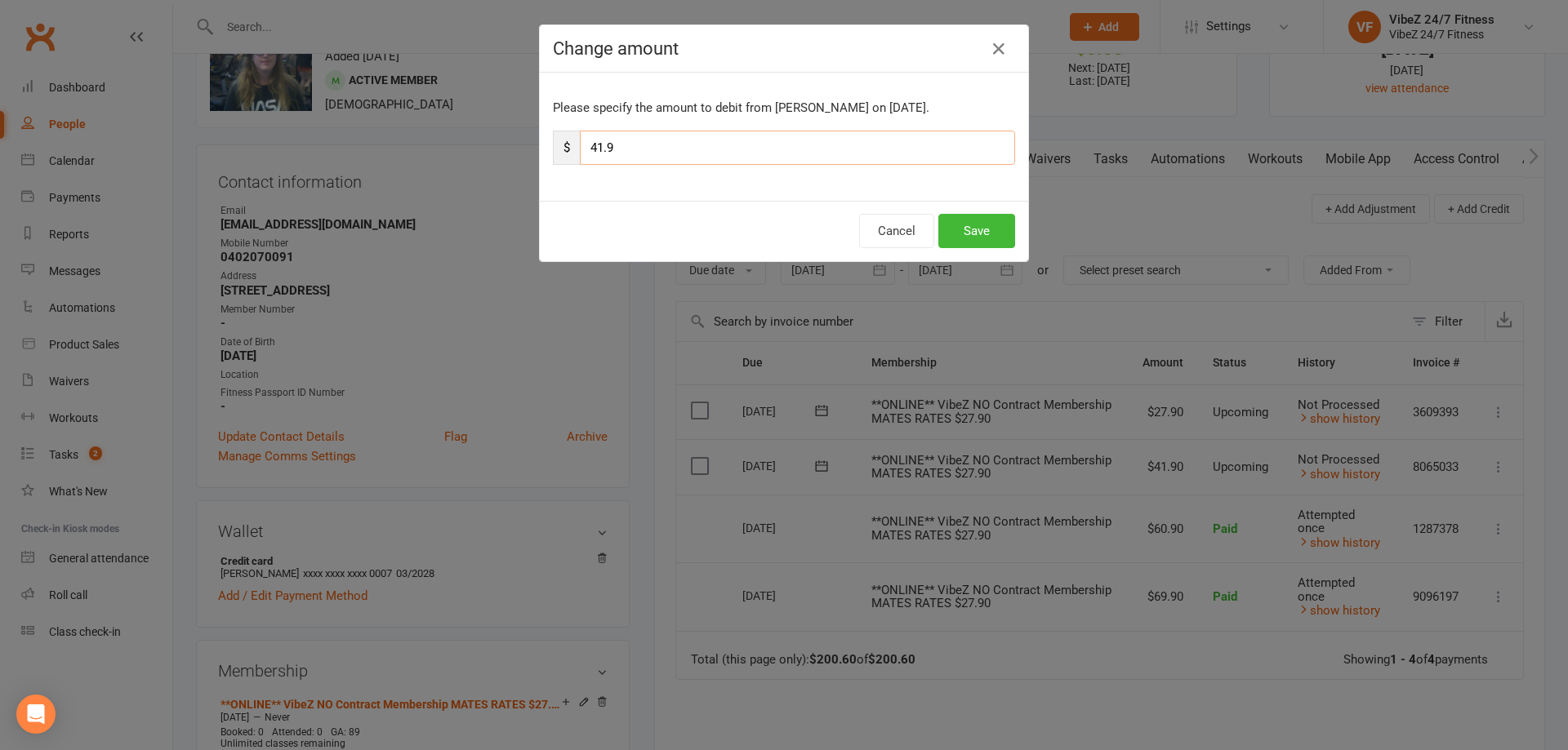
drag, startPoint x: 597, startPoint y: 137, endPoint x: 583, endPoint y: 137, distance: 14.0
click at [583, 137] on input "41.9" at bounding box center [797, 147] width 435 height 35
type input "47.9"
click at [990, 230] on button "Save" at bounding box center [976, 231] width 77 height 35
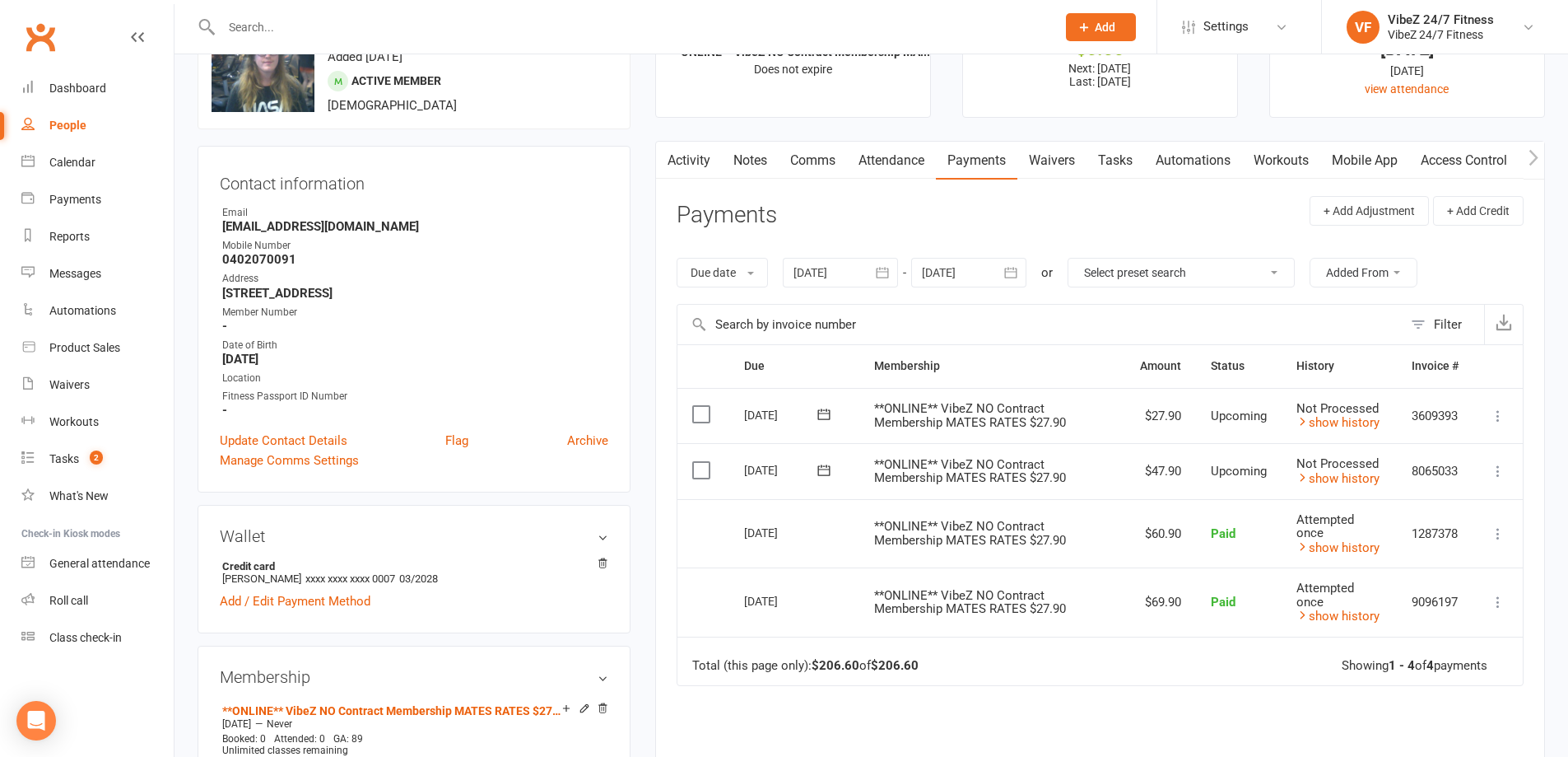
drag, startPoint x: 932, startPoint y: 9, endPoint x: 932, endPoint y: 19, distance: 10.0
click at [932, 11] on div at bounding box center [621, 26] width 847 height 54
click at [932, 19] on input "text" at bounding box center [631, 27] width 828 height 23
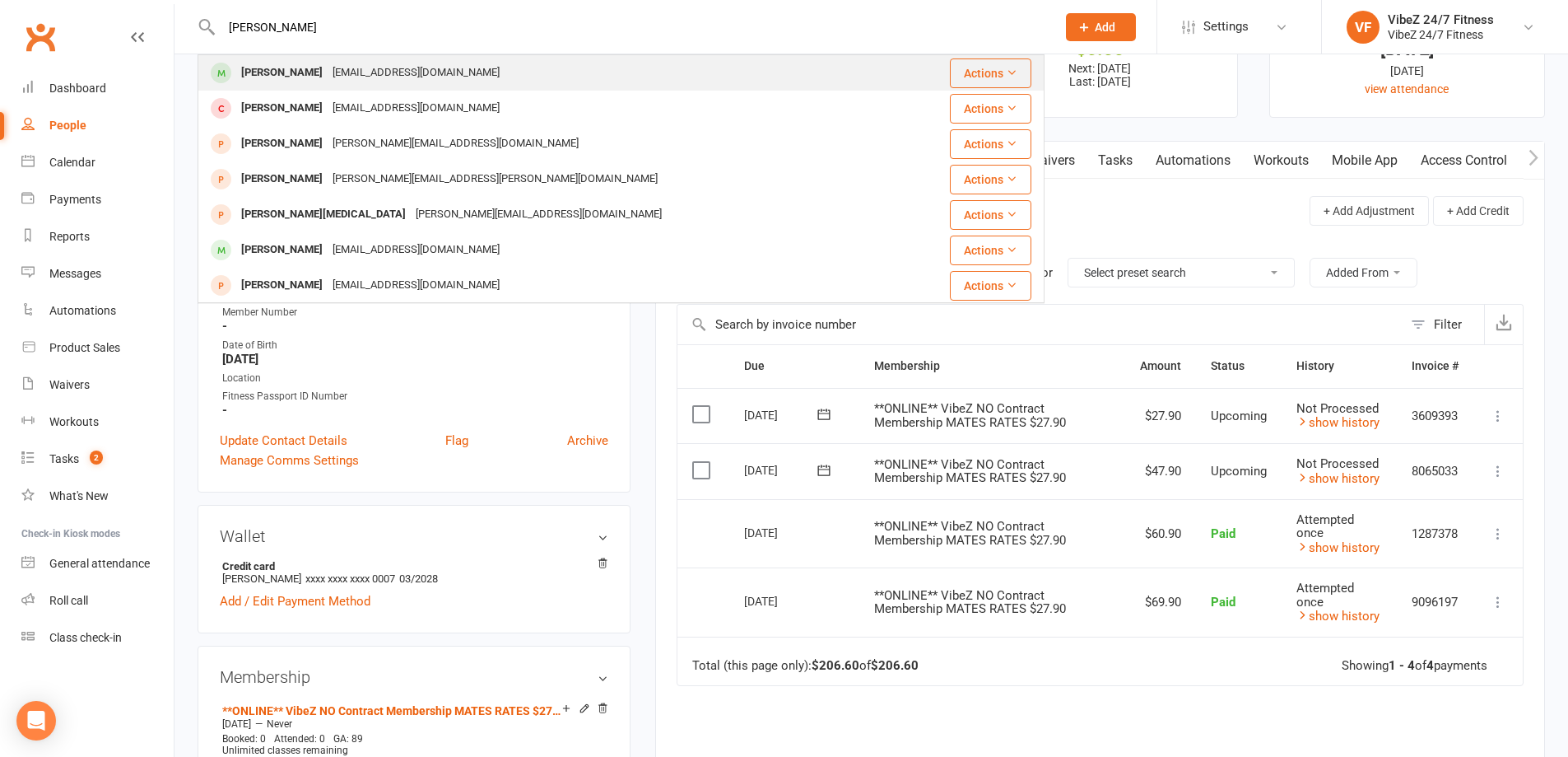
type input "[PERSON_NAME]"
click at [779, 67] on div "[PERSON_NAME] [PERSON_NAME][EMAIL_ADDRESS][DOMAIN_NAME]" at bounding box center [551, 73] width 704 height 34
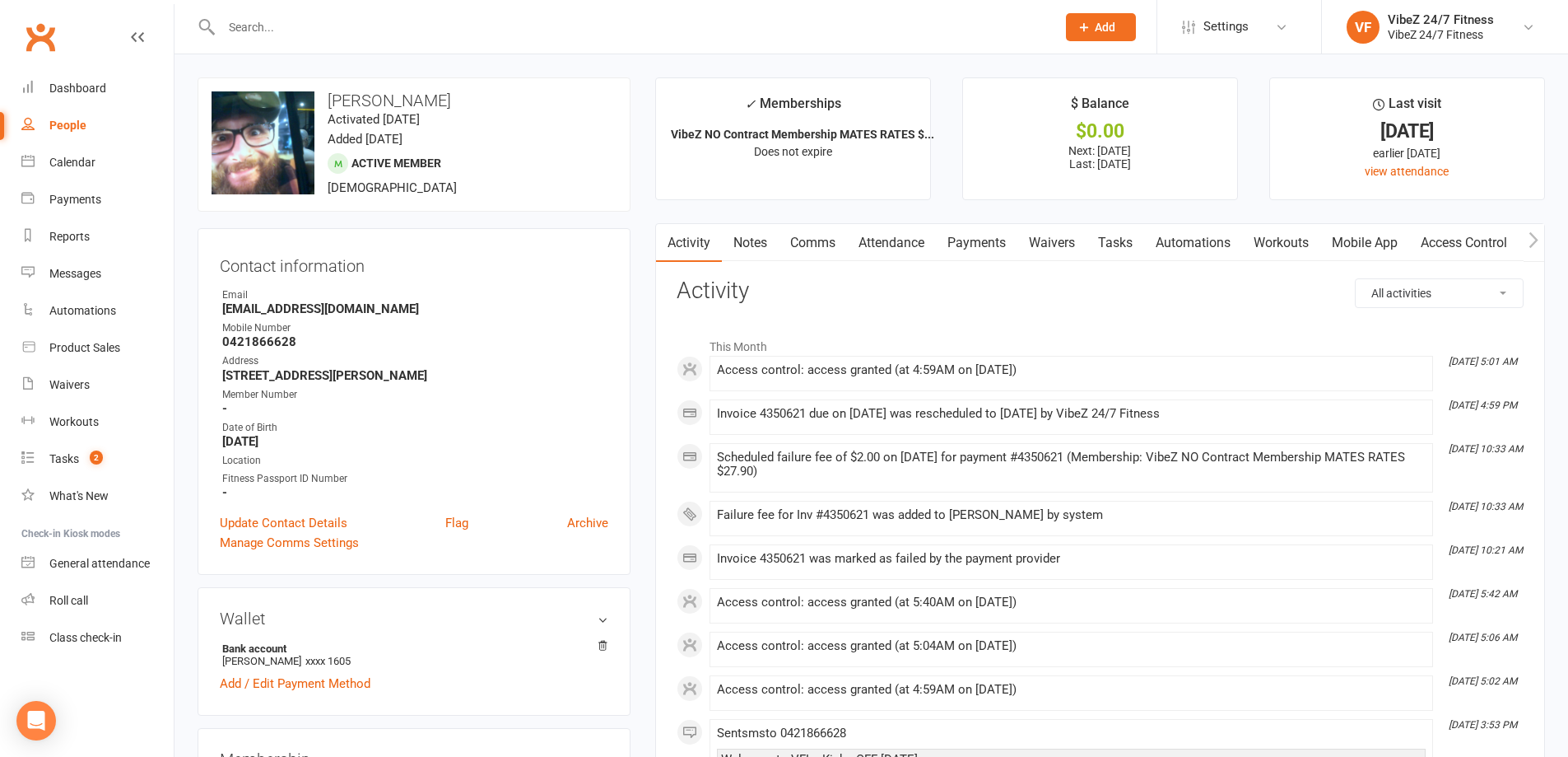
click at [990, 237] on link "Payments" at bounding box center [977, 243] width 81 height 38
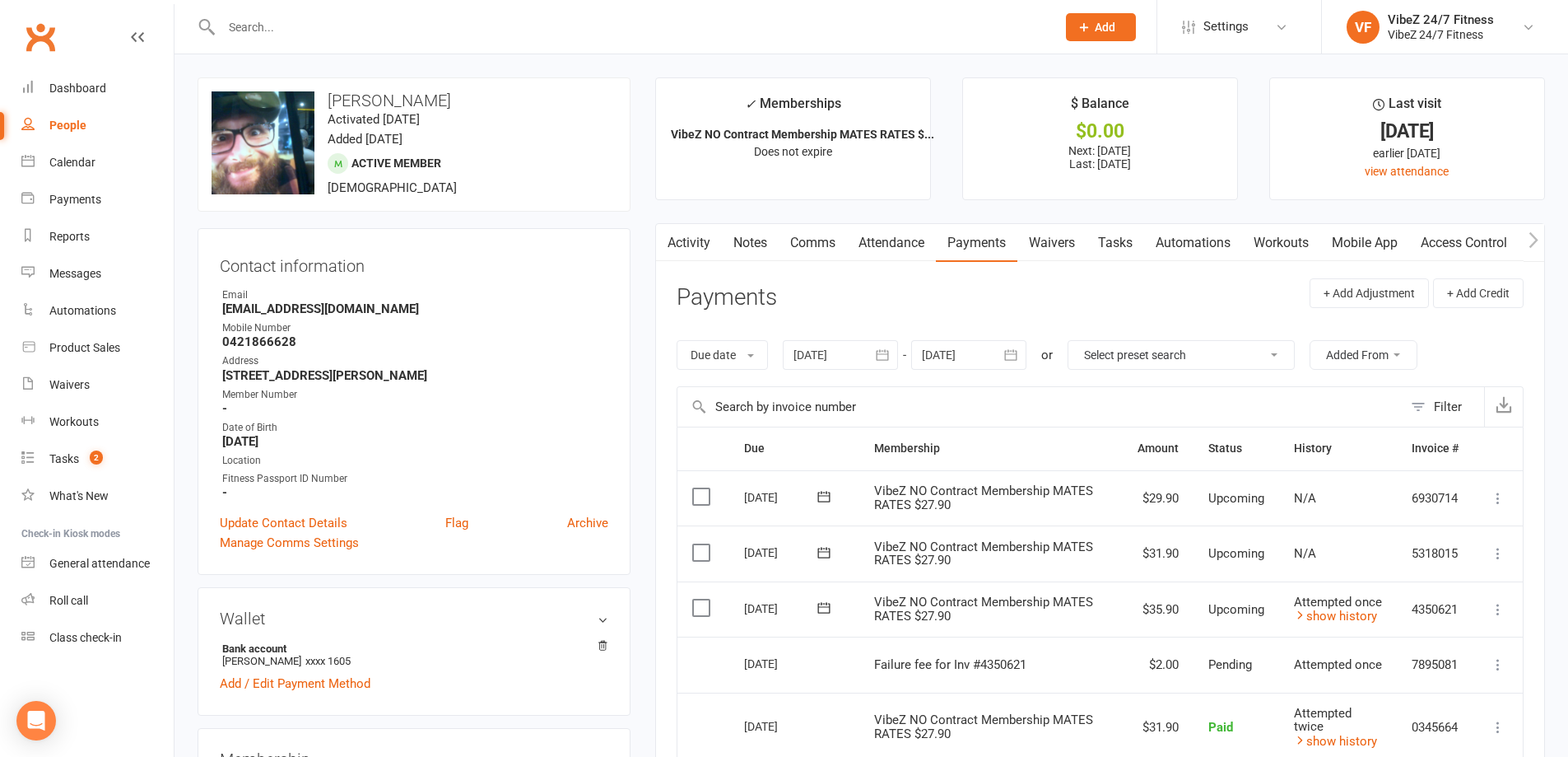
click at [1503, 550] on icon at bounding box center [1498, 553] width 16 height 16
click at [1431, 724] on link "Change amount" at bounding box center [1410, 717] width 194 height 33
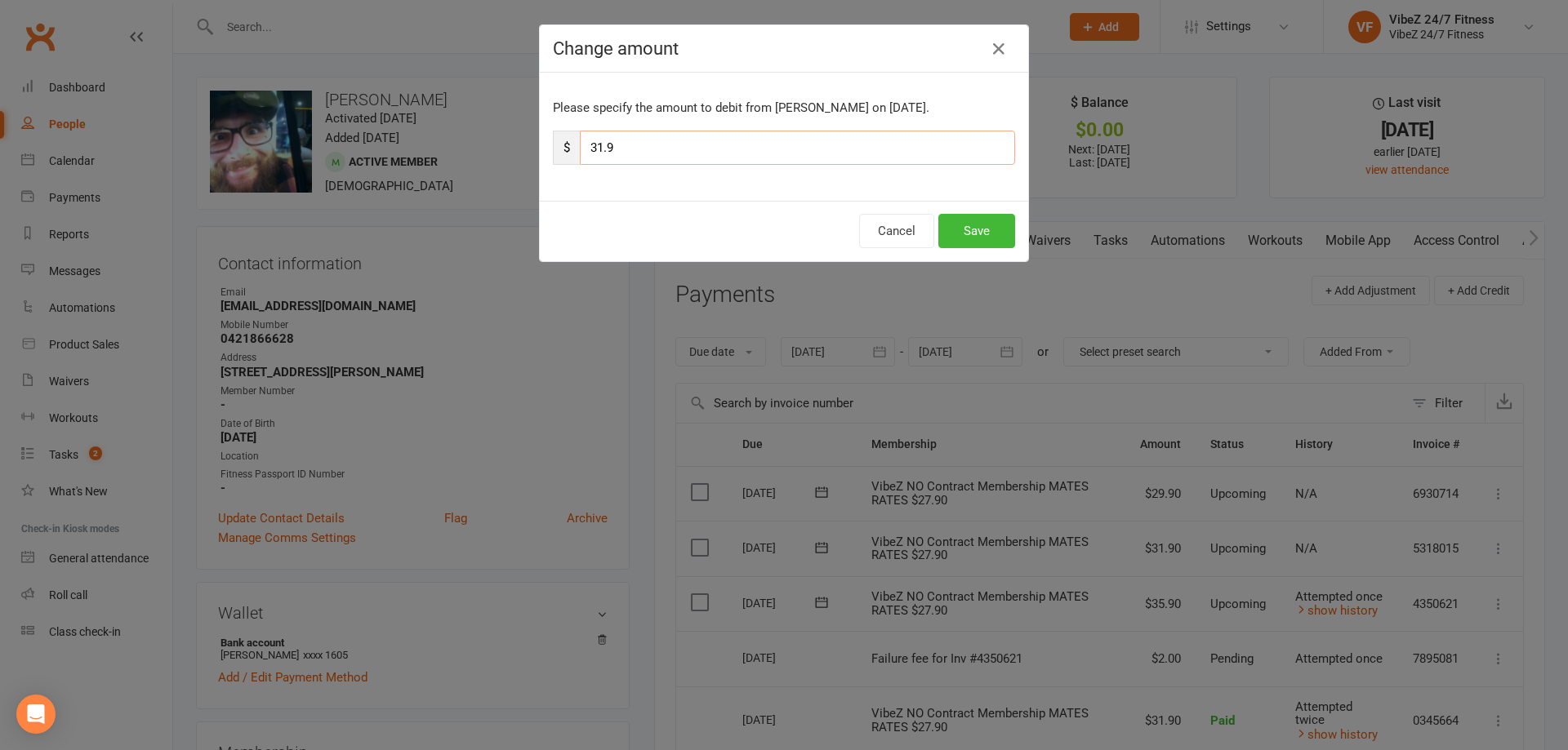
click at [591, 139] on input "31.9" at bounding box center [797, 147] width 435 height 35
type input "37.9"
drag, startPoint x: 1011, startPoint y: 224, endPoint x: 1002, endPoint y: 244, distance: 21.9
click at [1009, 224] on div "Cancel Save" at bounding box center [783, 231] width 489 height 60
click at [997, 241] on button "Save" at bounding box center [976, 231] width 77 height 35
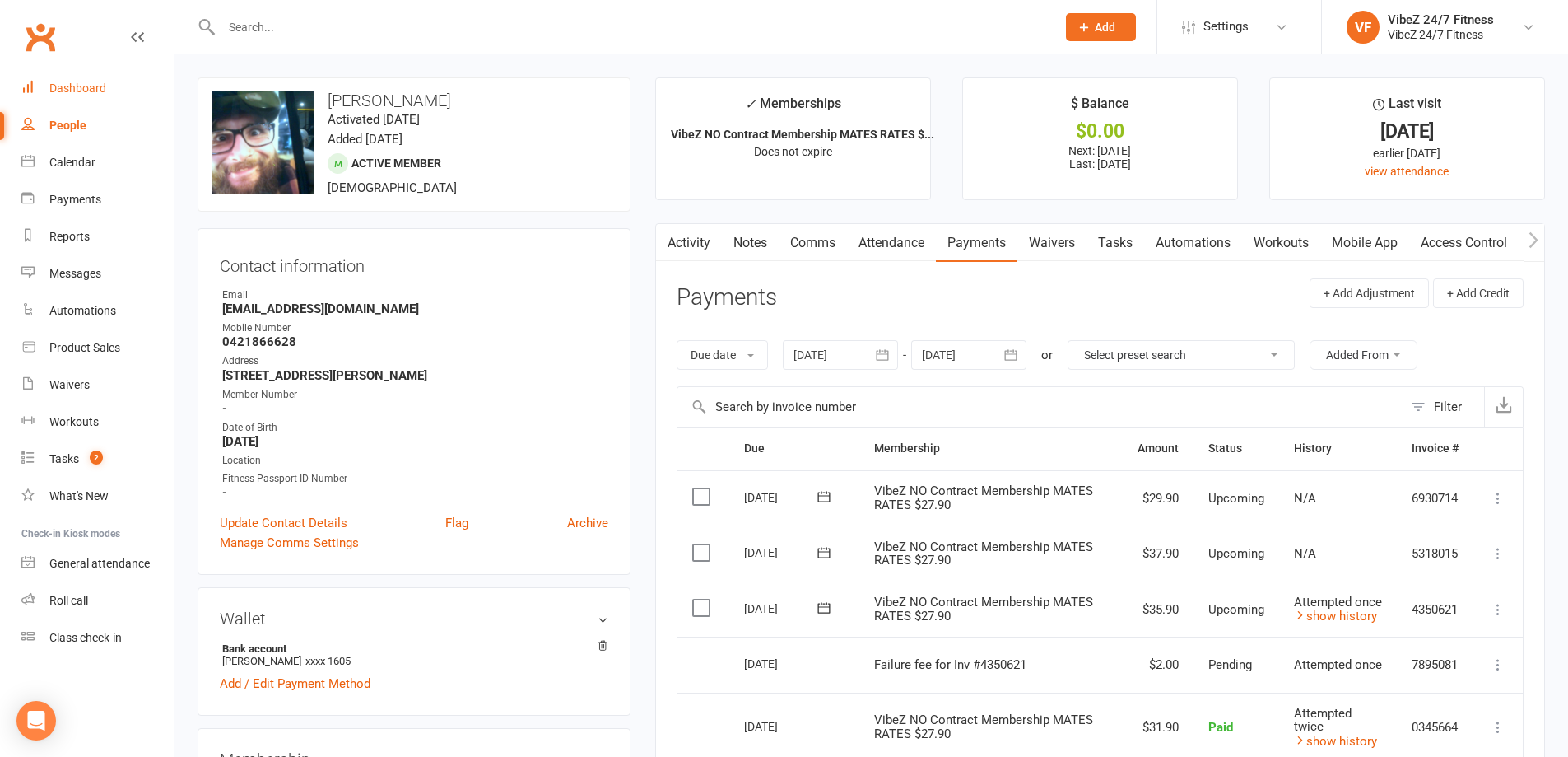
click at [96, 88] on div "Dashboard" at bounding box center [78, 88] width 57 height 13
